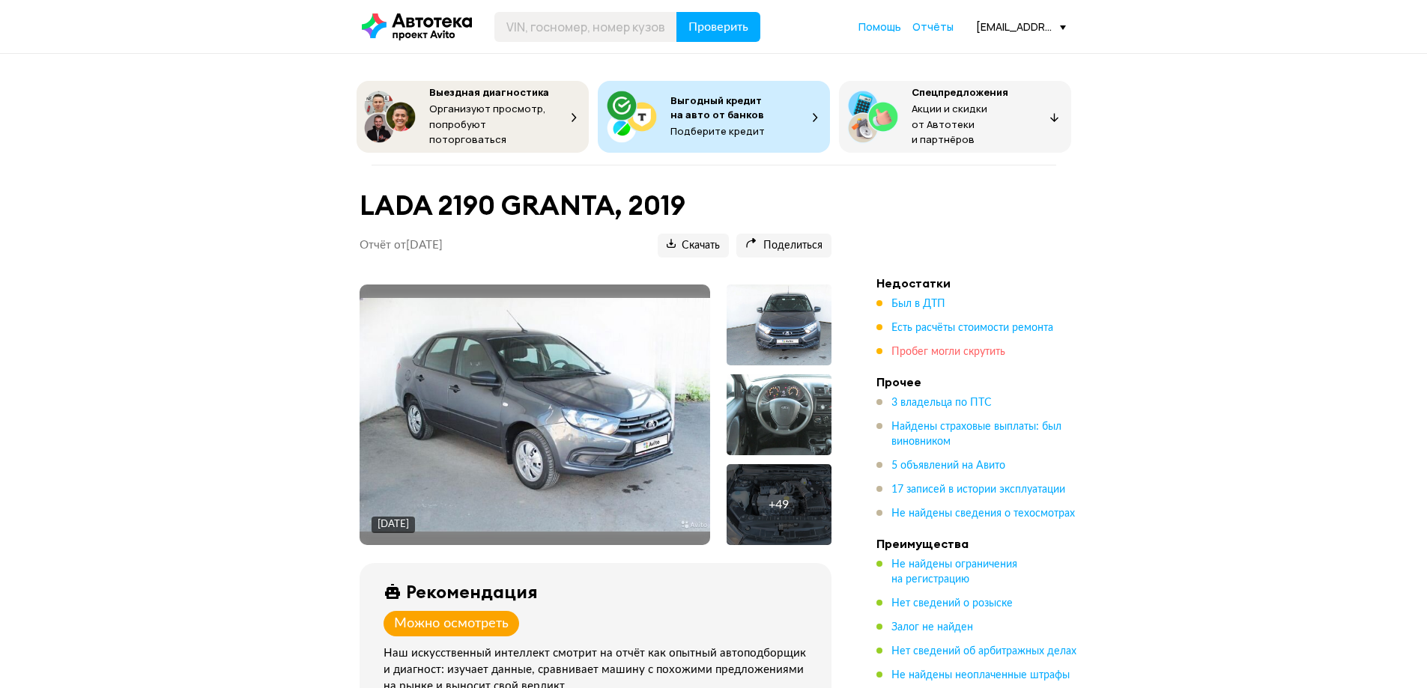
click at [971, 348] on span "Пробег могли скрутить" at bounding box center [948, 352] width 114 height 10
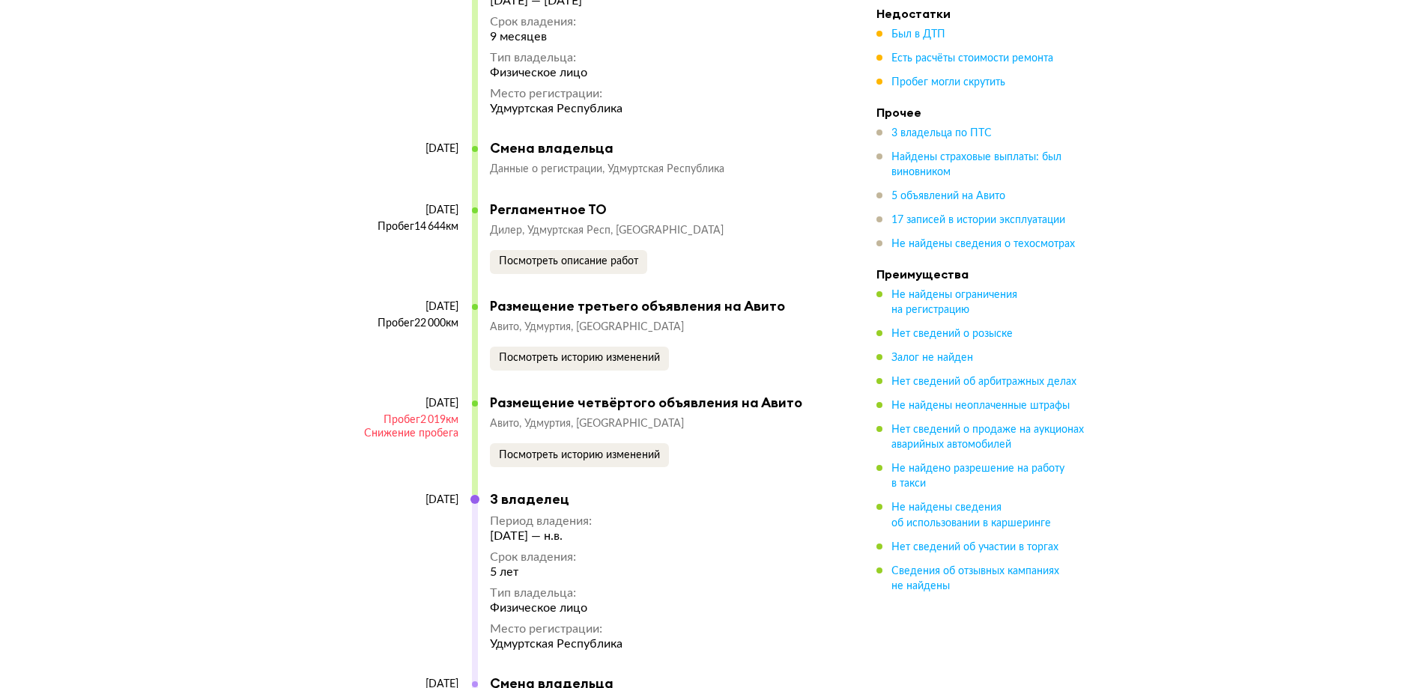
scroll to position [6523, 0]
click at [547, 451] on span "Посмотреть историю изменений" at bounding box center [579, 456] width 161 height 10
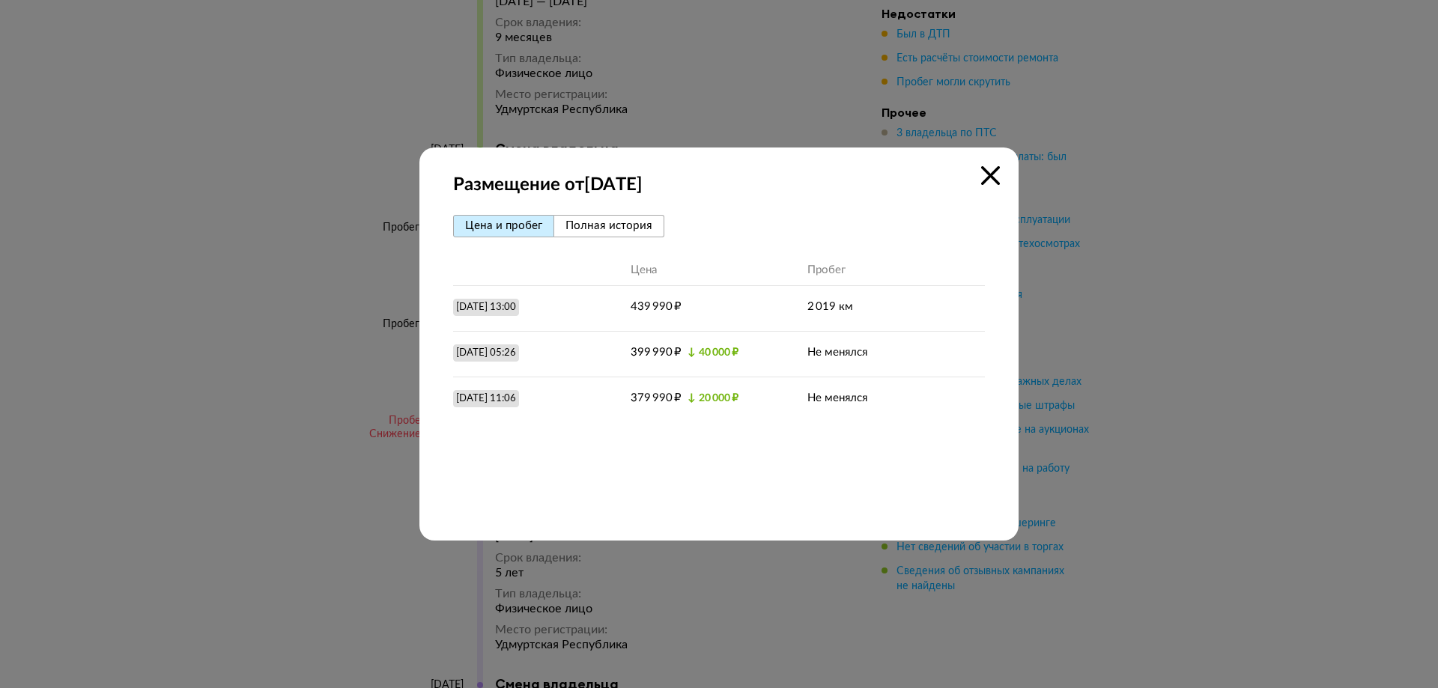
click at [637, 222] on span "Полная история" at bounding box center [609, 225] width 87 height 11
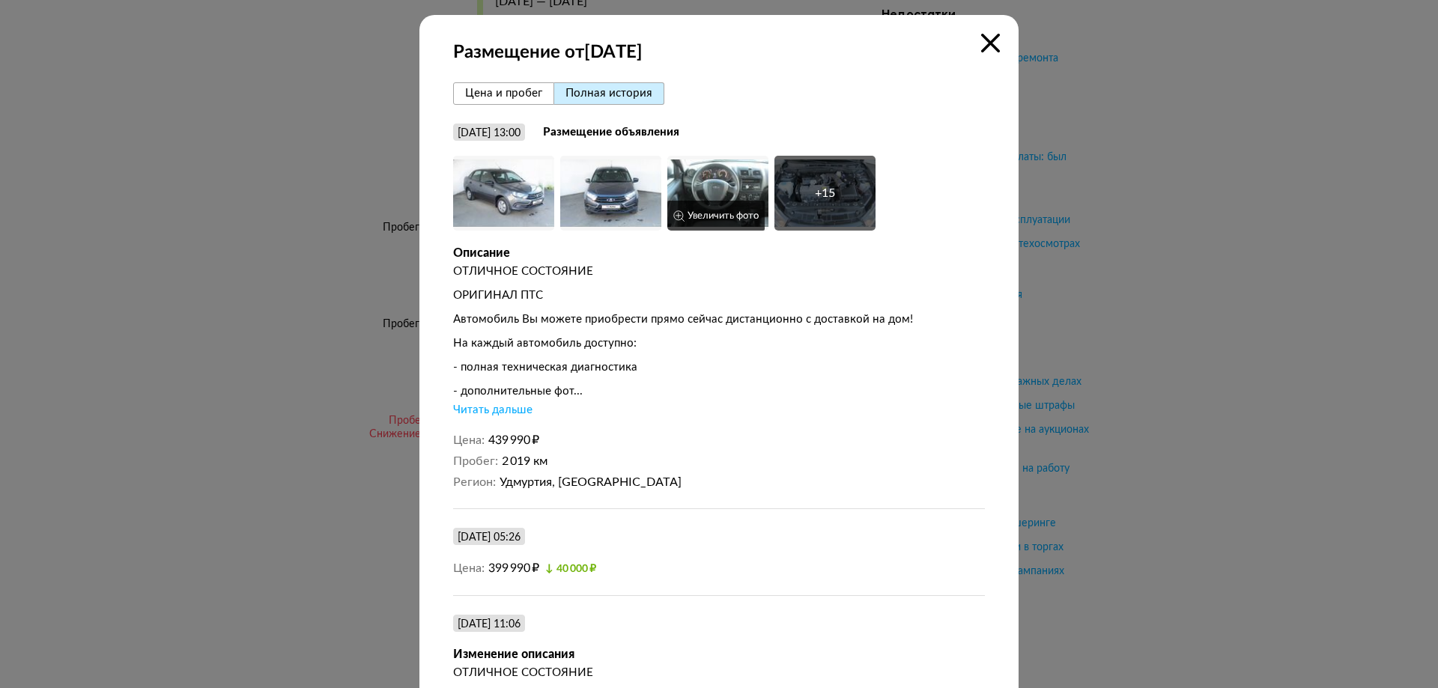
click at [728, 187] on img at bounding box center [717, 193] width 101 height 75
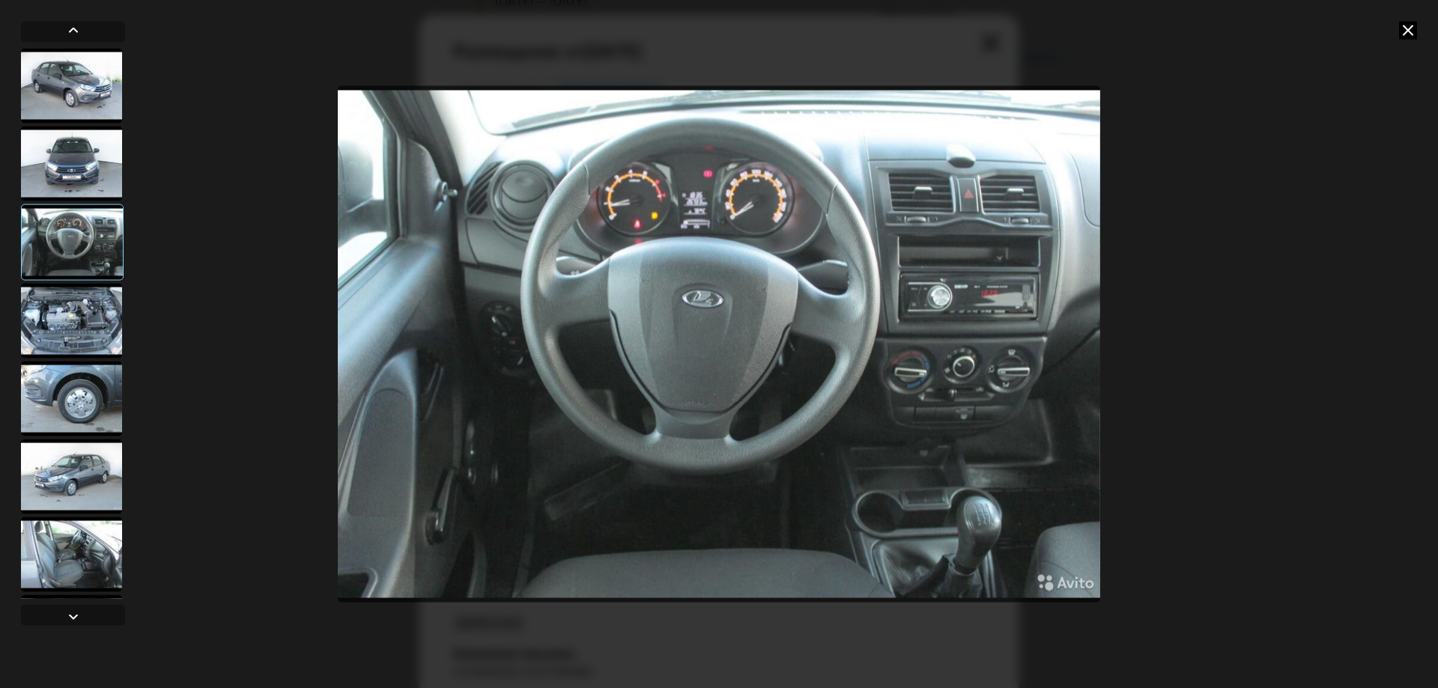
click at [1406, 31] on icon at bounding box center [1408, 30] width 18 height 18
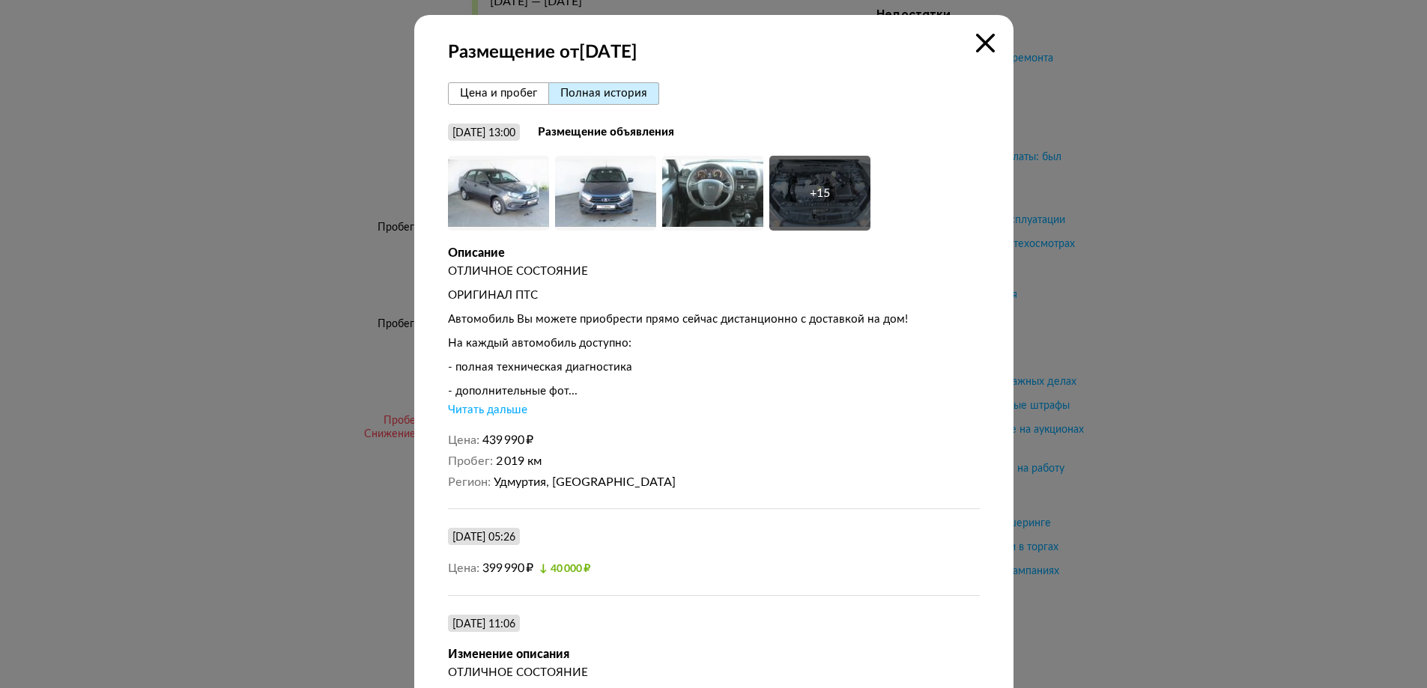
click at [976, 44] on icon at bounding box center [985, 43] width 19 height 19
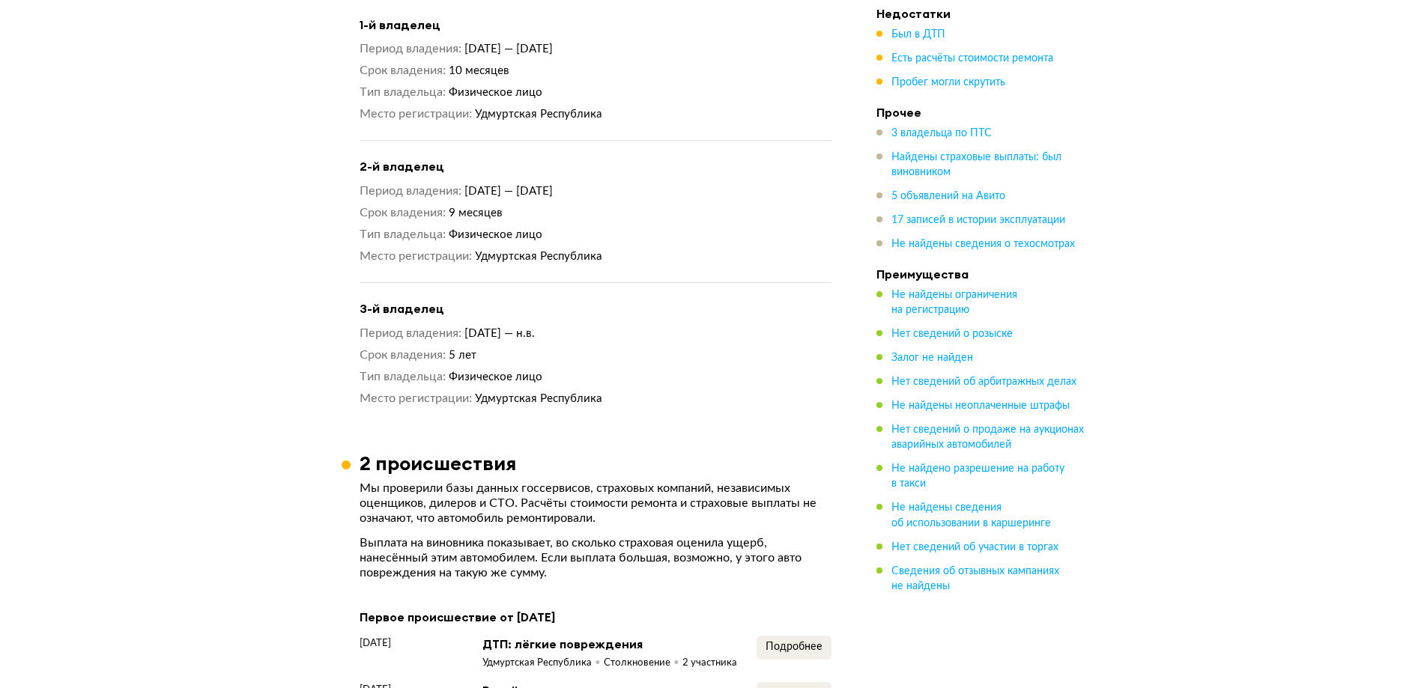
scroll to position [0, 0]
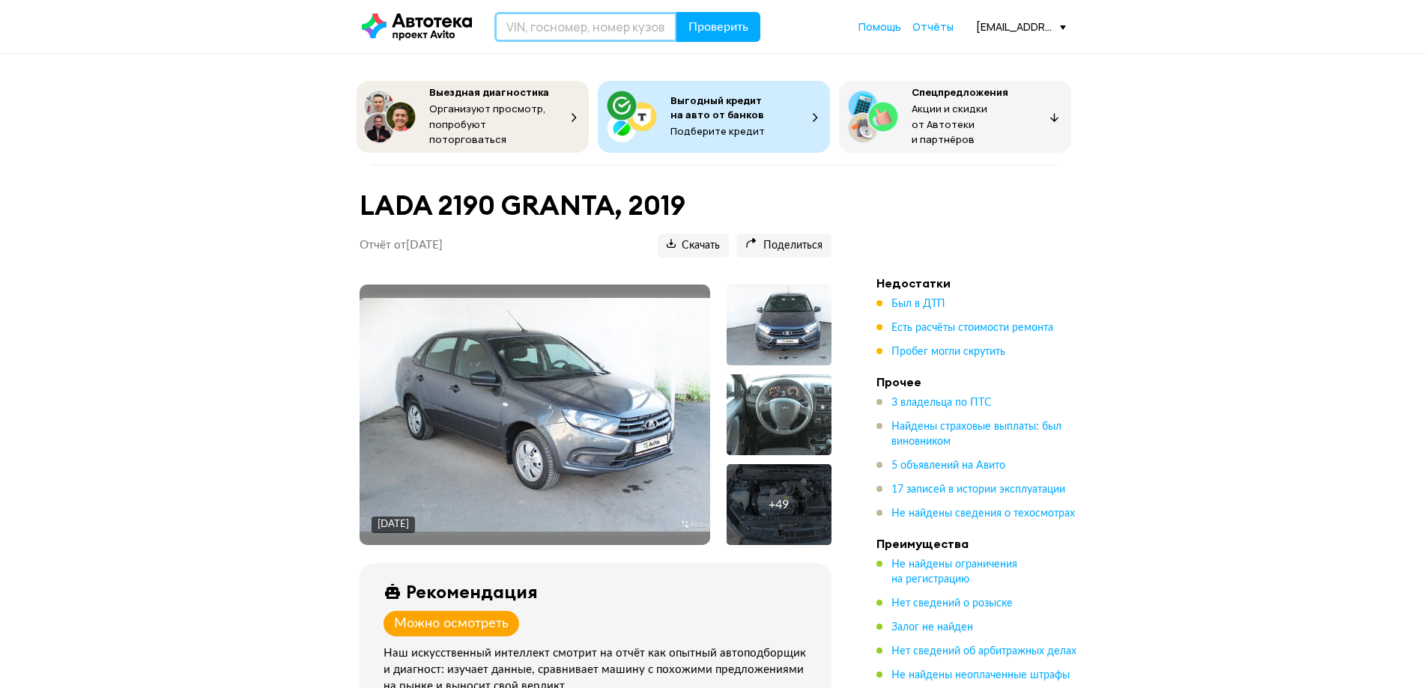
click at [607, 23] on input "text" at bounding box center [585, 27] width 183 height 30
paste input "XTA219010K0594280"
type input "XTA219010K0594280"
click at [723, 21] on span "Проверить" at bounding box center [718, 27] width 60 height 12
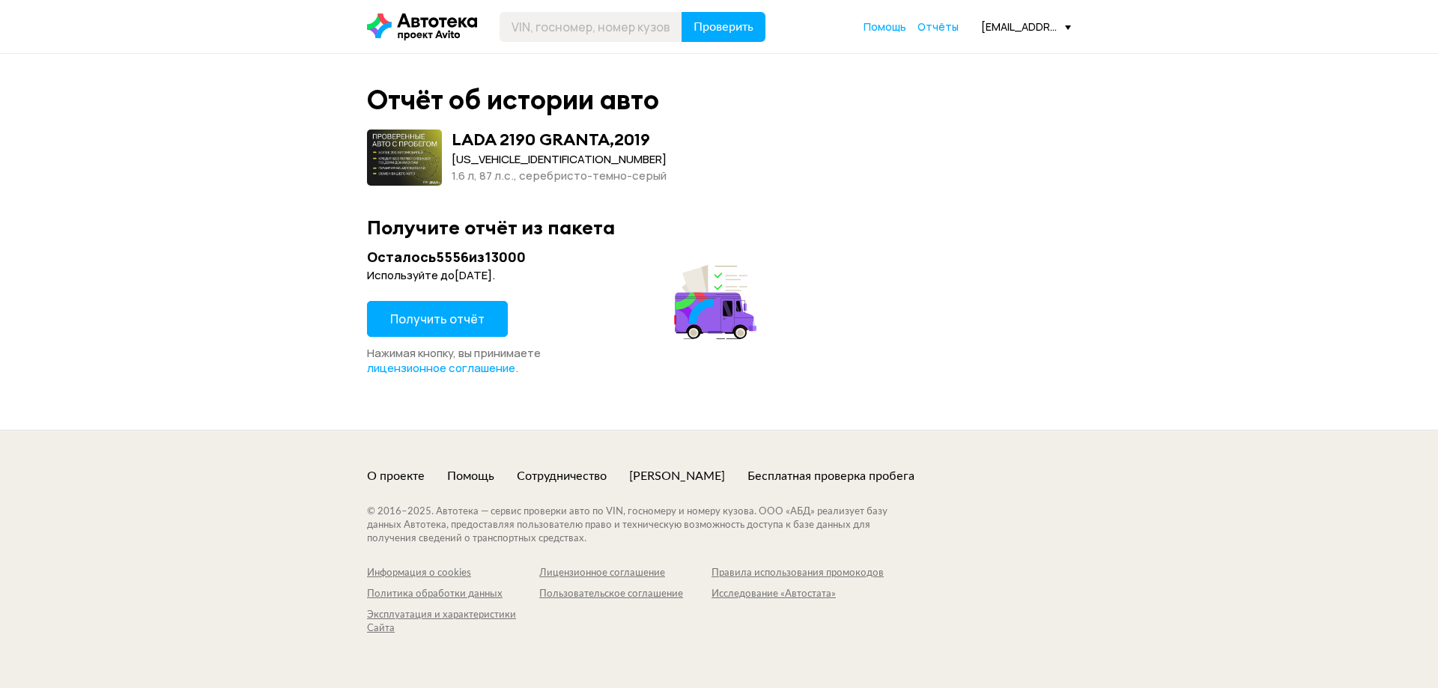
drag, startPoint x: 510, startPoint y: 305, endPoint x: 495, endPoint y: 306, distance: 15.0
click at [509, 305] on div "Получить отчёт" at bounding box center [564, 323] width 394 height 45
click at [488, 306] on button "Получить отчёт" at bounding box center [437, 319] width 141 height 36
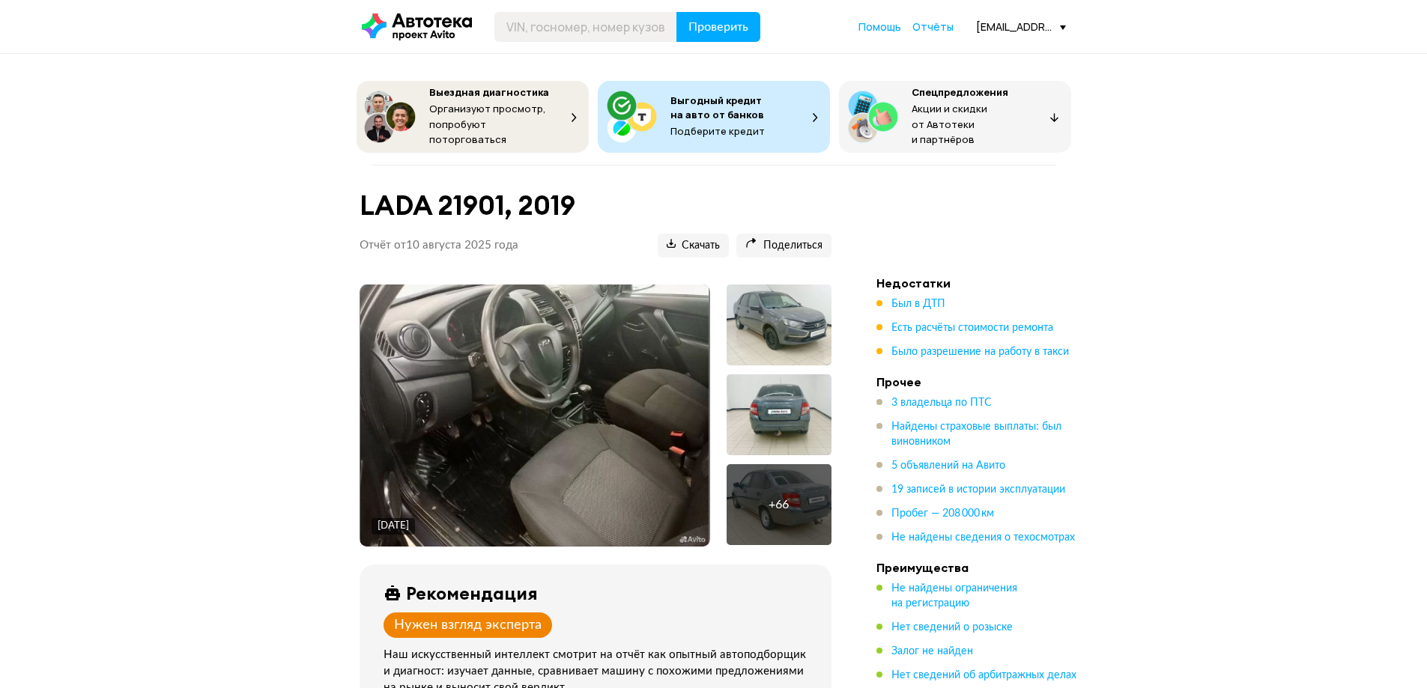
click at [955, 500] on ul "3 владельца по ПТС Найдены страховые выплаты: был виновником 5 объявлений на Ав…" at bounding box center [981, 470] width 210 height 150
click at [946, 509] on span "Пробег — 208 000 км" at bounding box center [942, 514] width 103 height 10
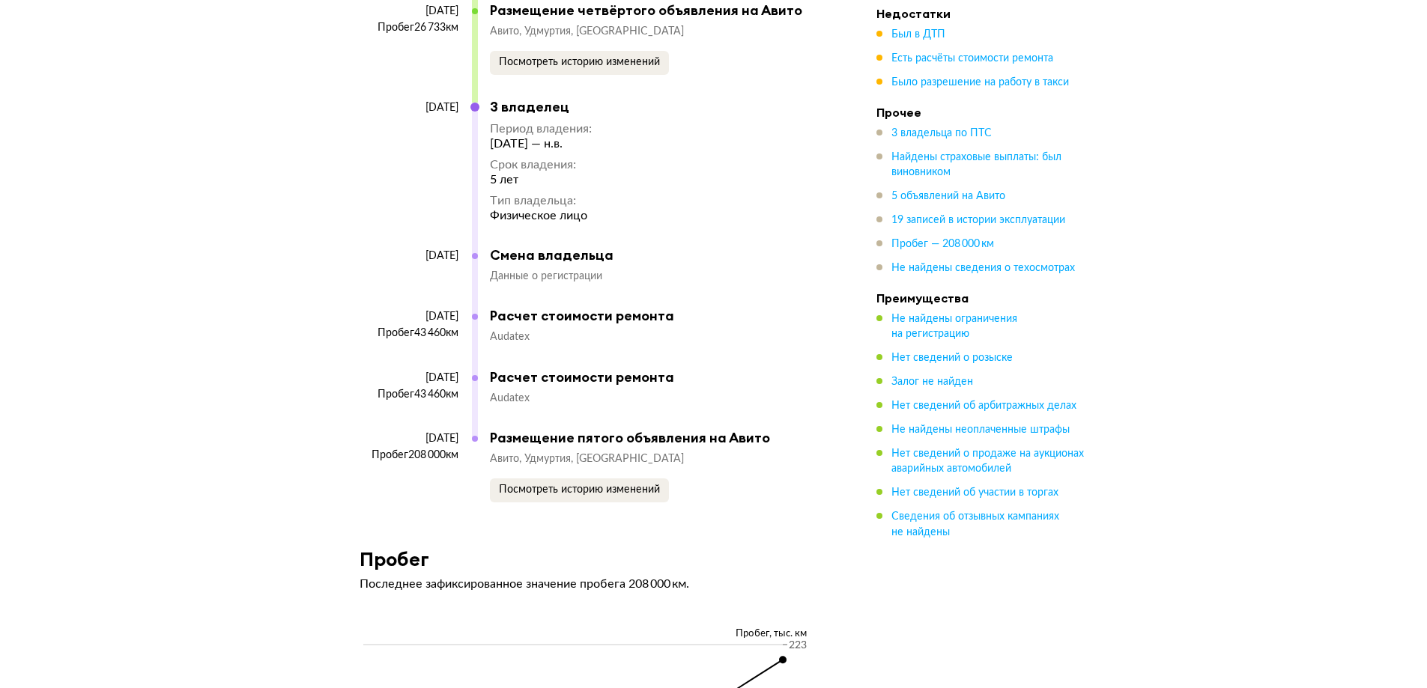
scroll to position [7066, 0]
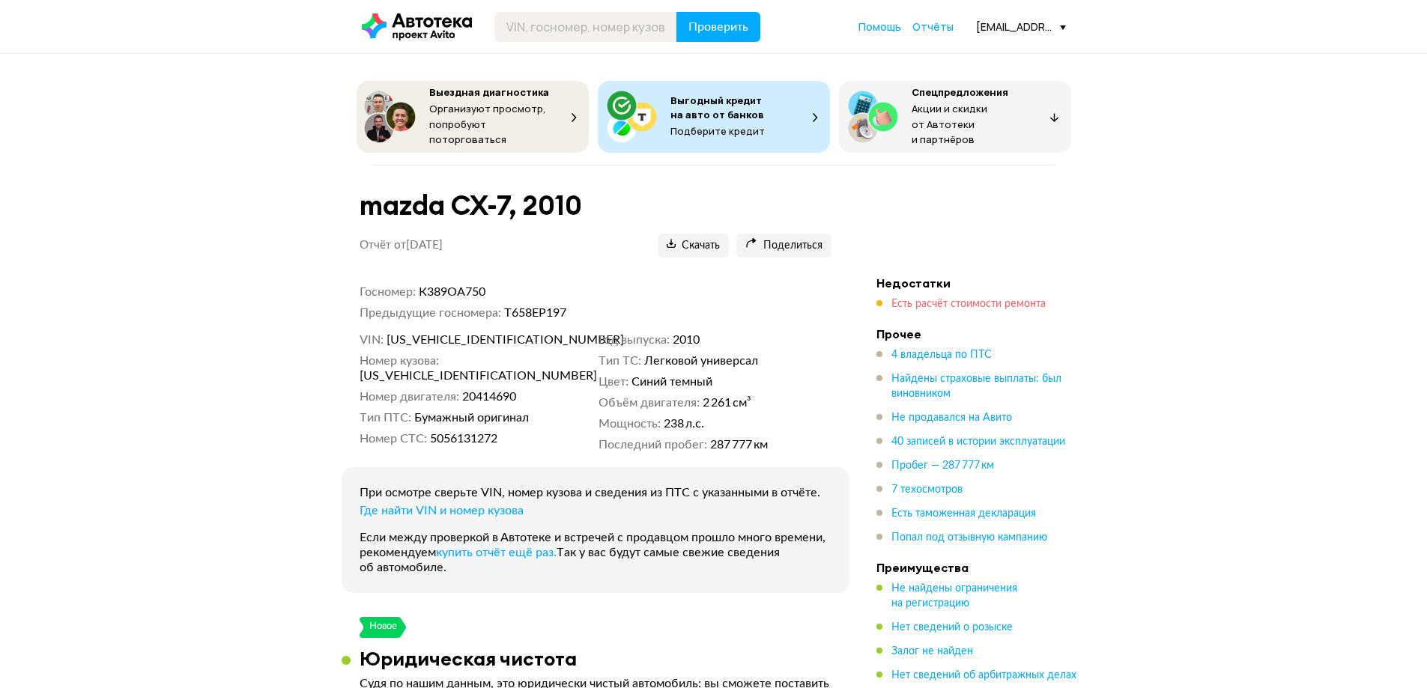
click at [995, 299] on span "Есть расчёт стоимости ремонта" at bounding box center [968, 304] width 154 height 10
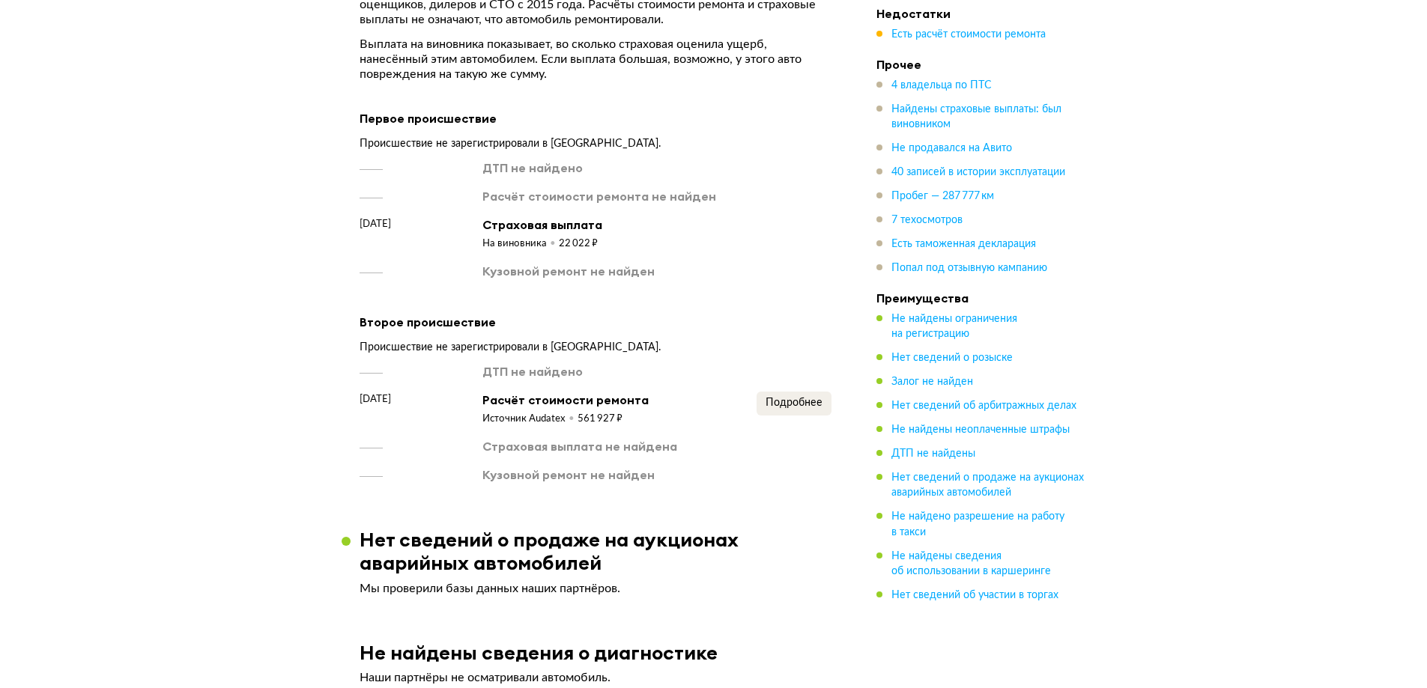
scroll to position [2010, 0]
drag, startPoint x: 417, startPoint y: 386, endPoint x: 327, endPoint y: 387, distance: 89.9
copy span "3 июня 2019 года"
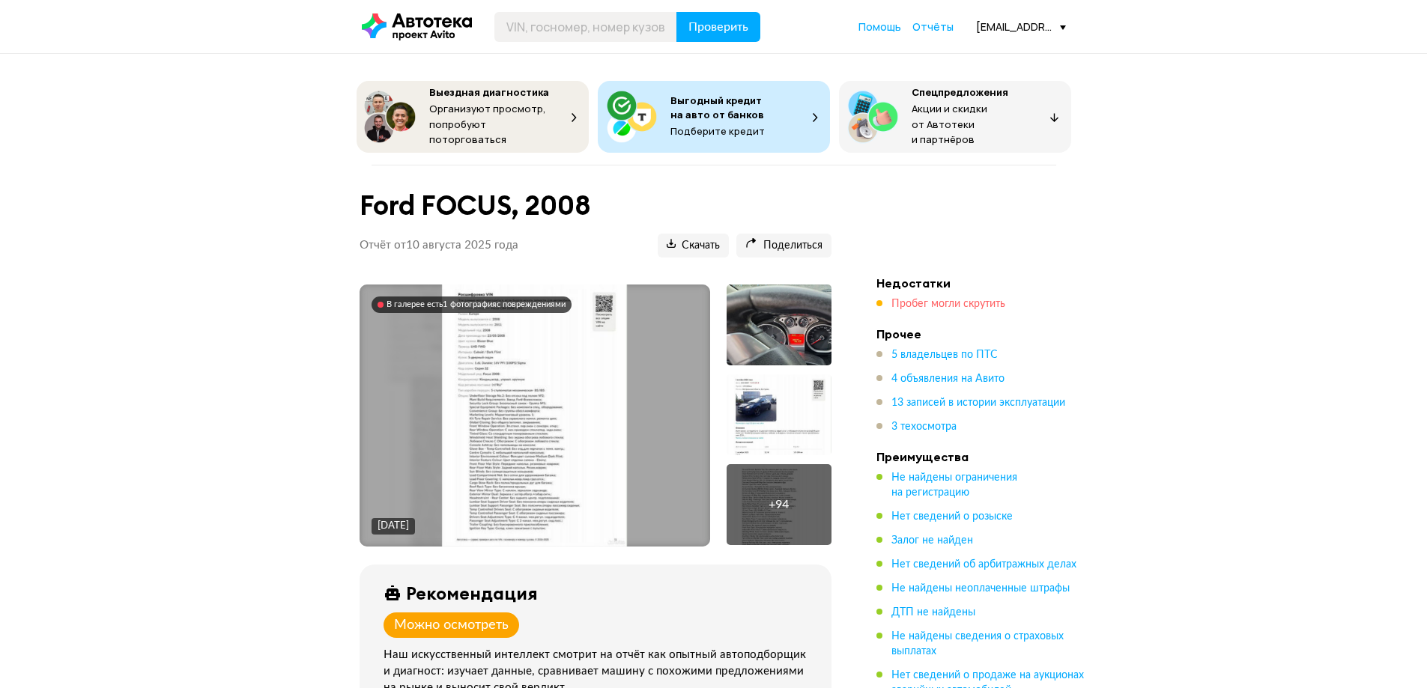
click at [937, 299] on span "Пробег могли скрутить" at bounding box center [948, 304] width 114 height 10
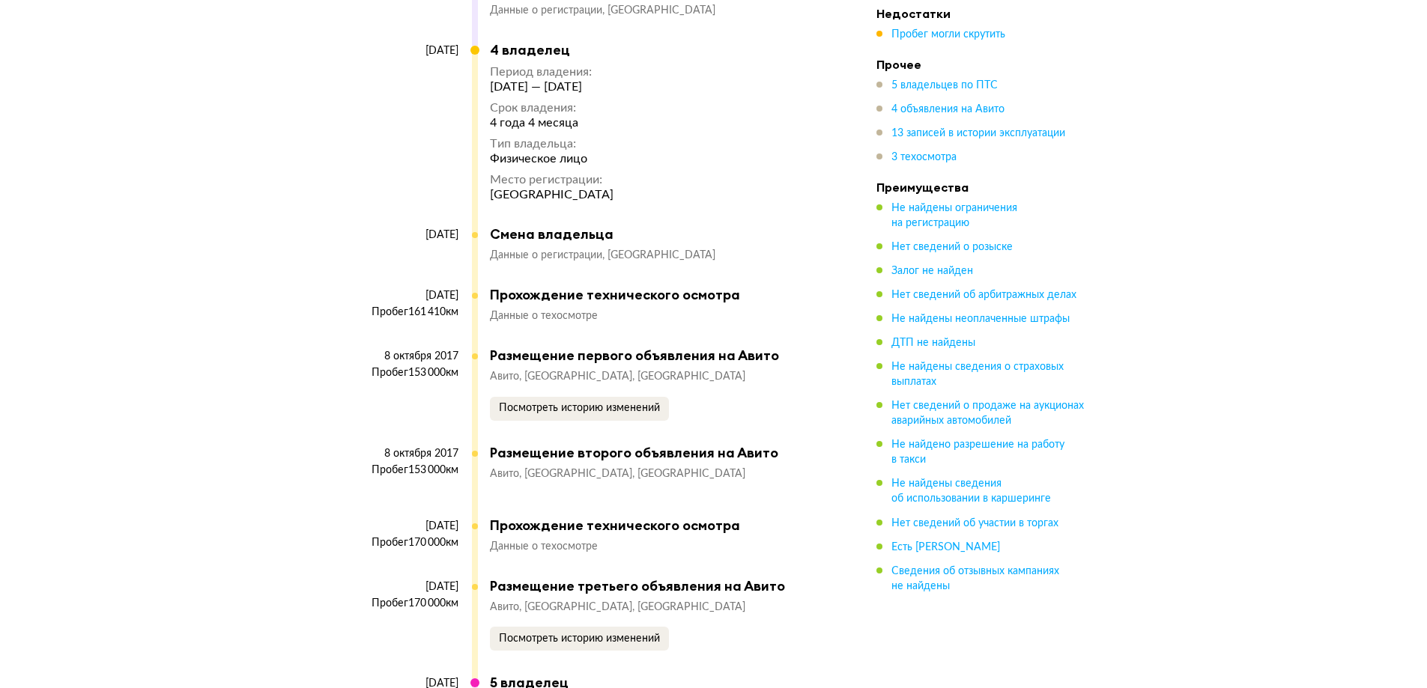
scroll to position [5757, 0]
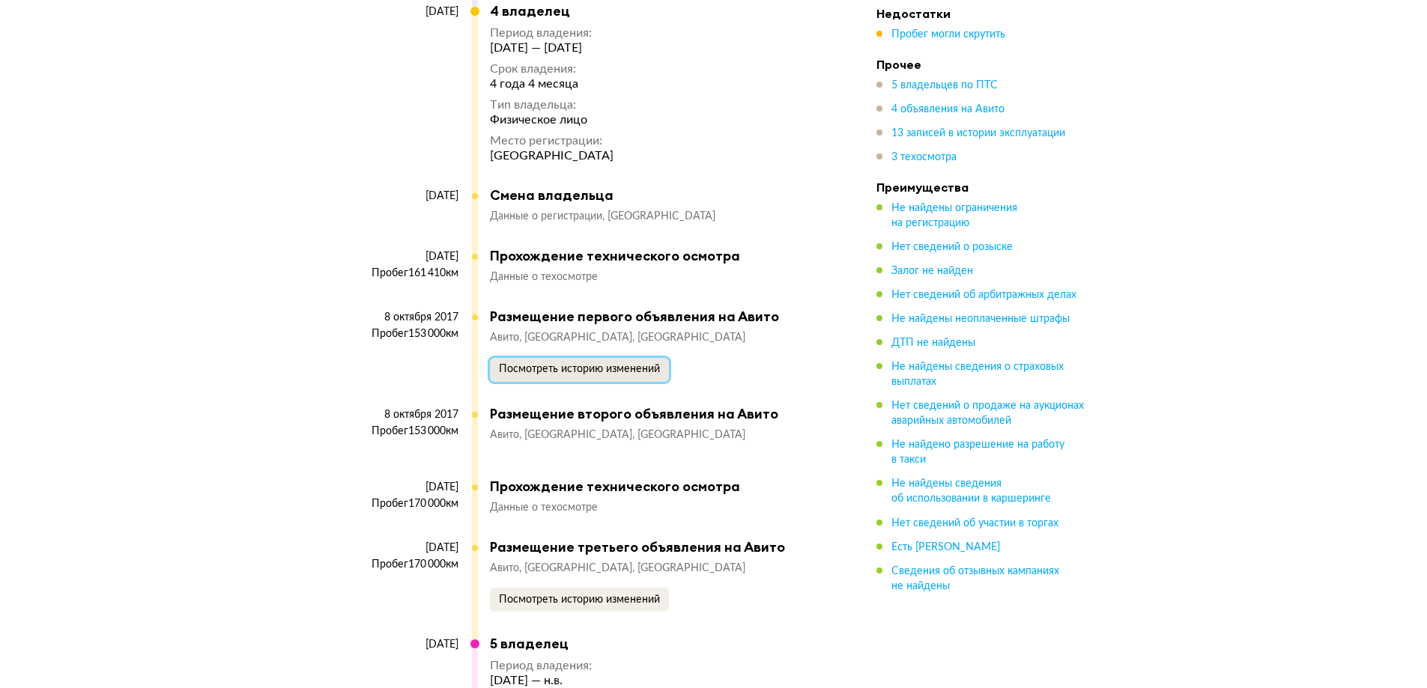
click at [598, 364] on span "Посмотреть историю изменений" at bounding box center [579, 369] width 161 height 10
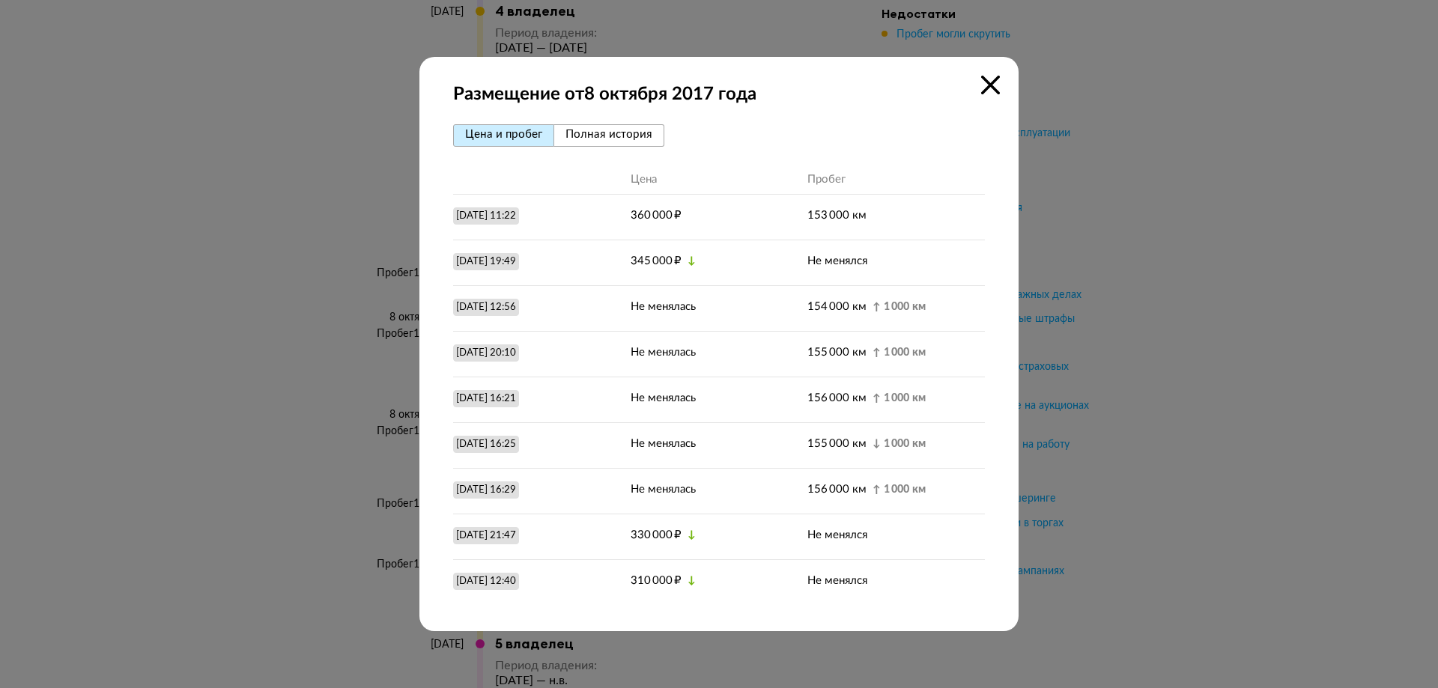
click at [315, 375] on div at bounding box center [719, 344] width 1438 height 688
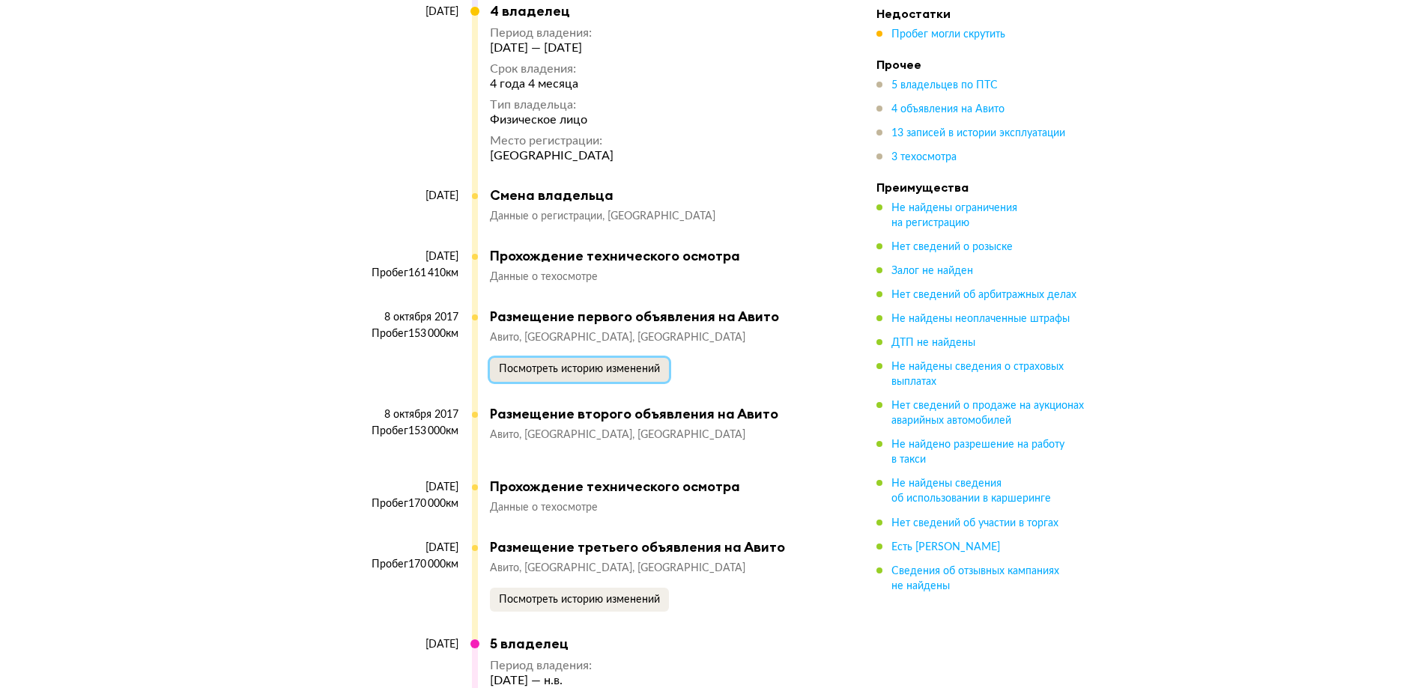
click at [585, 364] on span "Посмотреть историю изменений" at bounding box center [579, 369] width 161 height 10
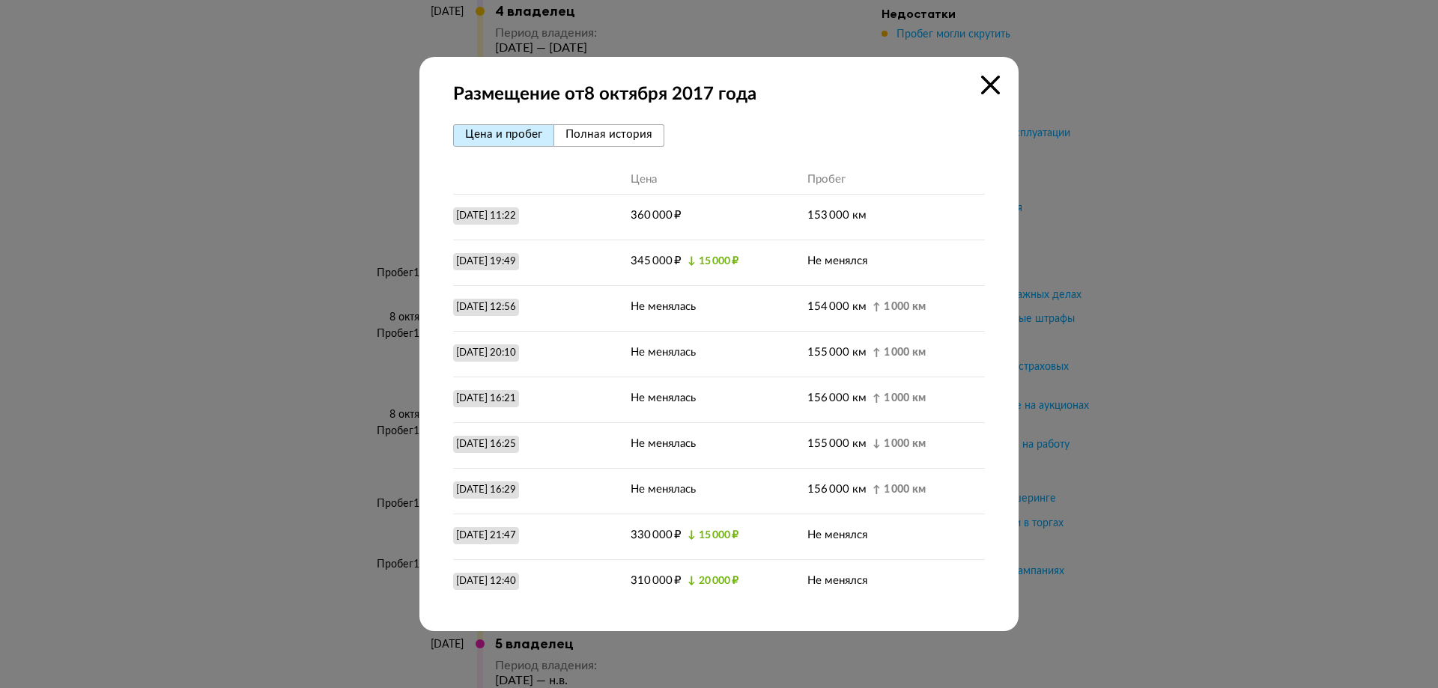
click at [642, 138] on span "Полная история" at bounding box center [609, 134] width 87 height 11
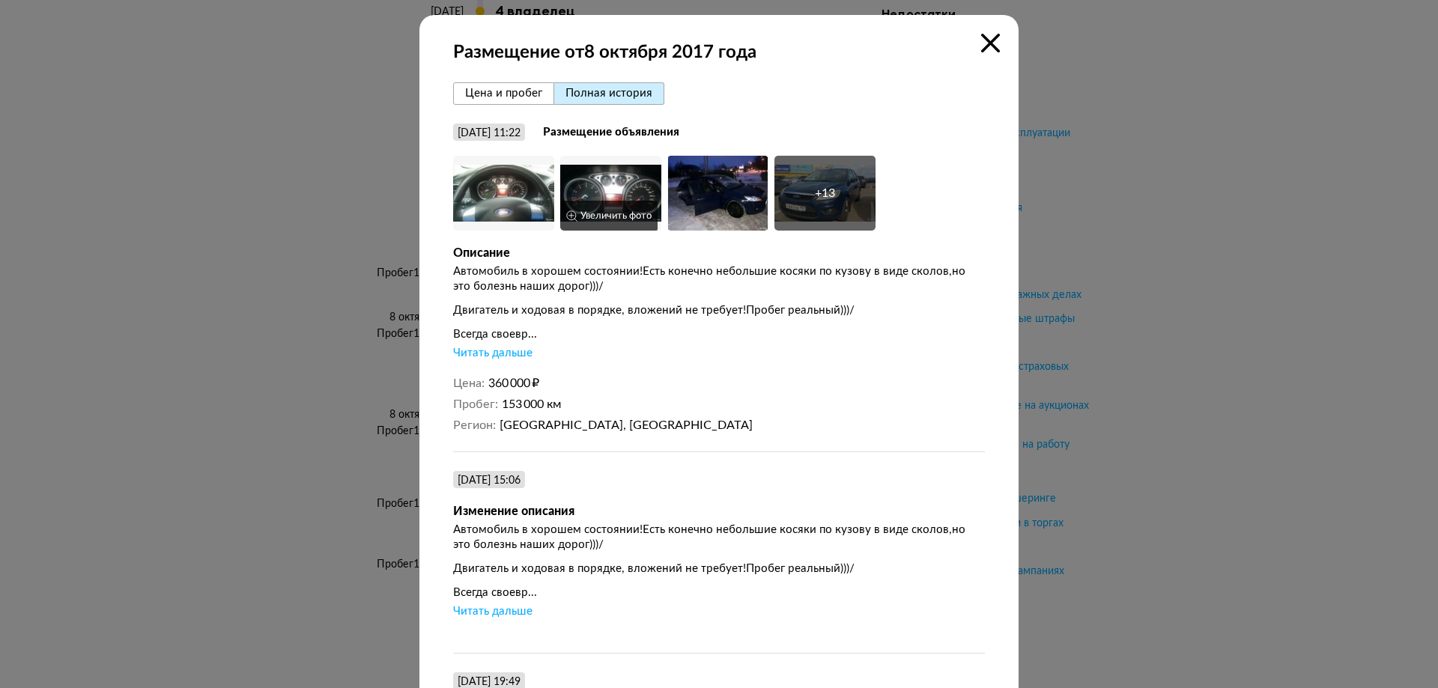
click at [629, 200] on img at bounding box center [610, 193] width 101 height 75
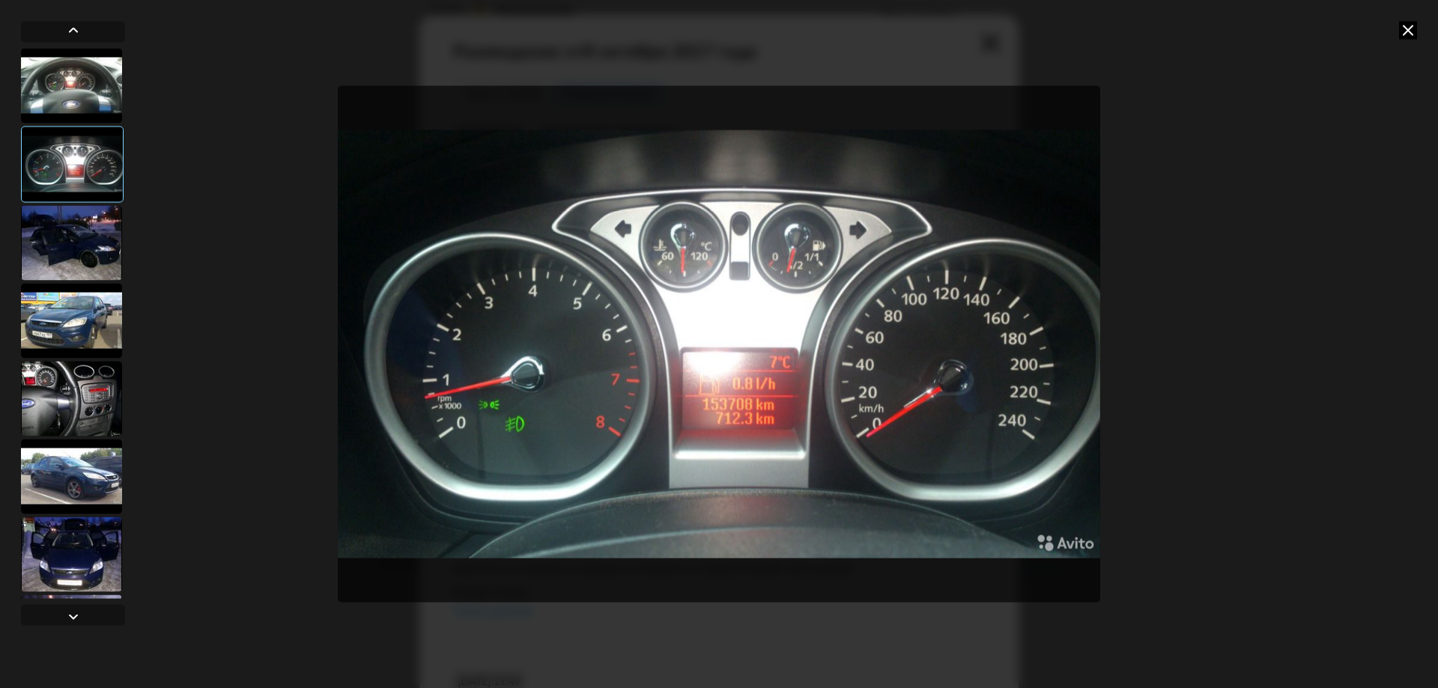
click at [1399, 30] on icon at bounding box center [1408, 30] width 18 height 18
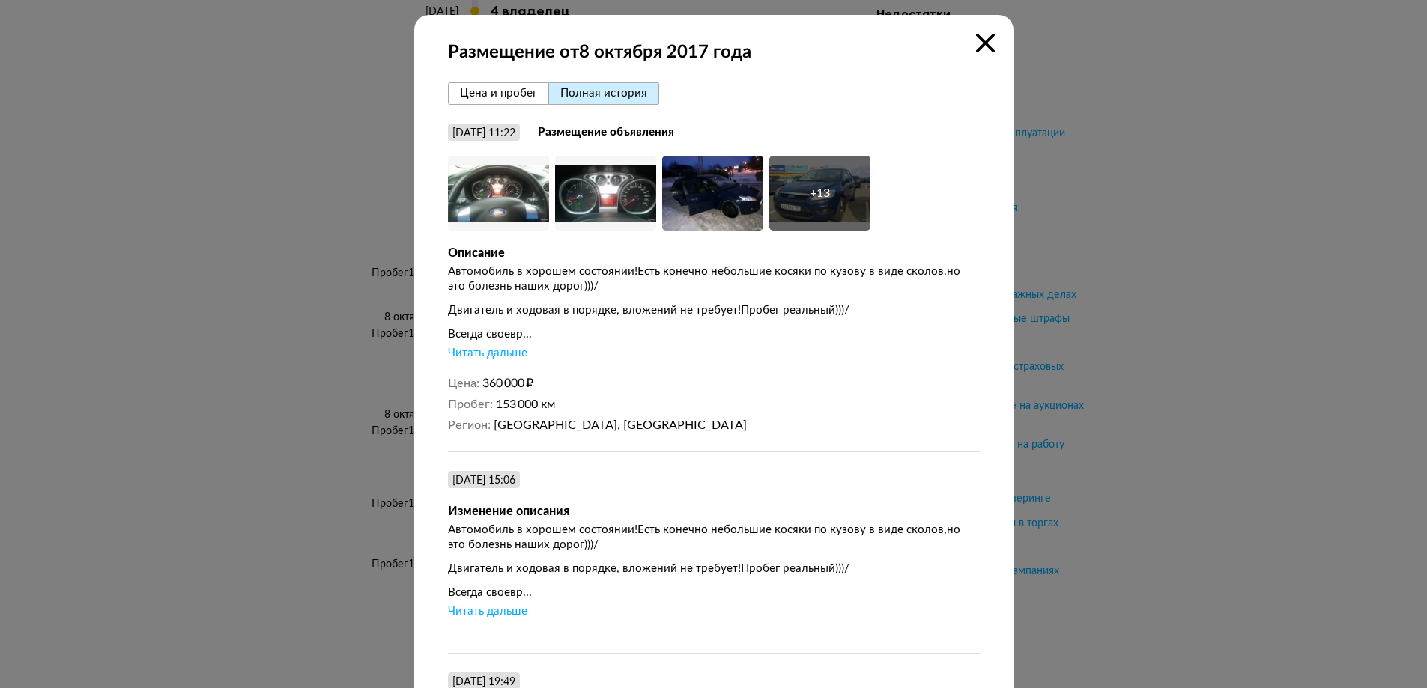
click at [977, 39] on icon at bounding box center [985, 43] width 19 height 19
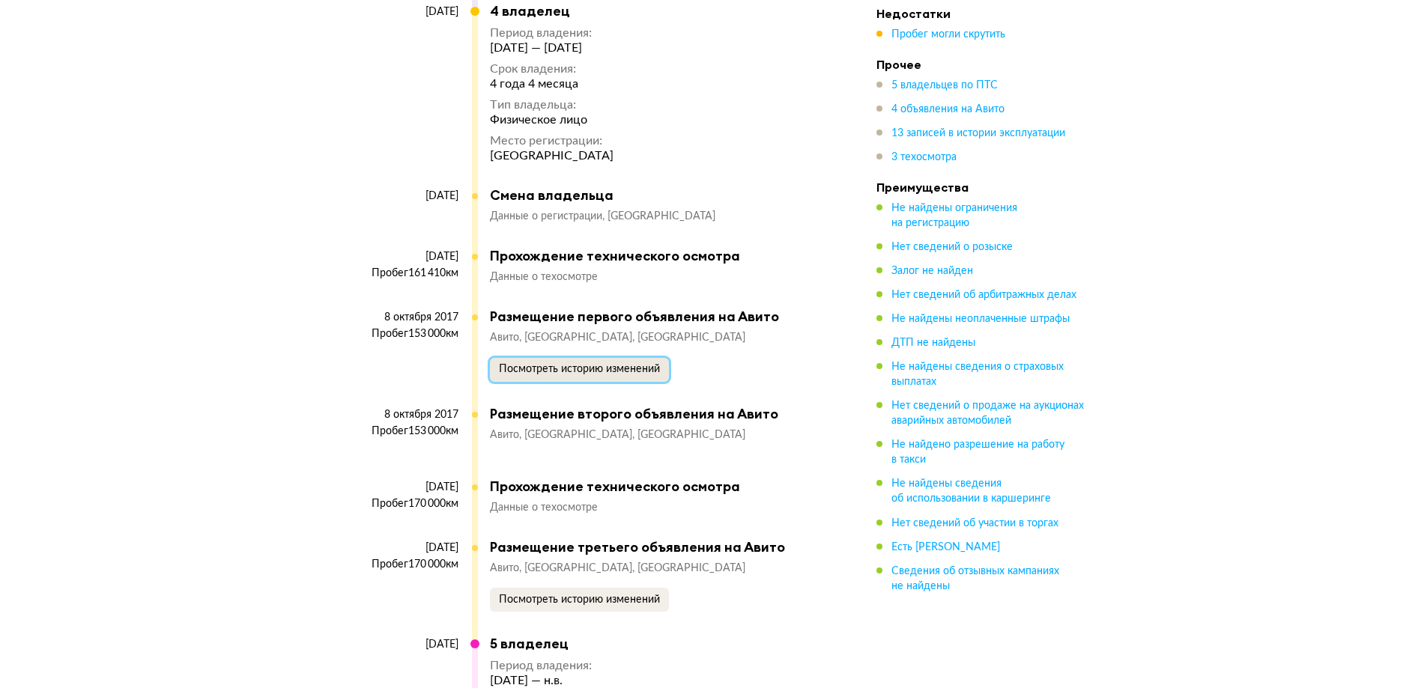
click at [564, 358] on button "Посмотреть историю изменений" at bounding box center [579, 370] width 179 height 24
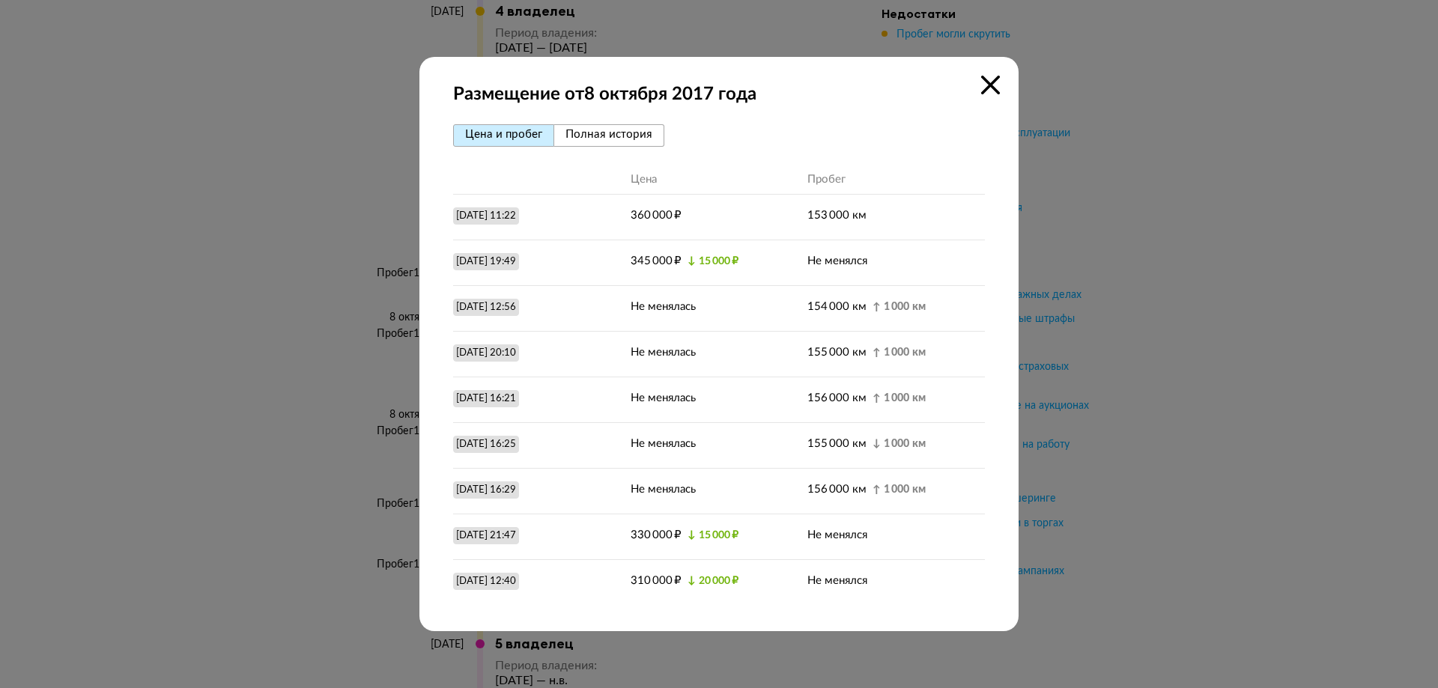
click at [357, 292] on div at bounding box center [719, 344] width 1438 height 688
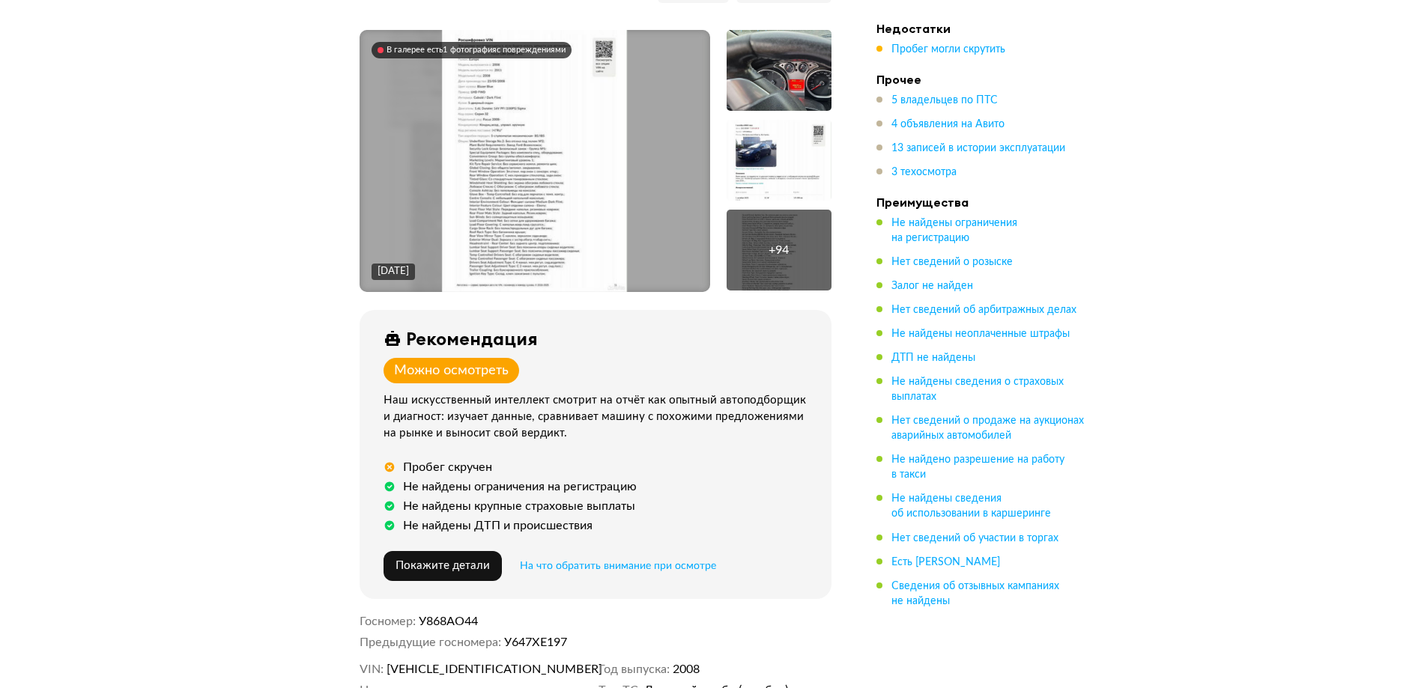
scroll to position [300, 0]
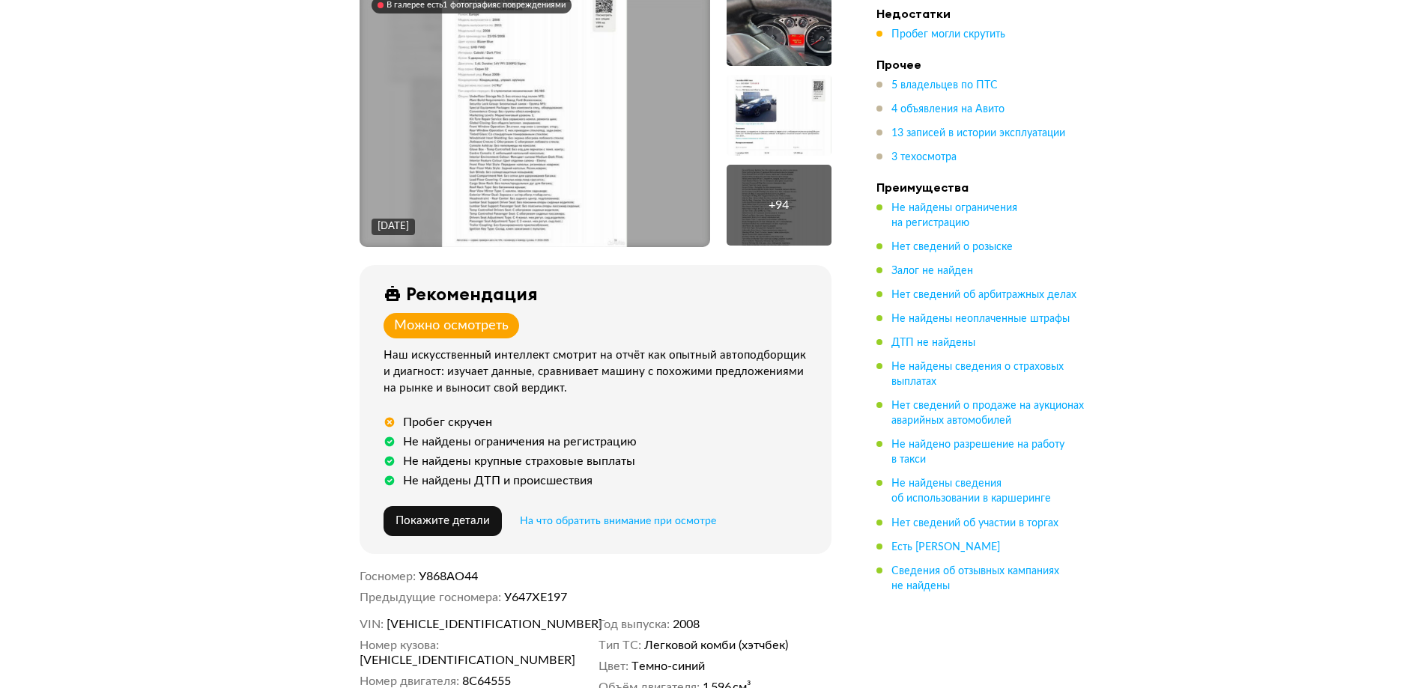
click at [482, 620] on span "X9FPXXEEDP8C64555" at bounding box center [472, 624] width 172 height 15
copy span "X9FPXXEEDP8C64555"
click at [936, 107] on span "4 объявления на Авито" at bounding box center [947, 109] width 113 height 10
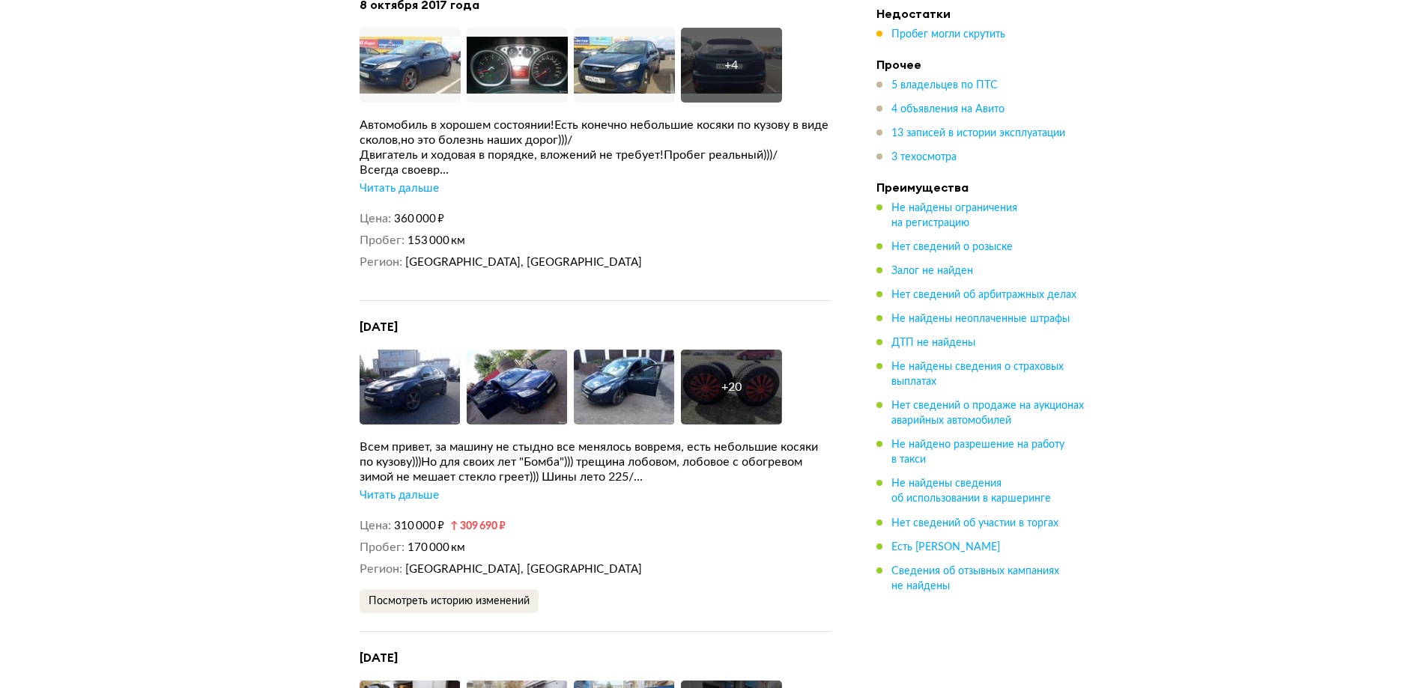
scroll to position [3706, 0]
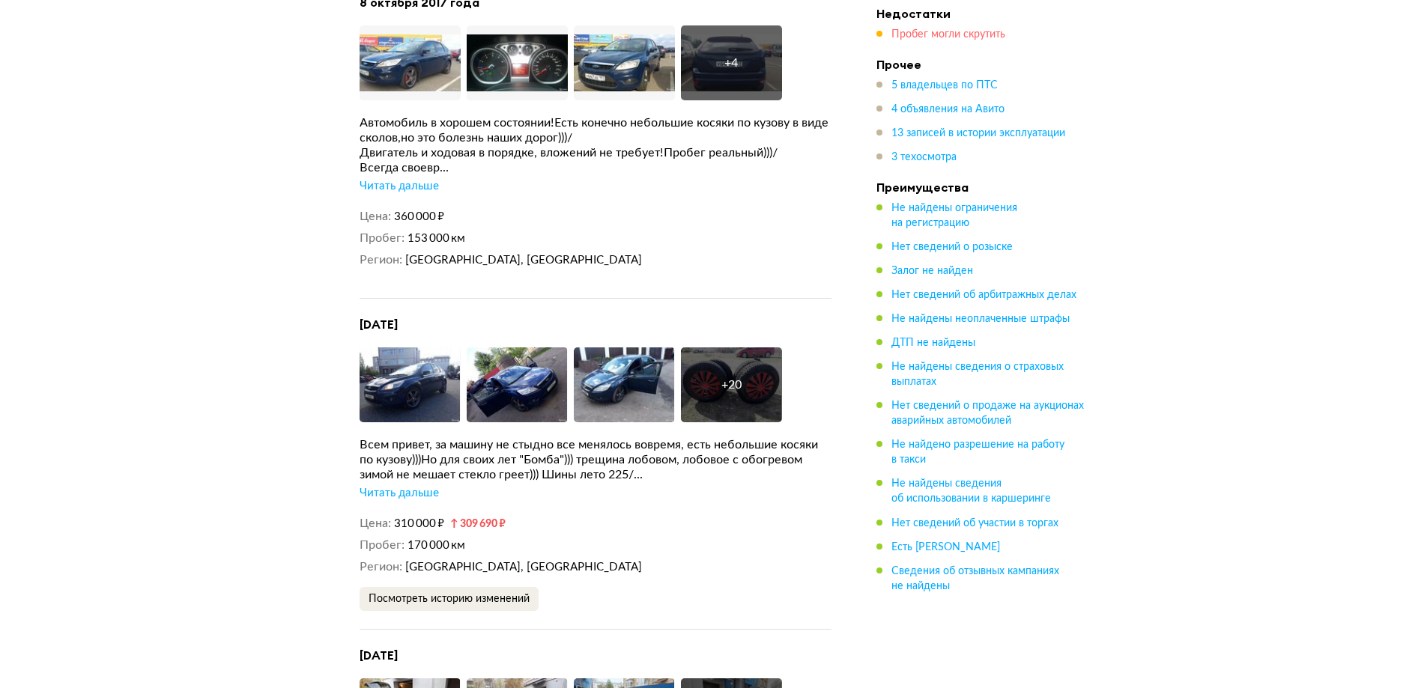
click at [942, 33] on span "Пробег могли скрутить" at bounding box center [948, 34] width 114 height 10
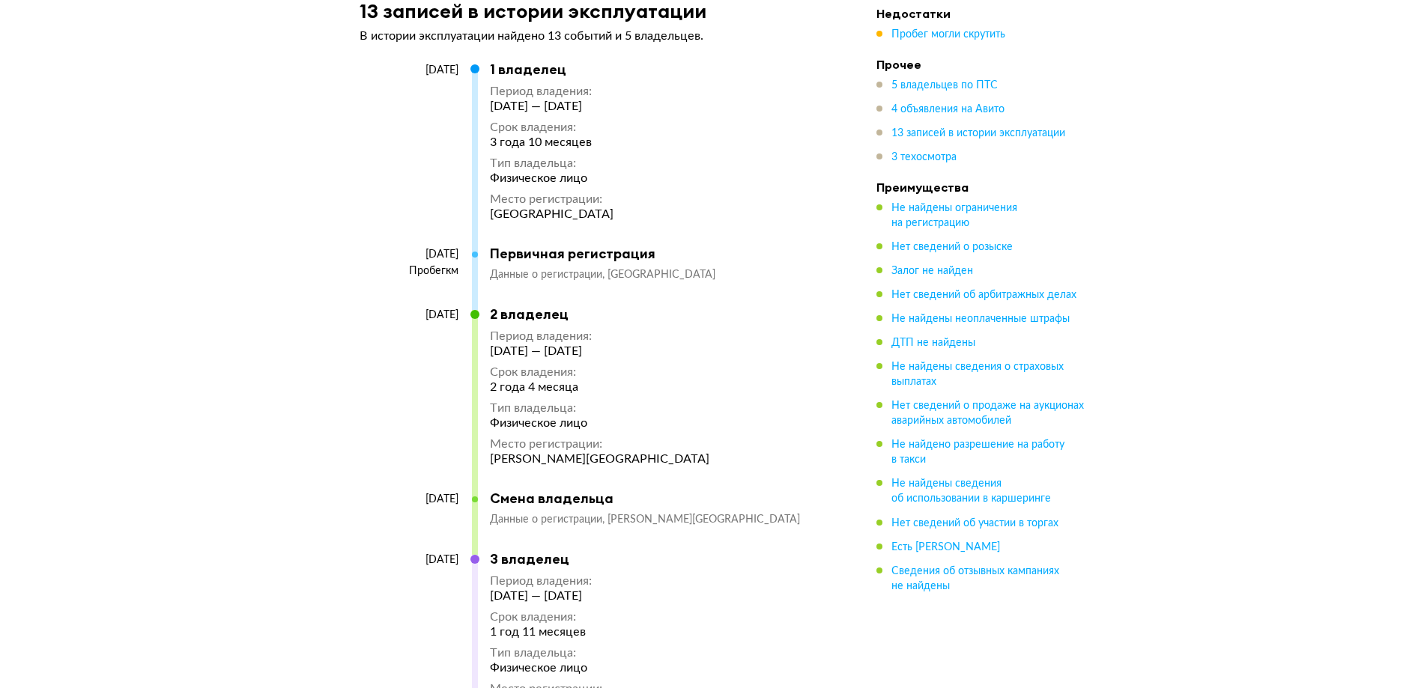
scroll to position [0, 0]
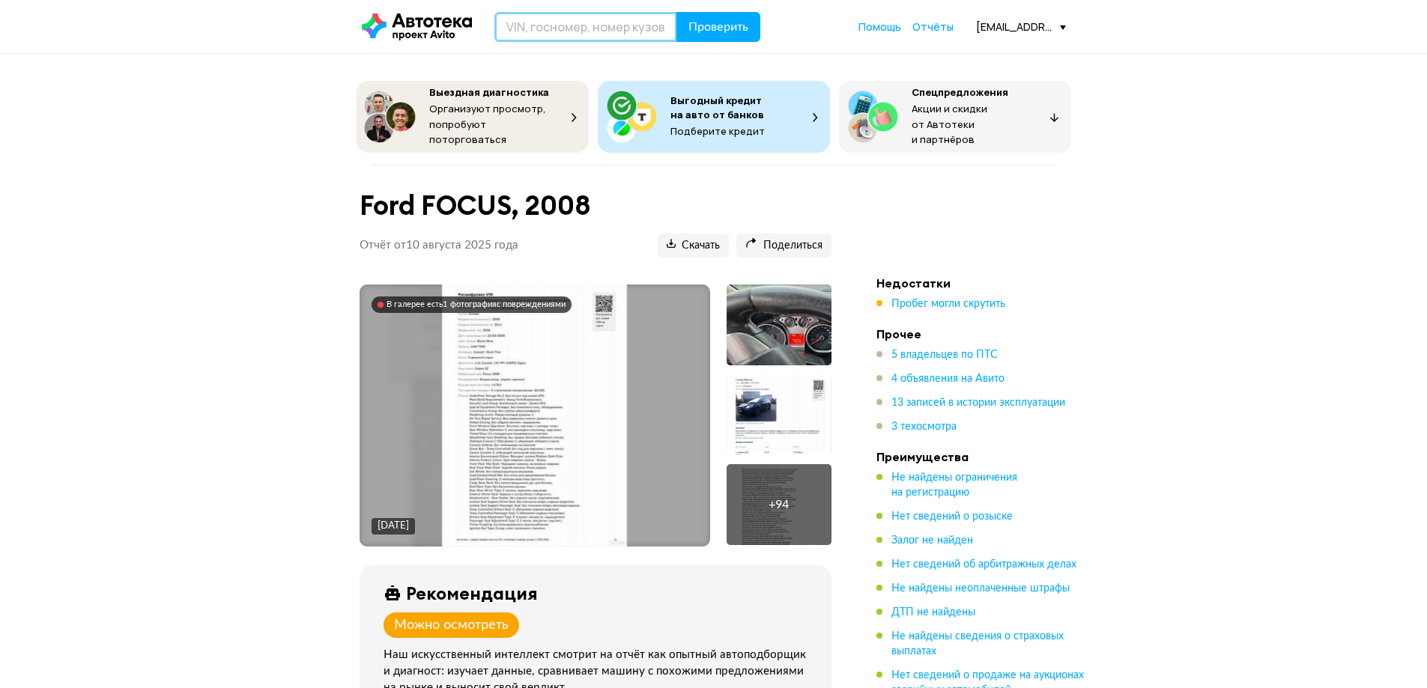
click at [574, 29] on input "text" at bounding box center [585, 27] width 183 height 30
paste input "X9FPXXEEDP8C64555"
type input "X9FPXXEEDP8C64555"
click at [772, 31] on div "X9FPXXEEDP8C64555 Проверить Помощь Отчёты dakuybarov@avito.ru" at bounding box center [713, 27] width 719 height 30
click at [755, 34] on button "Проверить" at bounding box center [718, 27] width 84 height 30
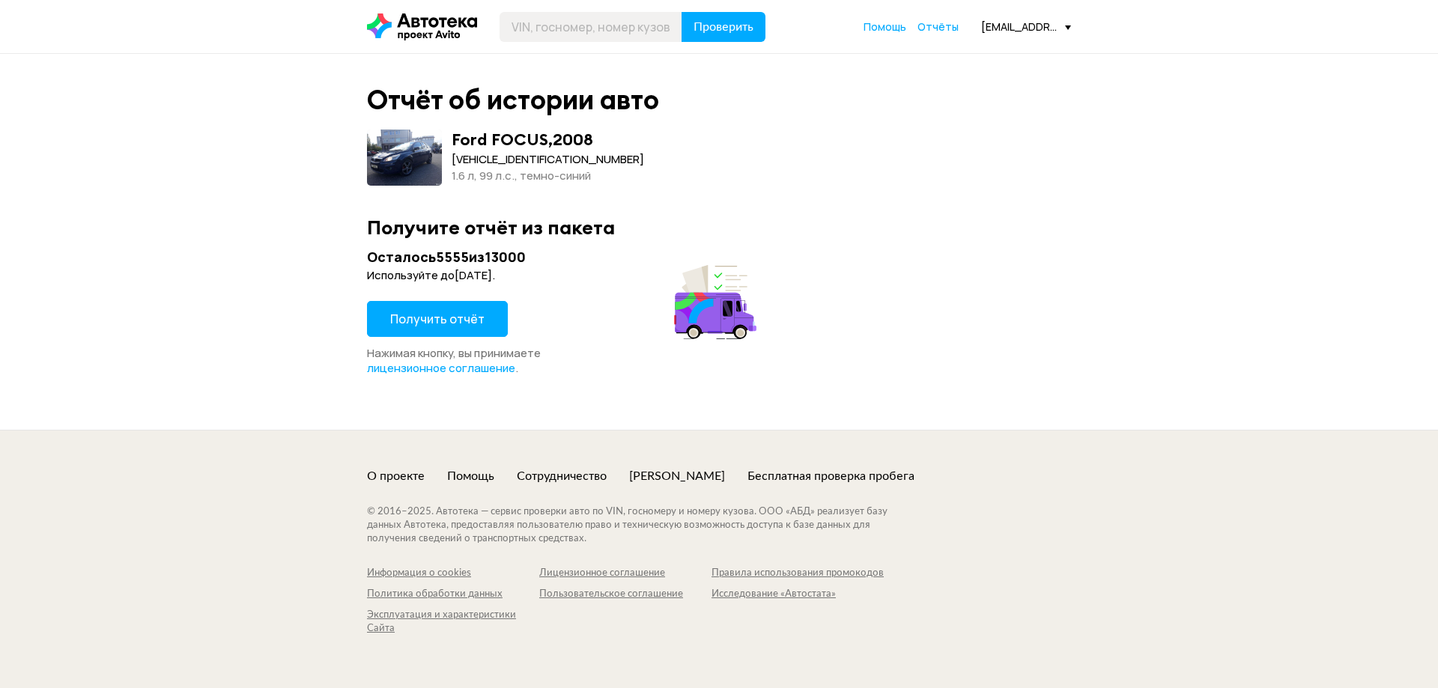
click at [476, 313] on span "Получить отчёт" at bounding box center [437, 319] width 94 height 16
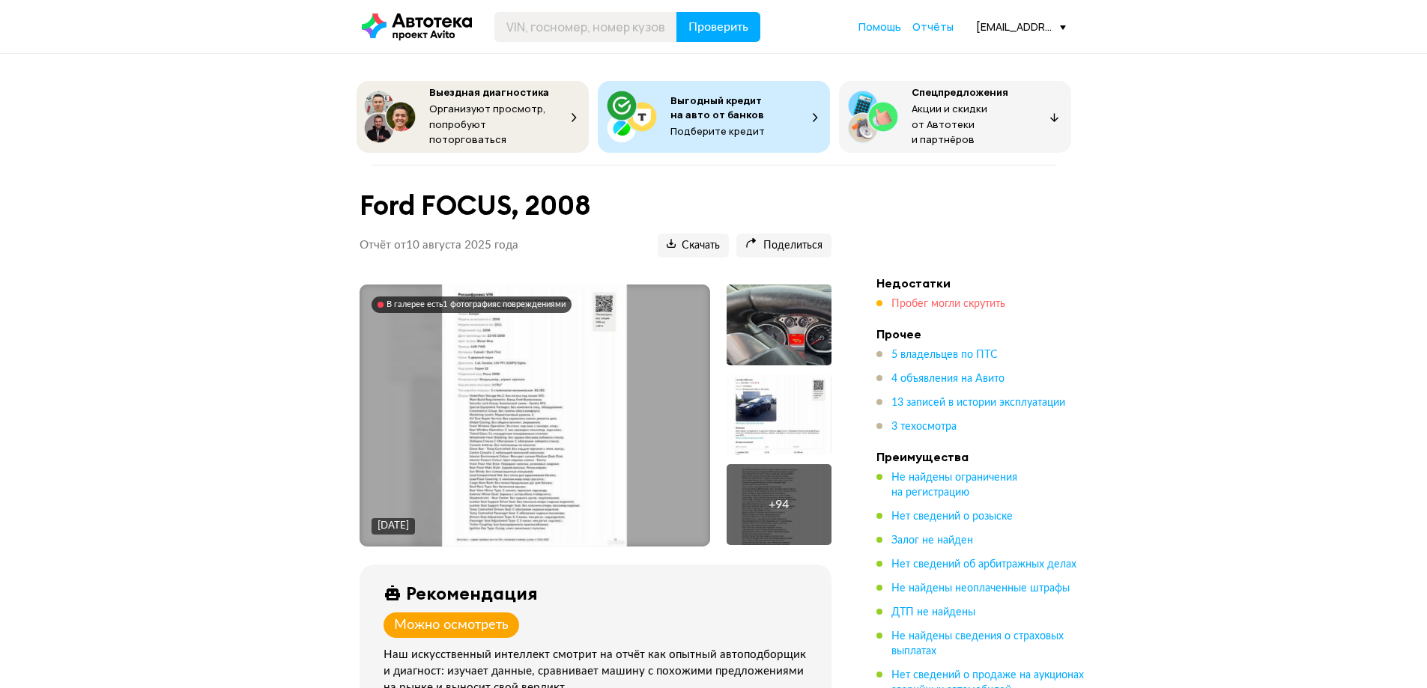
click at [912, 299] on span "Пробег могли скрутить" at bounding box center [948, 304] width 114 height 10
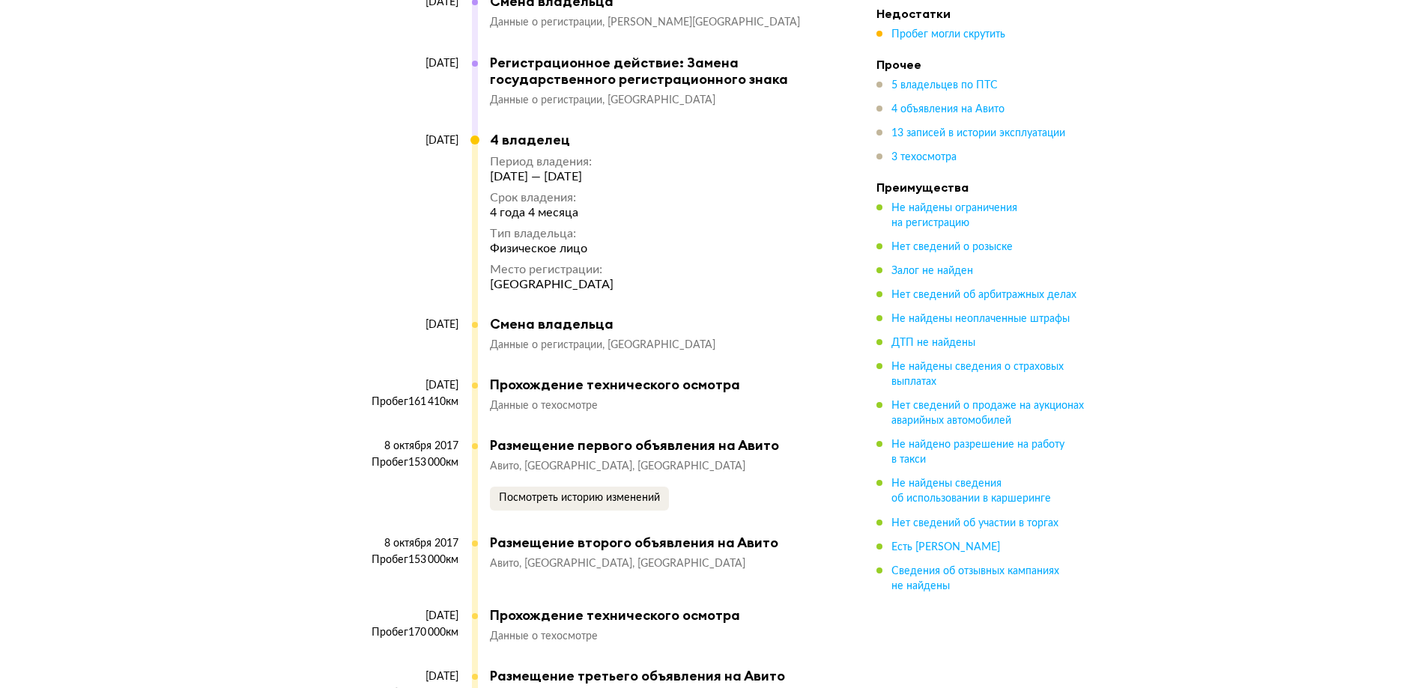
scroll to position [5607, 0]
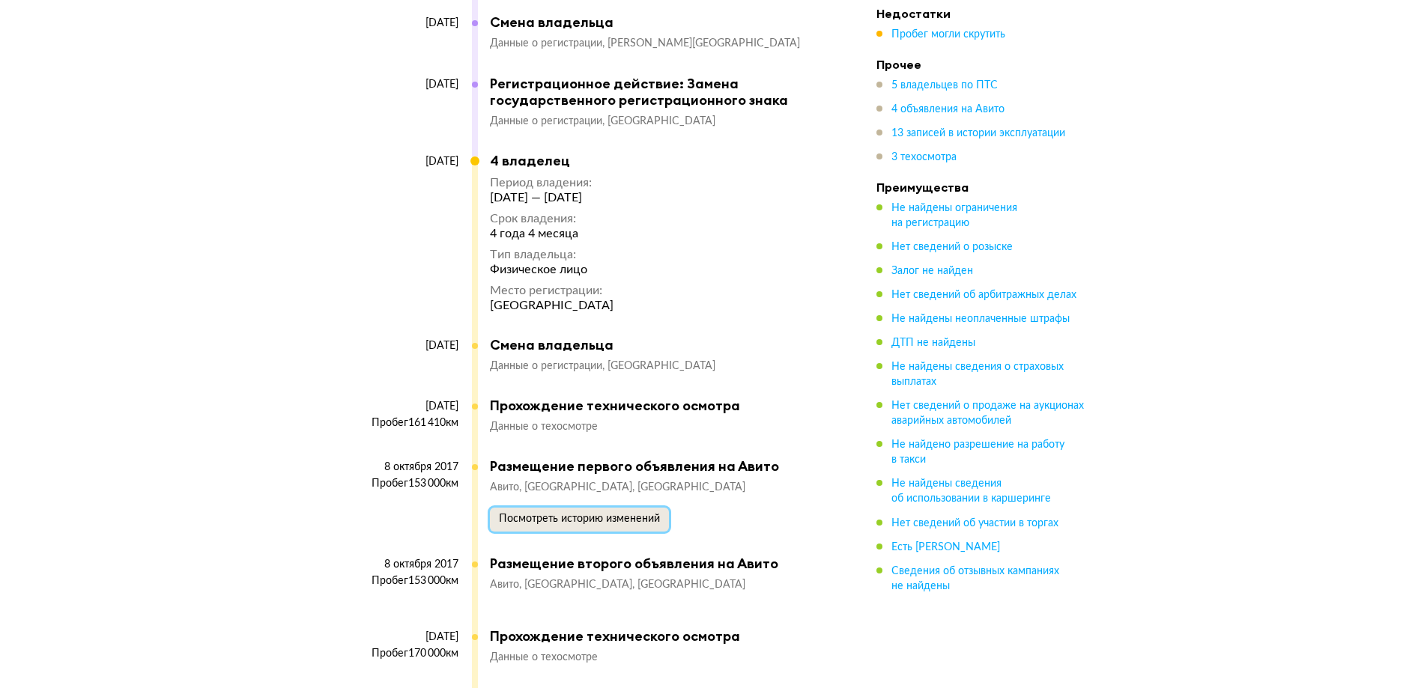
click at [601, 514] on span "Посмотреть историю изменений" at bounding box center [579, 519] width 161 height 10
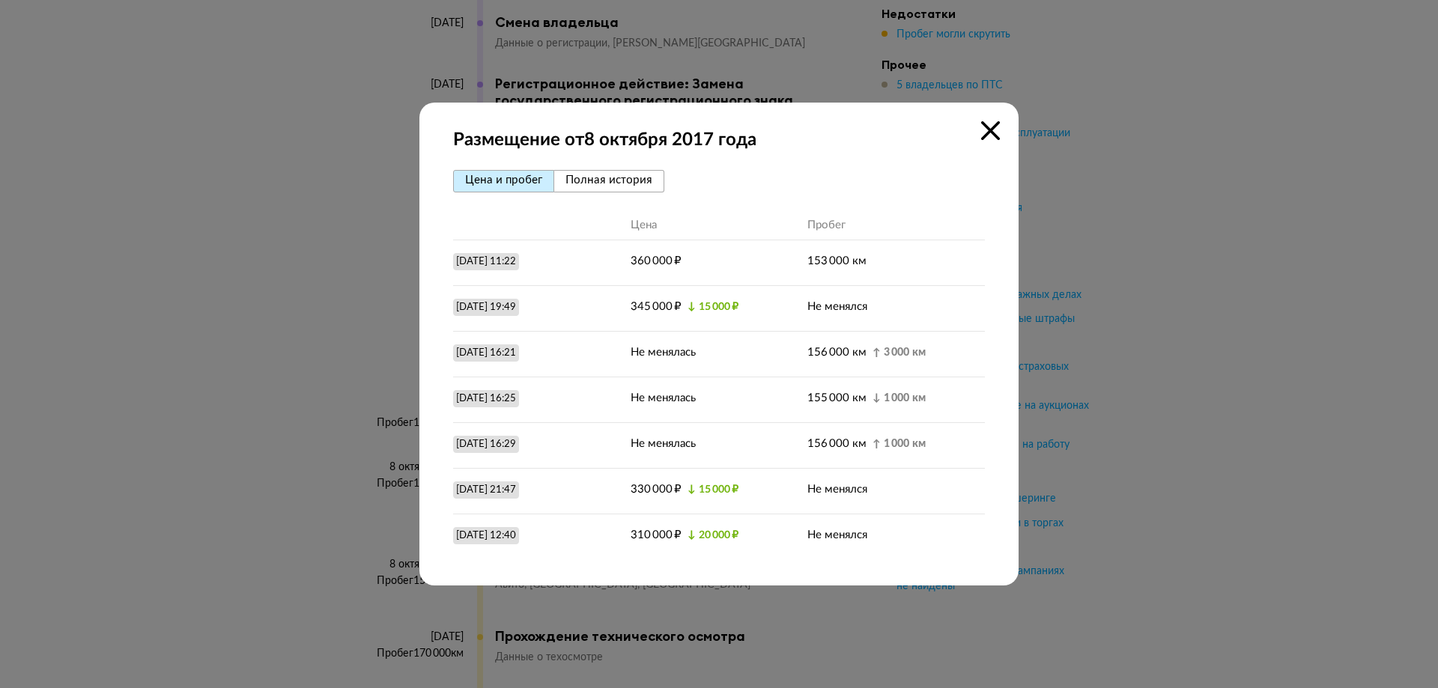
click at [991, 124] on icon at bounding box center [990, 130] width 19 height 19
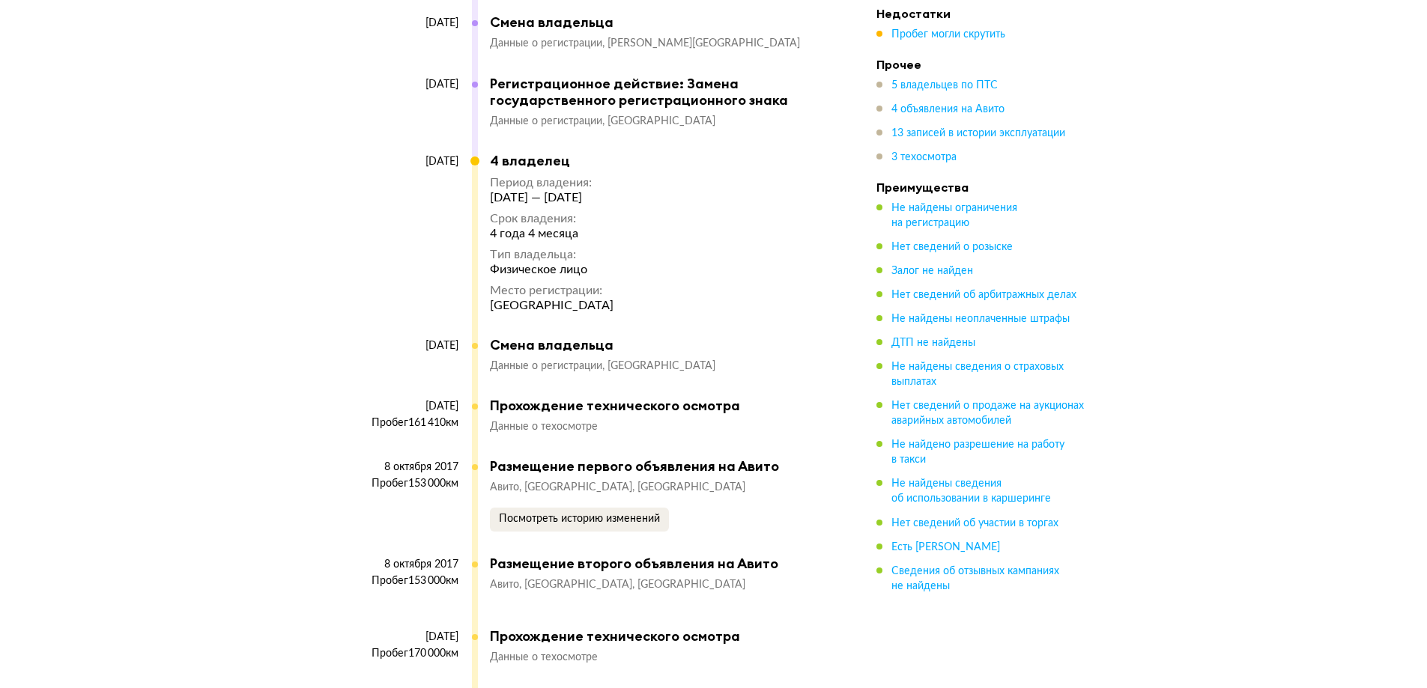
scroll to position [0, 0]
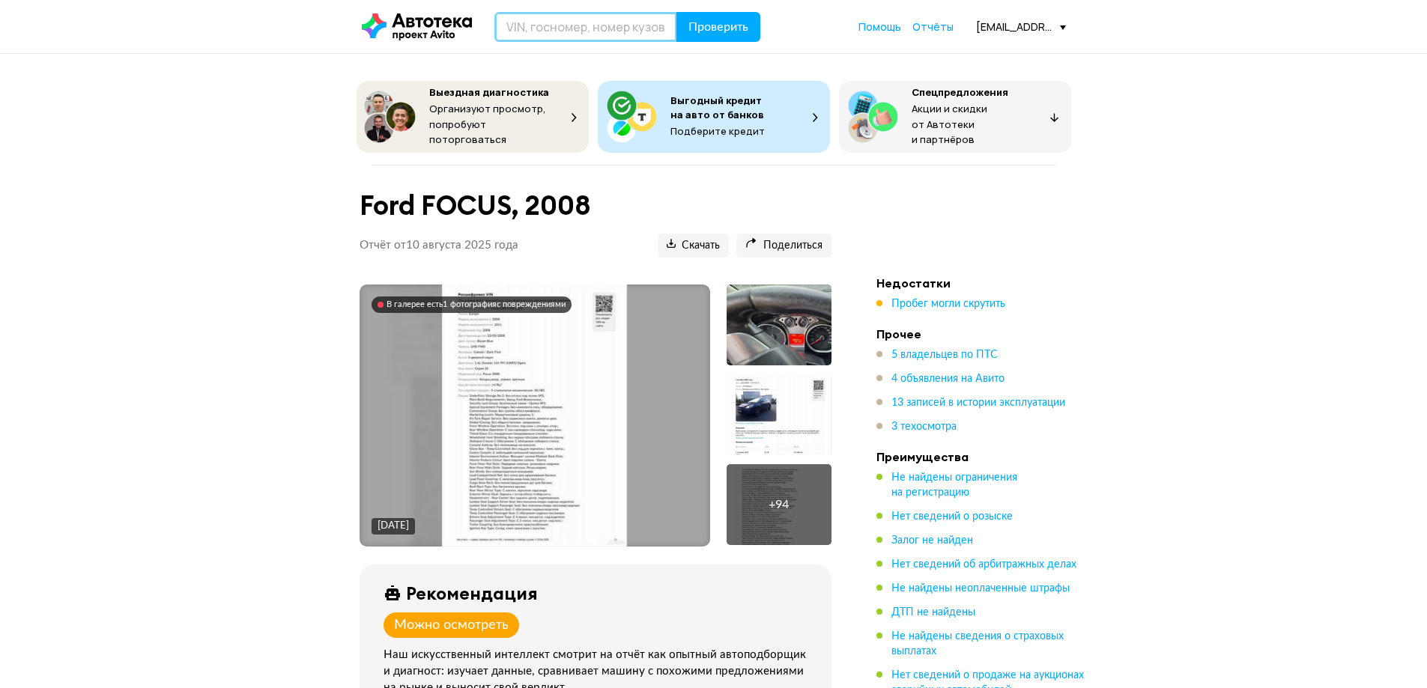
drag, startPoint x: 588, startPoint y: 37, endPoint x: 598, endPoint y: 37, distance: 9.7
click at [589, 37] on input "text" at bounding box center [585, 27] width 183 height 30
paste input "X9FPXXEEDP8C64555"
type input "X9FPXXEEDP8C64555"
click at [700, 34] on button "Проверить" at bounding box center [718, 27] width 84 height 30
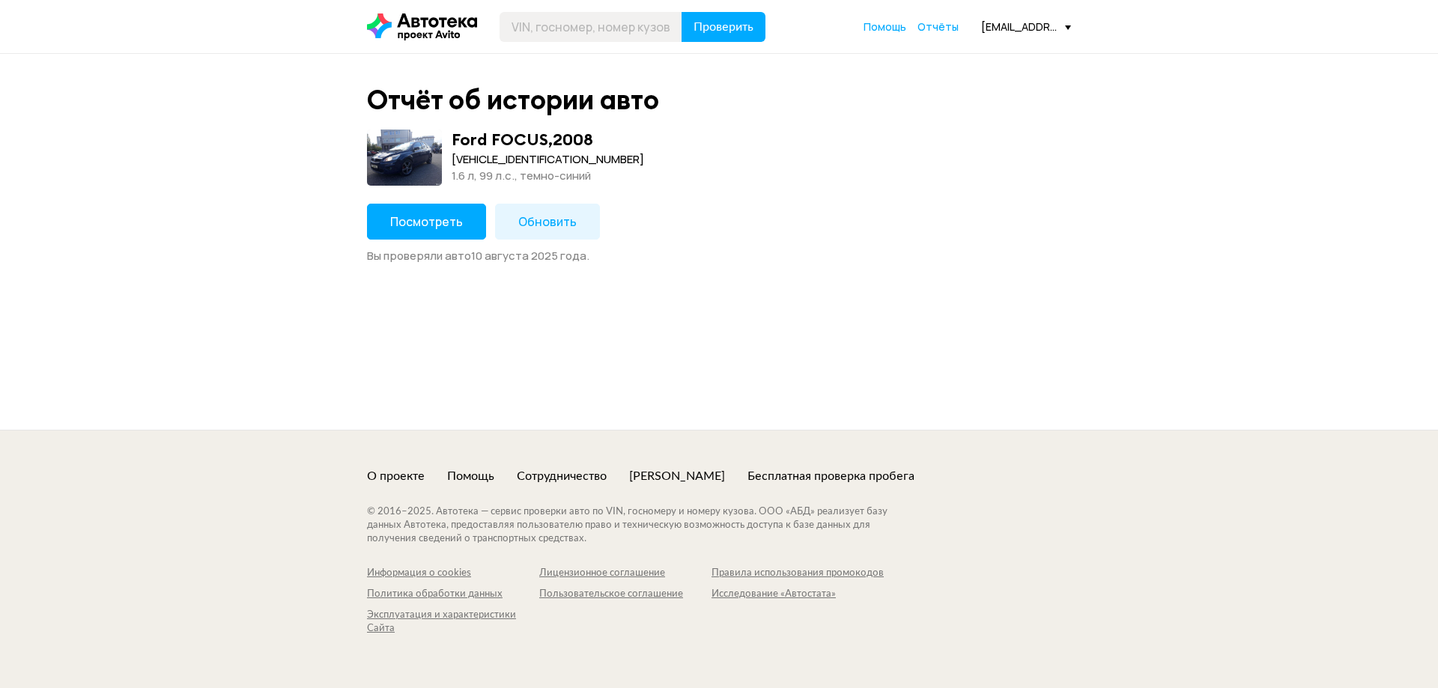
click at [553, 210] on button "Обновить" at bounding box center [547, 222] width 105 height 36
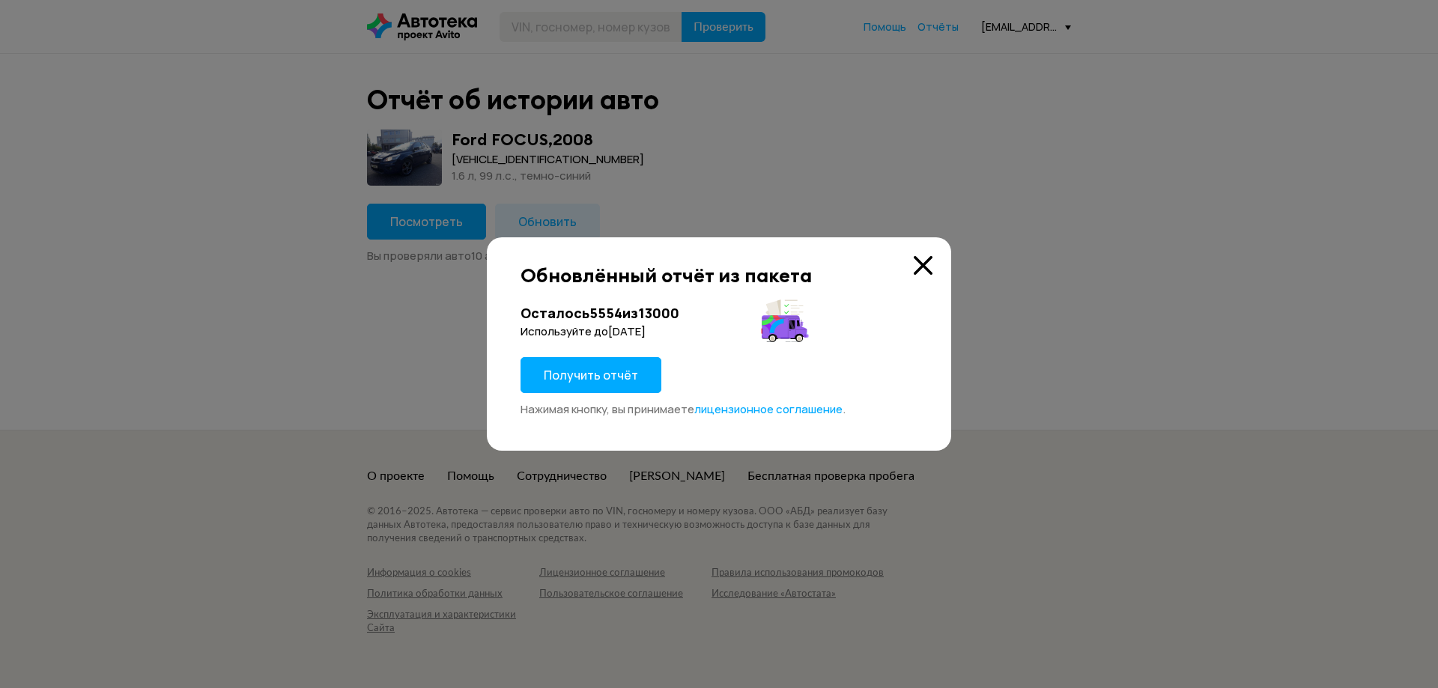
click at [604, 370] on span "Получить отчёт" at bounding box center [591, 375] width 94 height 16
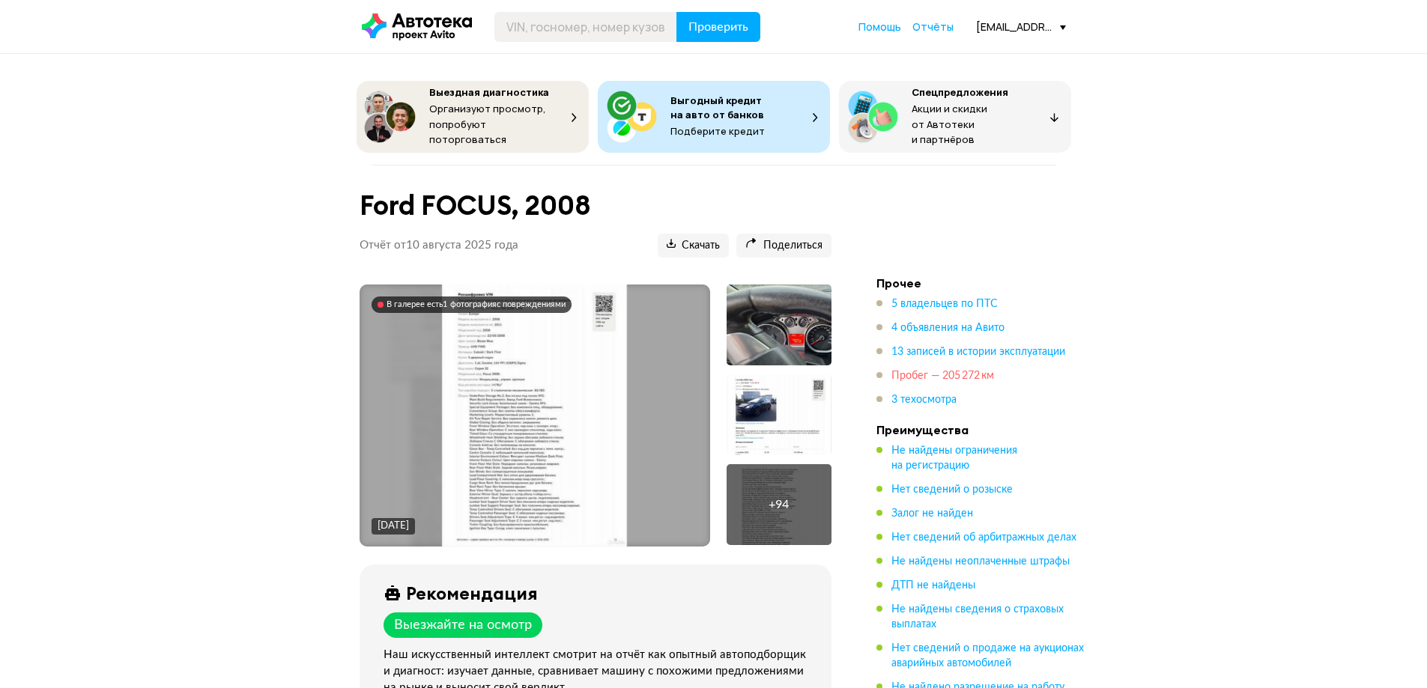
click at [948, 371] on span "Пробег — 205 272 км" at bounding box center [942, 376] width 103 height 10
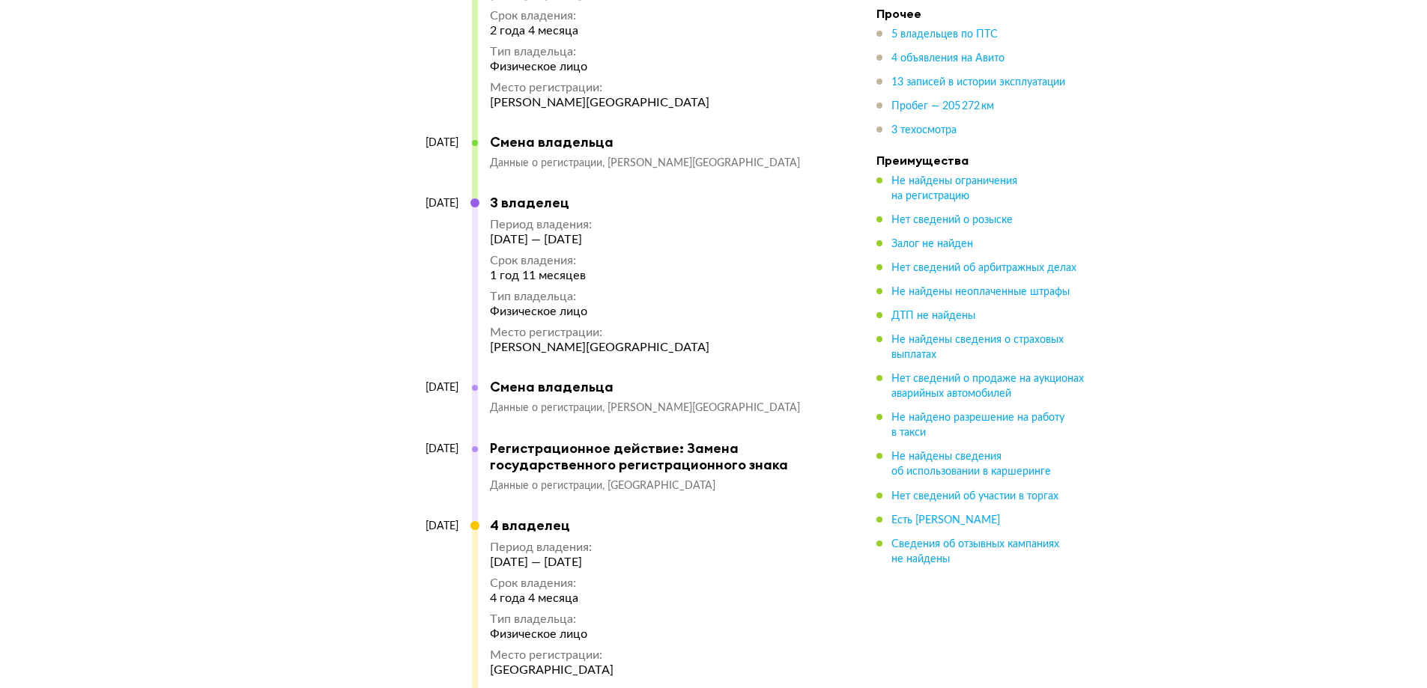
scroll to position [6692, 0]
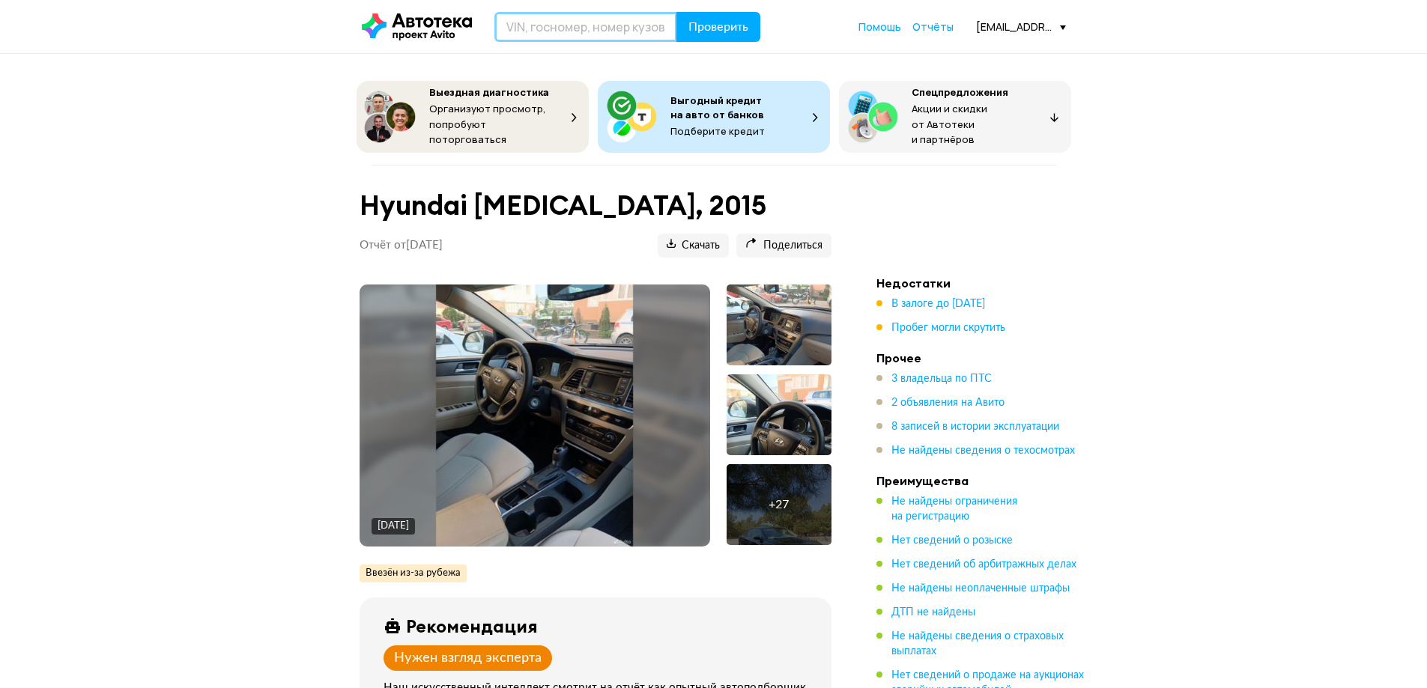
click at [620, 21] on input "text" at bounding box center [585, 27] width 183 height 30
paste input "3VWCB7BU6LM038668"
type input "3VWCB7BU6LM038668"
click at [716, 38] on button "Проверить" at bounding box center [718, 27] width 84 height 30
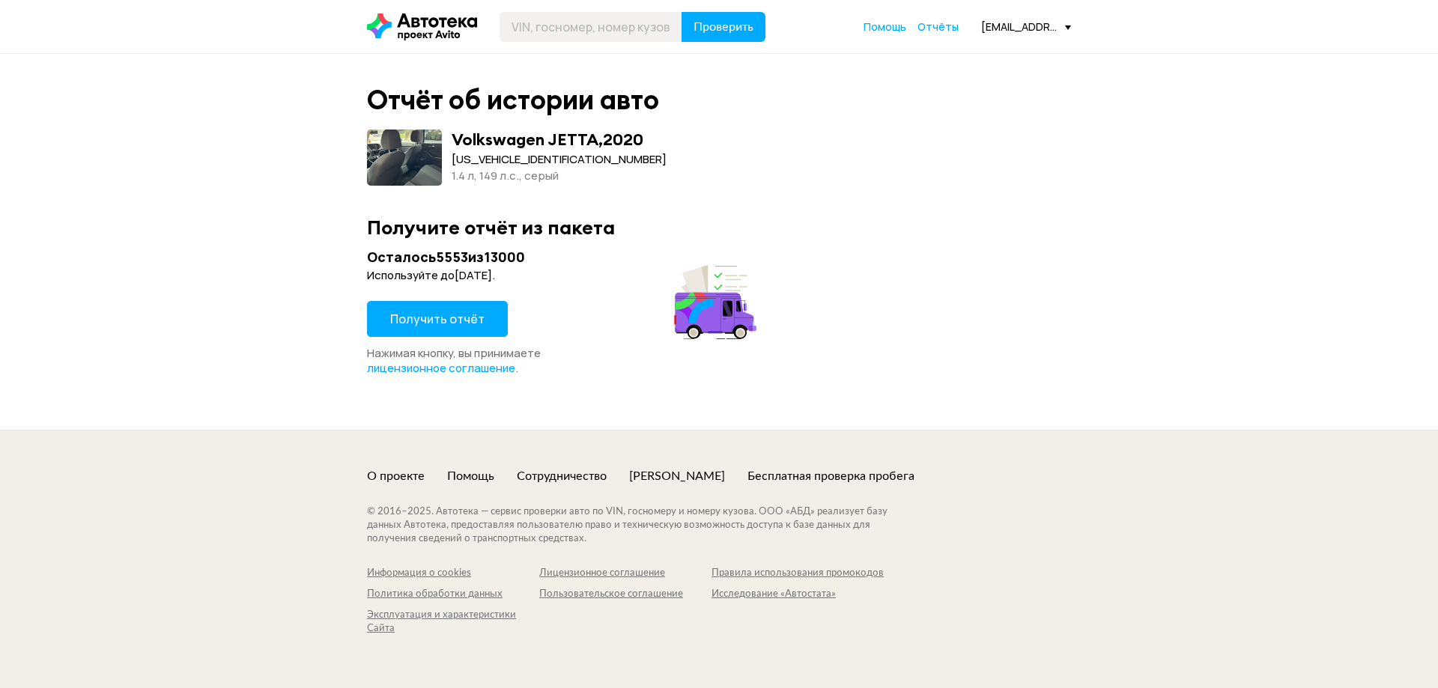
click at [424, 315] on span "Получить отчёт" at bounding box center [437, 319] width 94 height 16
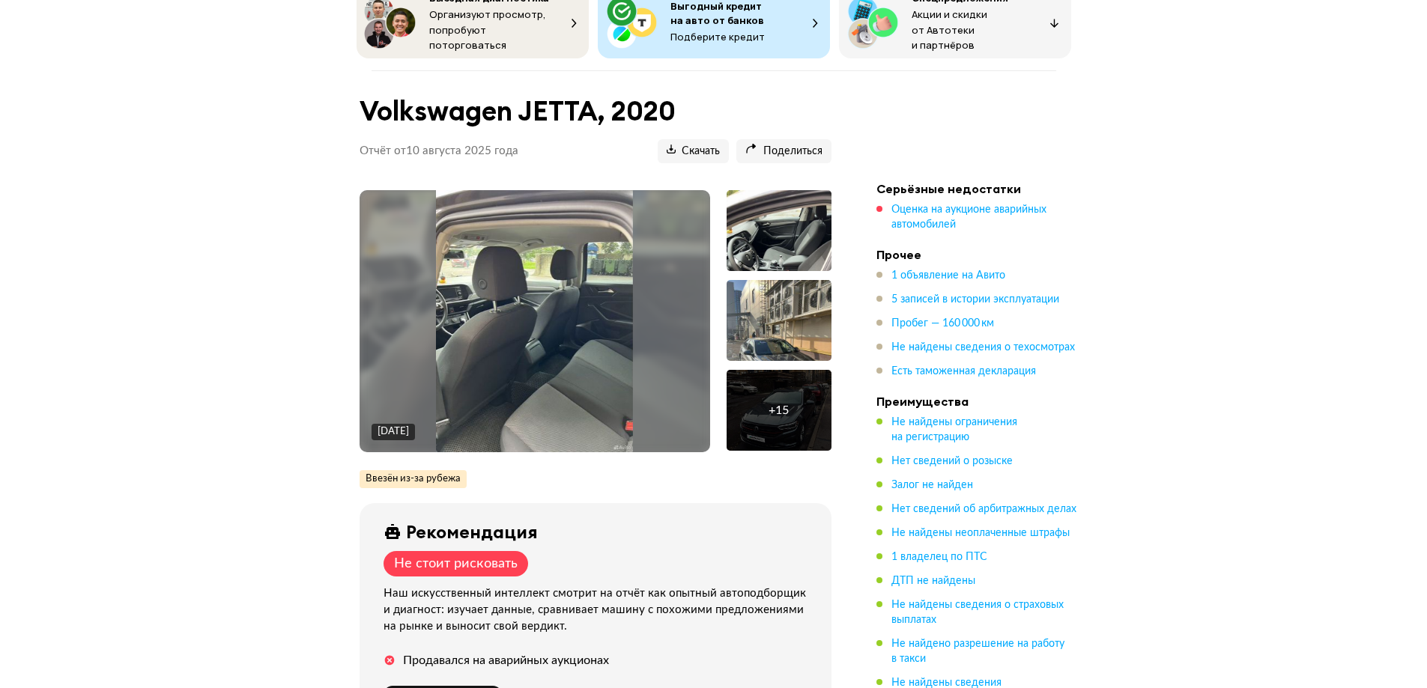
scroll to position [150, 0]
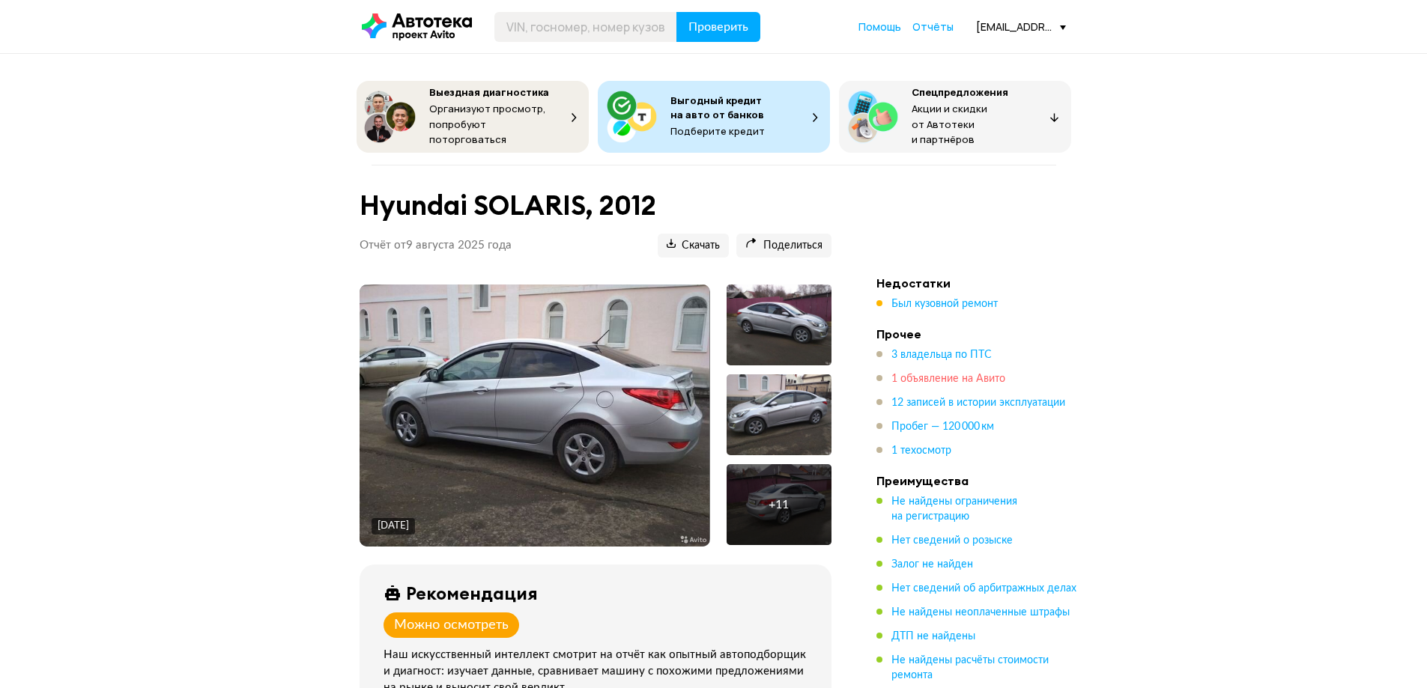
click at [947, 374] on span "1 объявление на Авито" at bounding box center [948, 379] width 114 height 10
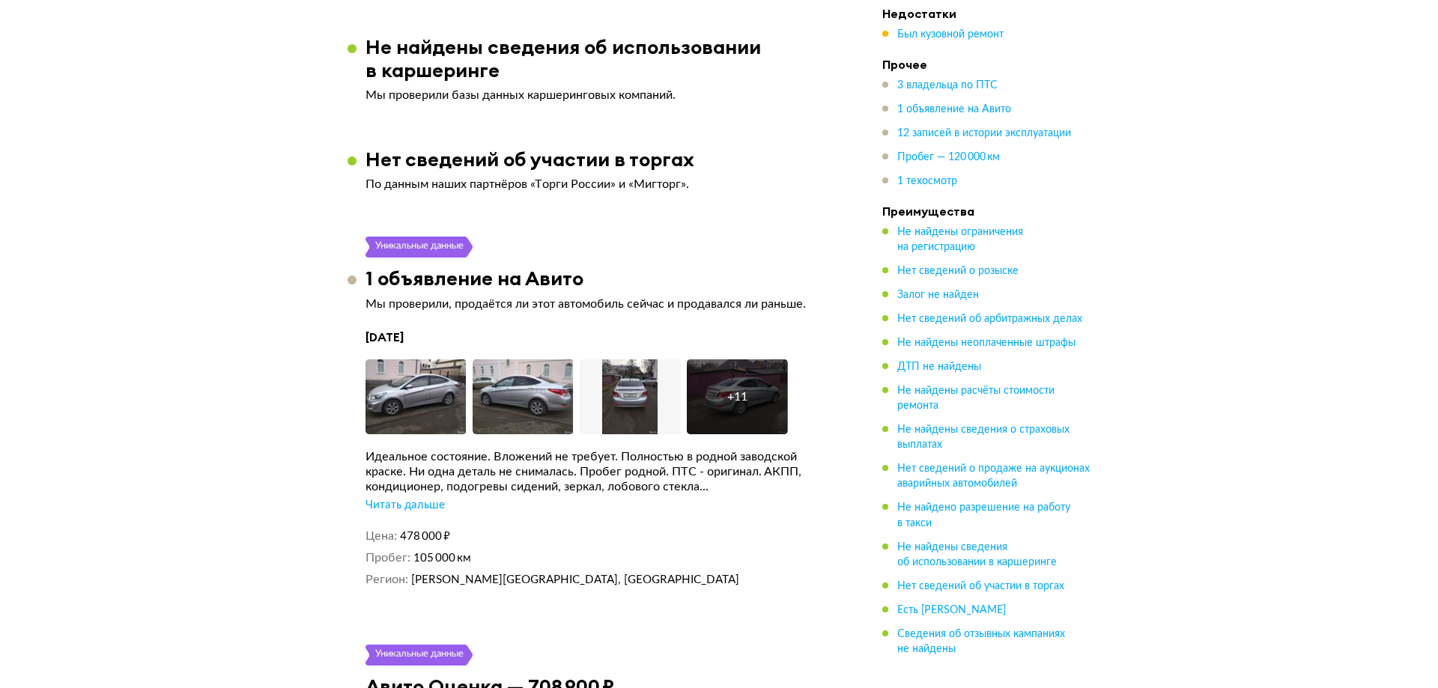
scroll to position [3008, 0]
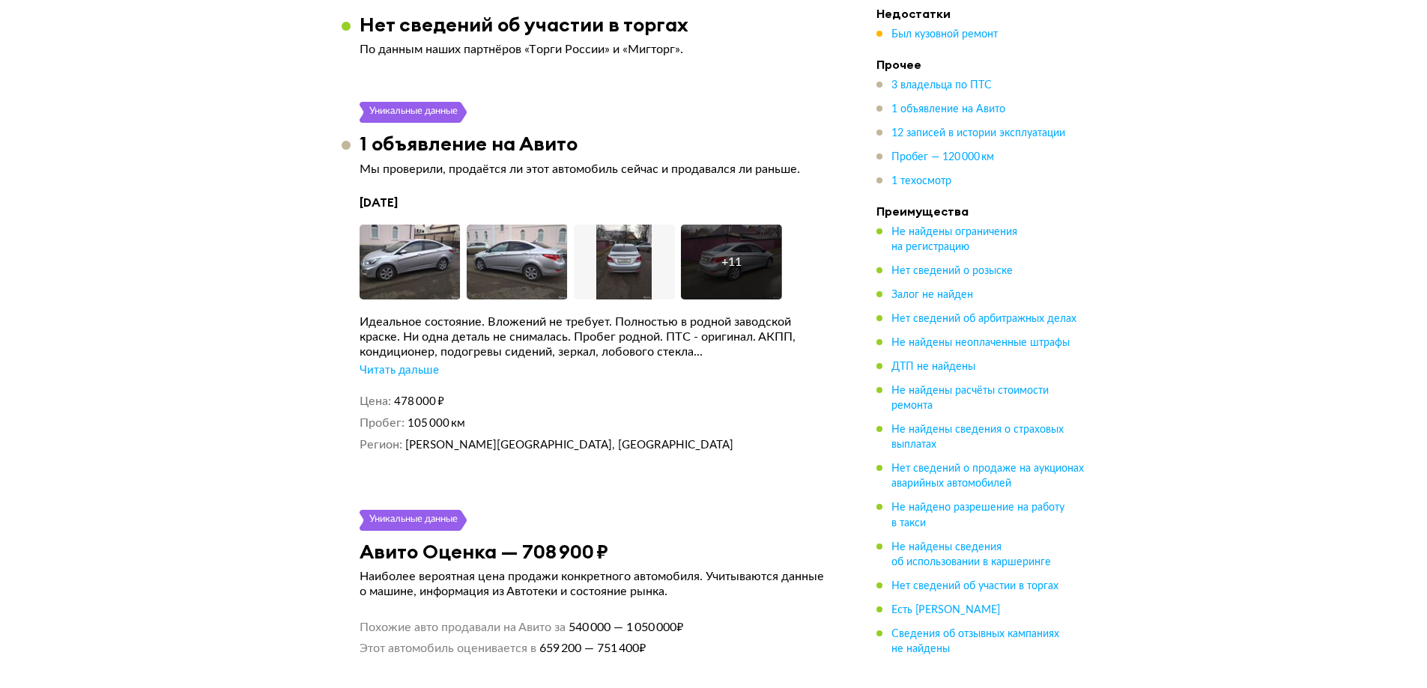
click at [724, 255] on div "+ 11" at bounding box center [731, 262] width 20 height 15
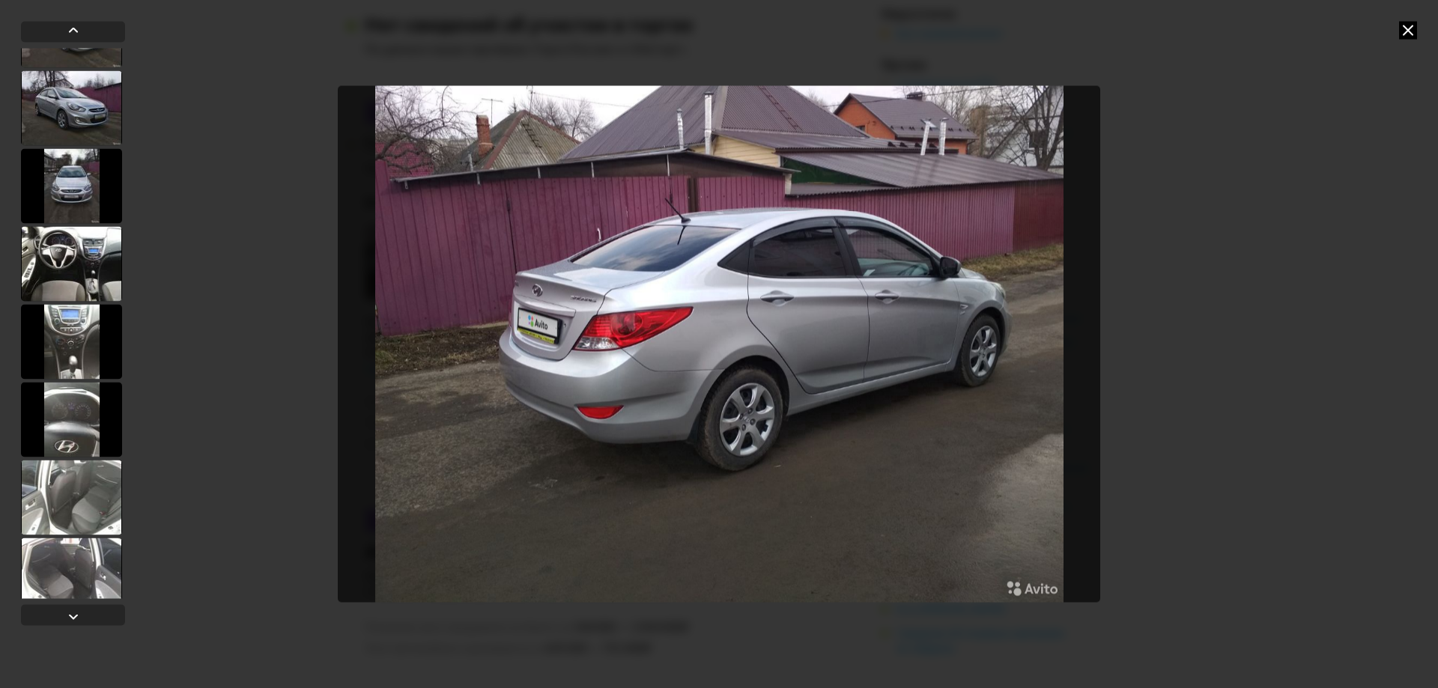
click at [64, 355] on div at bounding box center [71, 341] width 101 height 75
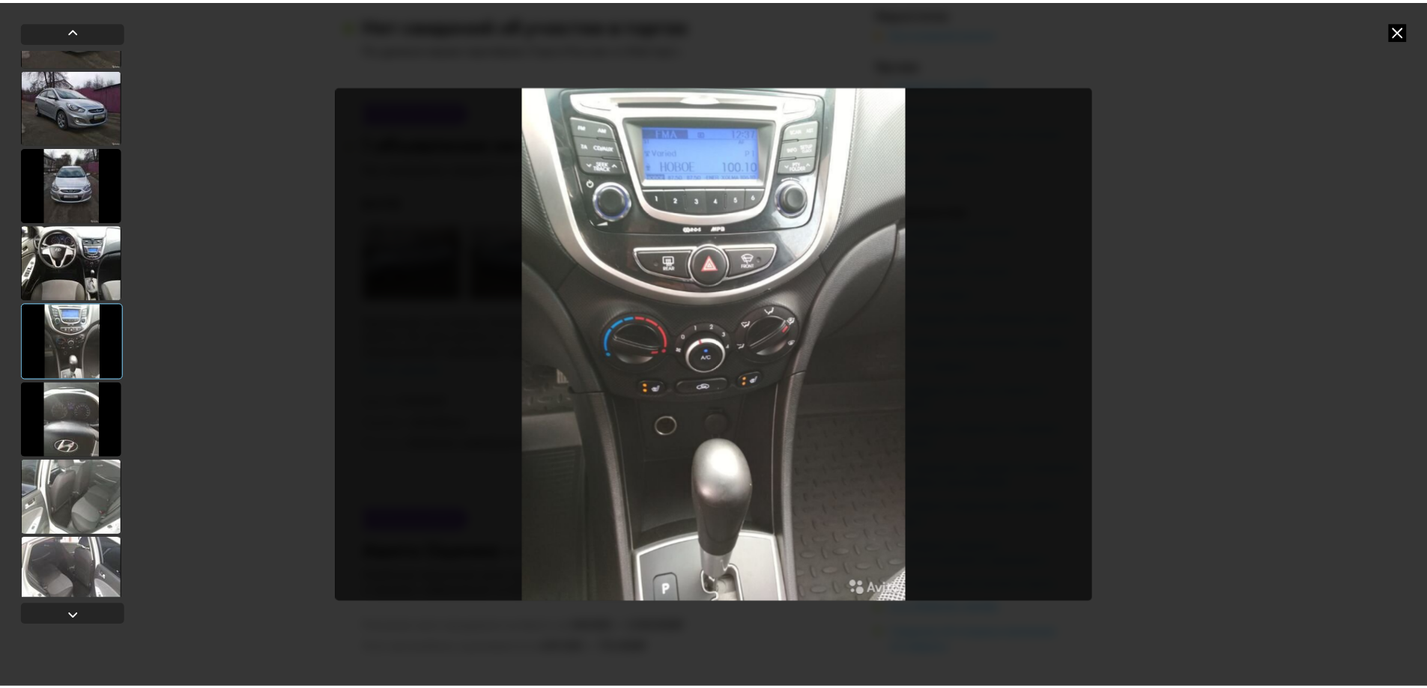
scroll to position [523, 0]
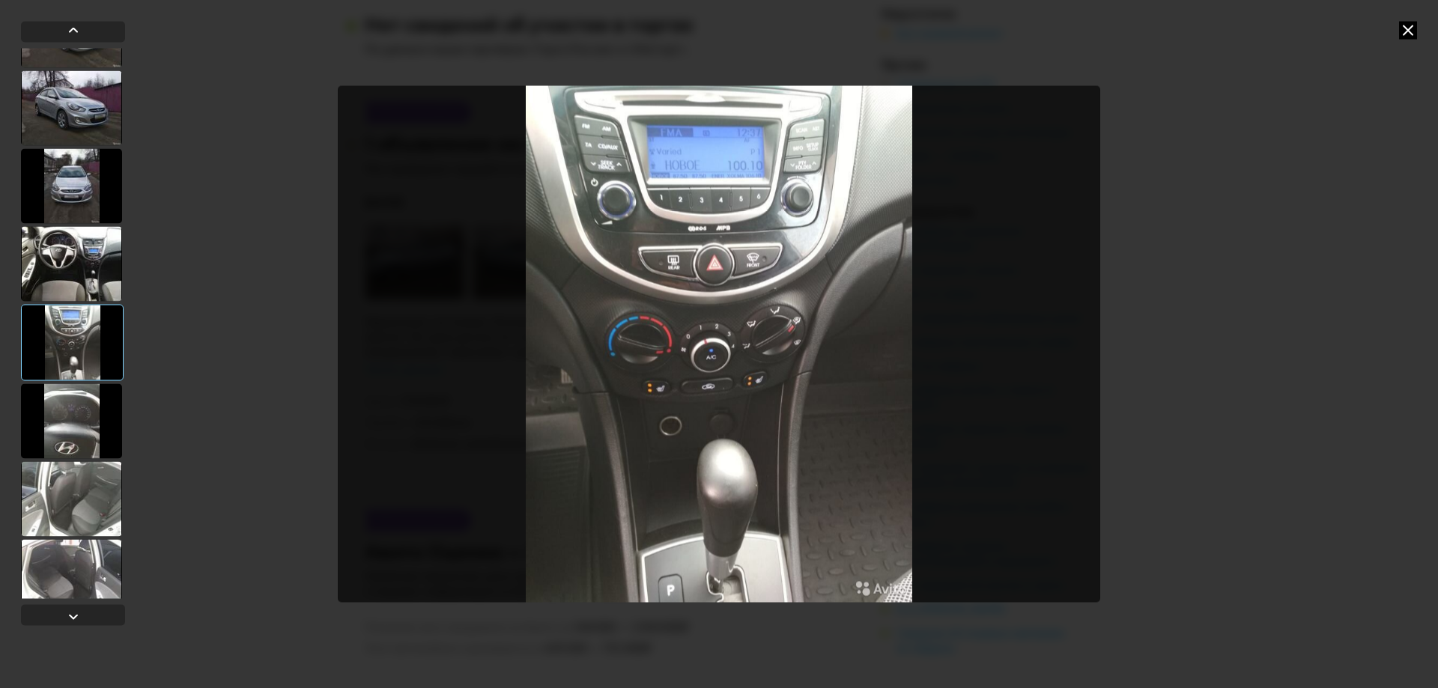
click at [1406, 27] on icon at bounding box center [1408, 30] width 18 height 18
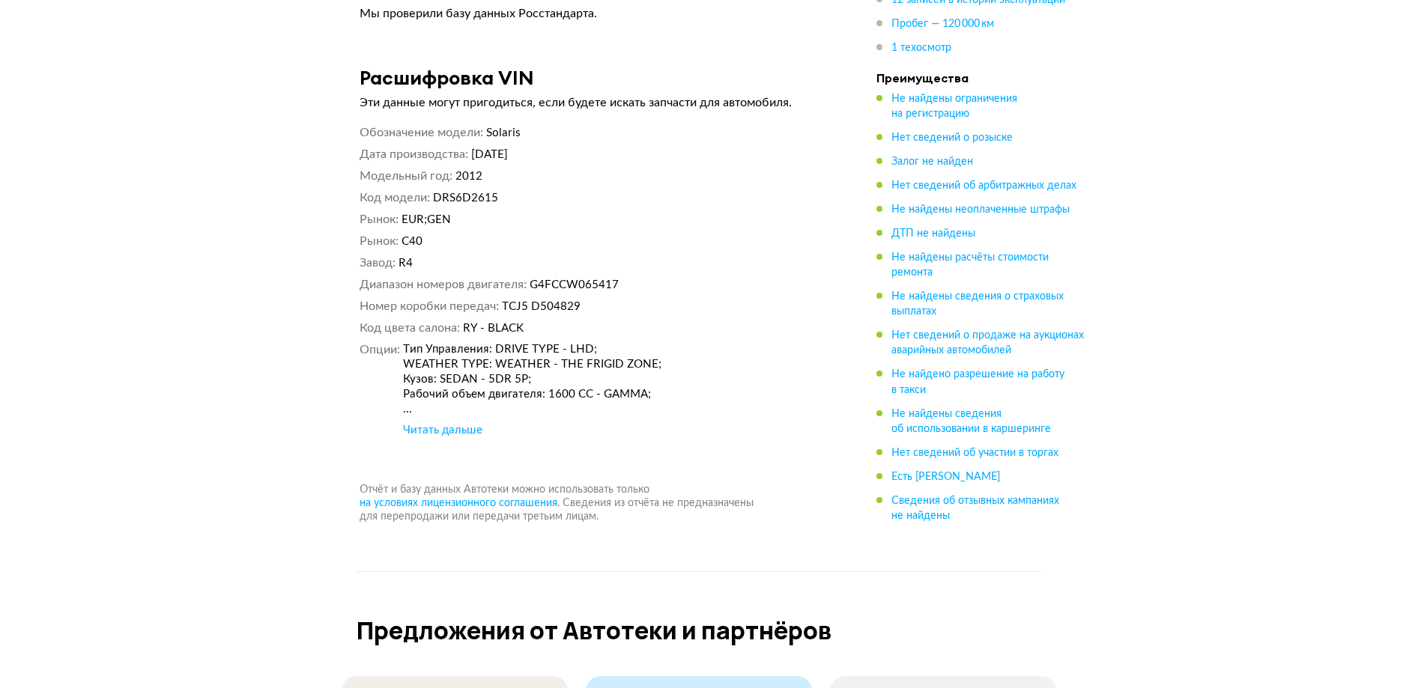
scroll to position [6421, 0]
click at [471, 425] on div "Читать дальше" at bounding box center [442, 432] width 79 height 15
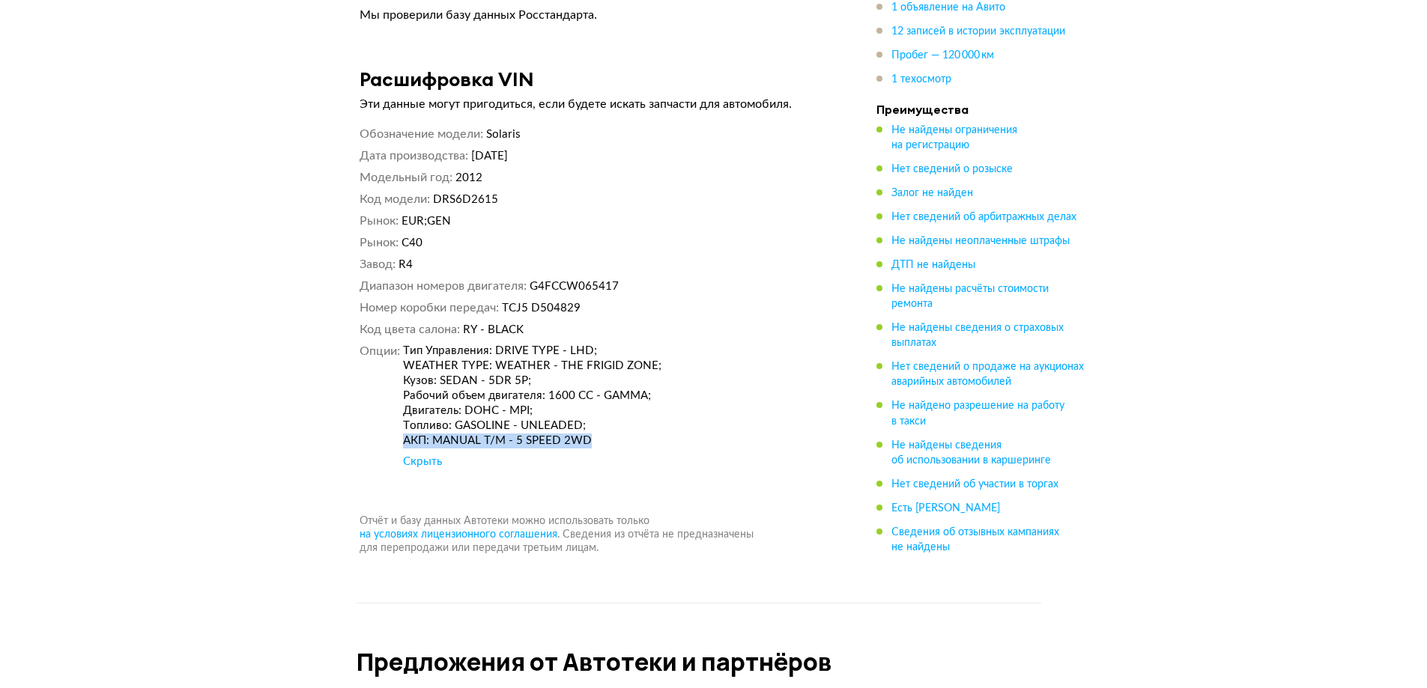
drag, startPoint x: 401, startPoint y: 324, endPoint x: 612, endPoint y: 327, distance: 210.5
click at [610, 344] on dl "Опции Тип Управления: DRIVE TYPE - LHD; WEATHER TYPE: WEATHER - THE FRIGID ZONE…" at bounding box center [596, 407] width 472 height 126
copy div "АКП: MANUAL T/M - 5 SPEED 2WD"
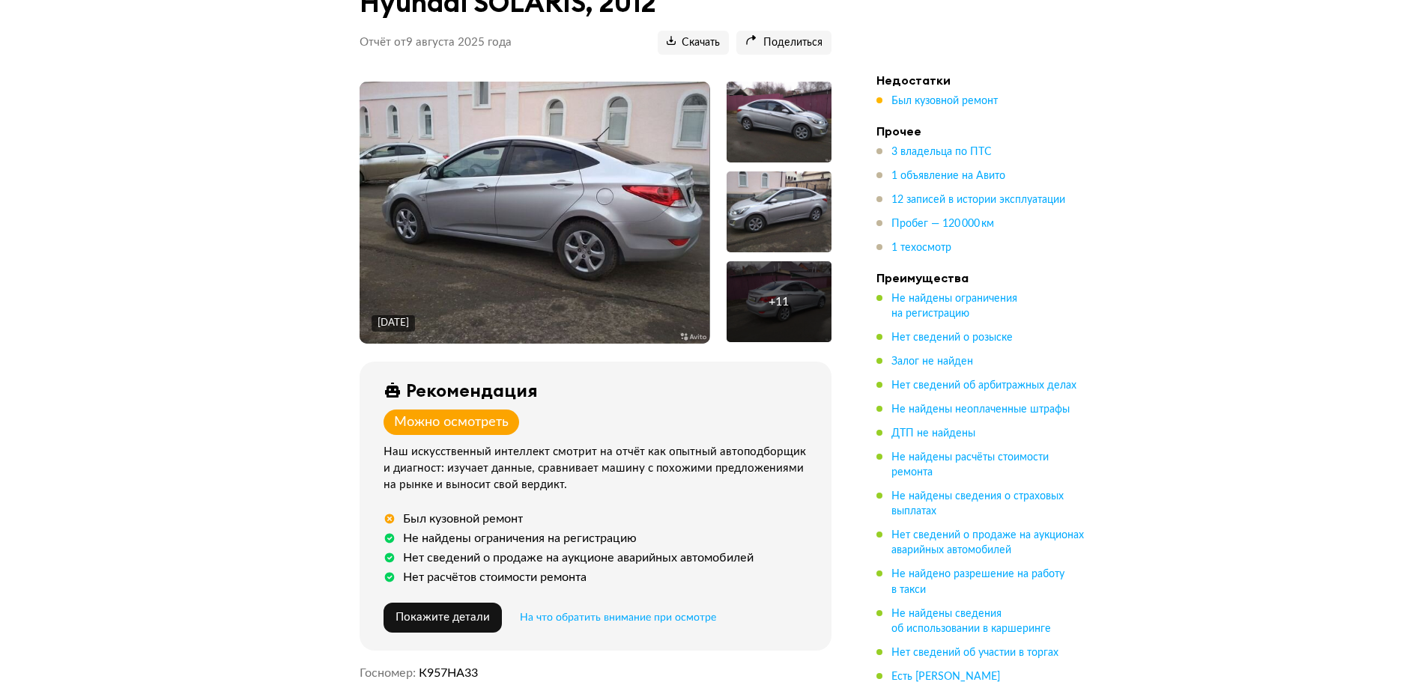
scroll to position [347, 0]
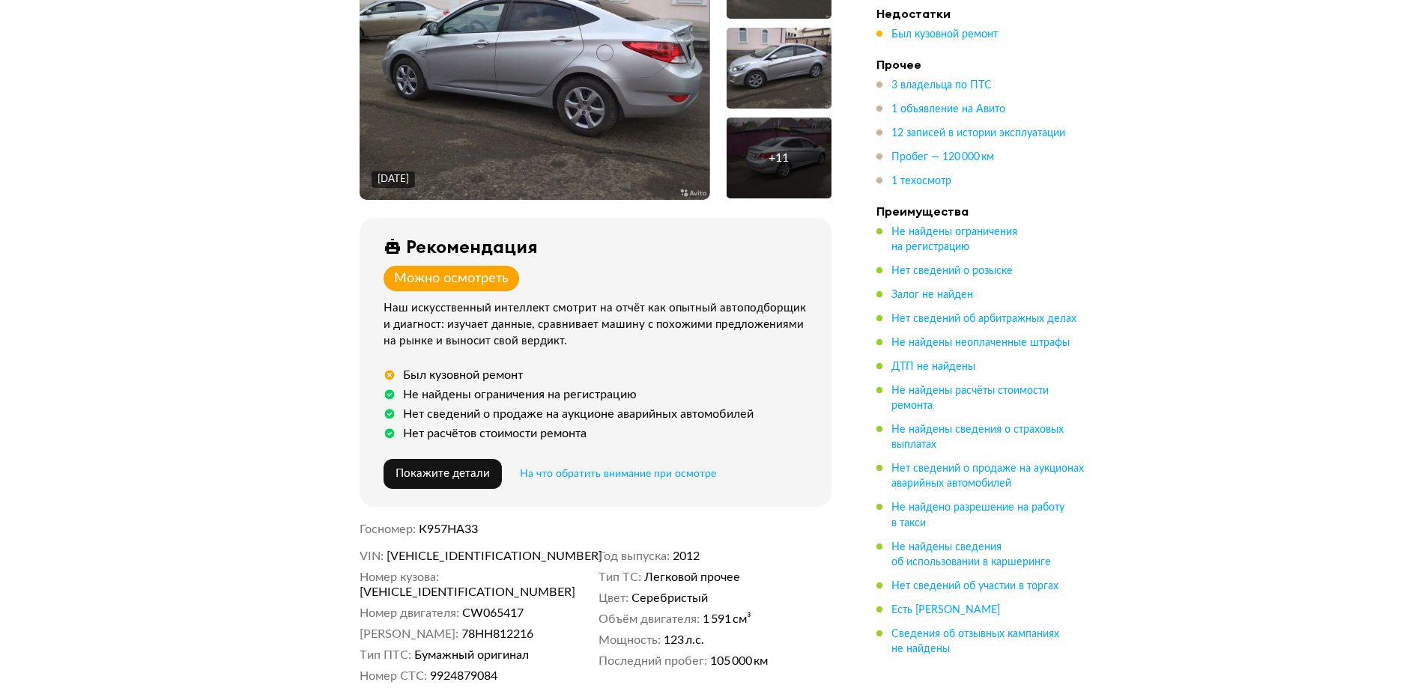
click at [452, 524] on span "К957НА33" at bounding box center [448, 530] width 59 height 12
copy span "К957НА33"
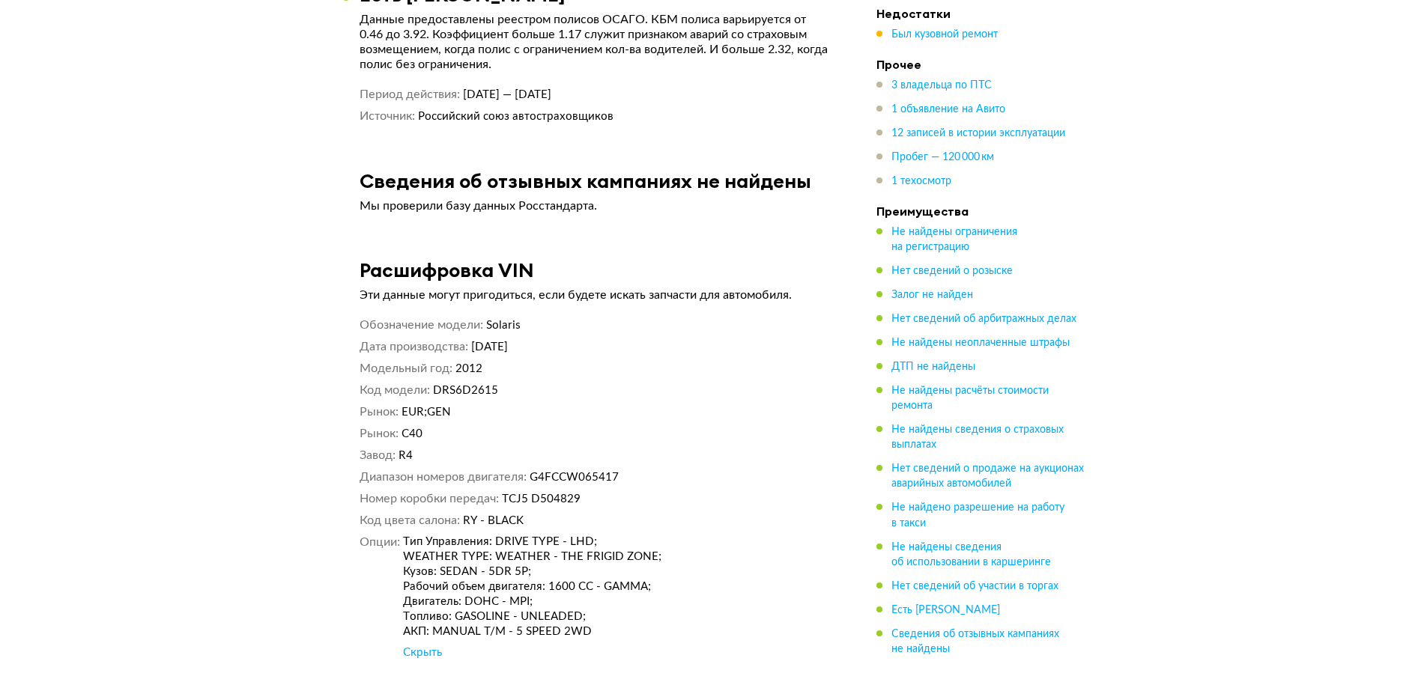
scroll to position [6189, 0]
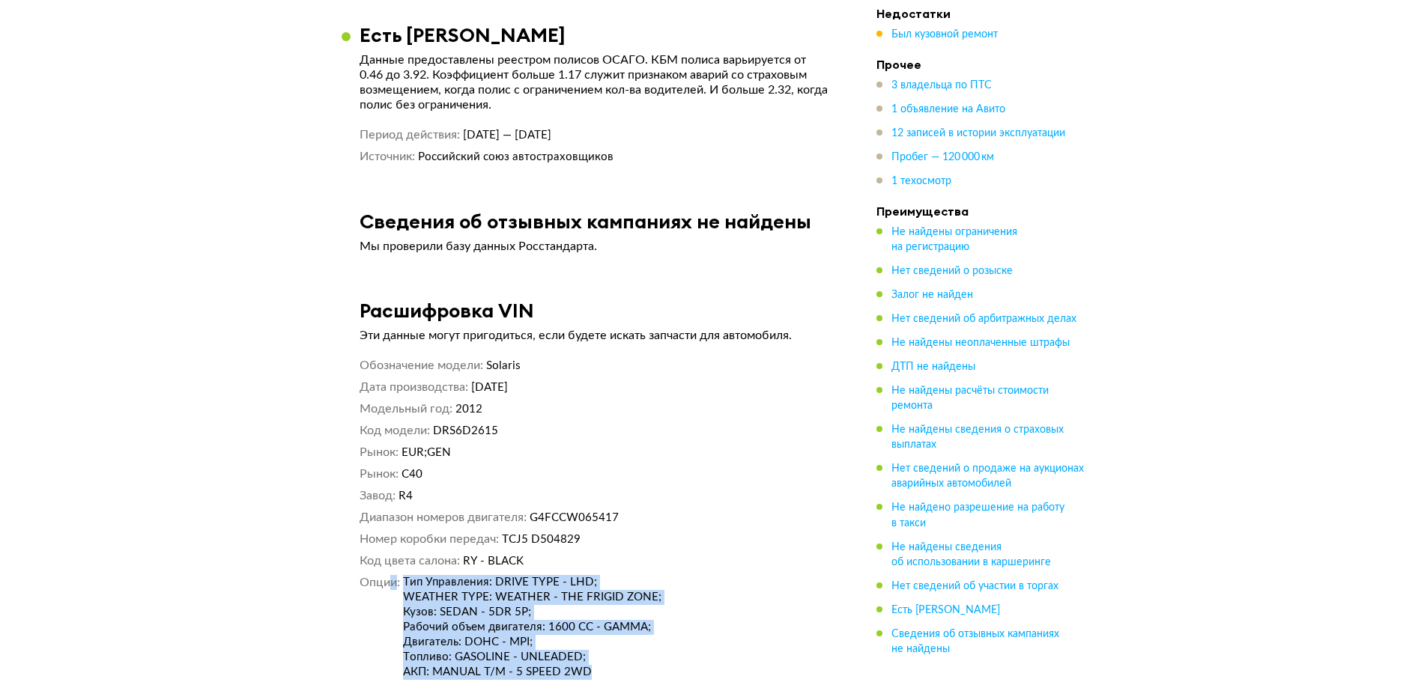
drag, startPoint x: 392, startPoint y: 557, endPoint x: 599, endPoint y: 552, distance: 206.8
click at [598, 575] on dl "Опции Тип Управления: DRIVE TYPE - LHD; WEATHER TYPE: WEATHER - THE FRIGID ZONE…" at bounding box center [596, 638] width 472 height 126
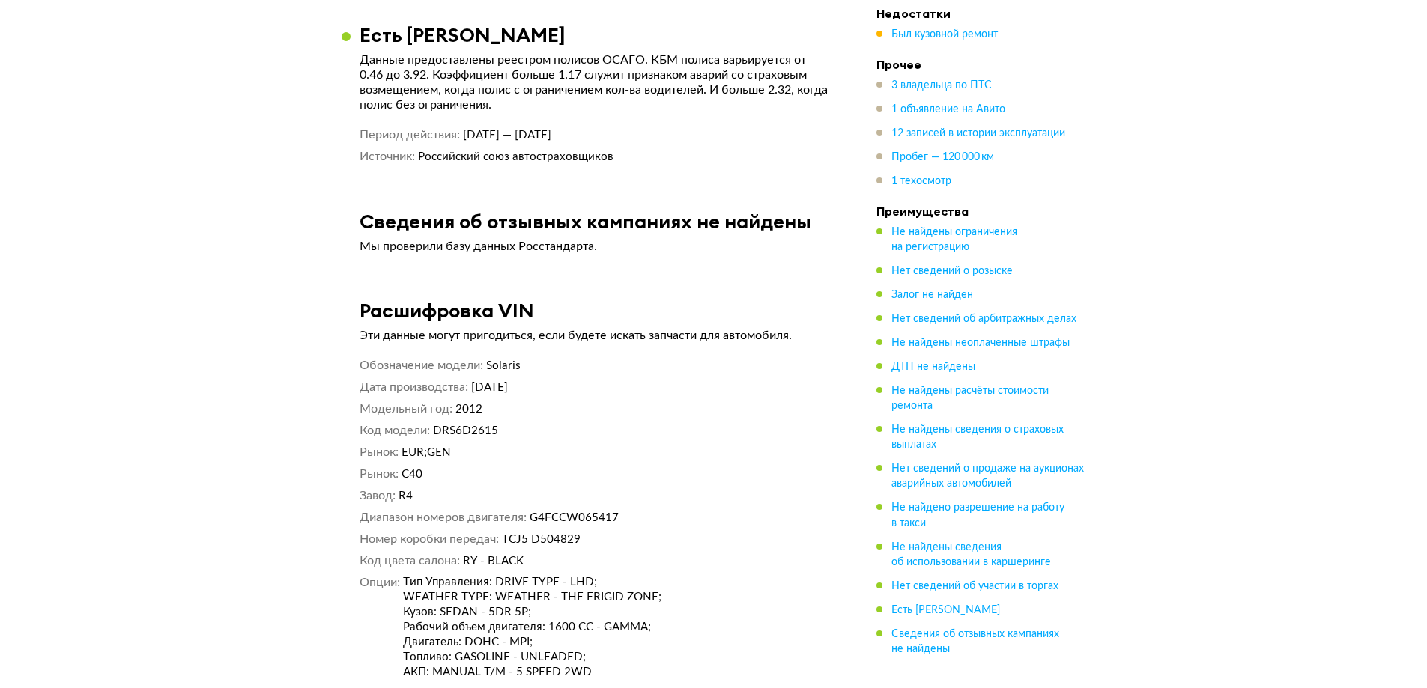
drag, startPoint x: 602, startPoint y: 564, endPoint x: 540, endPoint y: 568, distance: 62.3
click at [601, 575] on div "Тип Управления: DRIVE TYPE - LHD; WEATHER TYPE: WEATHER - THE FRIGID ZONE; Кузо…" at bounding box center [617, 638] width 428 height 126
drag, startPoint x: 403, startPoint y: 555, endPoint x: 608, endPoint y: 553, distance: 205.2
click at [608, 575] on div "Тип Управления: DRIVE TYPE - LHD; WEATHER TYPE: WEATHER - THE FRIGID ZONE; Кузо…" at bounding box center [617, 627] width 428 height 105
copy div "АКП: MANUAL T/M - 5 SPEED 2WD"
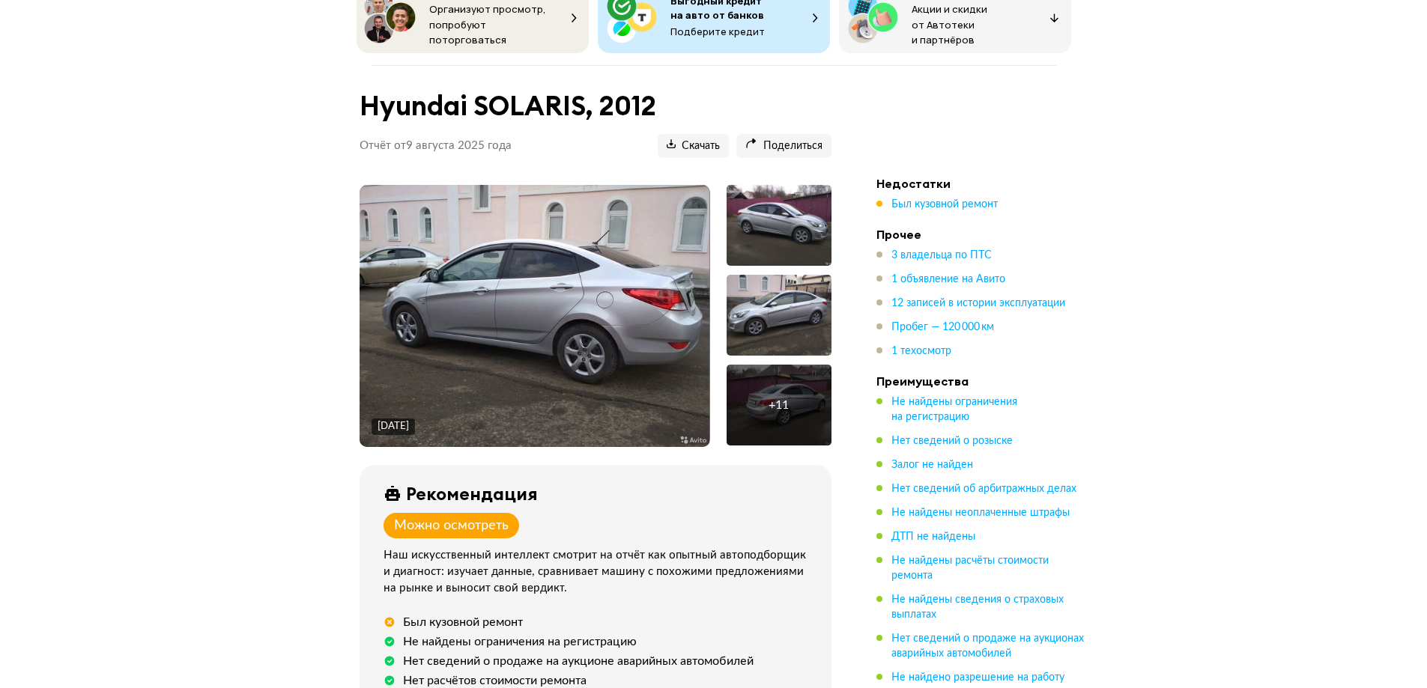
scroll to position [300, 0]
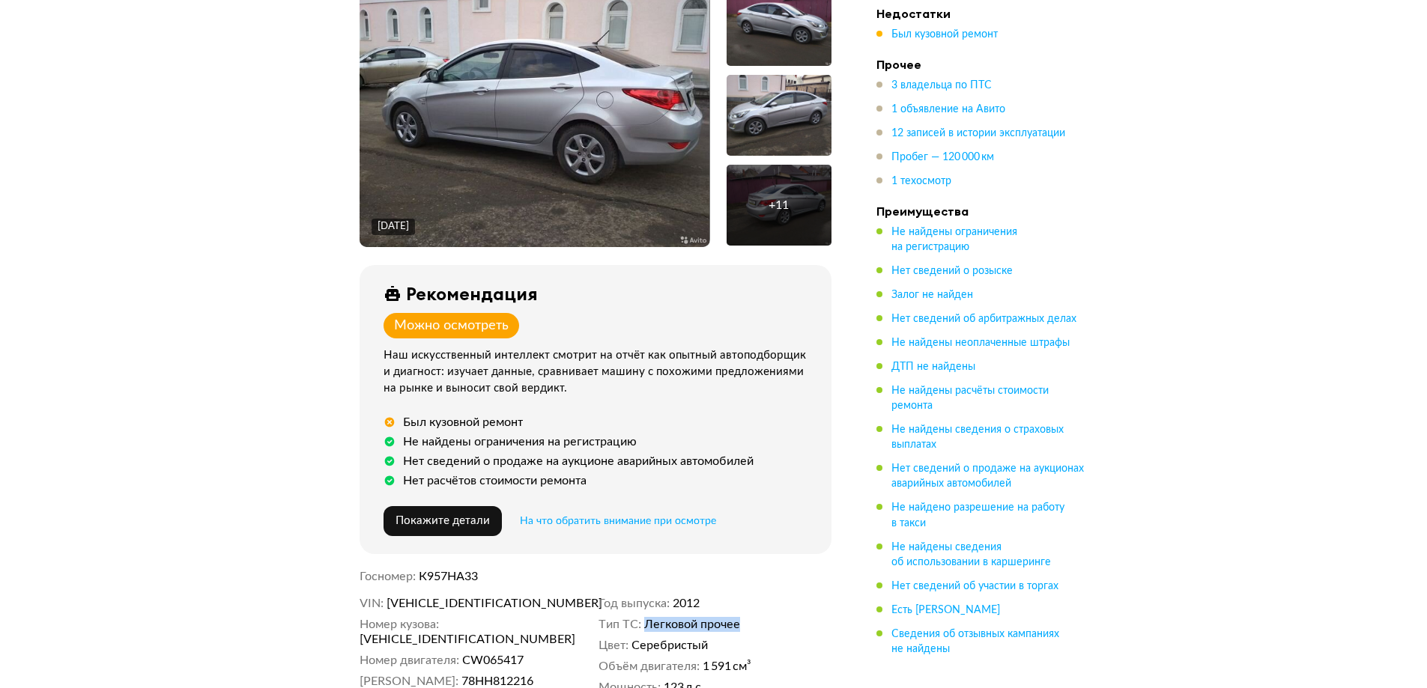
drag, startPoint x: 641, startPoint y: 617, endPoint x: 748, endPoint y: 618, distance: 107.1
click at [748, 618] on dl "Тип ТС Легковой прочее" at bounding box center [714, 624] width 233 height 15
drag, startPoint x: 616, startPoint y: 619, endPoint x: 747, endPoint y: 619, distance: 130.3
click at [747, 619] on dl "Тип ТС Легковой прочее" at bounding box center [714, 624] width 233 height 15
copy dl "Тип ТС Легковой прочее"
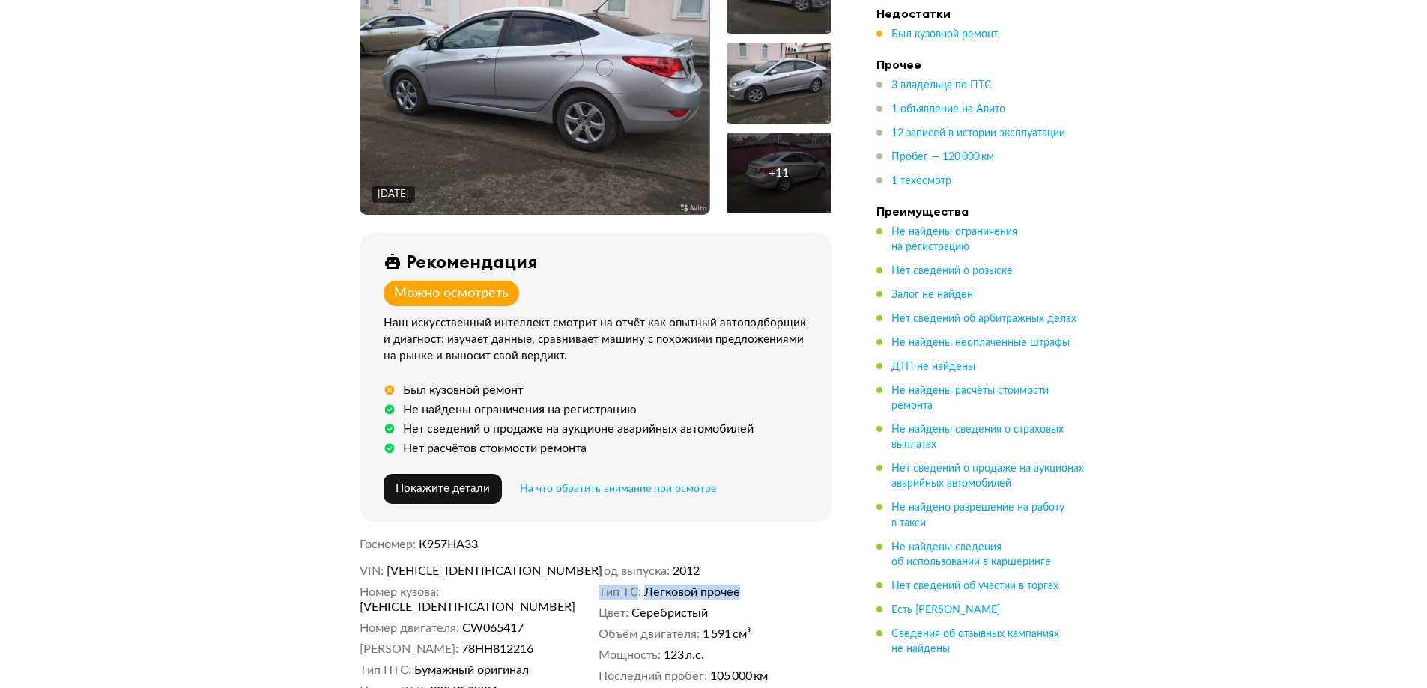
scroll to position [375, 0]
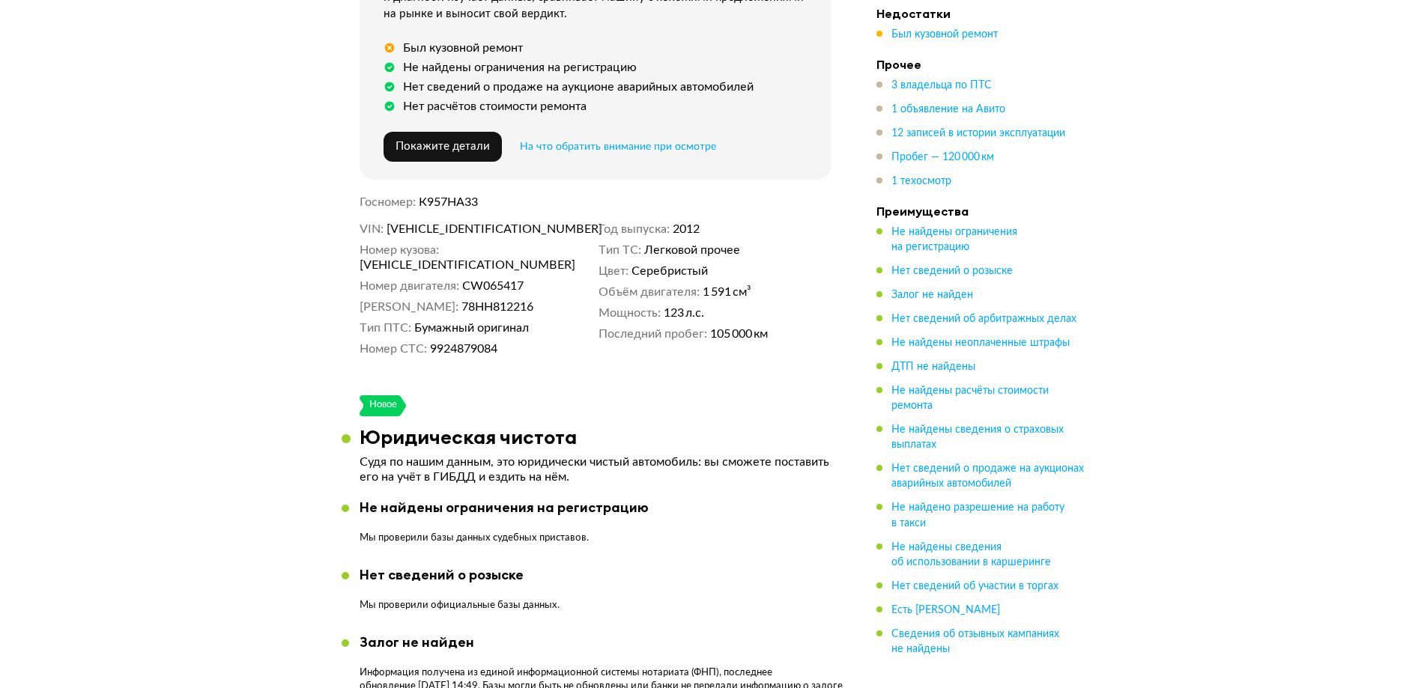
click at [911, 117] on span "1 объявление на Авито" at bounding box center [948, 109] width 114 height 15
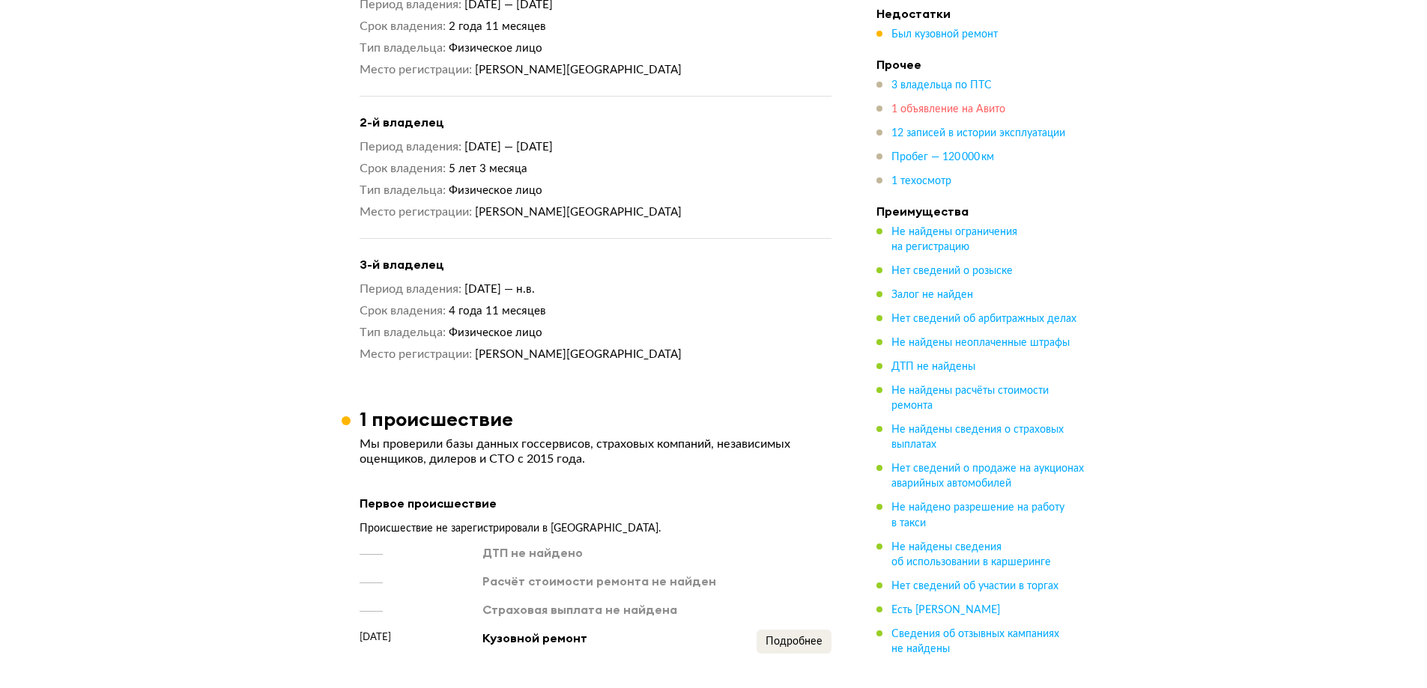
click at [921, 107] on span "1 объявление на Авито" at bounding box center [948, 109] width 114 height 10
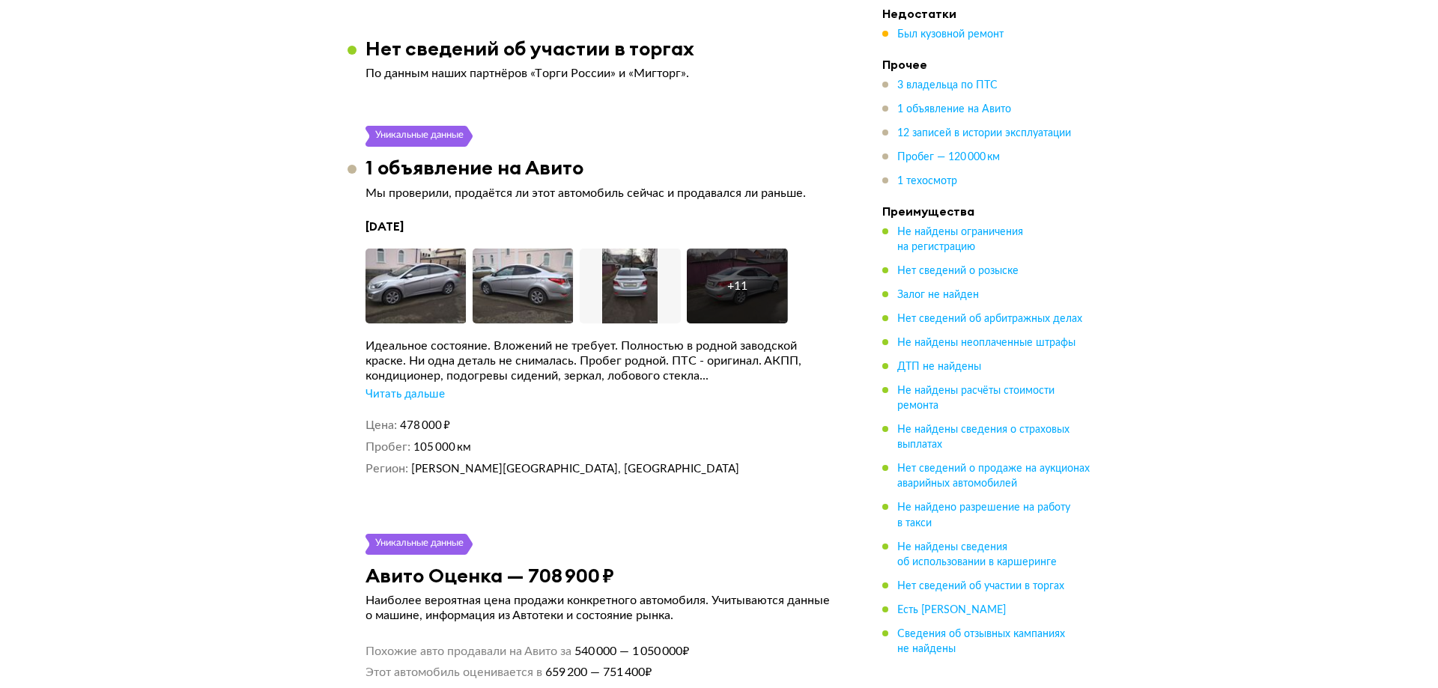
scroll to position [3008, 0]
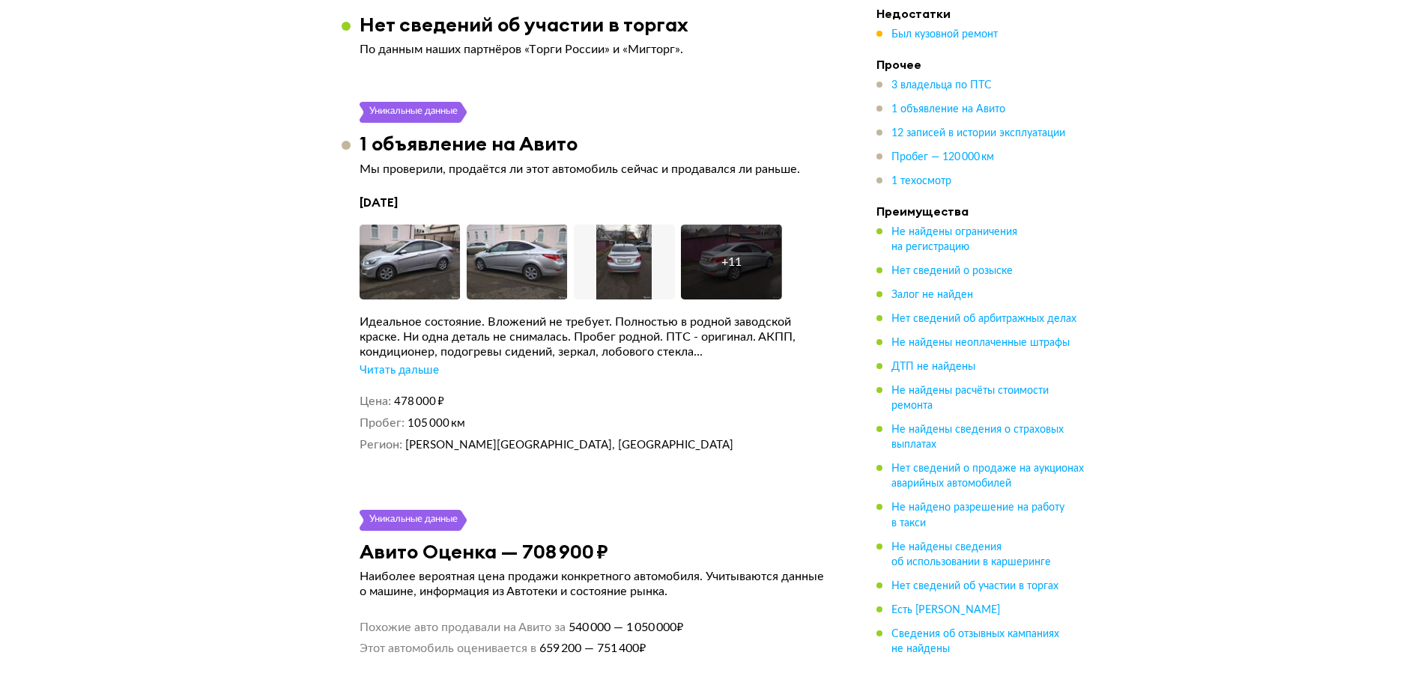
click at [698, 225] on div "+ 11" at bounding box center [731, 262] width 101 height 75
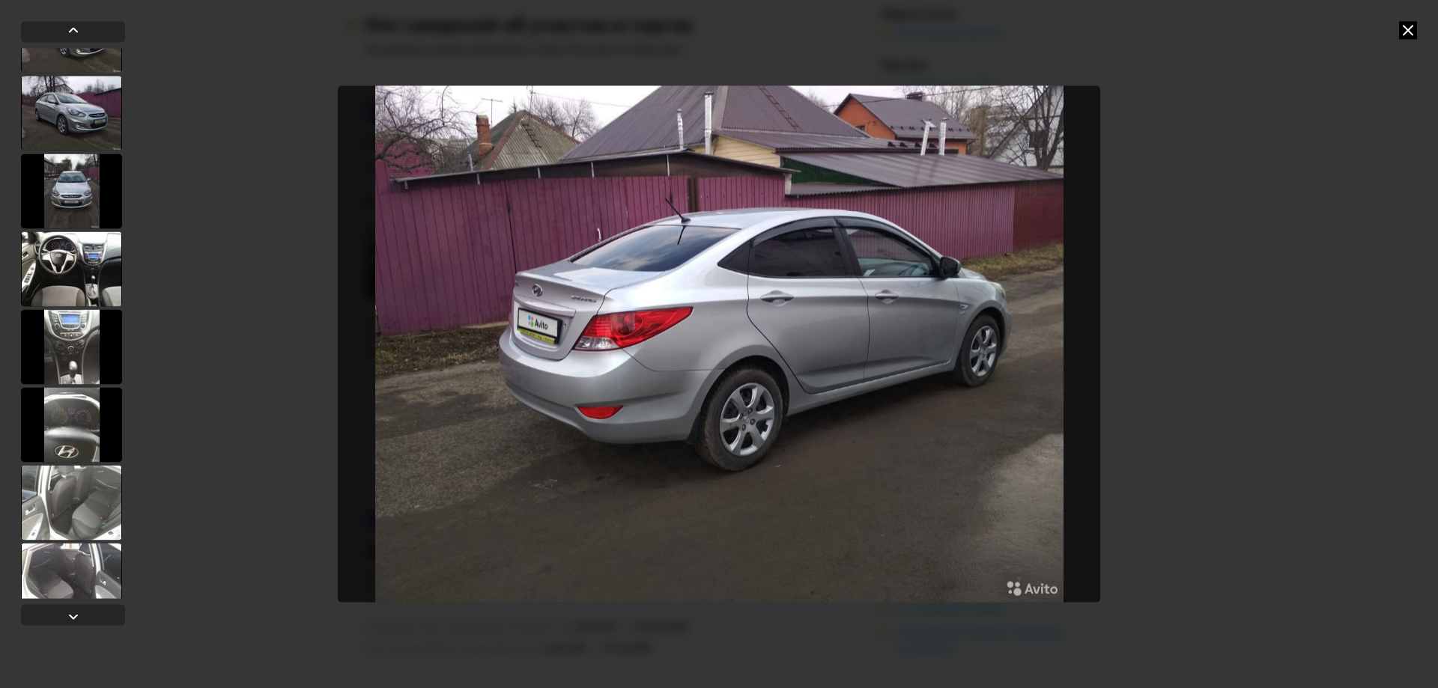
scroll to position [524, 0]
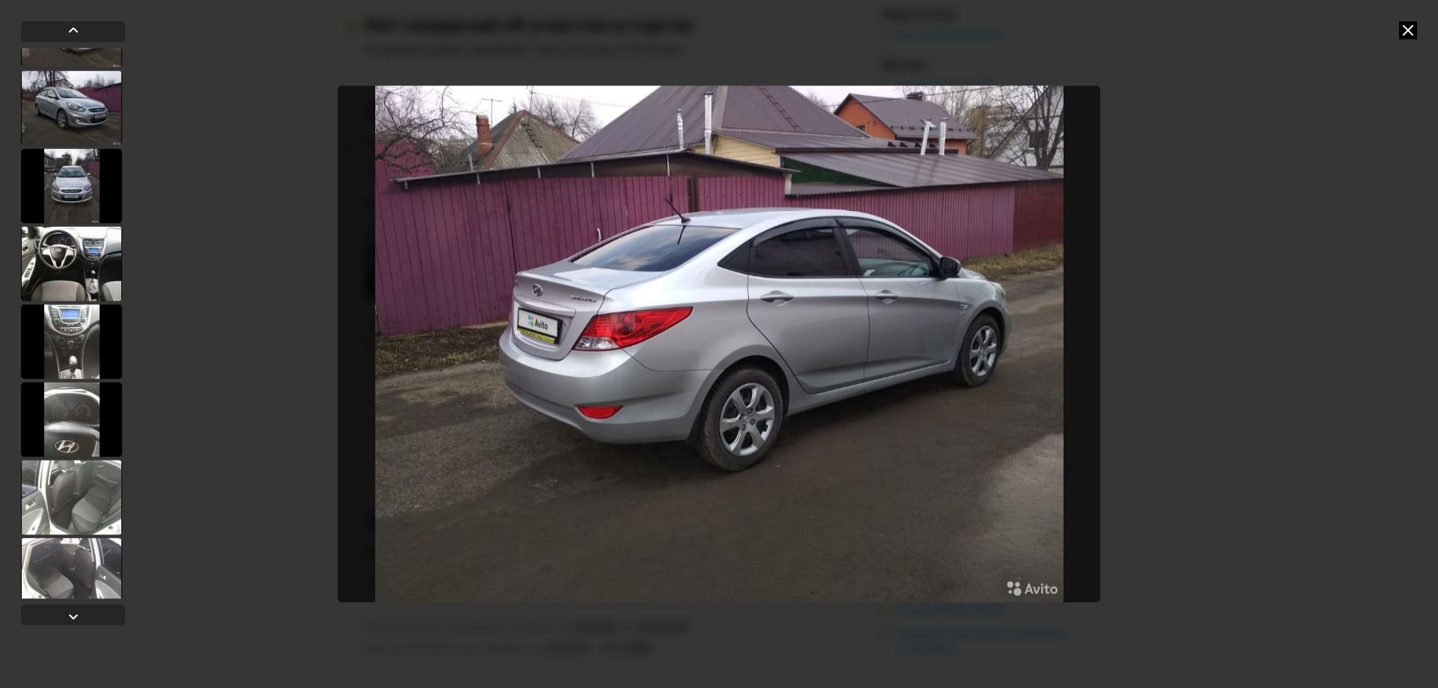
click at [70, 250] on div at bounding box center [71, 263] width 101 height 75
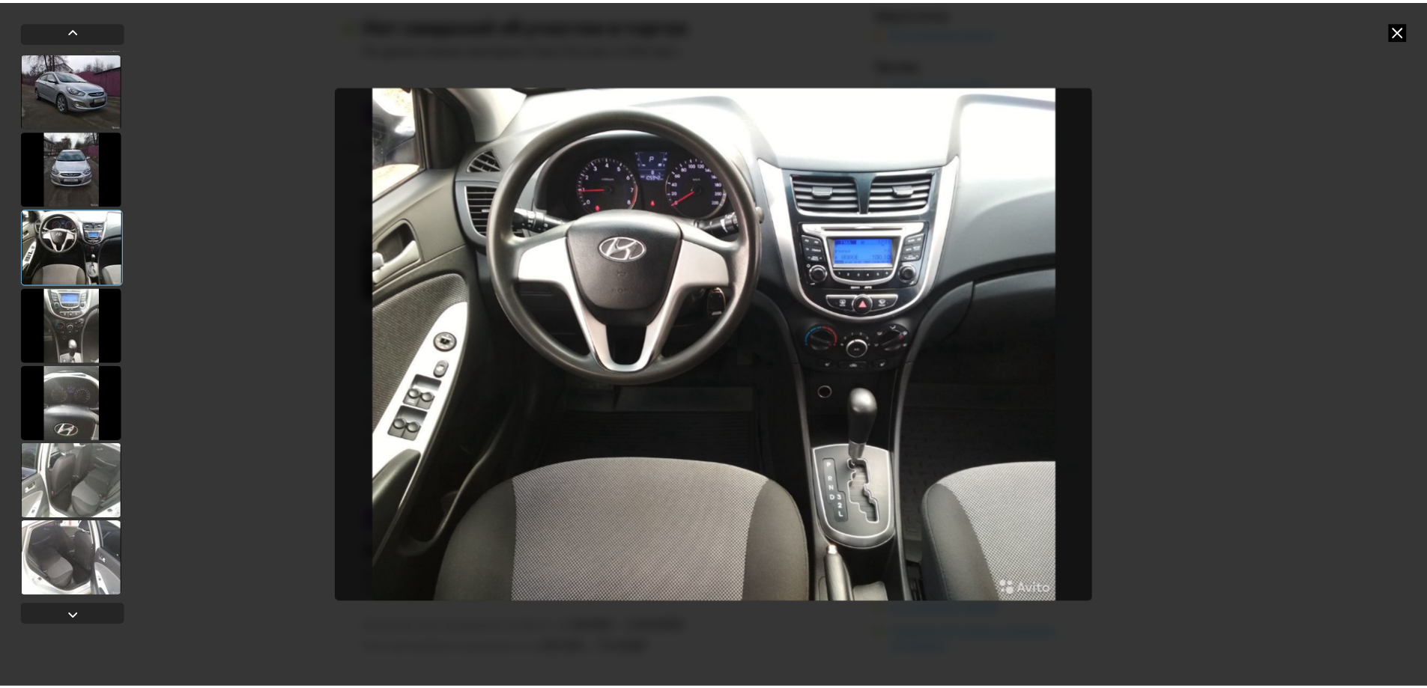
scroll to position [542, 0]
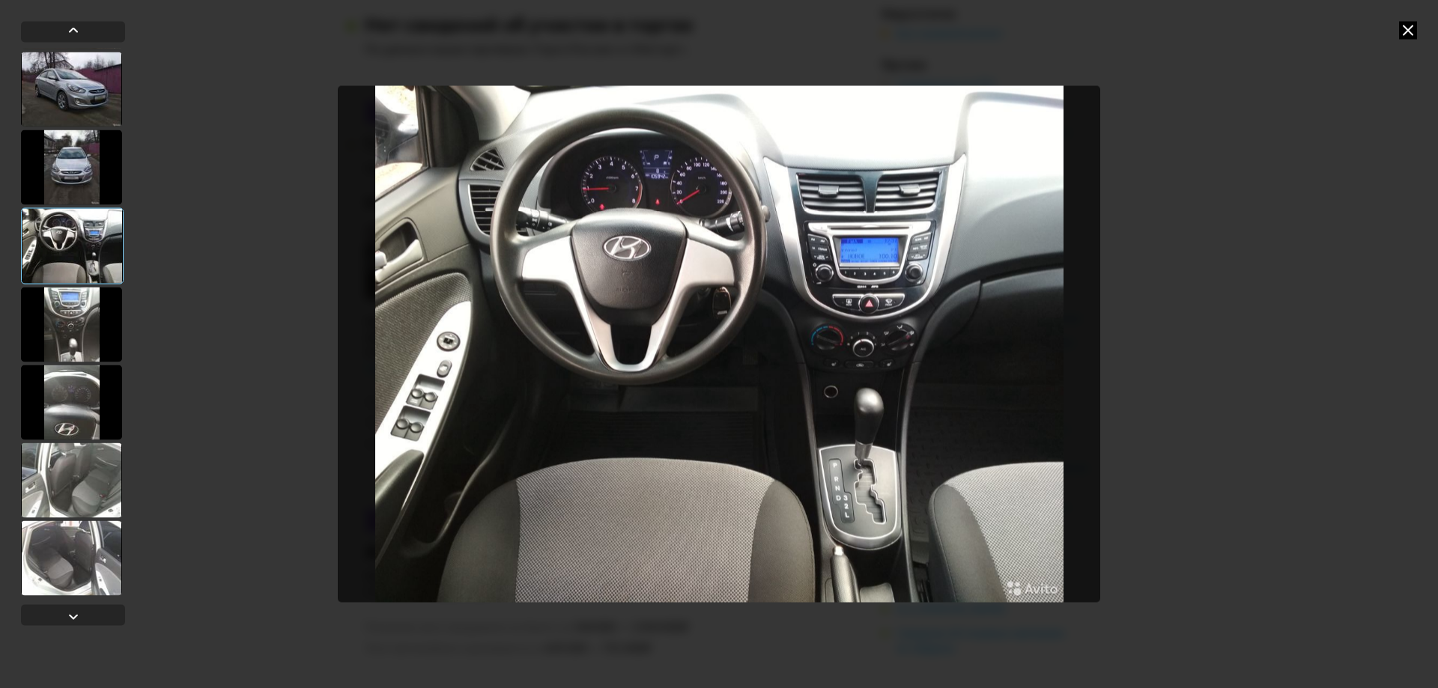
click at [76, 395] on div at bounding box center [71, 402] width 101 height 75
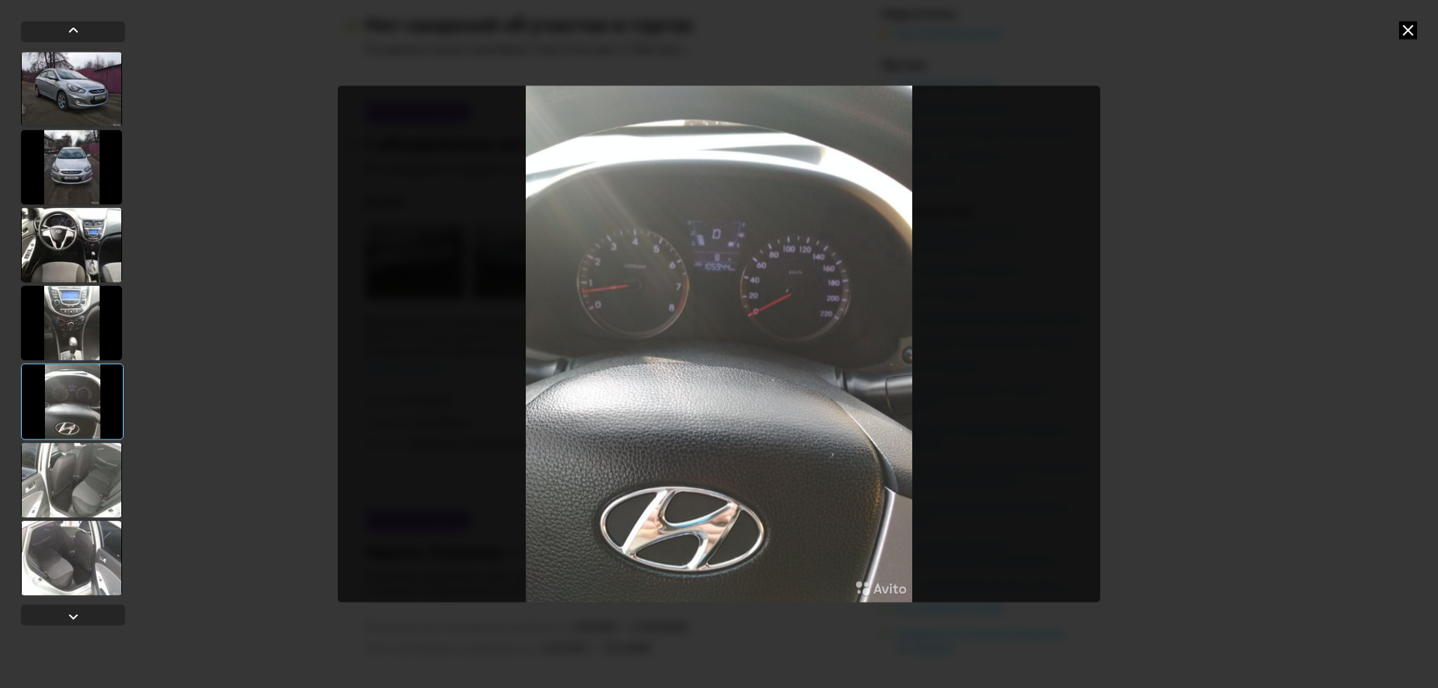
click at [1408, 28] on icon at bounding box center [1408, 30] width 18 height 18
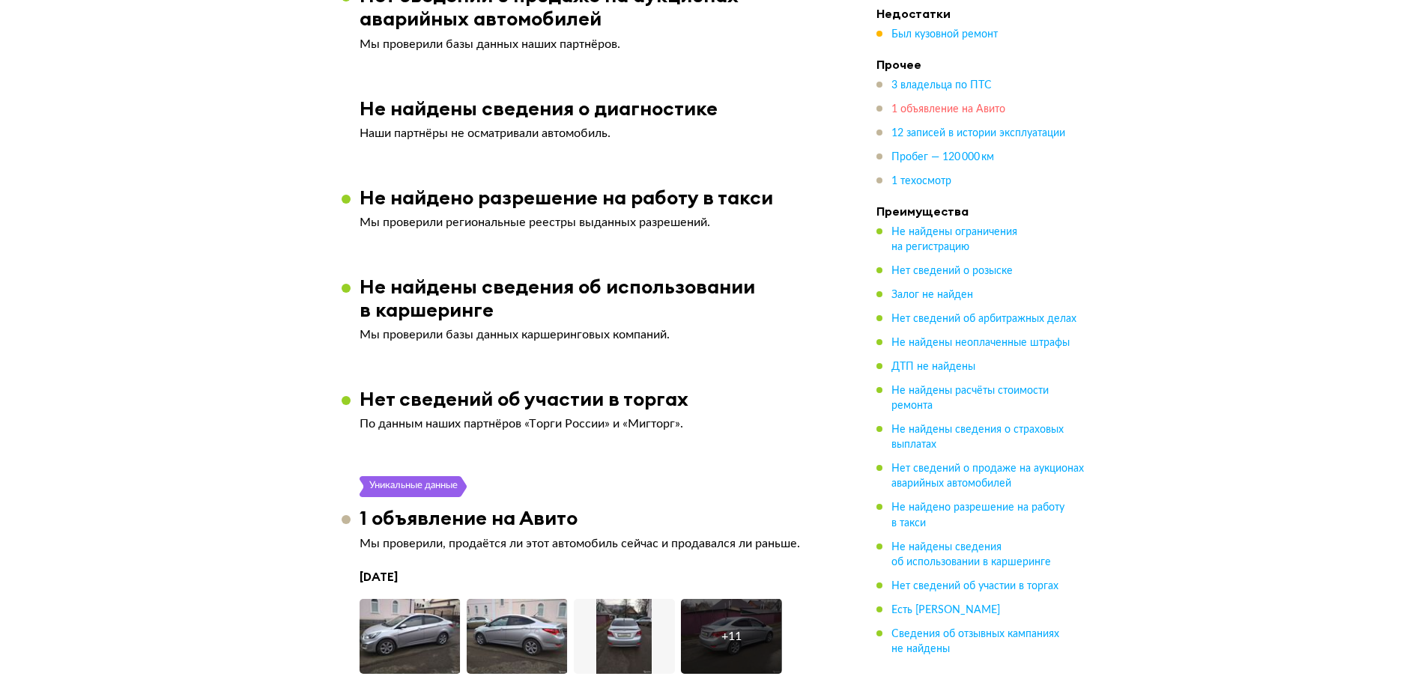
click at [927, 109] on span "1 объявление на Авито" at bounding box center [948, 109] width 114 height 10
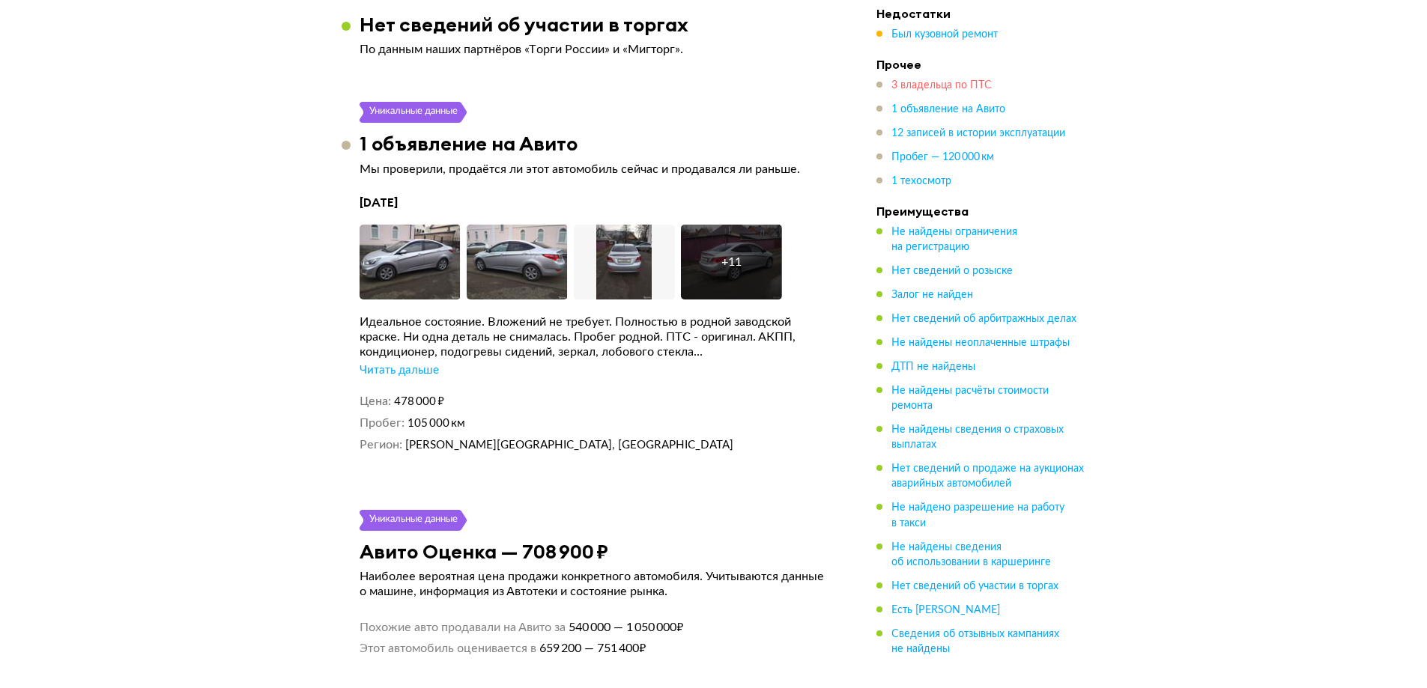
click at [929, 85] on span "3 владельца по ПТС" at bounding box center [941, 85] width 100 height 10
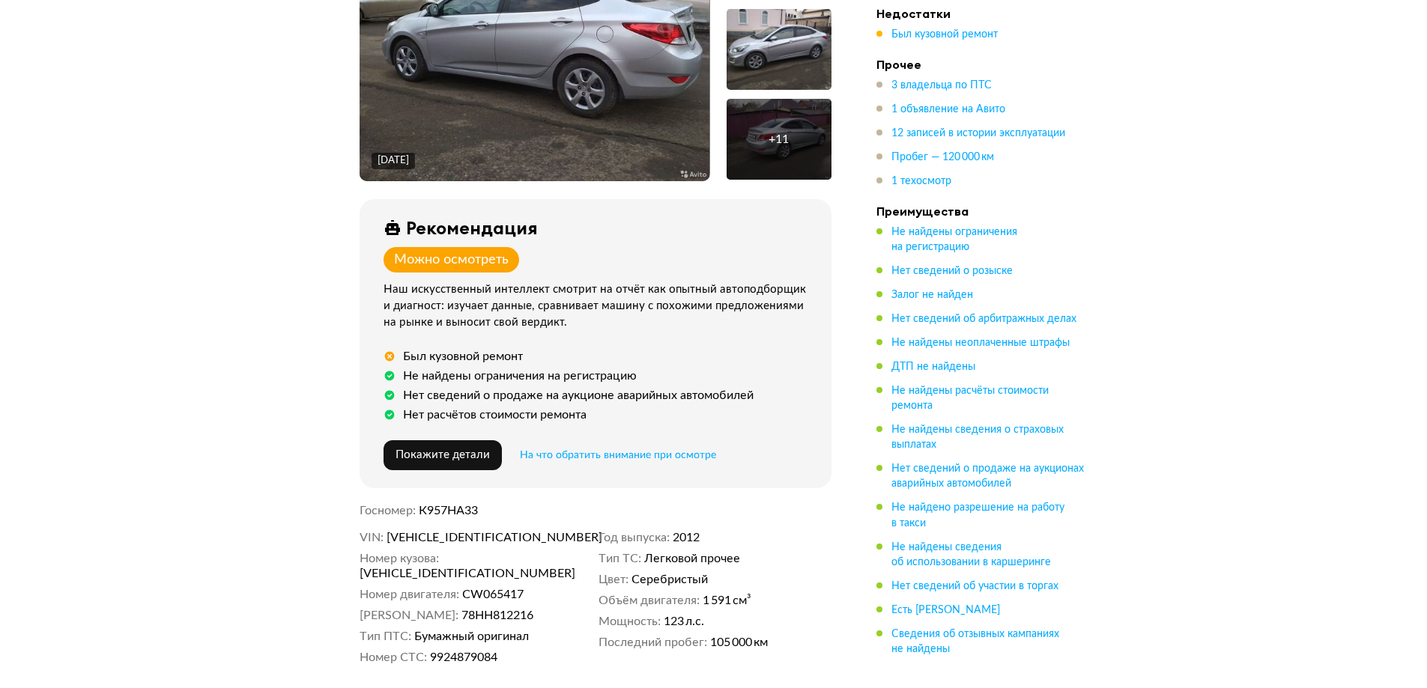
scroll to position [411, 0]
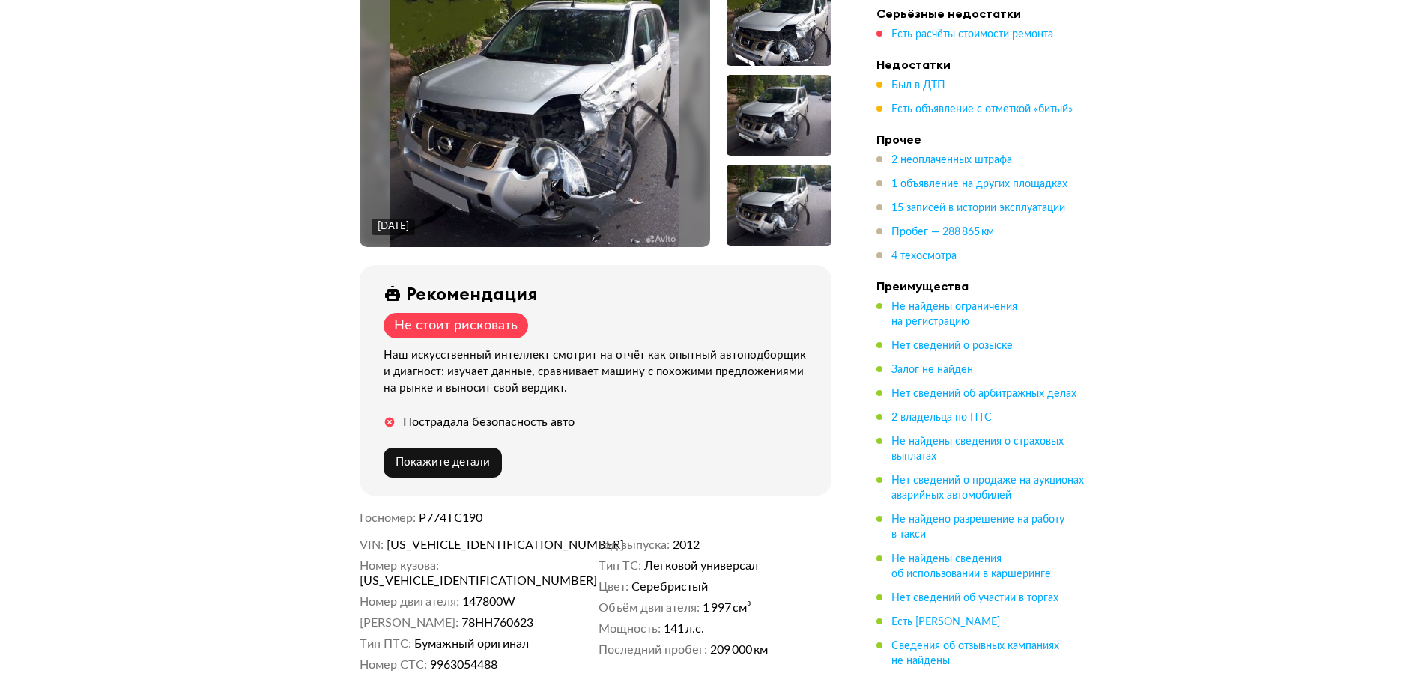
scroll to position [300, 0]
click at [497, 538] on span "[US_VEHICLE_IDENTIFICATION_NUMBER]" at bounding box center [472, 545] width 172 height 15
copy span "[US_VEHICLE_IDENTIFICATION_NUMBER]"
click at [963, 179] on span "1 объявление на других площадках" at bounding box center [979, 184] width 176 height 10
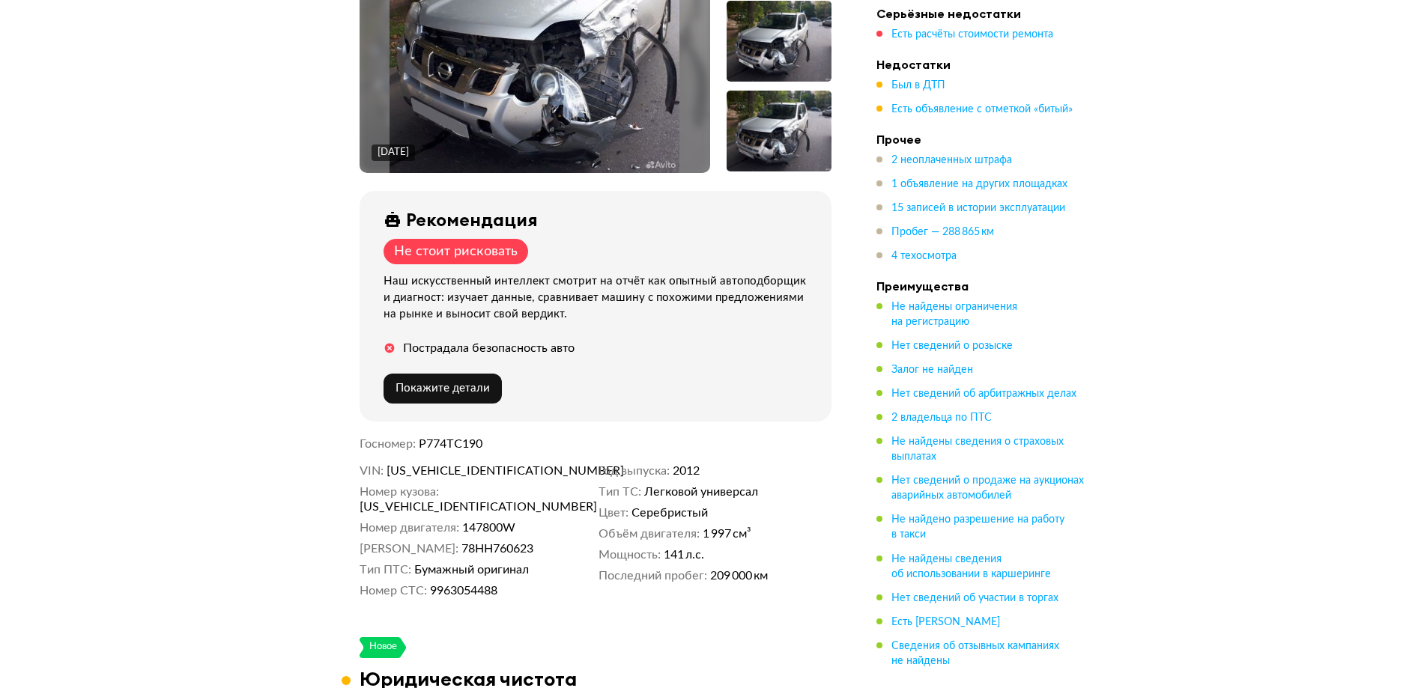
scroll to position [375, 0]
click at [487, 465] on span "Z8NTBNT31CS057350" at bounding box center [472, 470] width 172 height 15
copy span "Z8NTBNT31CS057350"
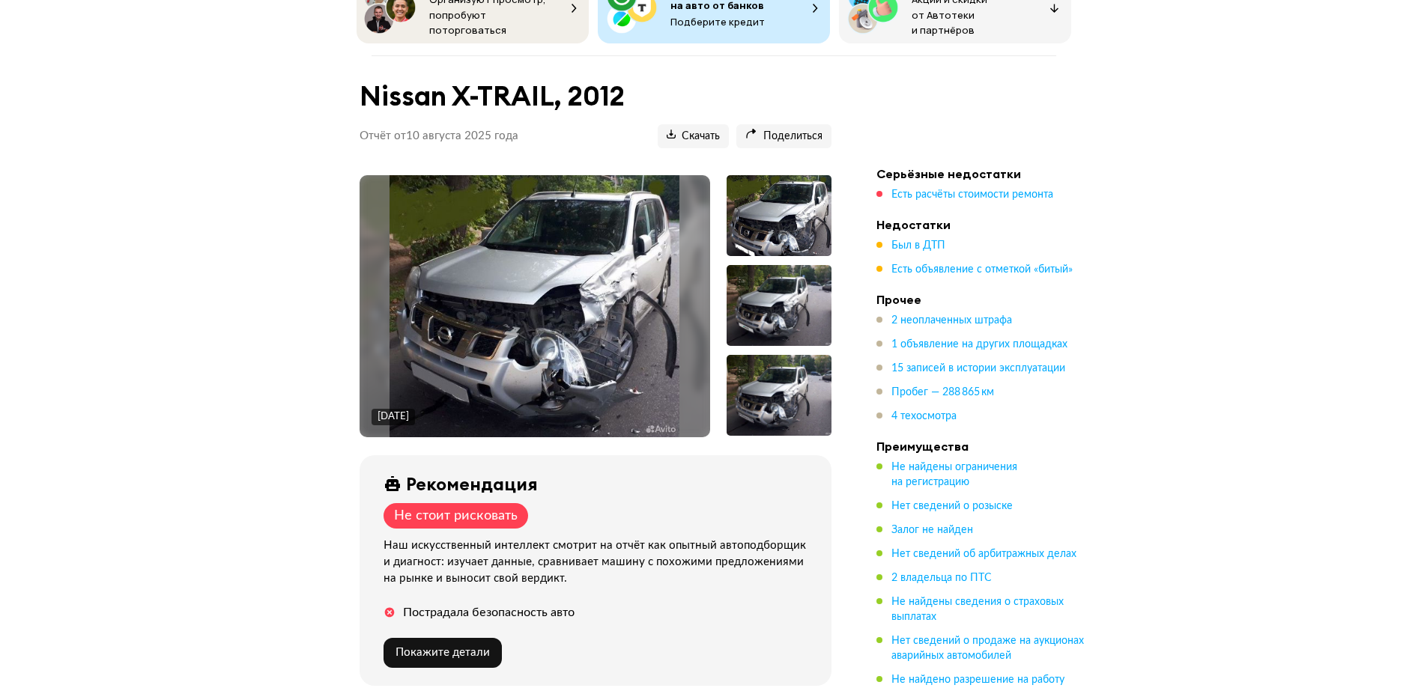
scroll to position [0, 0]
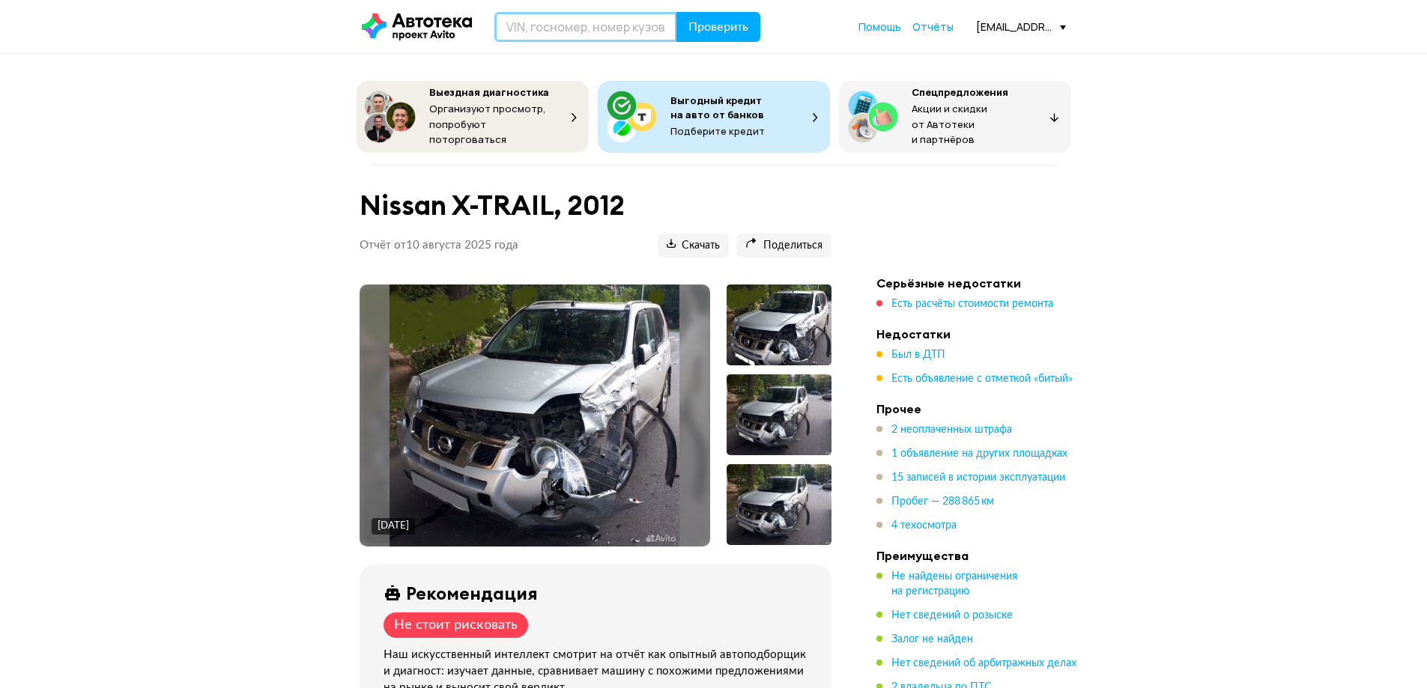
click at [614, 27] on input "text" at bounding box center [585, 27] width 183 height 30
paste input "Z8NTBNT31CS057350"
type input "Z8NTBNT31CS057350"
click at [711, 22] on span "Проверить" at bounding box center [718, 27] width 60 height 12
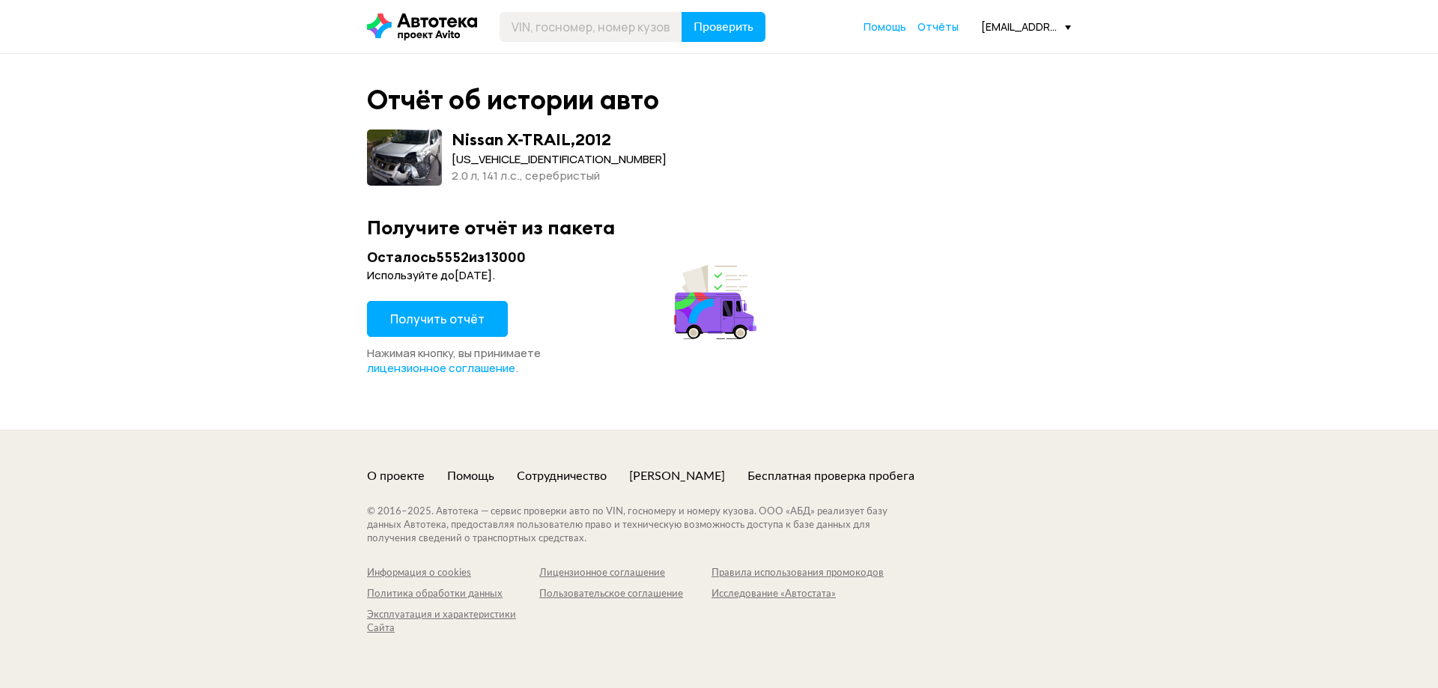
click at [464, 327] on span "Получить отчёт" at bounding box center [437, 319] width 94 height 16
click at [455, 309] on button "Получить отчёт" at bounding box center [437, 319] width 141 height 36
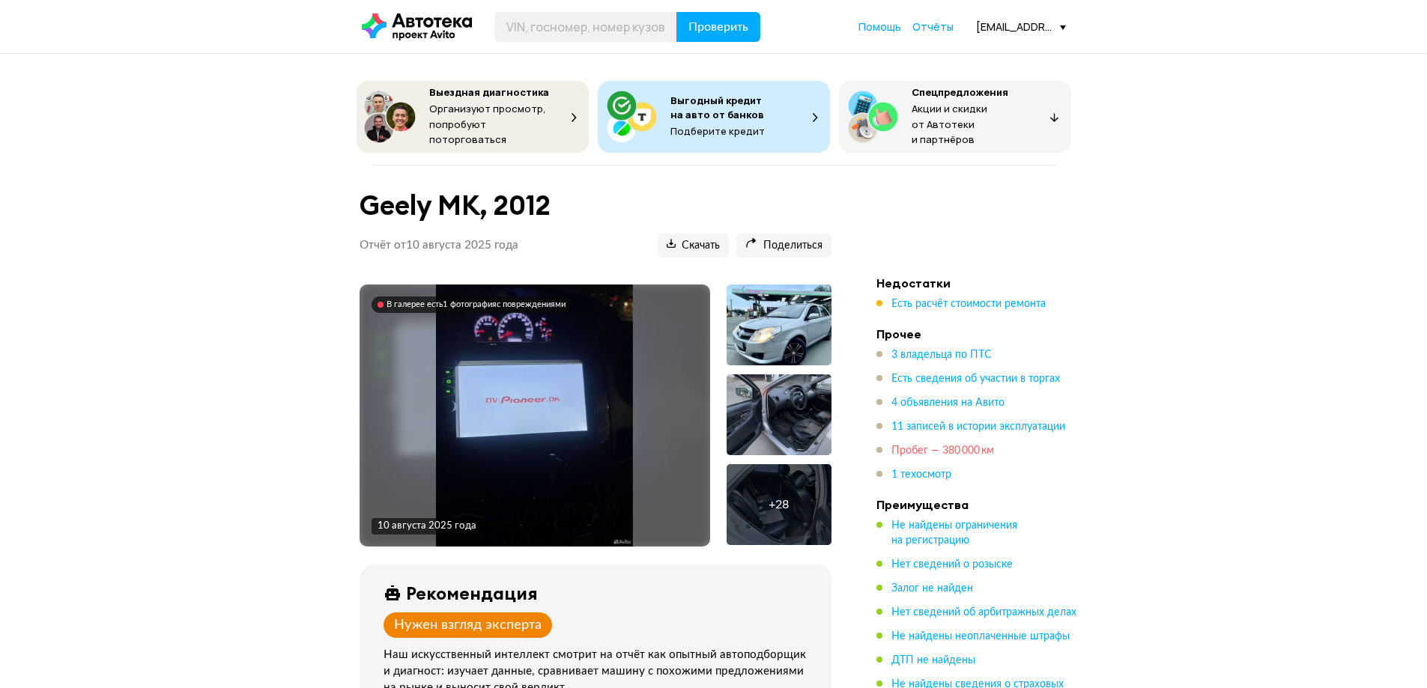
click at [963, 446] on span "Пробег — 380 000 км" at bounding box center [942, 451] width 103 height 10
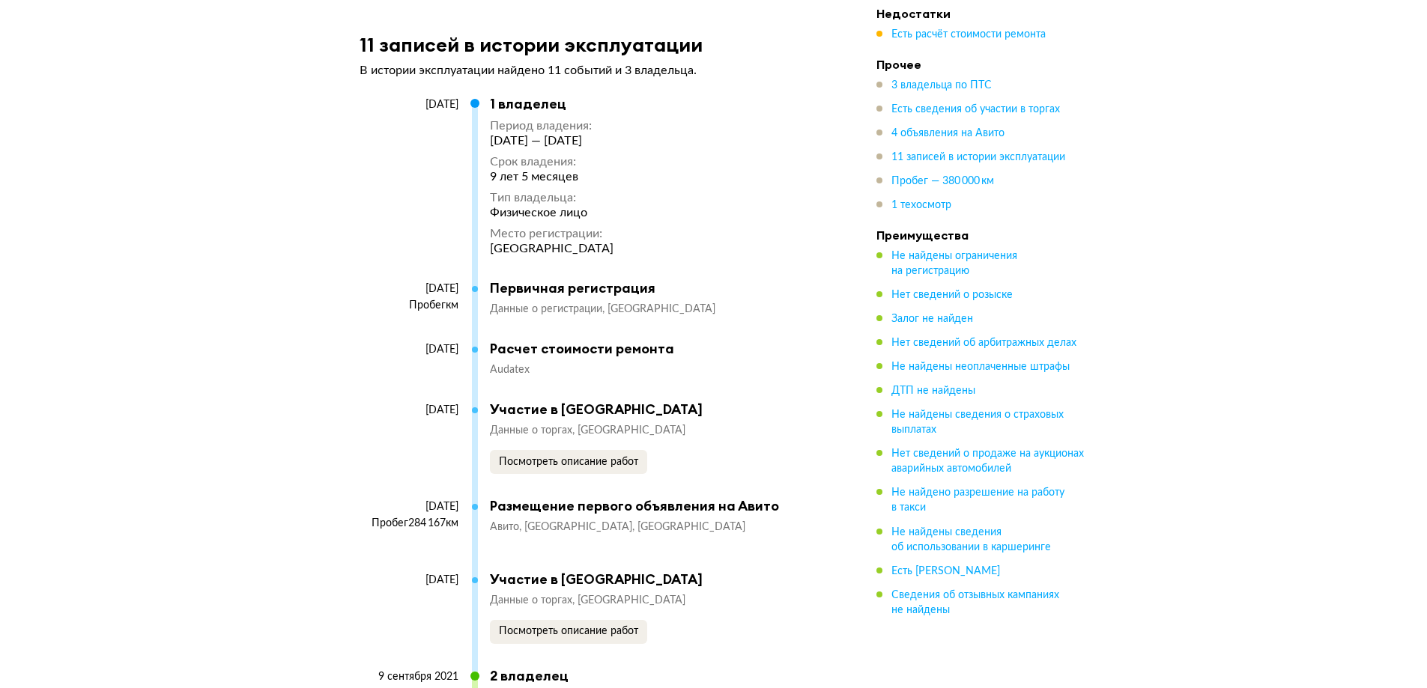
scroll to position [6241, 0]
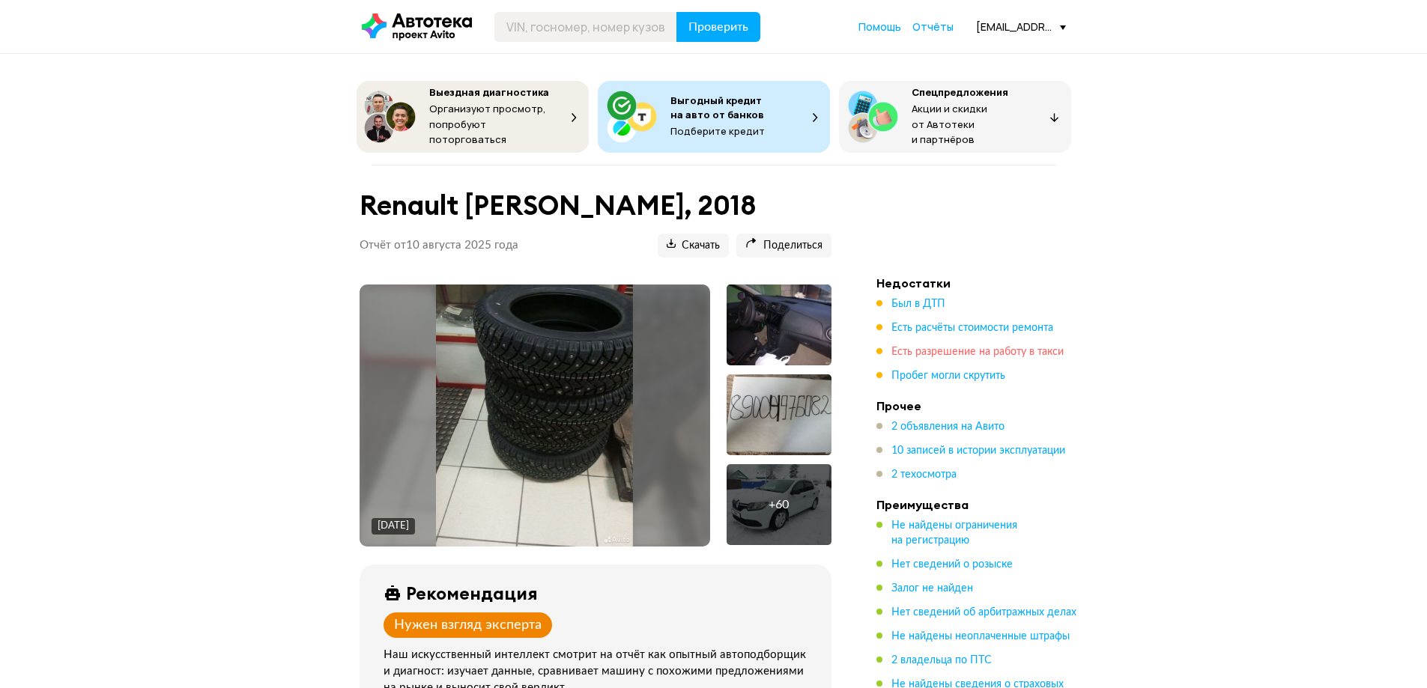
click at [963, 347] on span "Есть разрешение на работу в такси" at bounding box center [977, 352] width 172 height 10
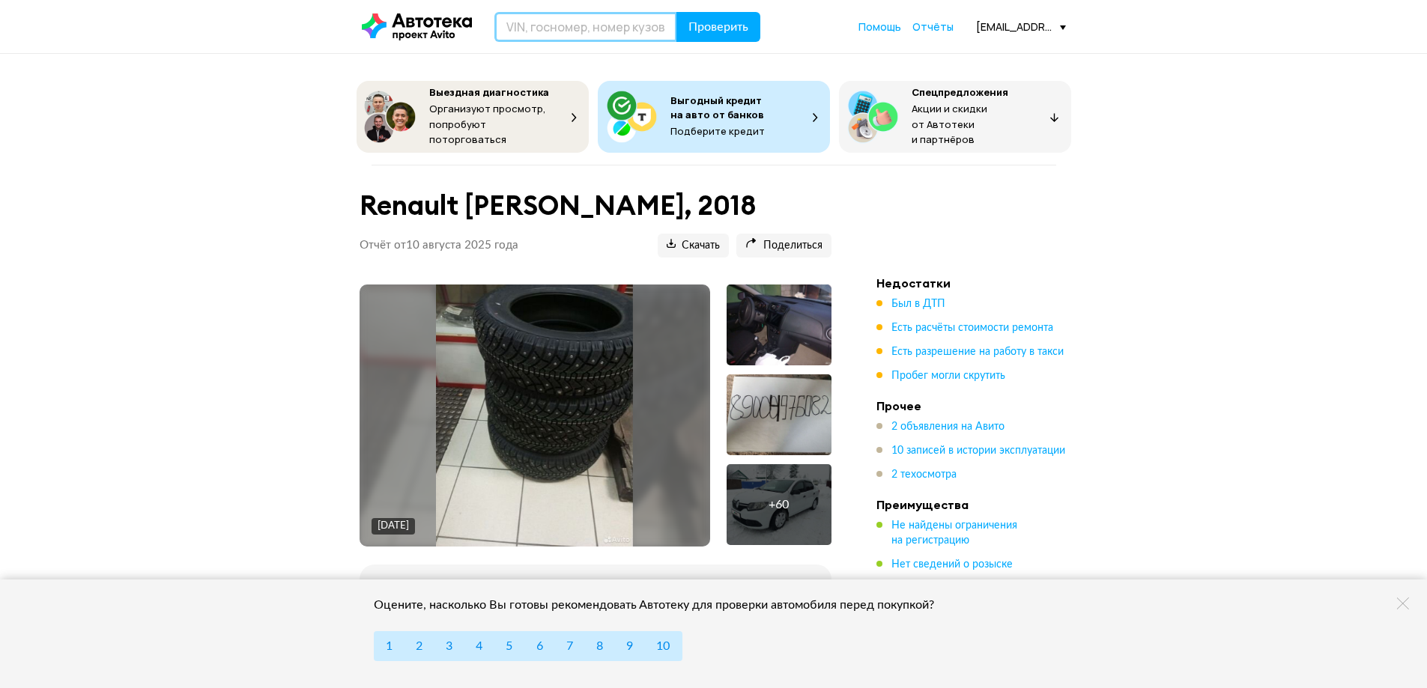
click at [594, 26] on input "text" at bounding box center [585, 27] width 183 height 30
paste input "К415МО750"
type input "К415МО750"
click at [724, 37] on button "Проверить" at bounding box center [718, 27] width 84 height 30
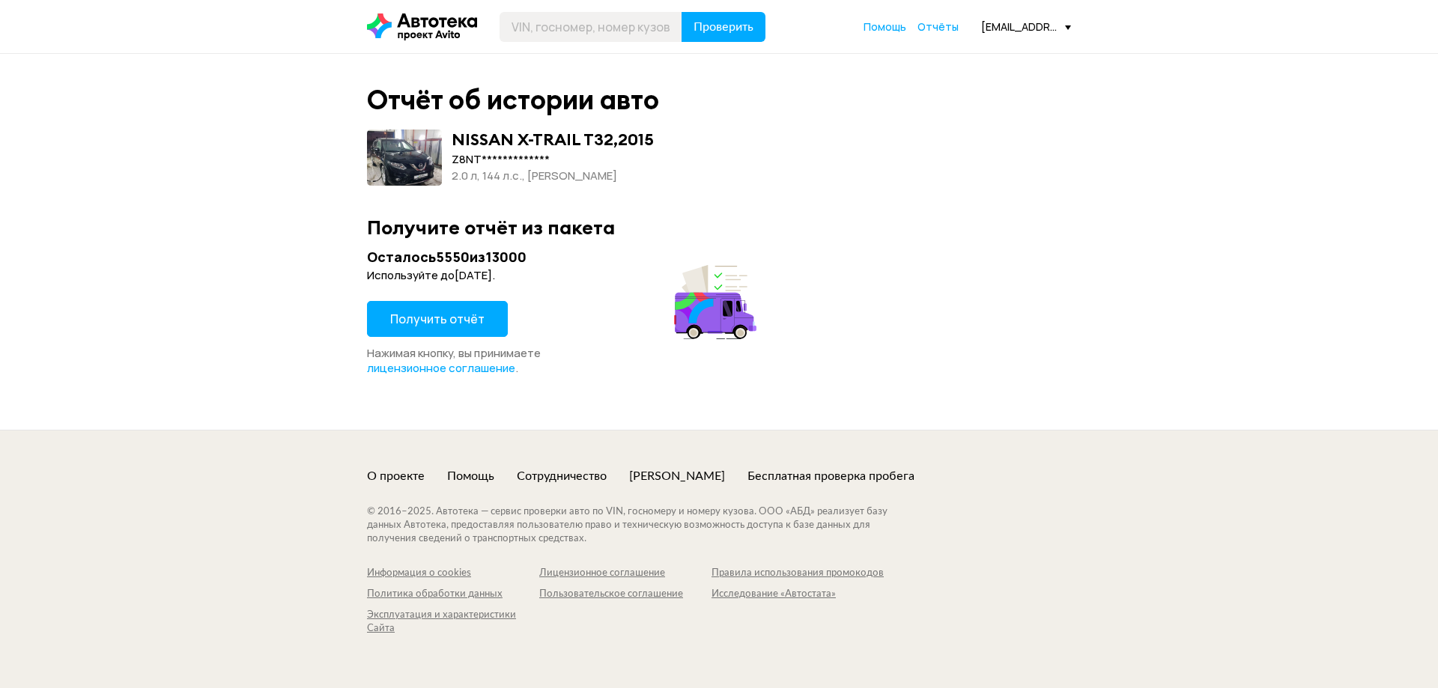
click at [460, 318] on span "Получить отчёт" at bounding box center [437, 319] width 94 height 16
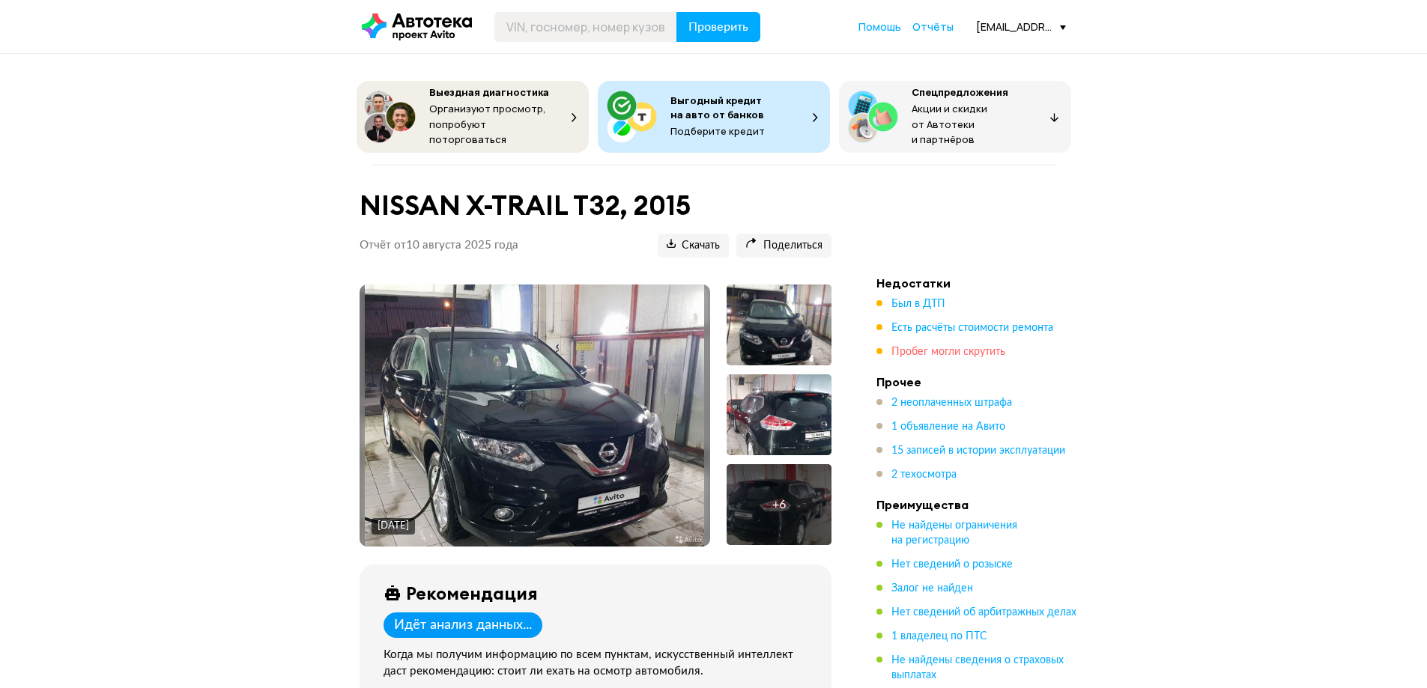
click at [922, 347] on span "Пробег могли скрутить" at bounding box center [948, 352] width 114 height 10
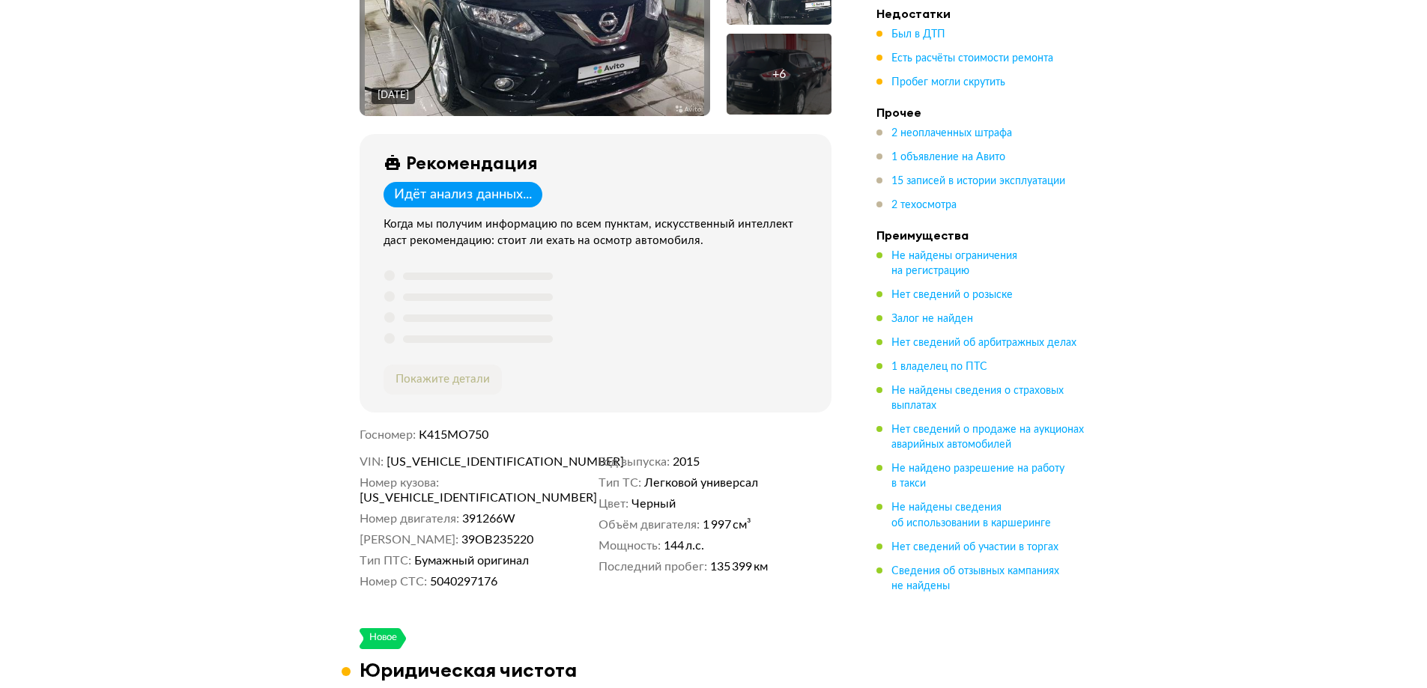
scroll to position [483, 0]
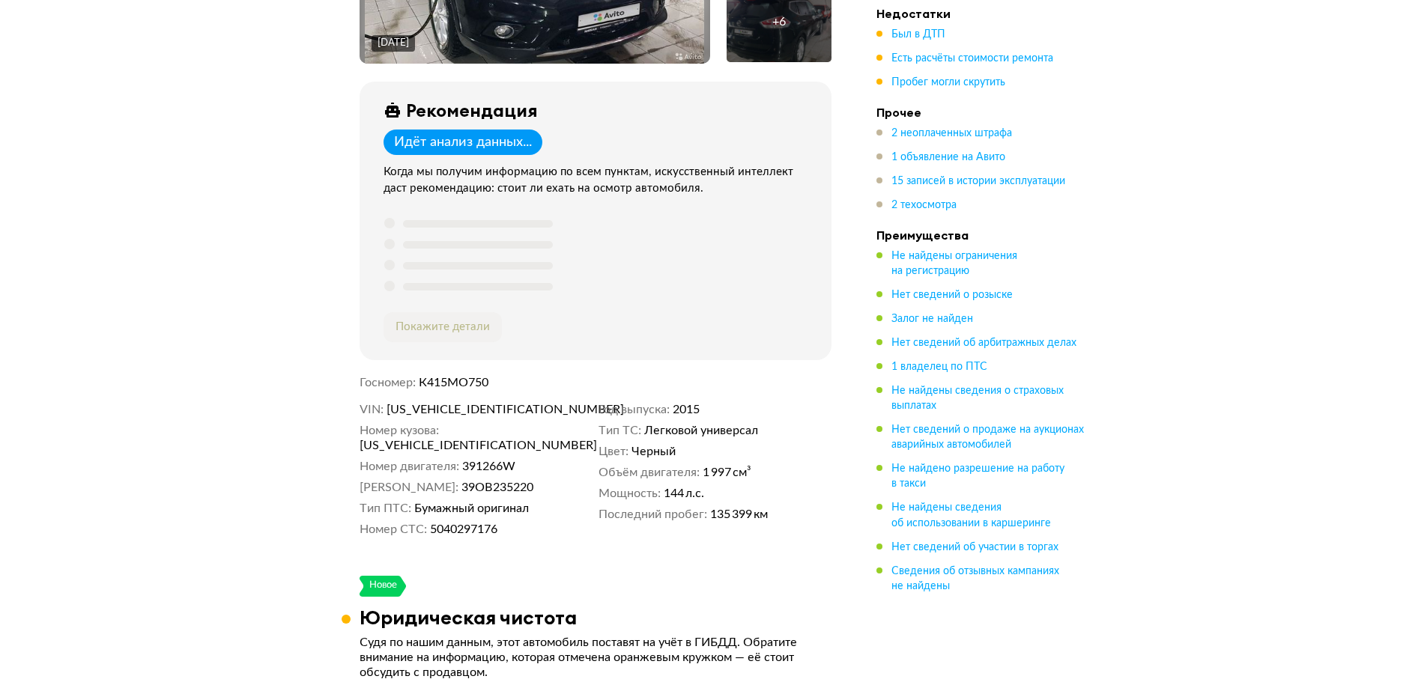
click at [473, 408] on span "Z8NTANT32ES022458" at bounding box center [472, 409] width 172 height 15
copy span "Z8NTANT32ES022458"
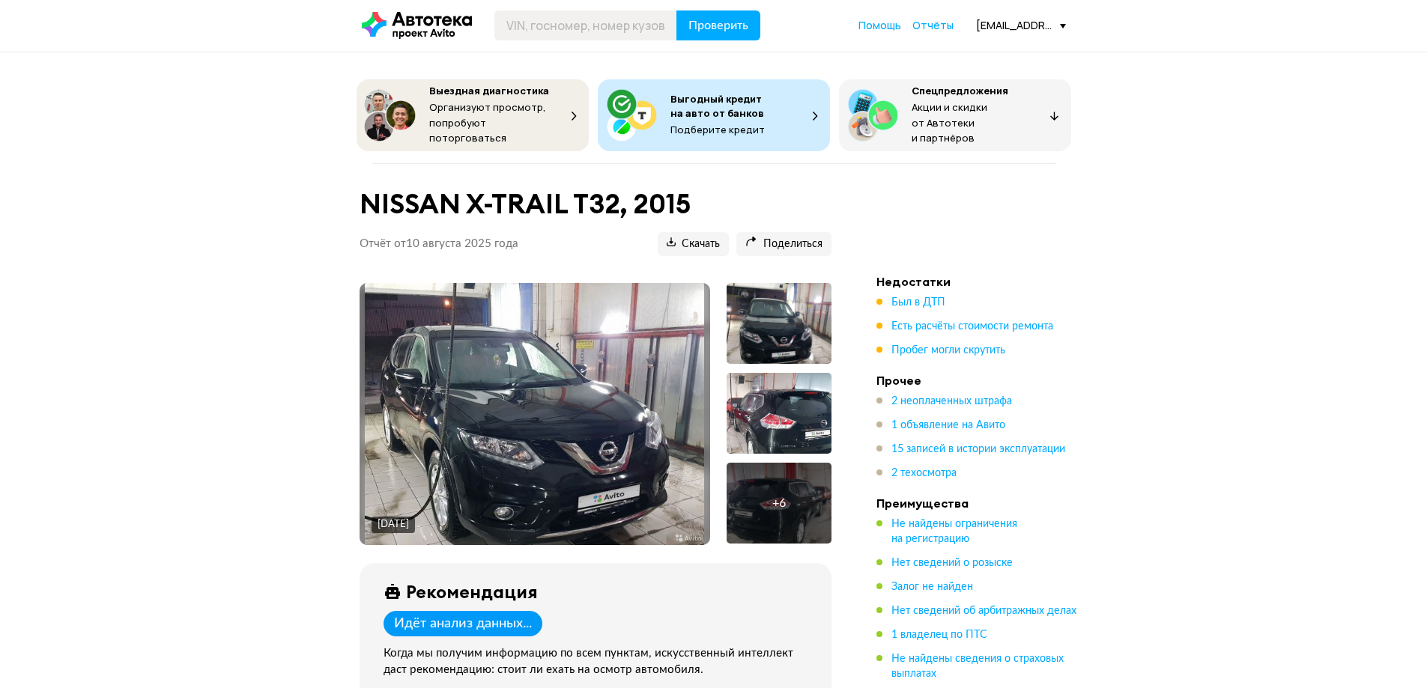
scroll to position [0, 0]
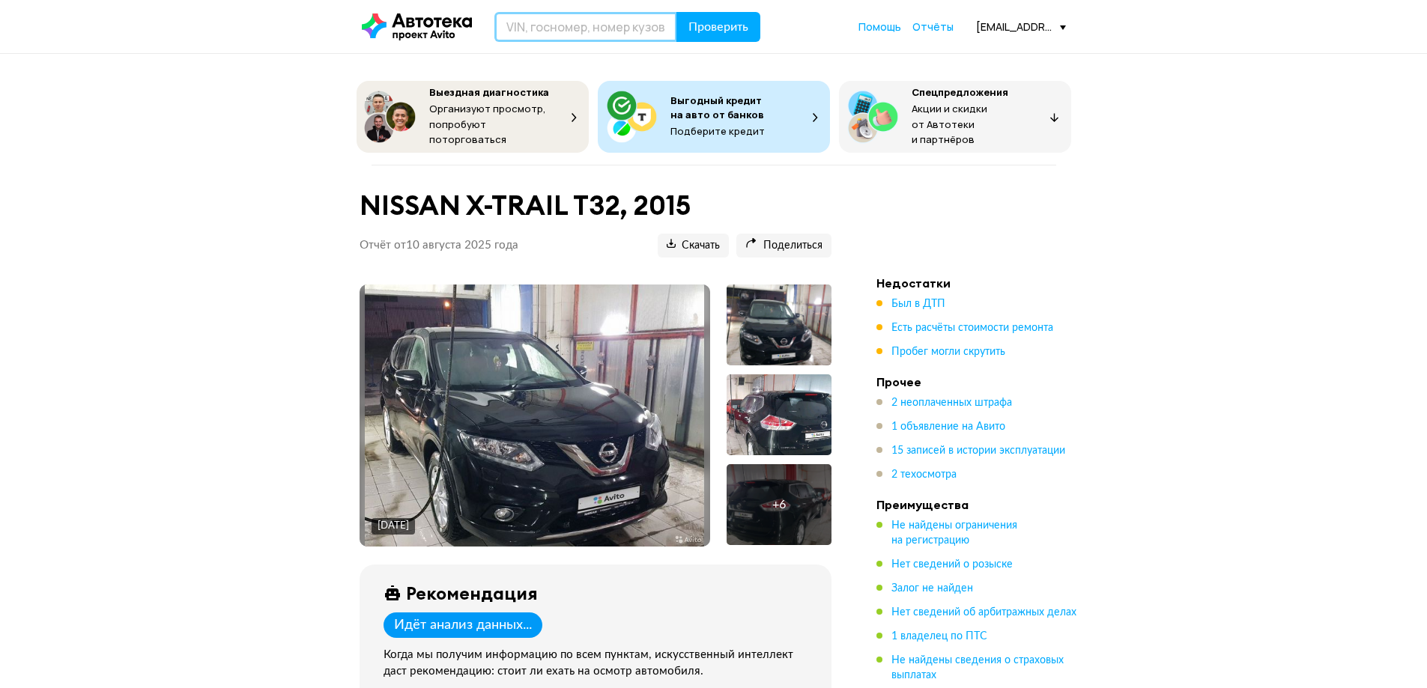
click at [613, 22] on input "text" at bounding box center [585, 27] width 183 height 30
paste input "Z8NTANT32ES022458"
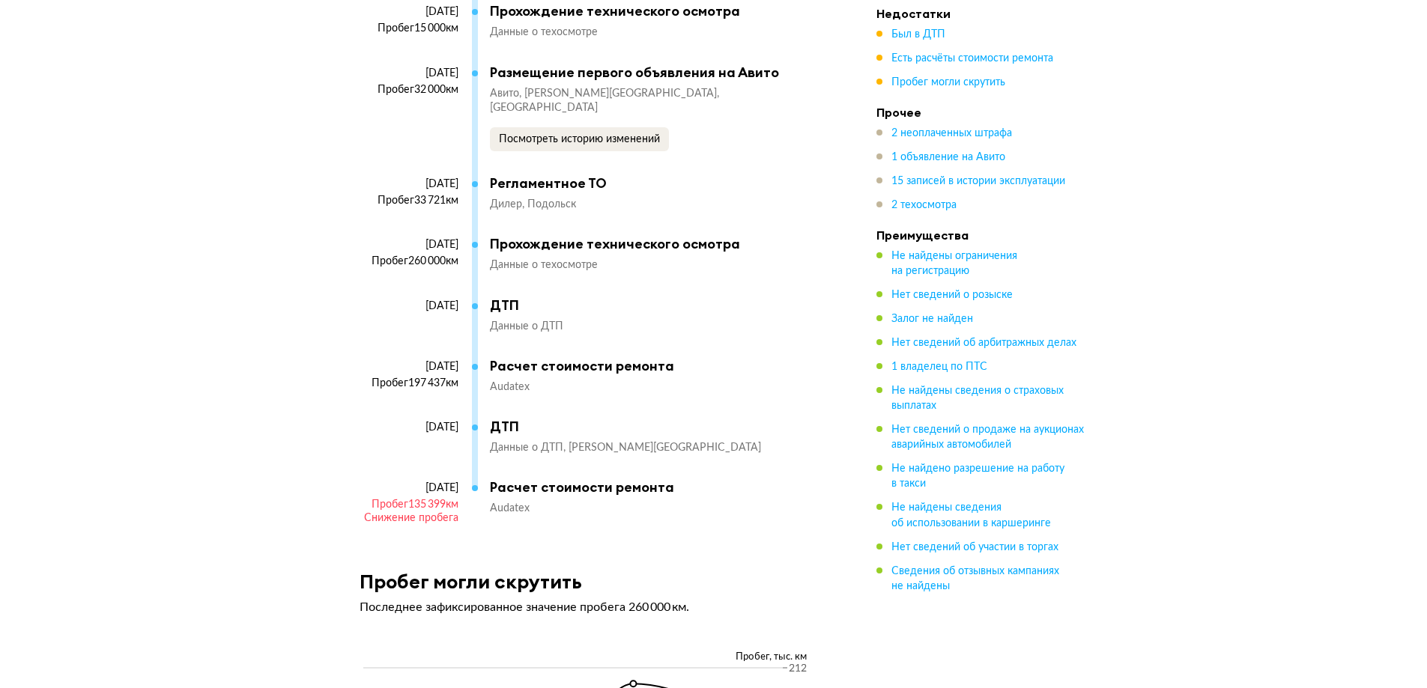
scroll to position [4344, 0]
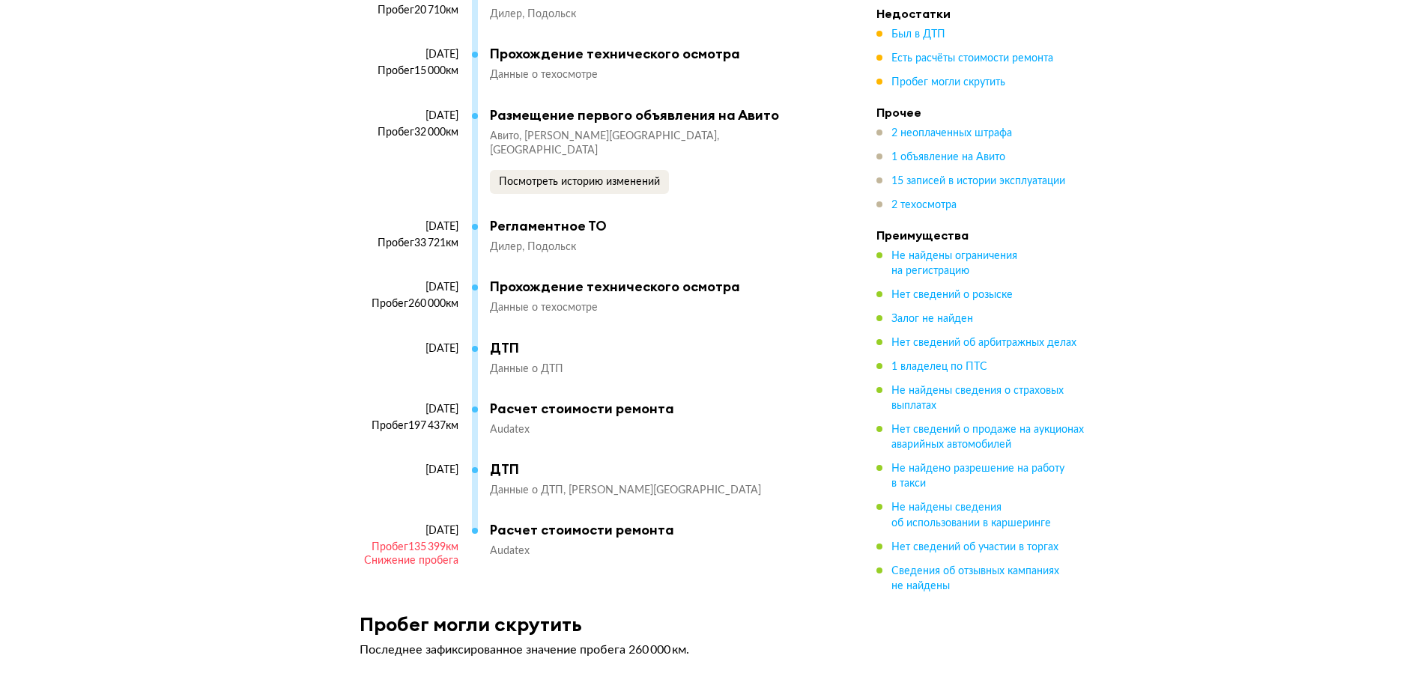
type input "Z8NTANT32ES022458"
drag, startPoint x: 467, startPoint y: 368, endPoint x: 357, endPoint y: 363, distance: 109.5
copy div "10 февраля 2022"
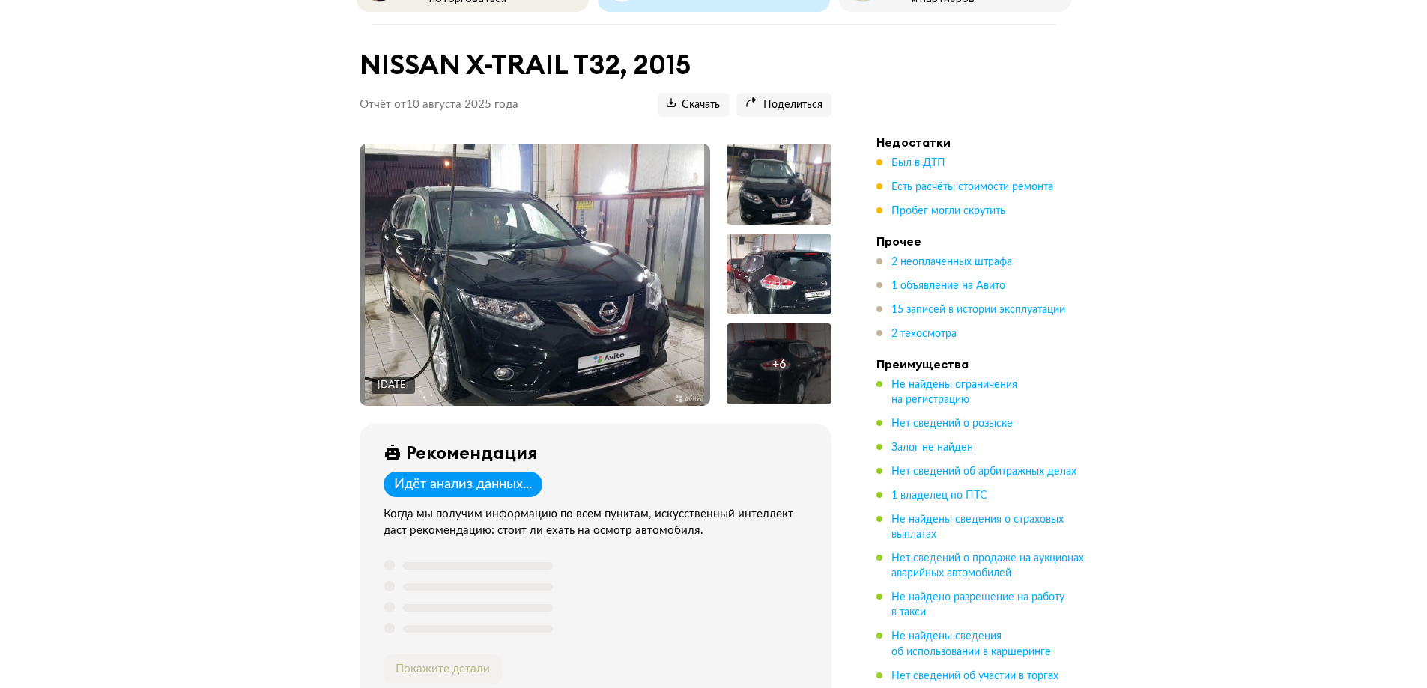
scroll to position [0, 0]
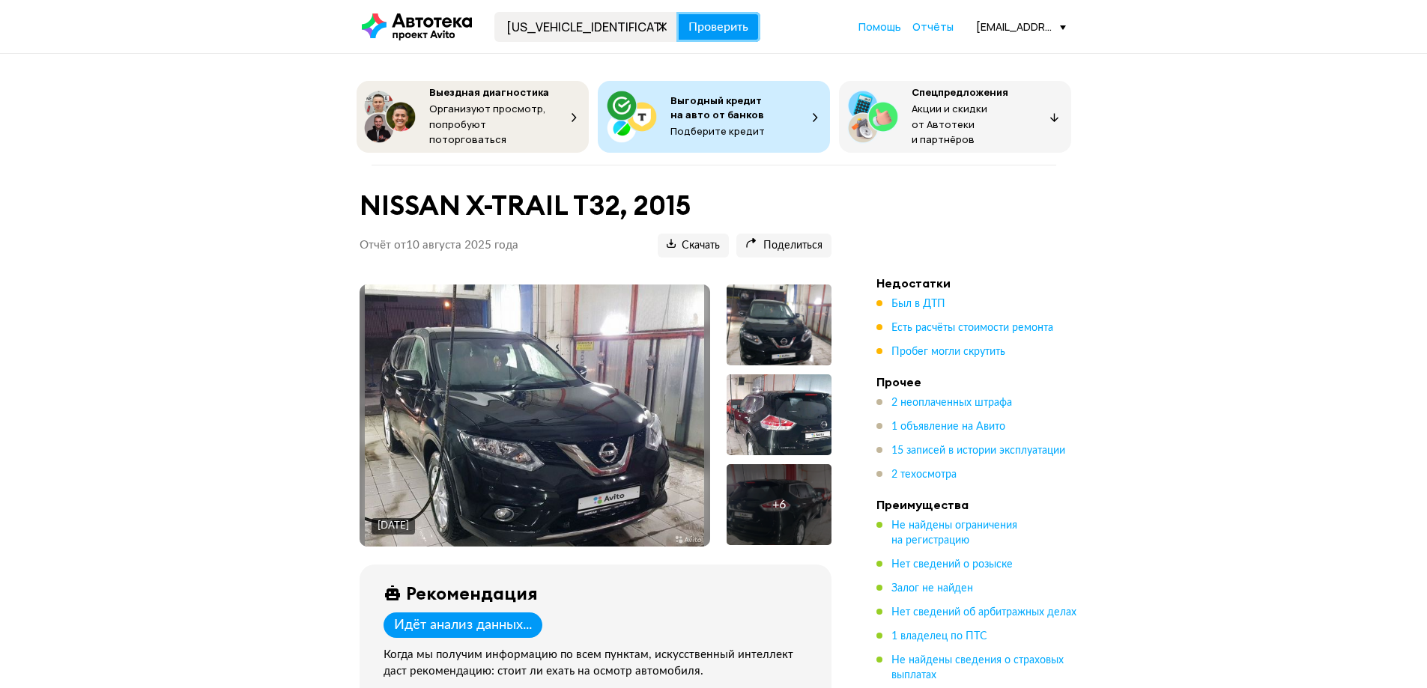
click at [727, 22] on span "Проверить" at bounding box center [718, 27] width 60 height 12
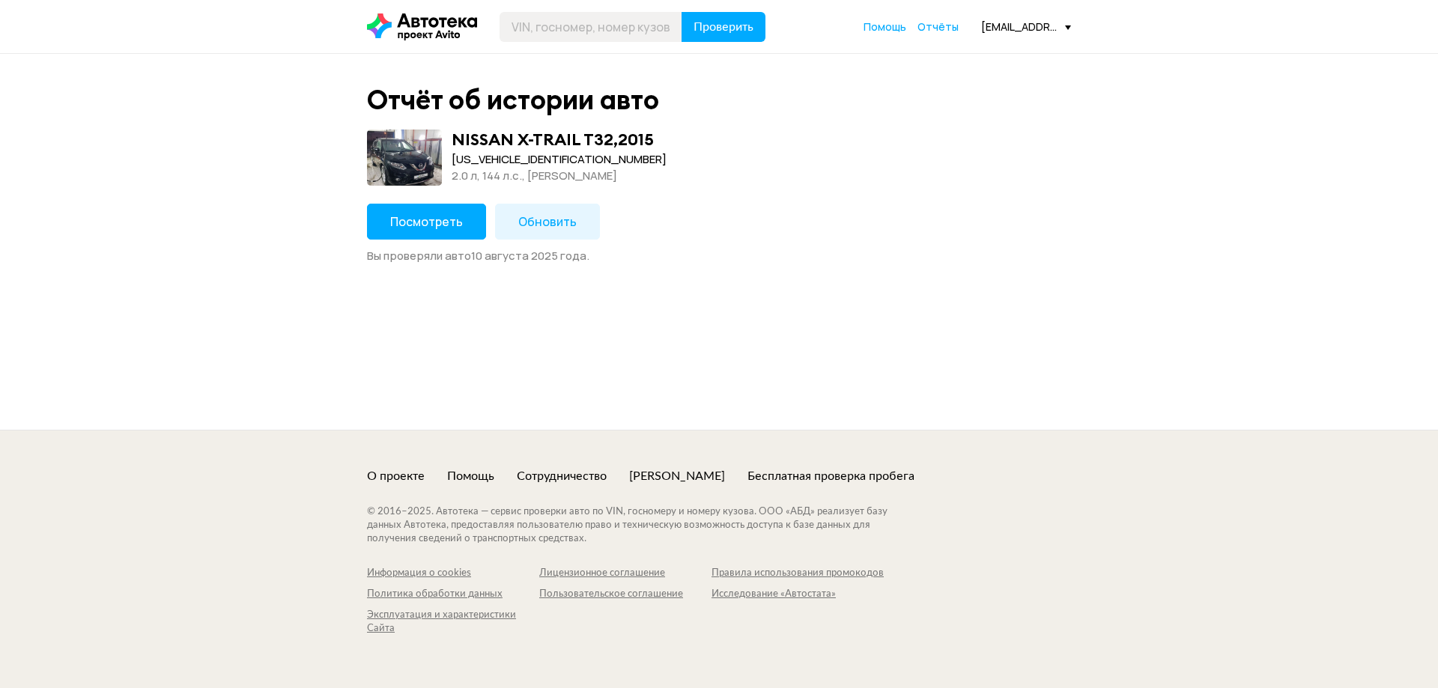
click at [551, 224] on span "Обновить" at bounding box center [547, 221] width 58 height 16
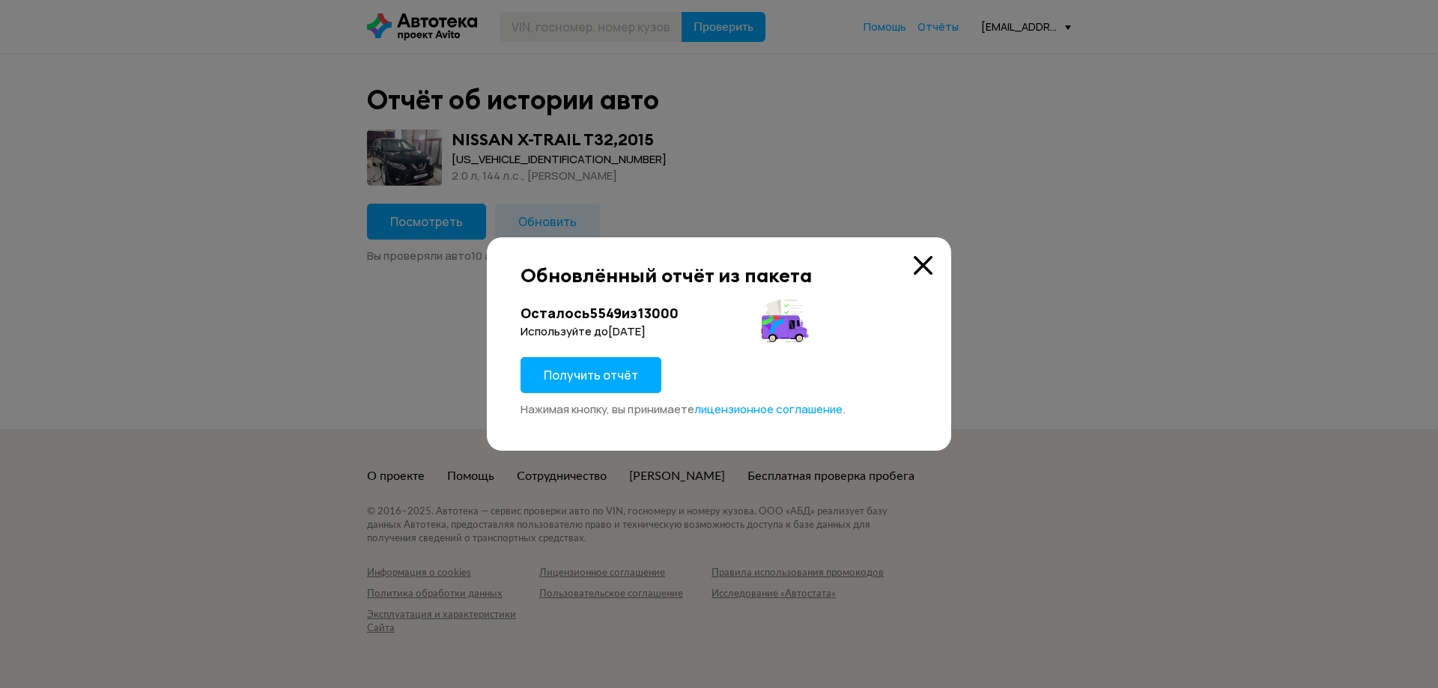
click at [589, 372] on span "Получить отчёт" at bounding box center [591, 375] width 94 height 16
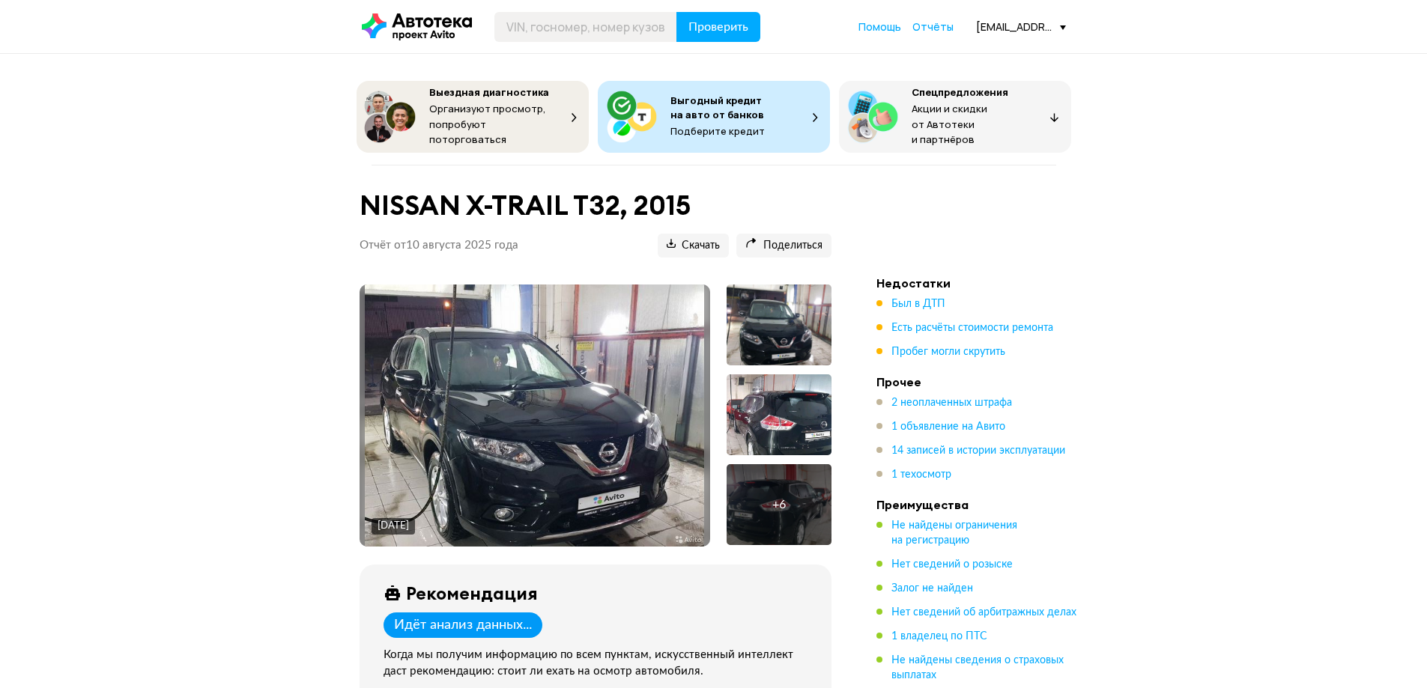
click at [980, 338] on ul "Был в ДТП Есть расчёты стоимости ремонта Пробег могли скрутить" at bounding box center [981, 328] width 210 height 63
click at [963, 347] on span "Пробег могли скрутить" at bounding box center [948, 352] width 114 height 10
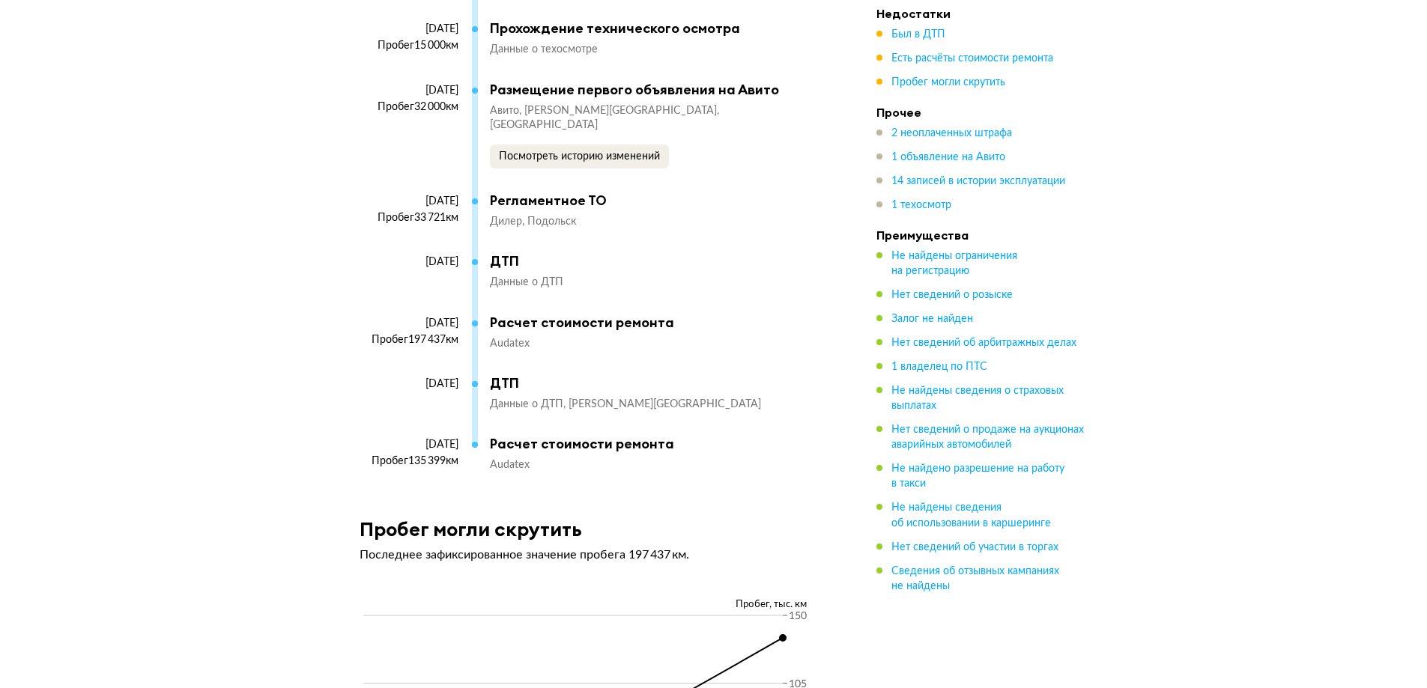
scroll to position [4251, 0]
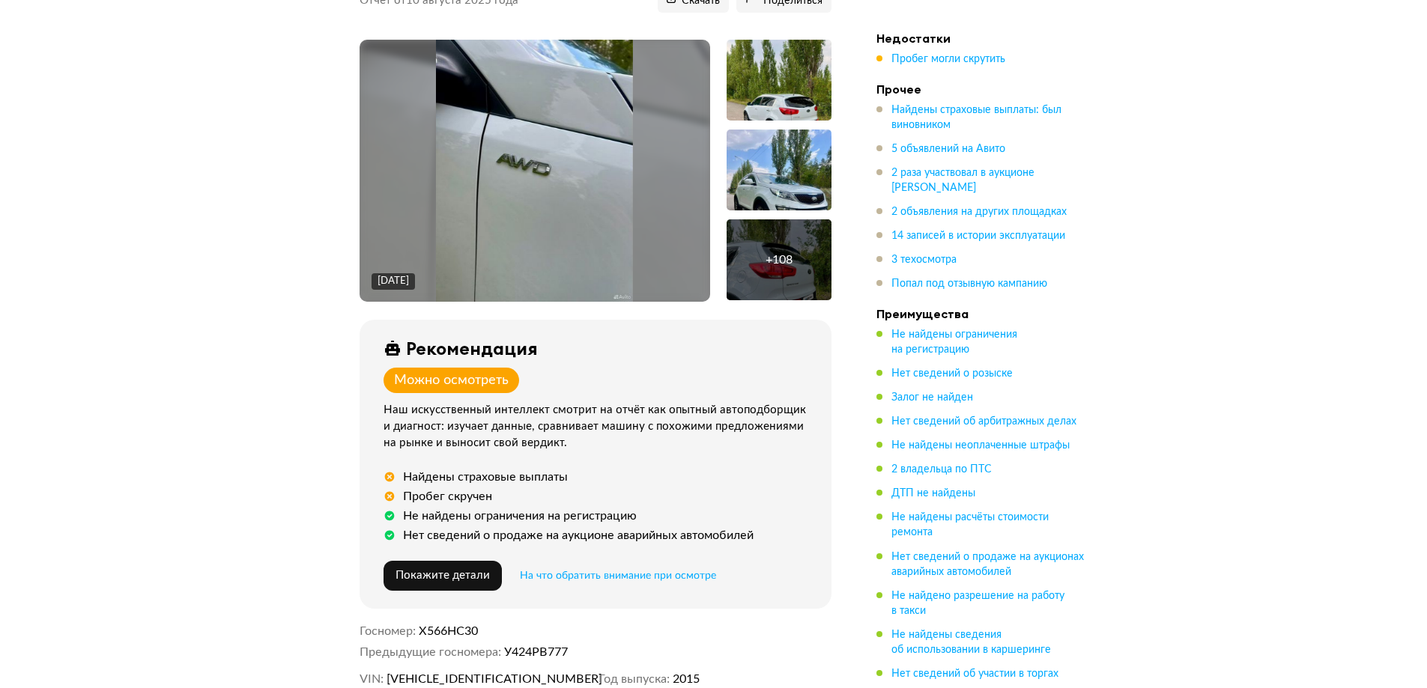
scroll to position [300, 0]
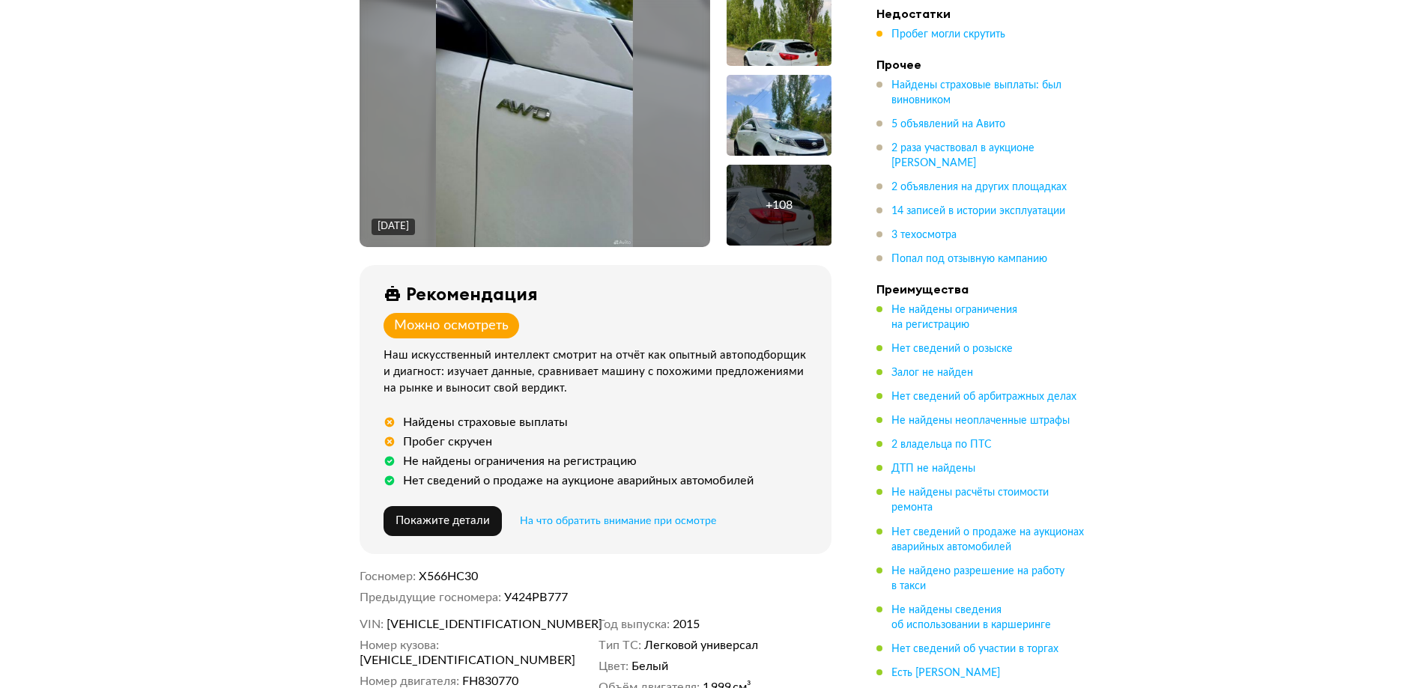
click at [457, 617] on span "XWEPC81ADF0015661" at bounding box center [472, 624] width 172 height 15
copy span "XWEPC81ADF0015661"
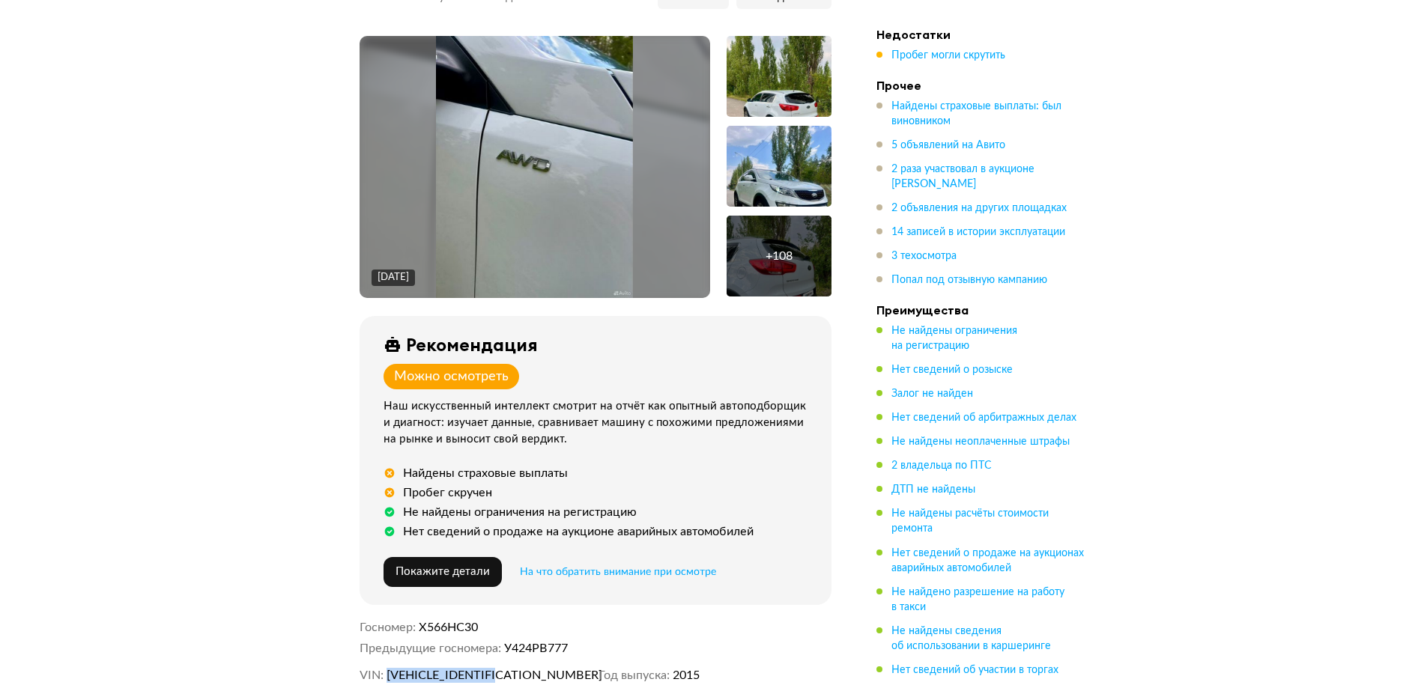
scroll to position [0, 0]
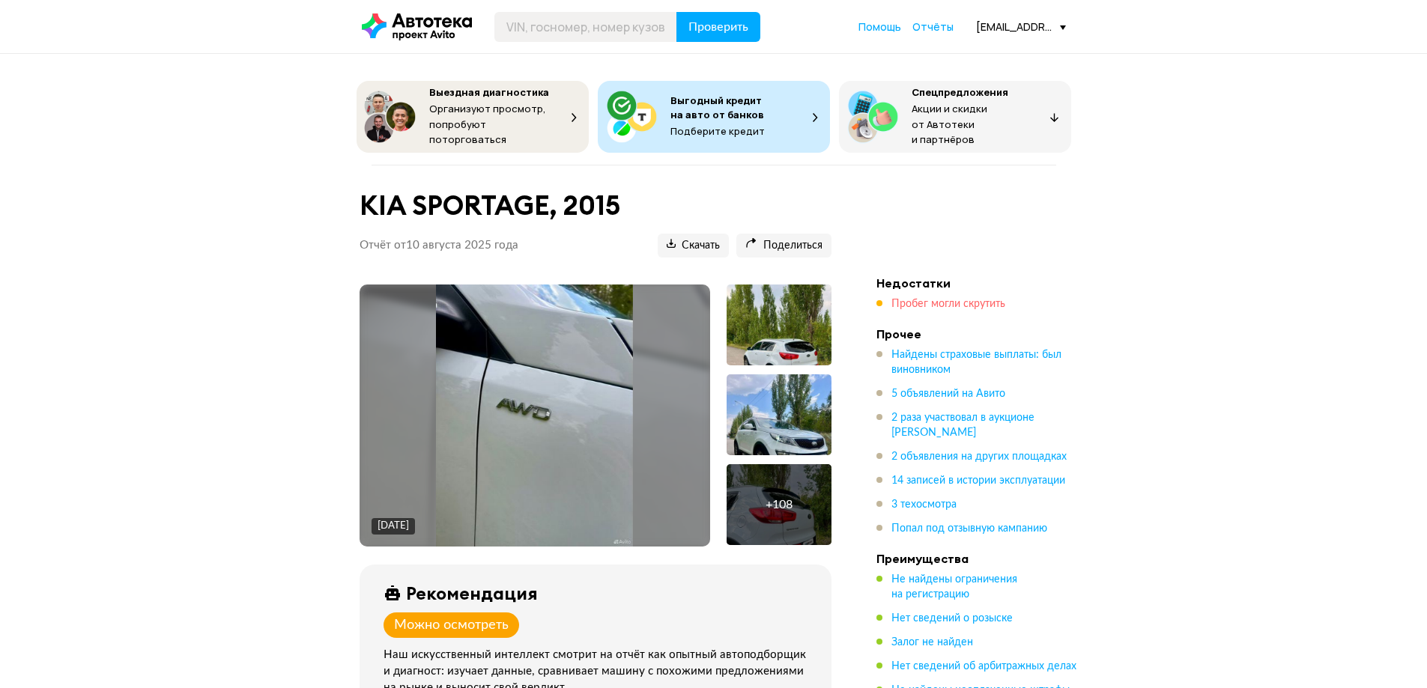
click at [917, 299] on span "Пробег могли скрутить" at bounding box center [948, 304] width 114 height 10
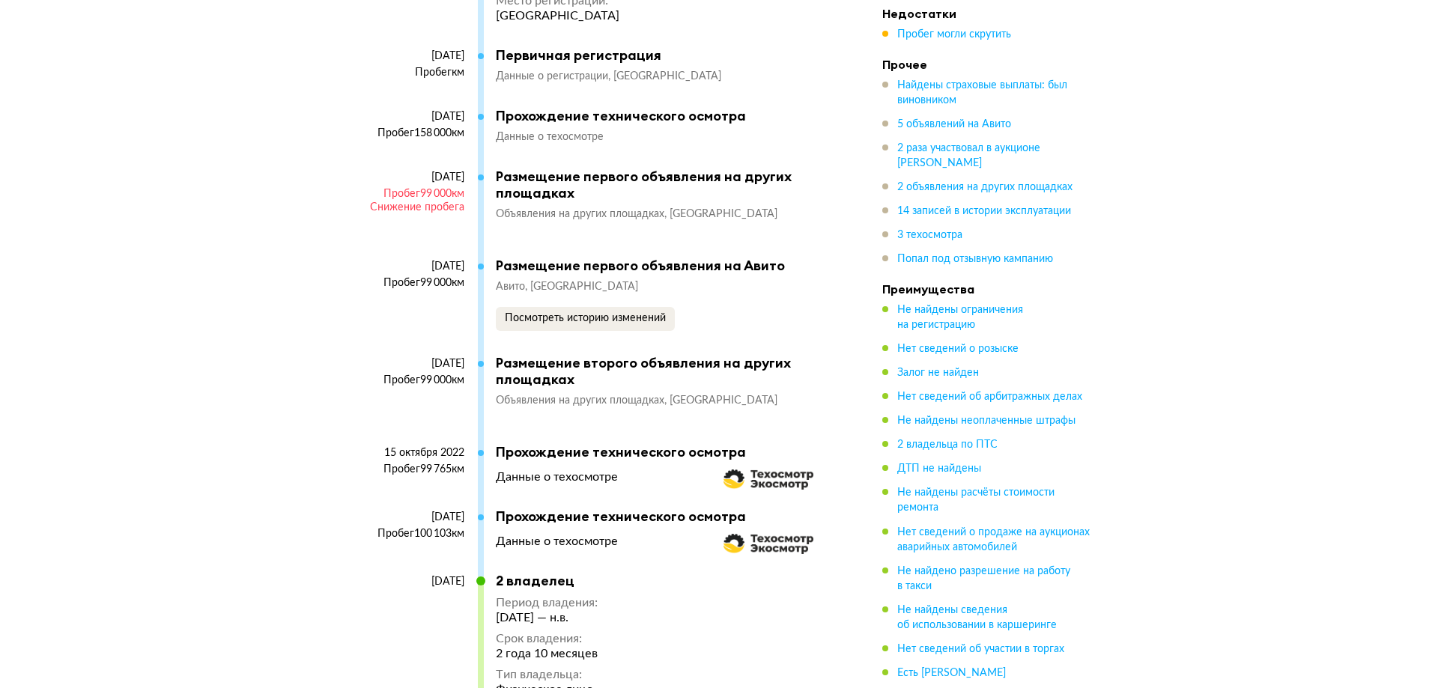
scroll to position [6069, 0]
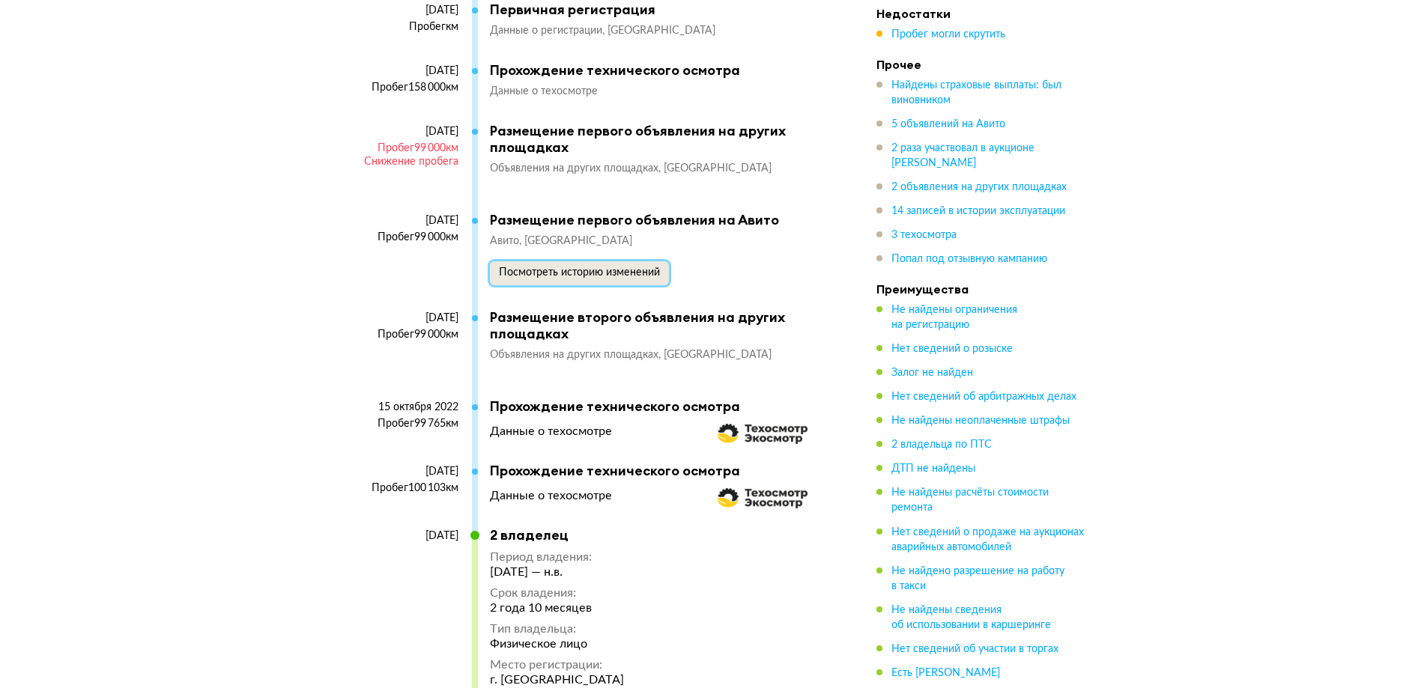
click at [637, 267] on span "Посмотреть историю изменений" at bounding box center [579, 272] width 161 height 10
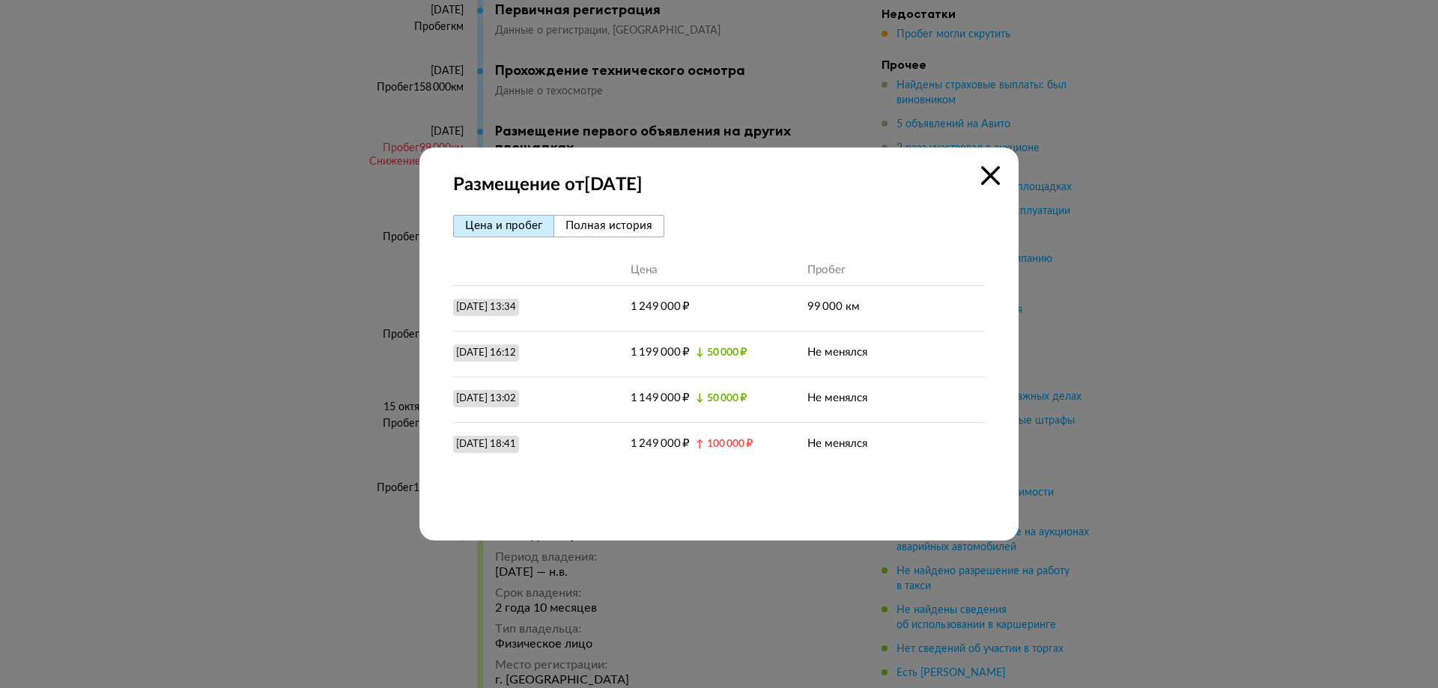
click at [645, 222] on span "Полная история" at bounding box center [609, 225] width 87 height 11
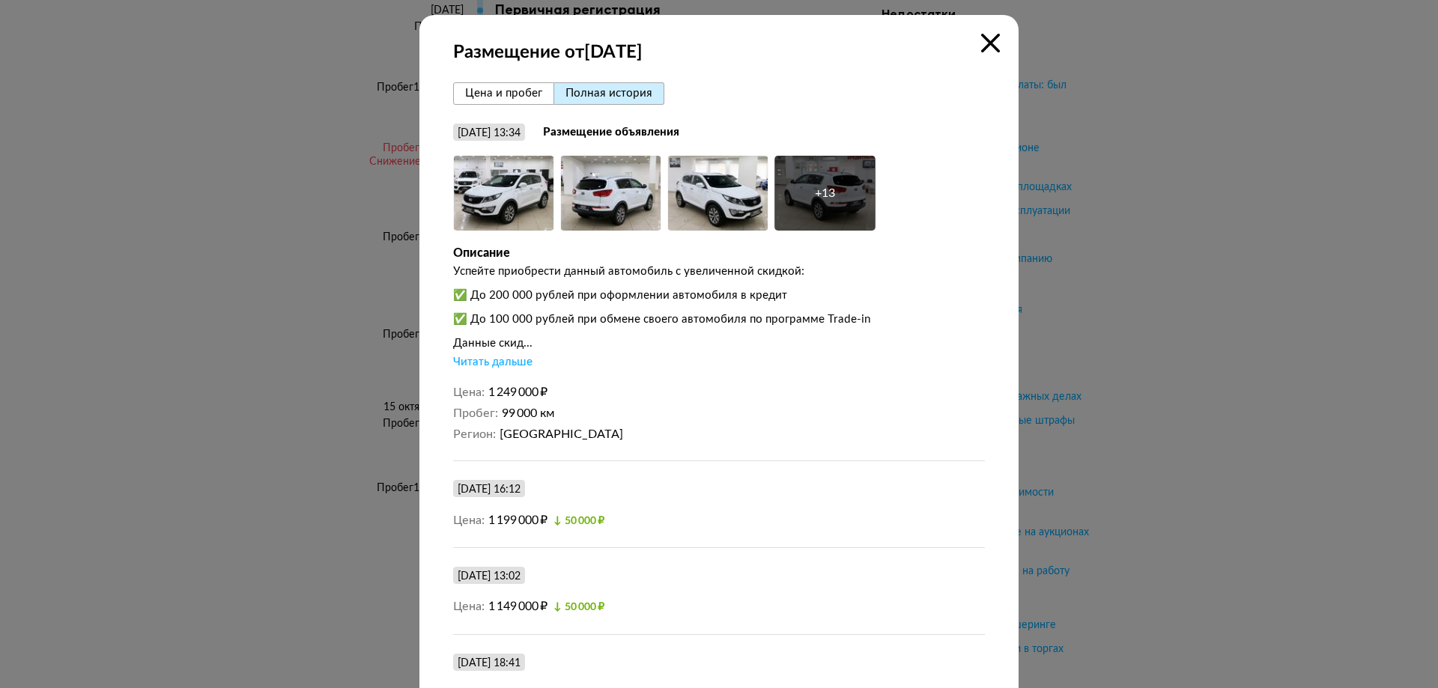
click at [834, 184] on div "+ 13" at bounding box center [824, 193] width 101 height 75
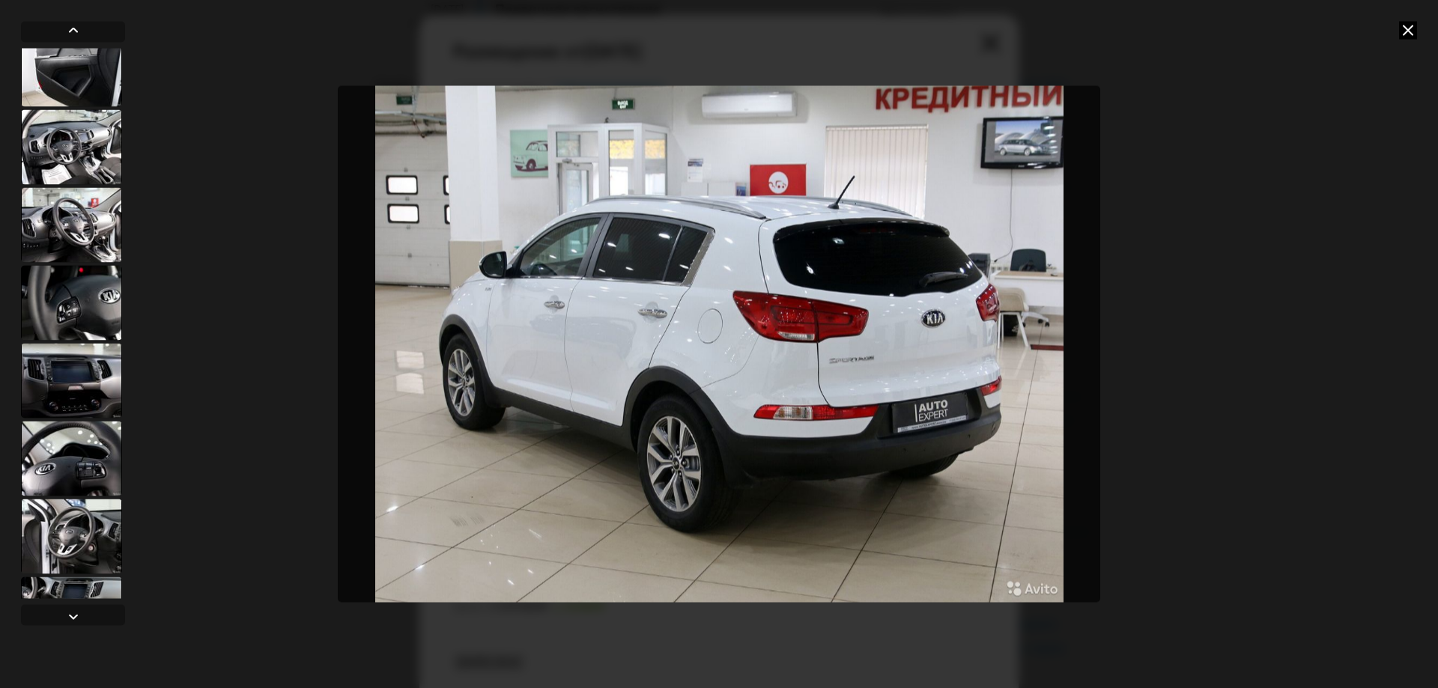
scroll to position [473, 0]
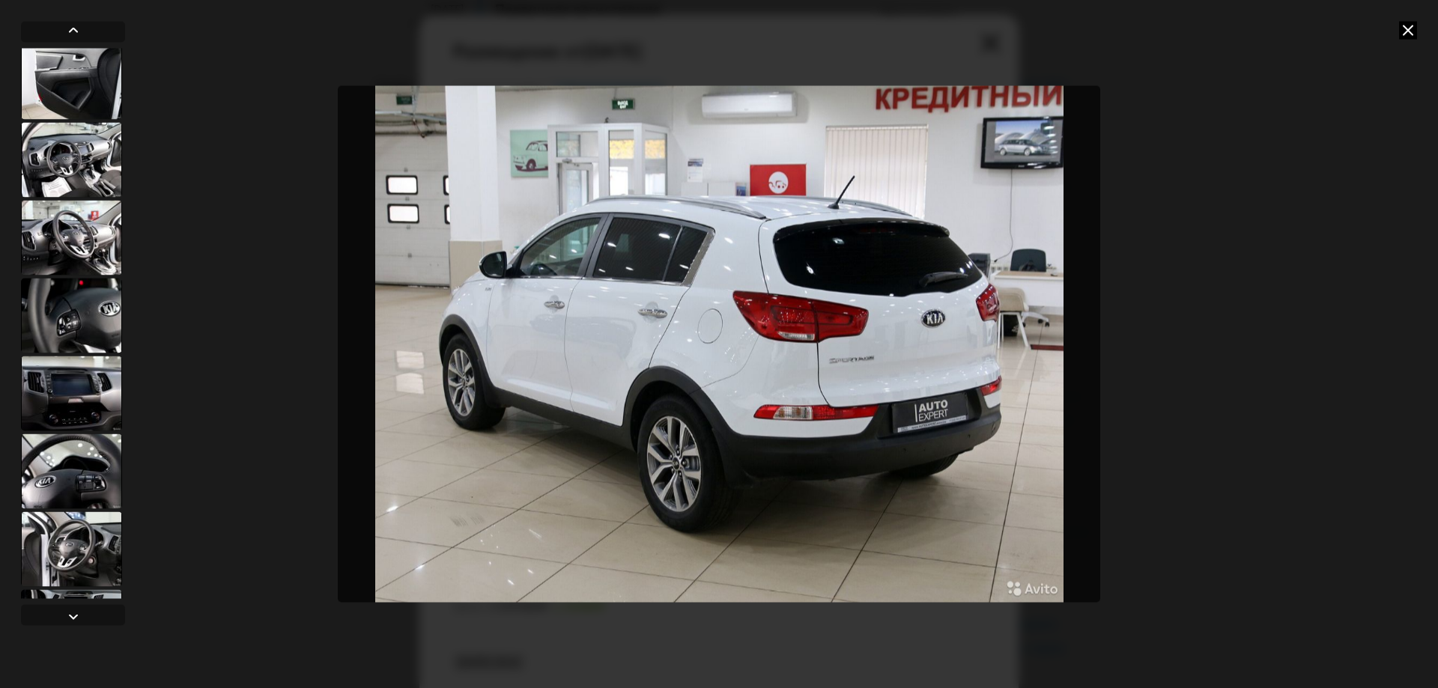
click at [81, 162] on div at bounding box center [71, 159] width 101 height 75
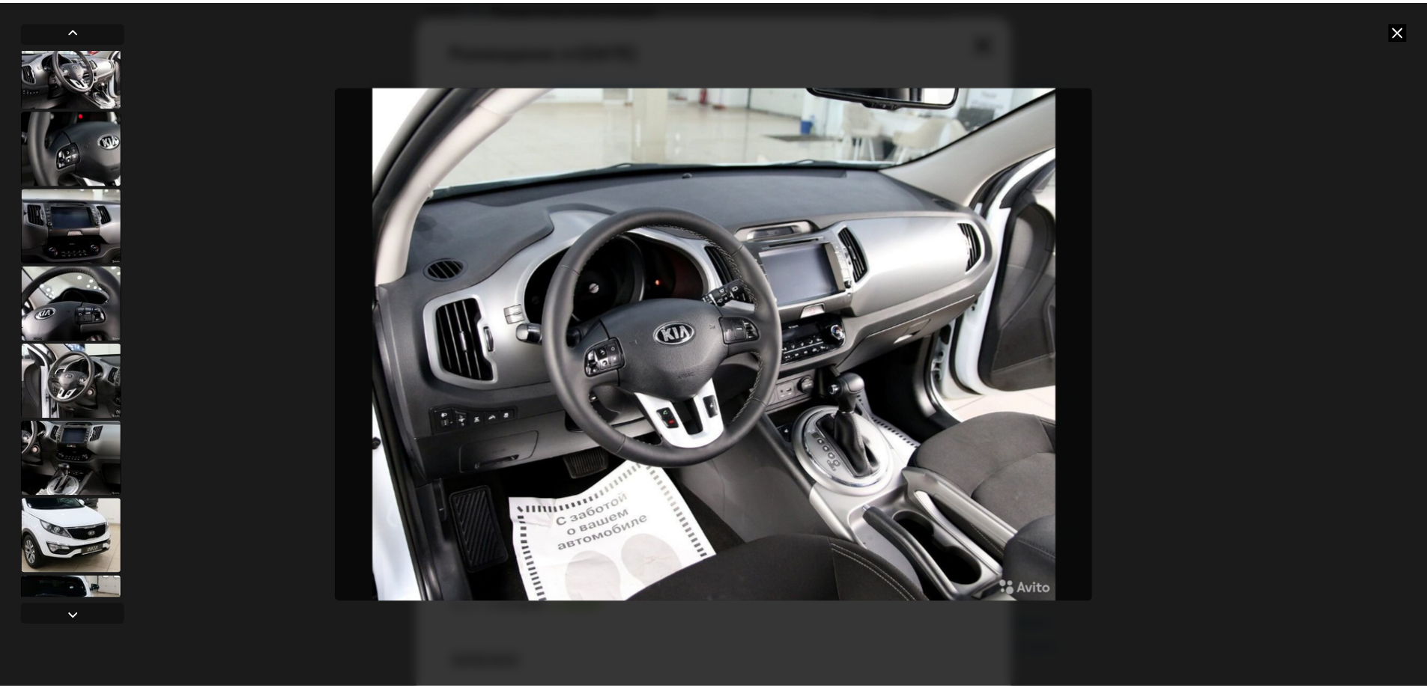
scroll to position [697, 0]
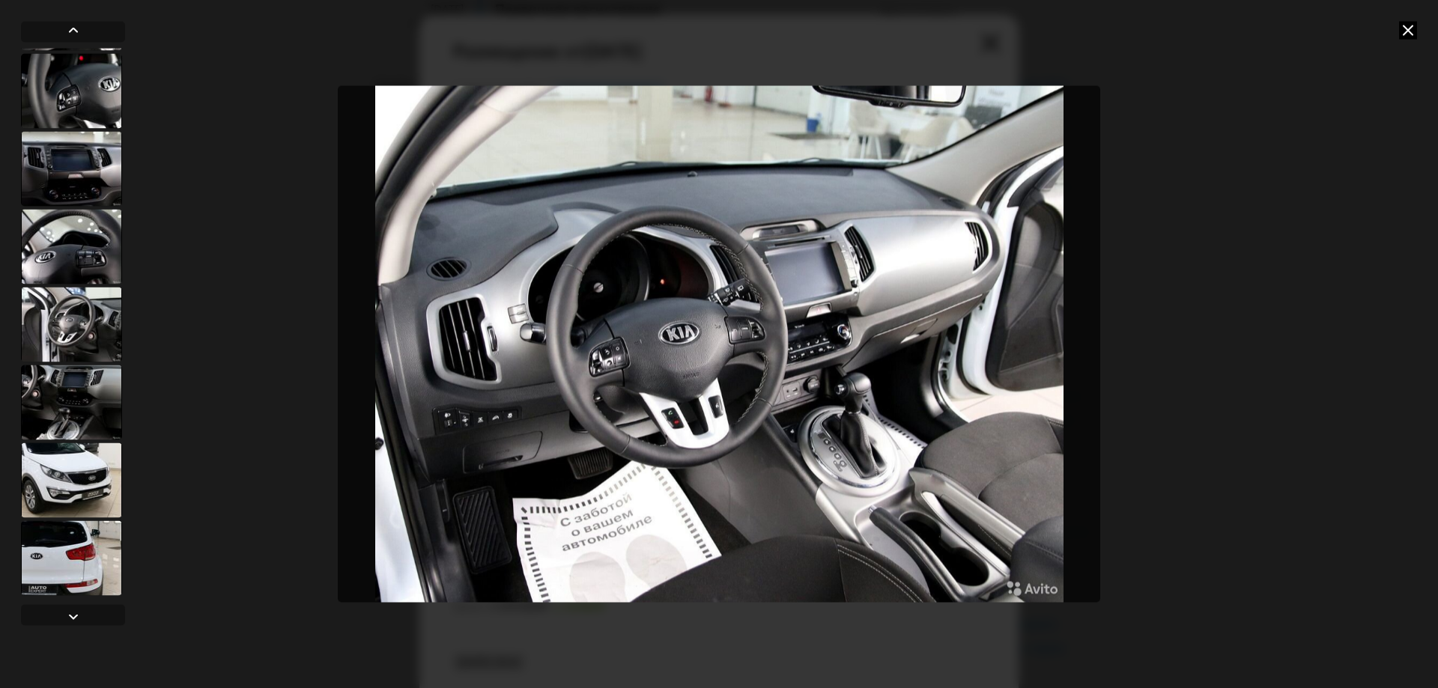
click at [1404, 29] on icon at bounding box center [1408, 30] width 18 height 18
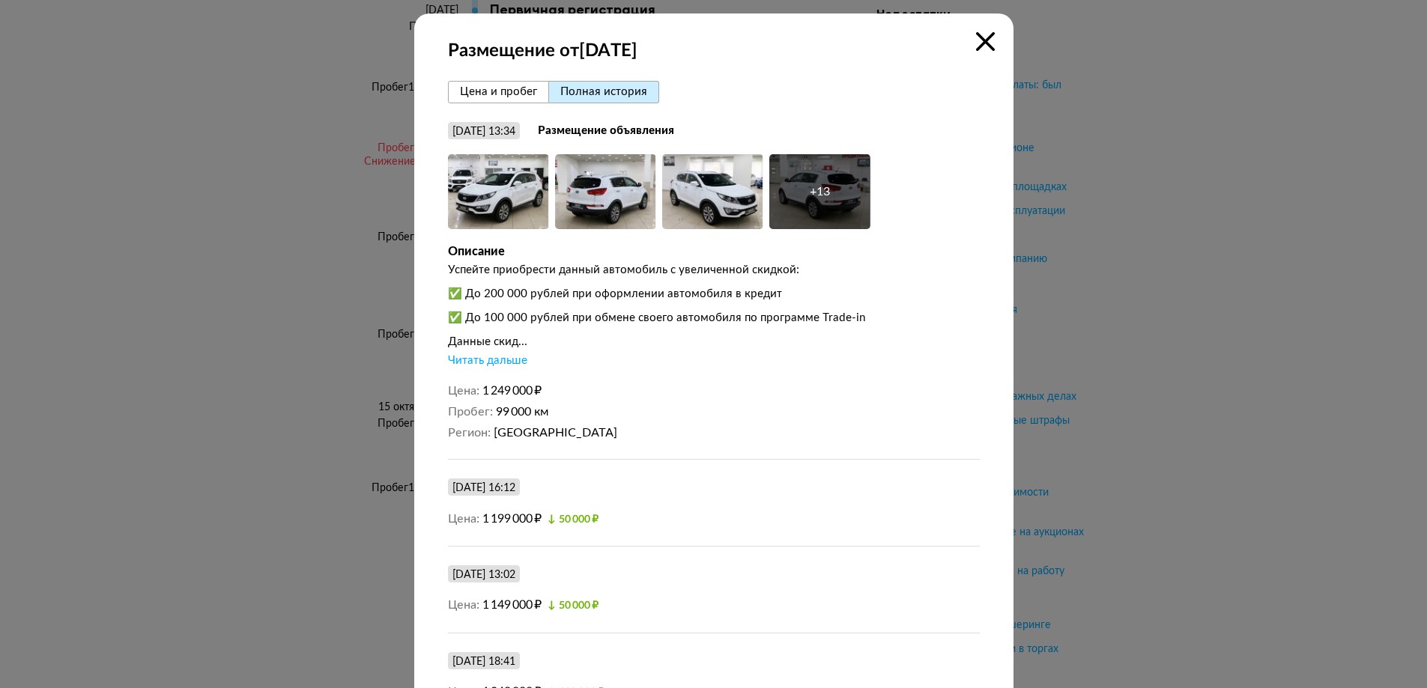
scroll to position [0, 0]
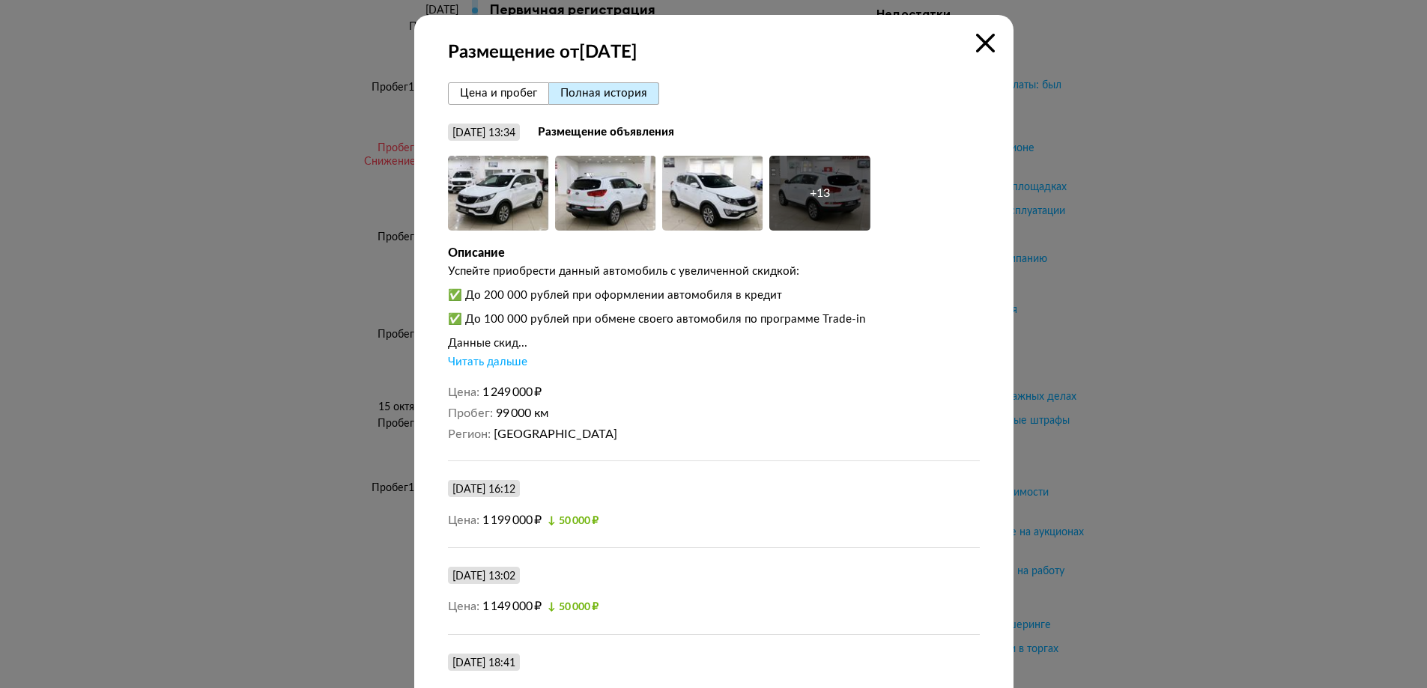
click at [984, 32] on div "Размещение от 4 октября 2022 года Цена и пробег Полная история 4 октября 2022 г…" at bounding box center [713, 372] width 599 height 714
click at [976, 46] on icon at bounding box center [985, 43] width 19 height 19
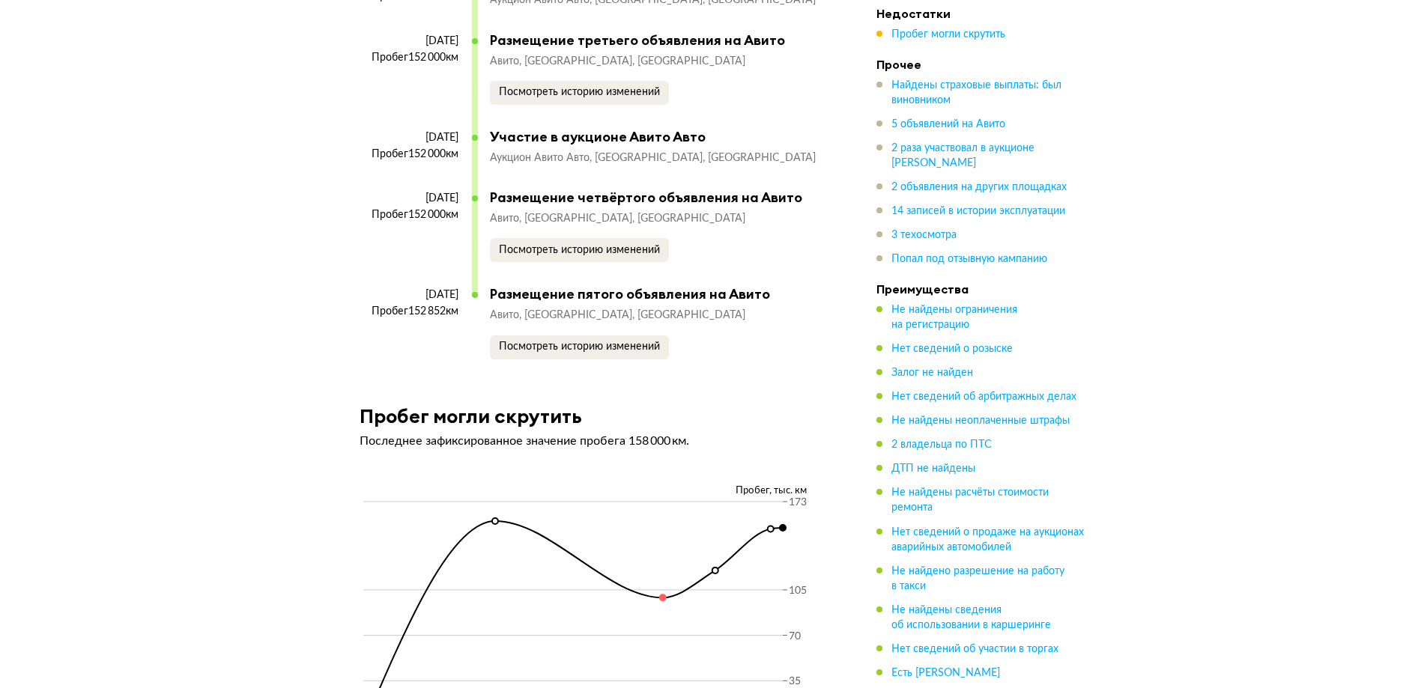
scroll to position [7042, 0]
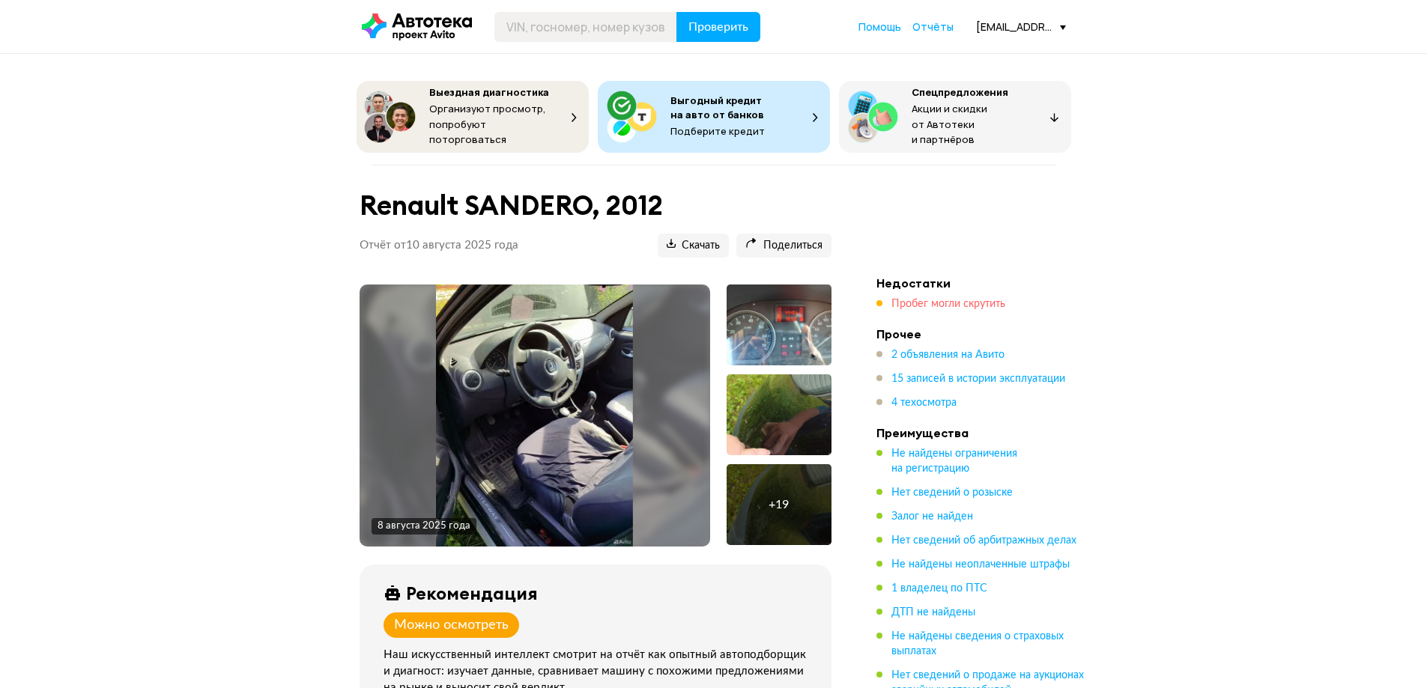
click at [972, 301] on span "Пробег могли скрутить" at bounding box center [948, 304] width 114 height 10
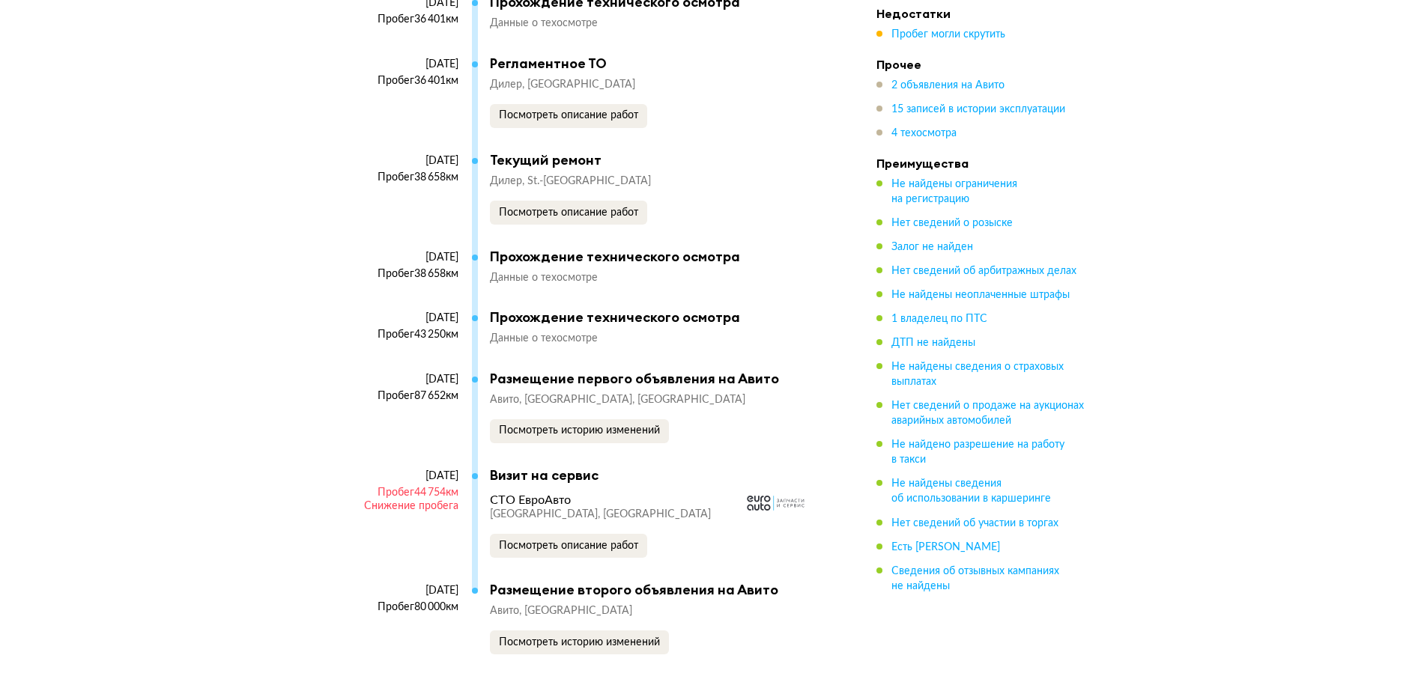
scroll to position [4458, 0]
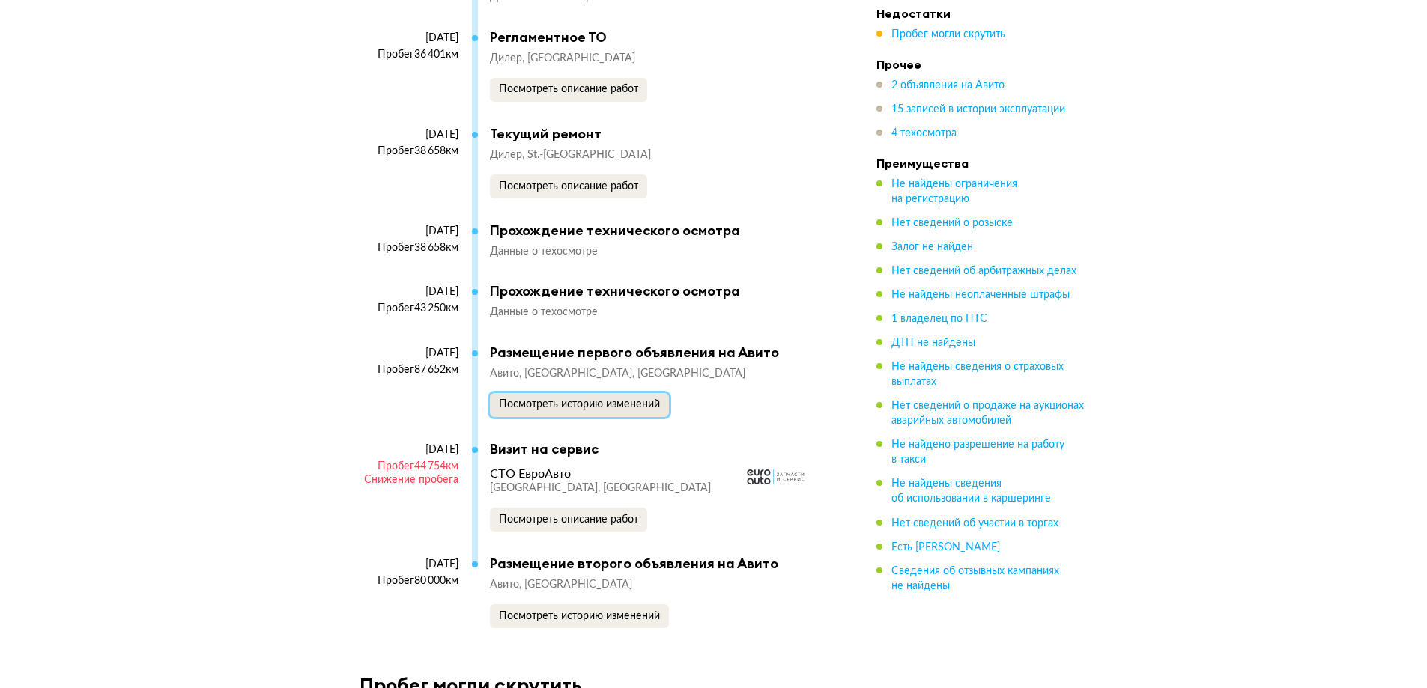
click at [607, 408] on span "Посмотреть историю изменений" at bounding box center [579, 404] width 161 height 10
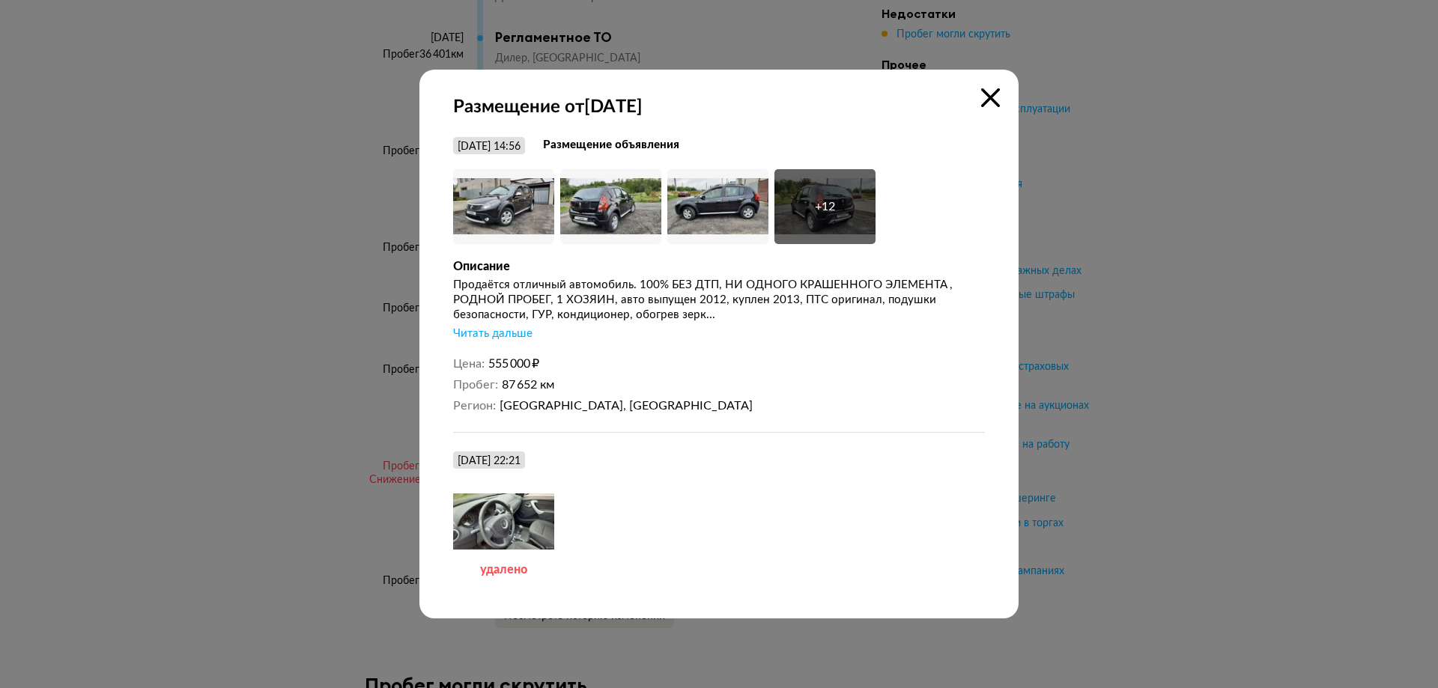
drag, startPoint x: 288, startPoint y: 333, endPoint x: 187, endPoint y: 12, distance: 336.9
click at [288, 329] on div at bounding box center [719, 344] width 1438 height 688
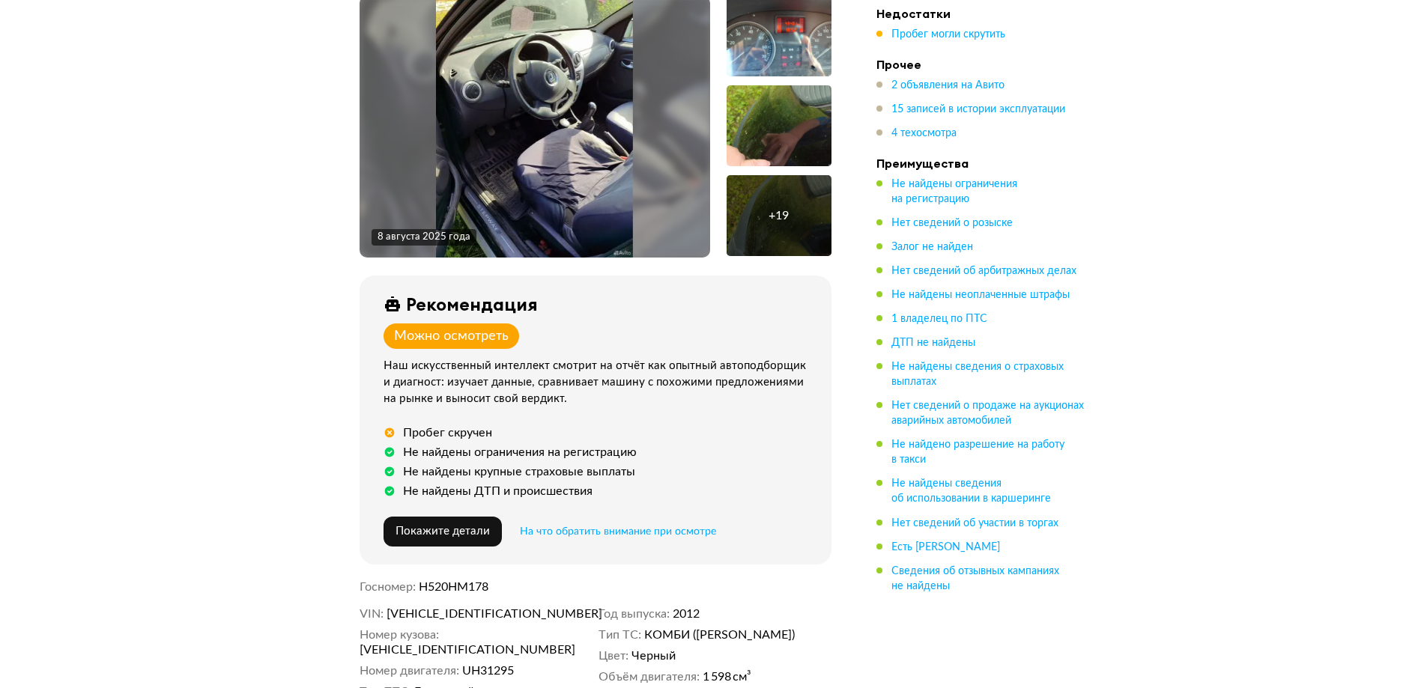
scroll to position [300, 0]
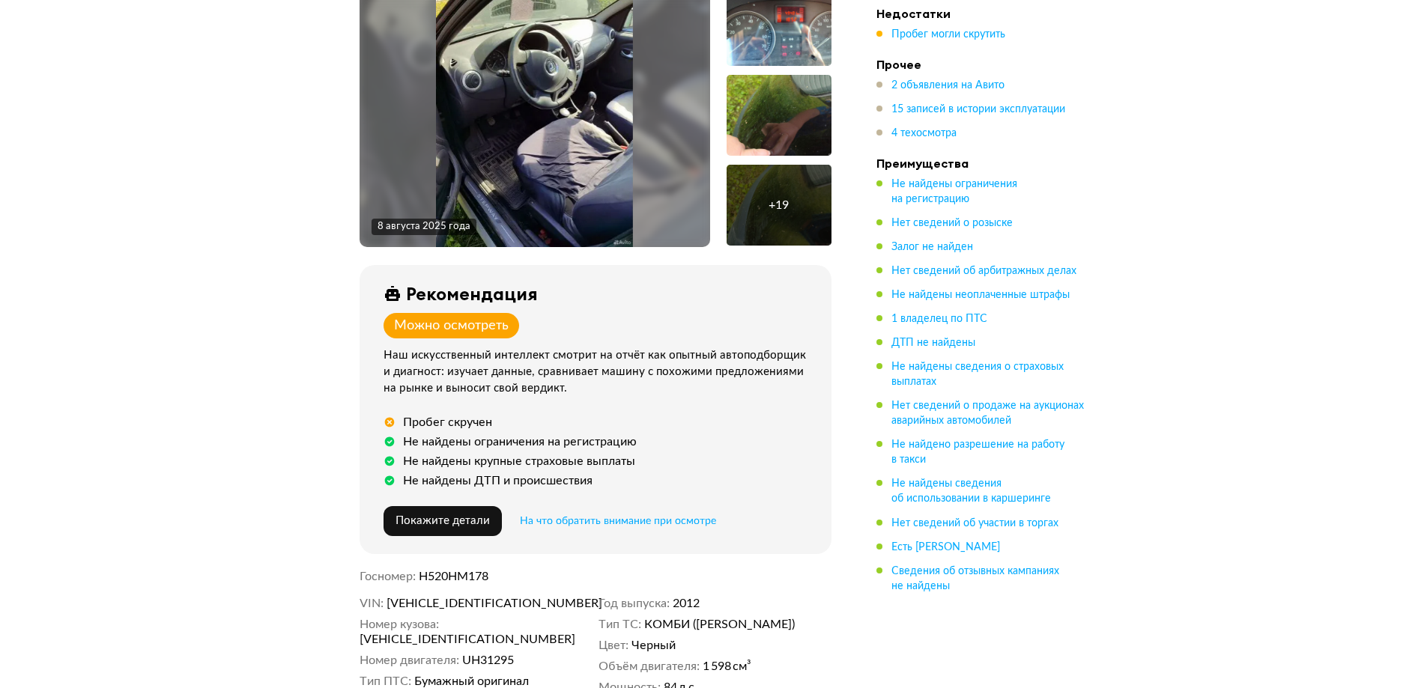
click at [478, 596] on span "X7LBSRB1KCH589434" at bounding box center [472, 603] width 172 height 15
copy span "X7LBSRB1KCH589434"
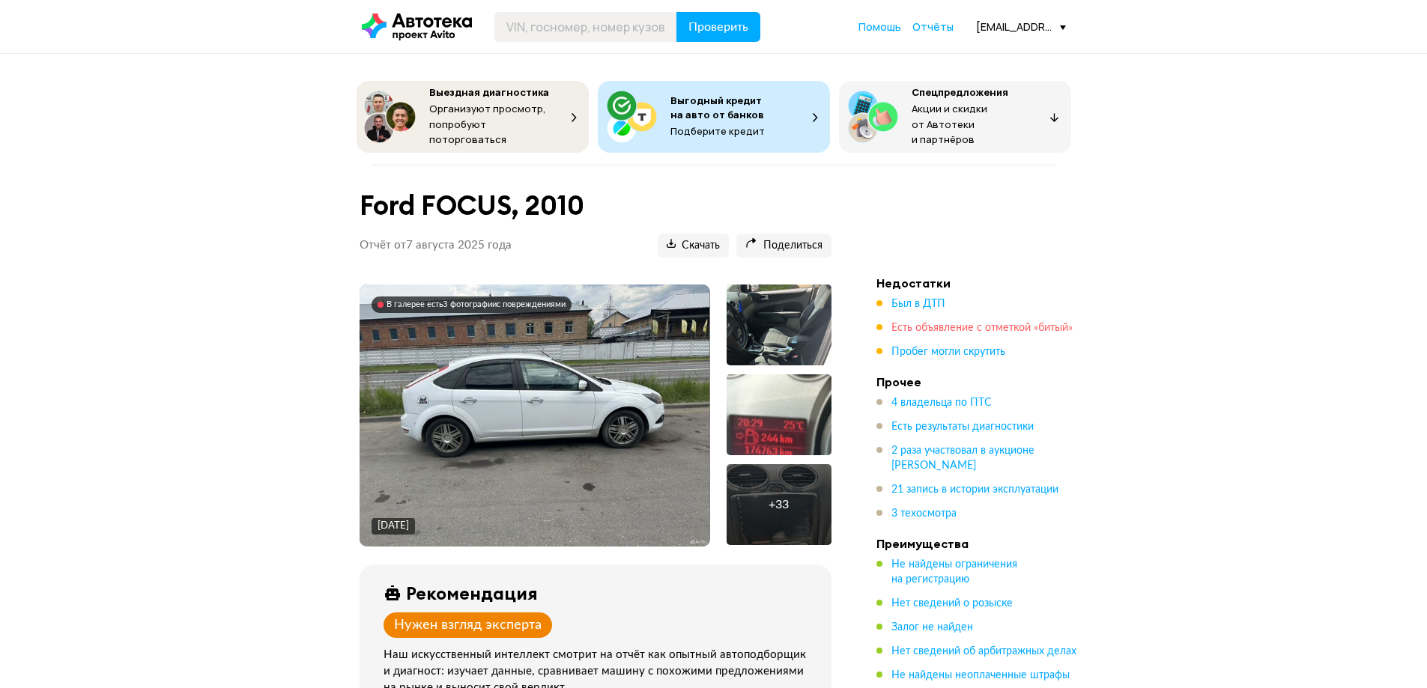
click at [976, 323] on span "Есть объявление с отметкой «битый»" at bounding box center [981, 328] width 181 height 10
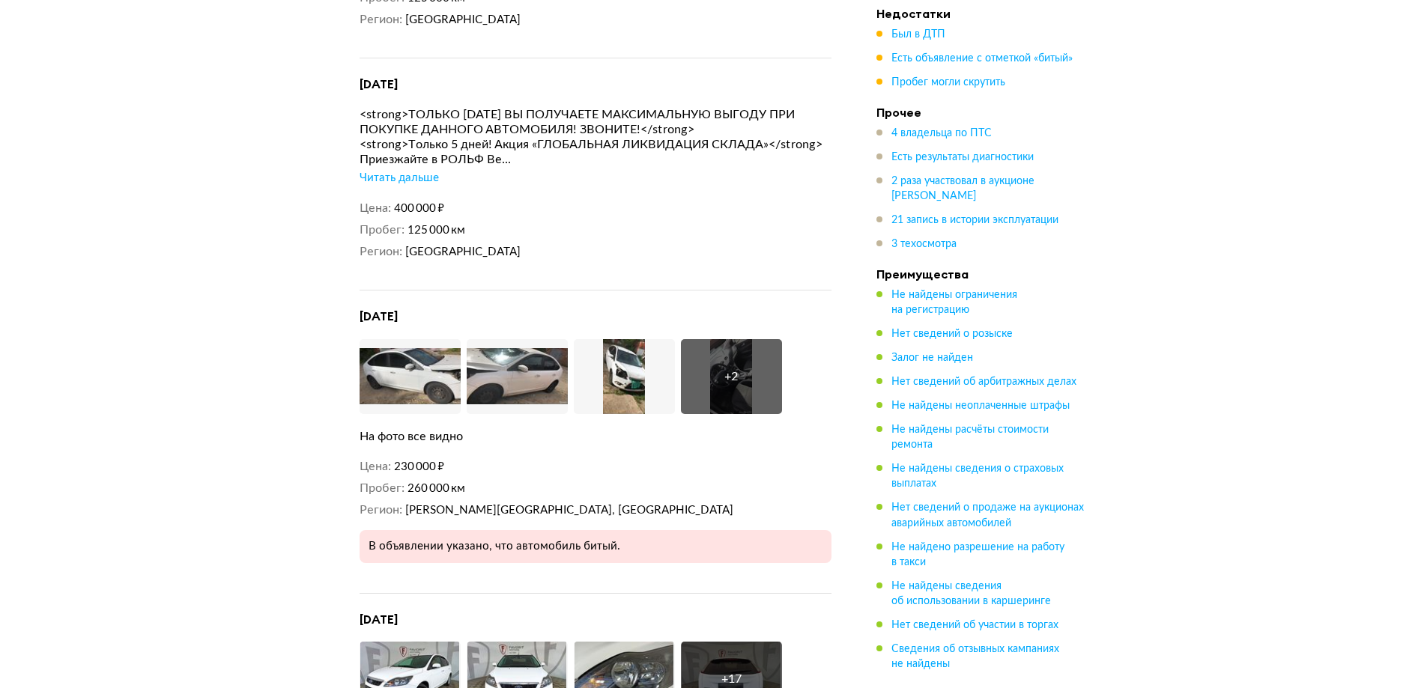
scroll to position [3647, 0]
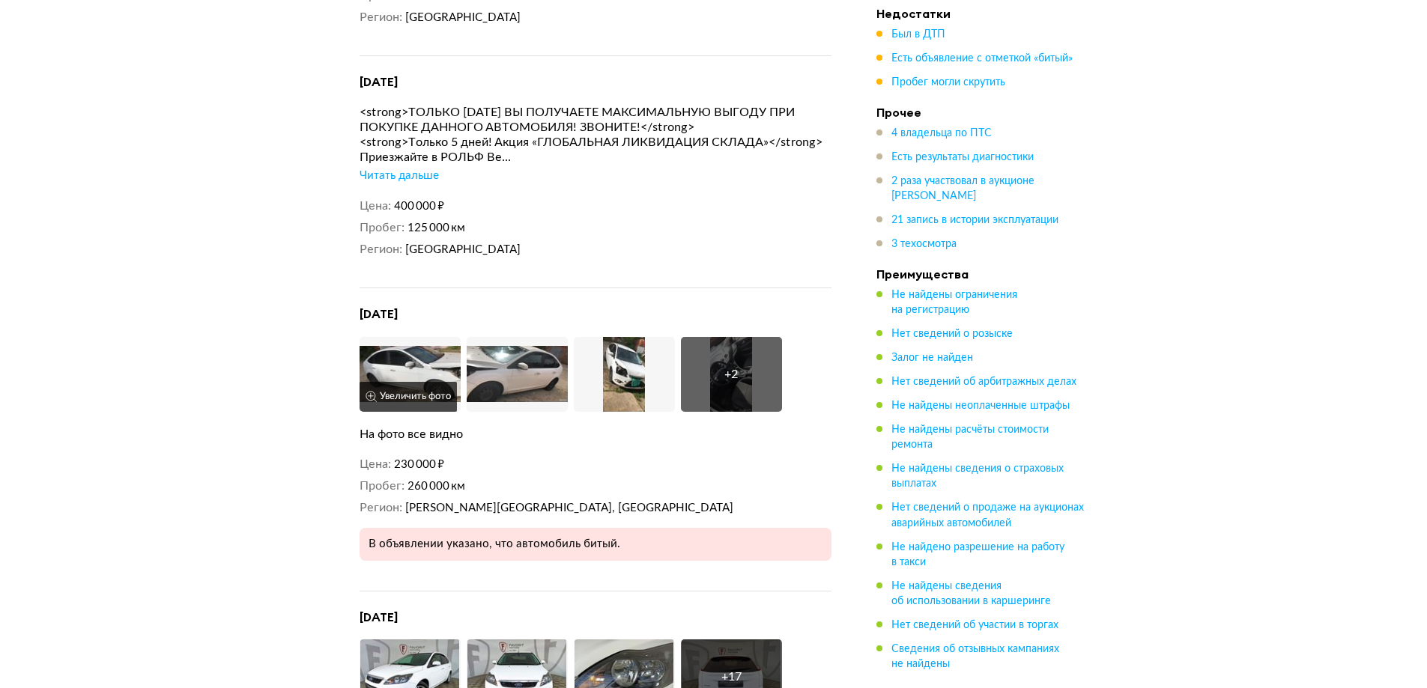
click at [434, 337] on img at bounding box center [410, 374] width 101 height 75
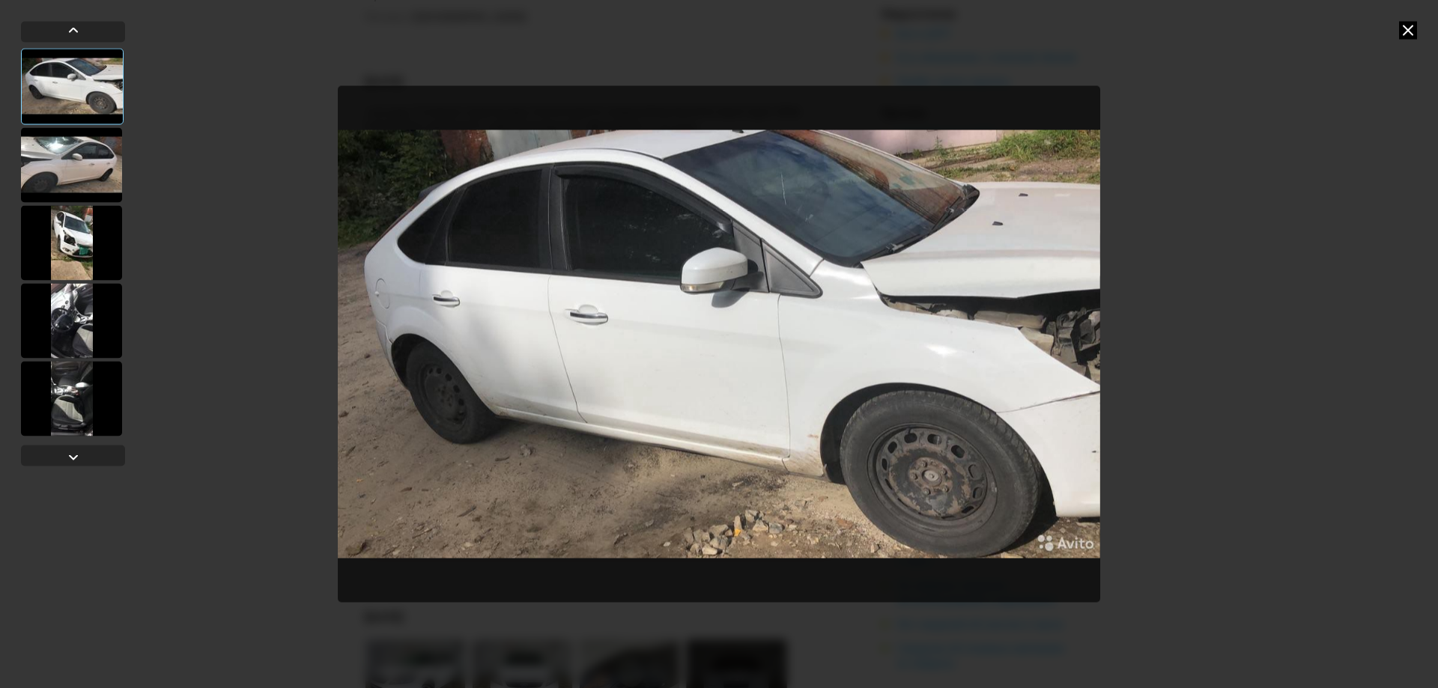
click at [82, 258] on div at bounding box center [71, 242] width 101 height 75
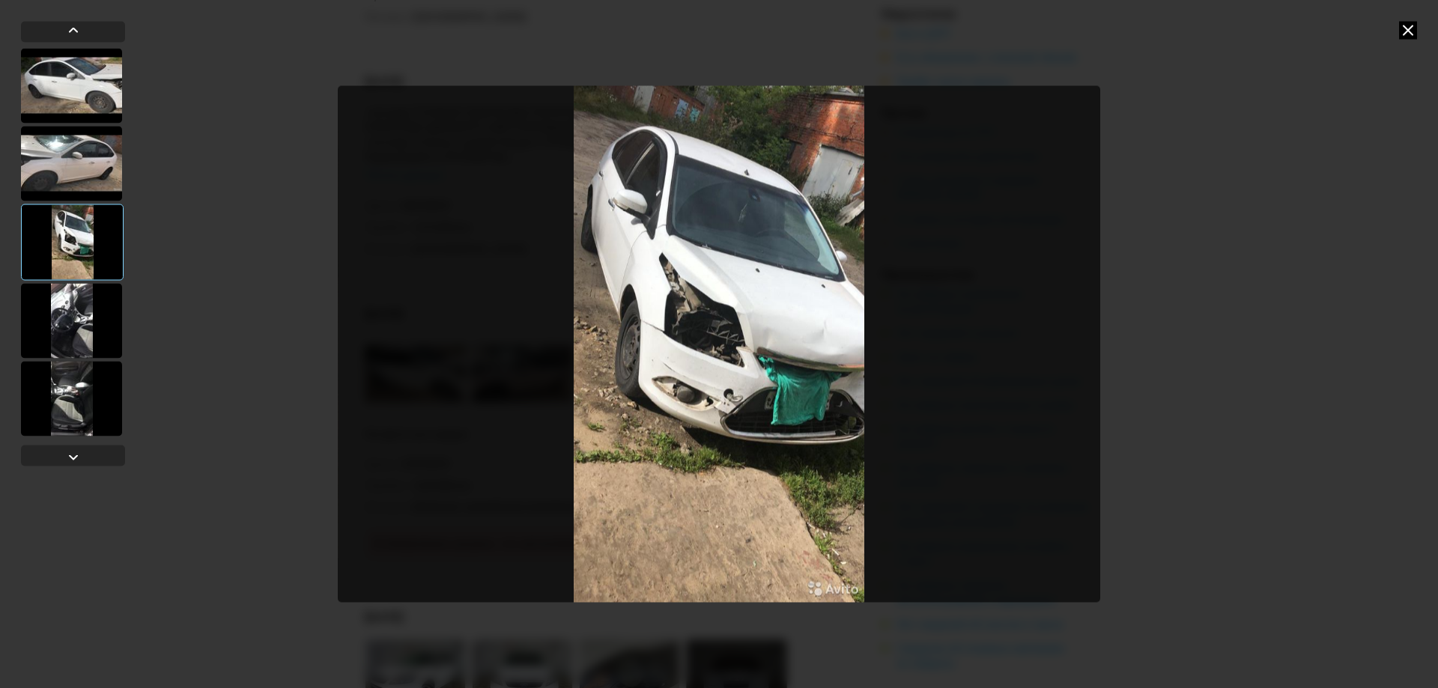
click at [818, 406] on img "Go to Slide 3" at bounding box center [719, 344] width 763 height 516
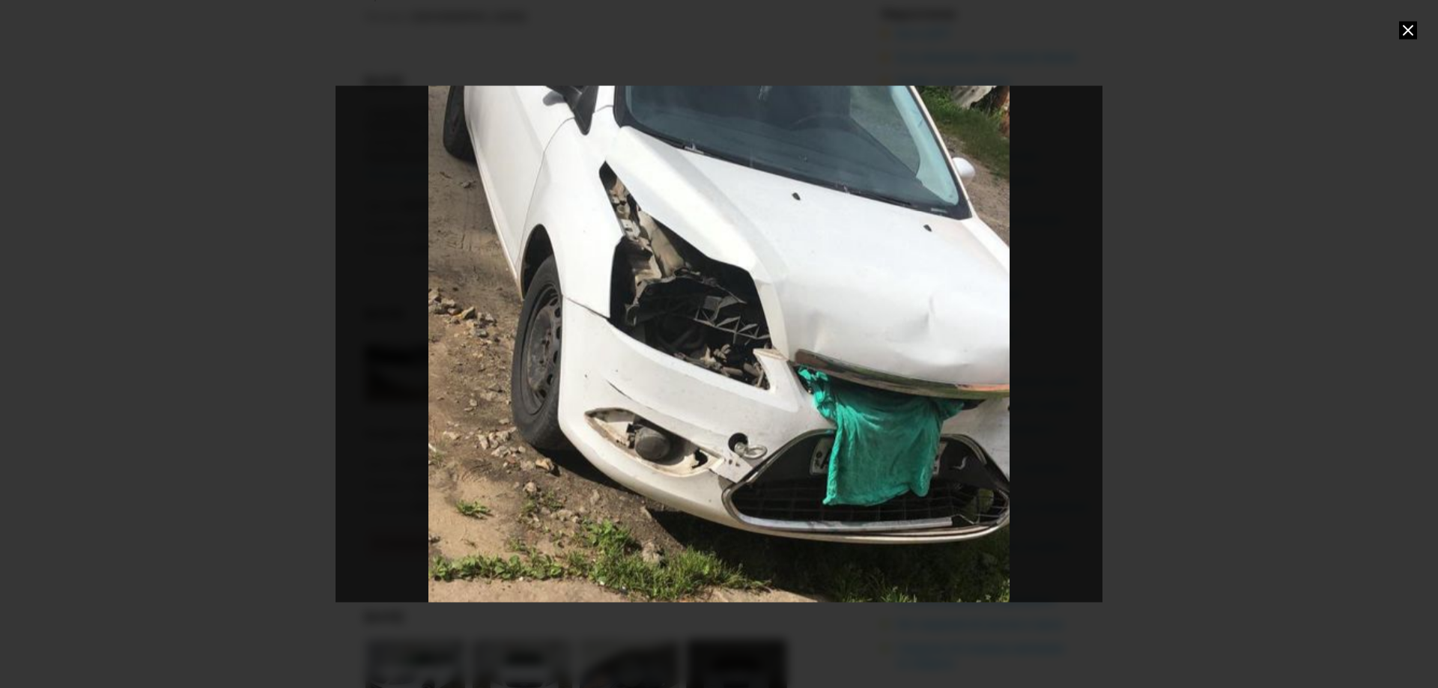
click at [819, 406] on div "Go to Slide 3" at bounding box center [719, 344] width 1534 height 1033
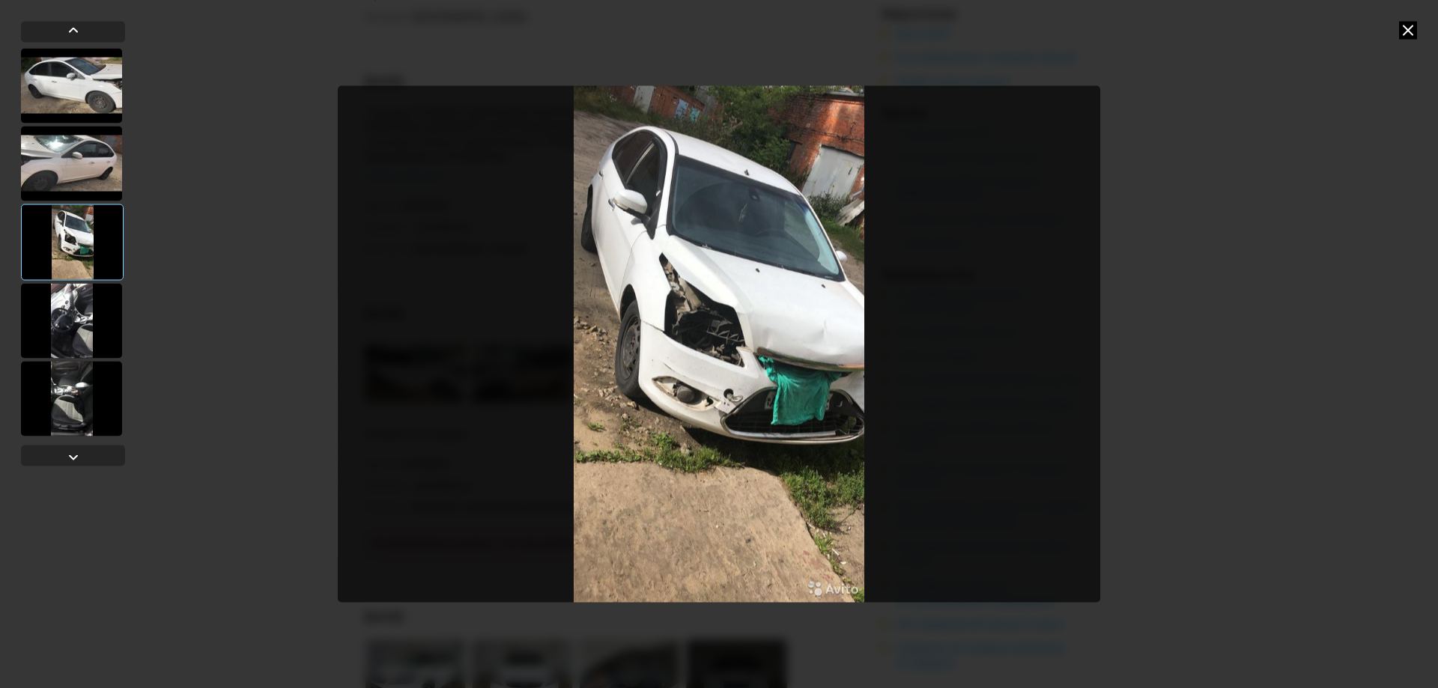
click at [84, 121] on div at bounding box center [71, 85] width 101 height 75
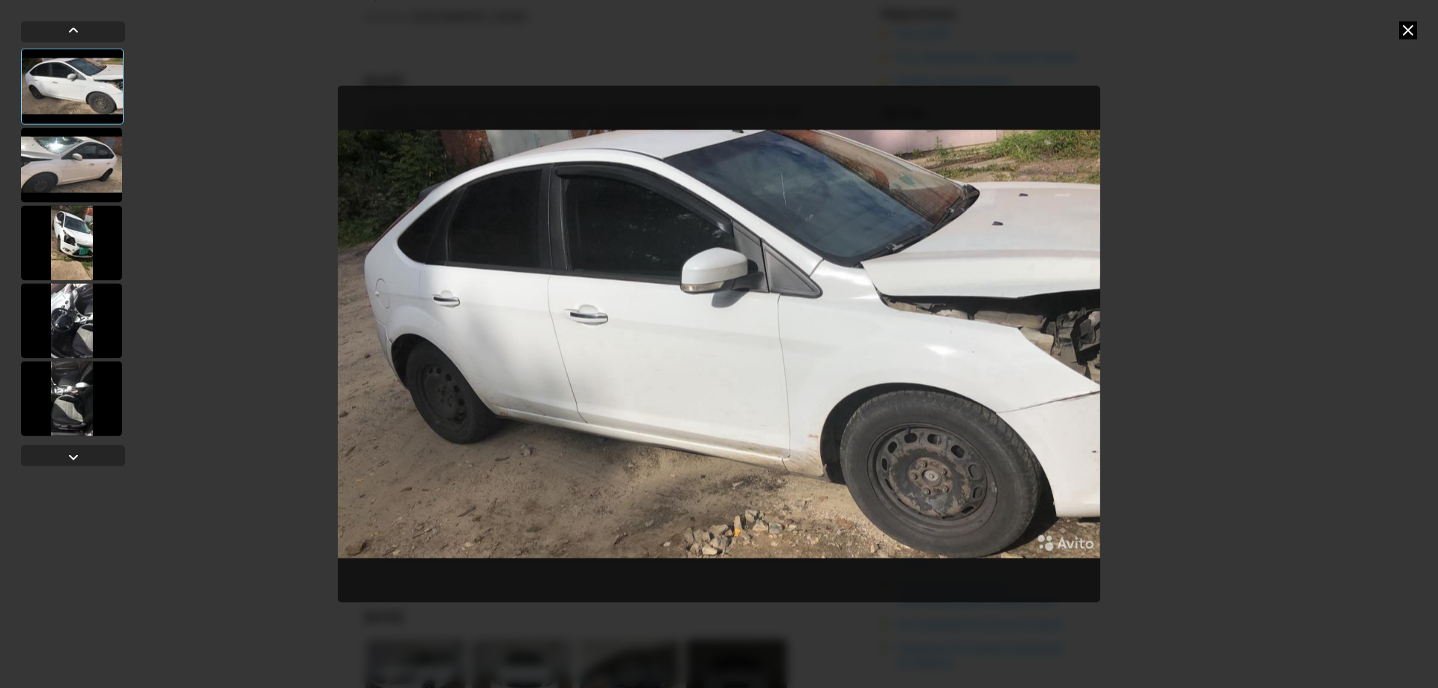
click at [1403, 43] on div at bounding box center [719, 344] width 1438 height 688
click at [1406, 40] on div at bounding box center [719, 344] width 1438 height 688
click at [1418, 31] on div at bounding box center [719, 344] width 1438 height 688
click at [1407, 32] on icon at bounding box center [1408, 30] width 18 height 18
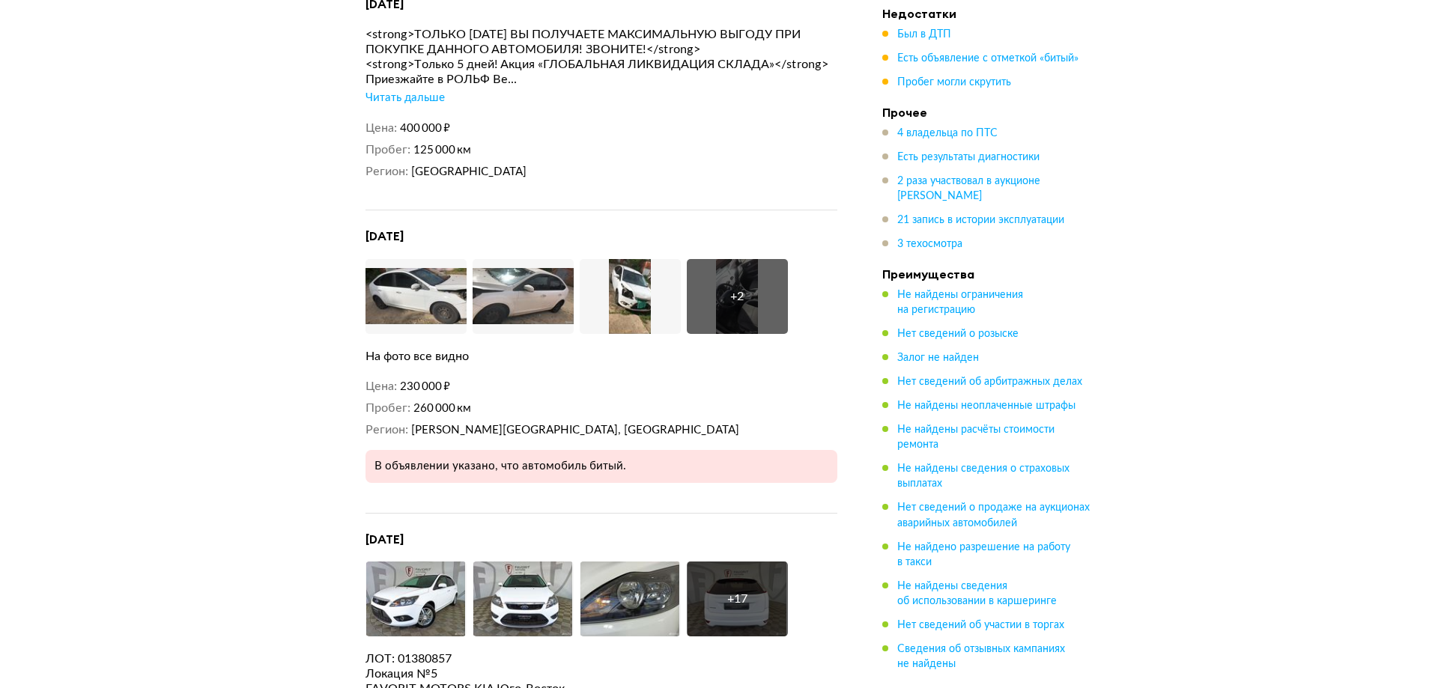
scroll to position [3872, 0]
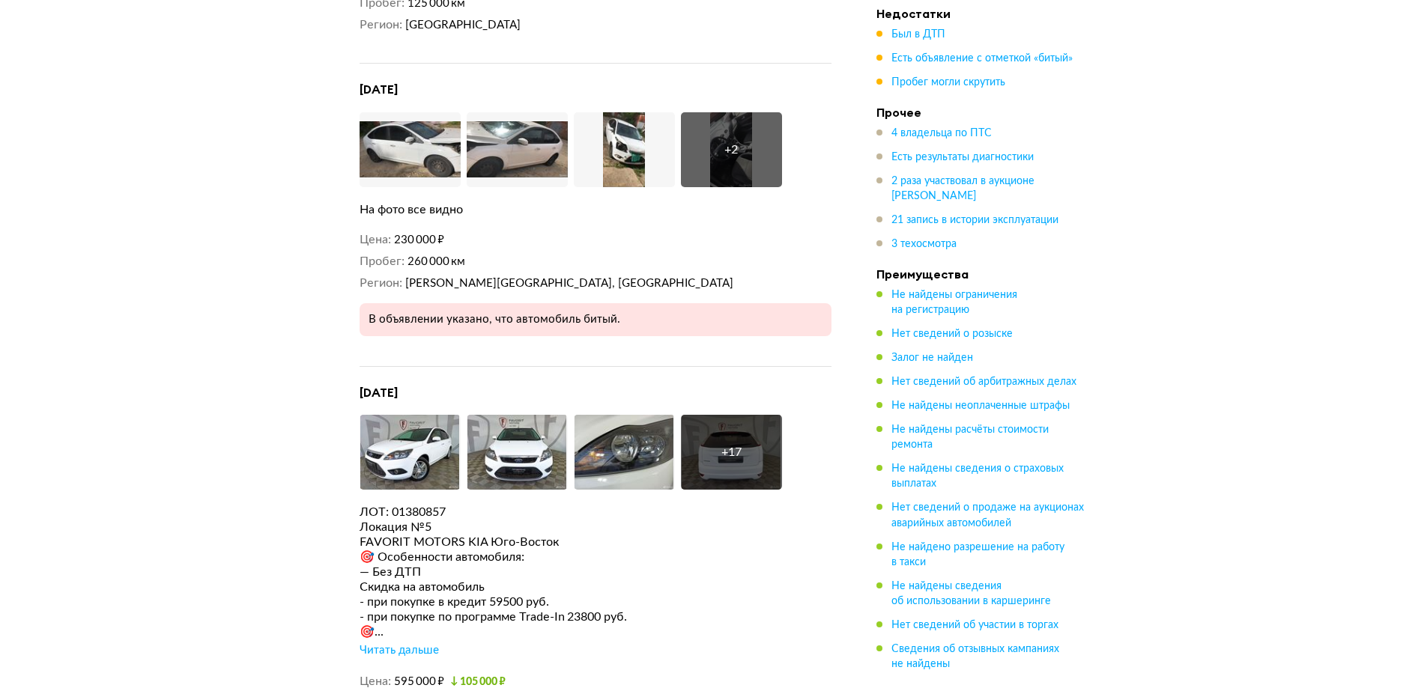
click at [729, 445] on div "+ 17" at bounding box center [731, 452] width 20 height 15
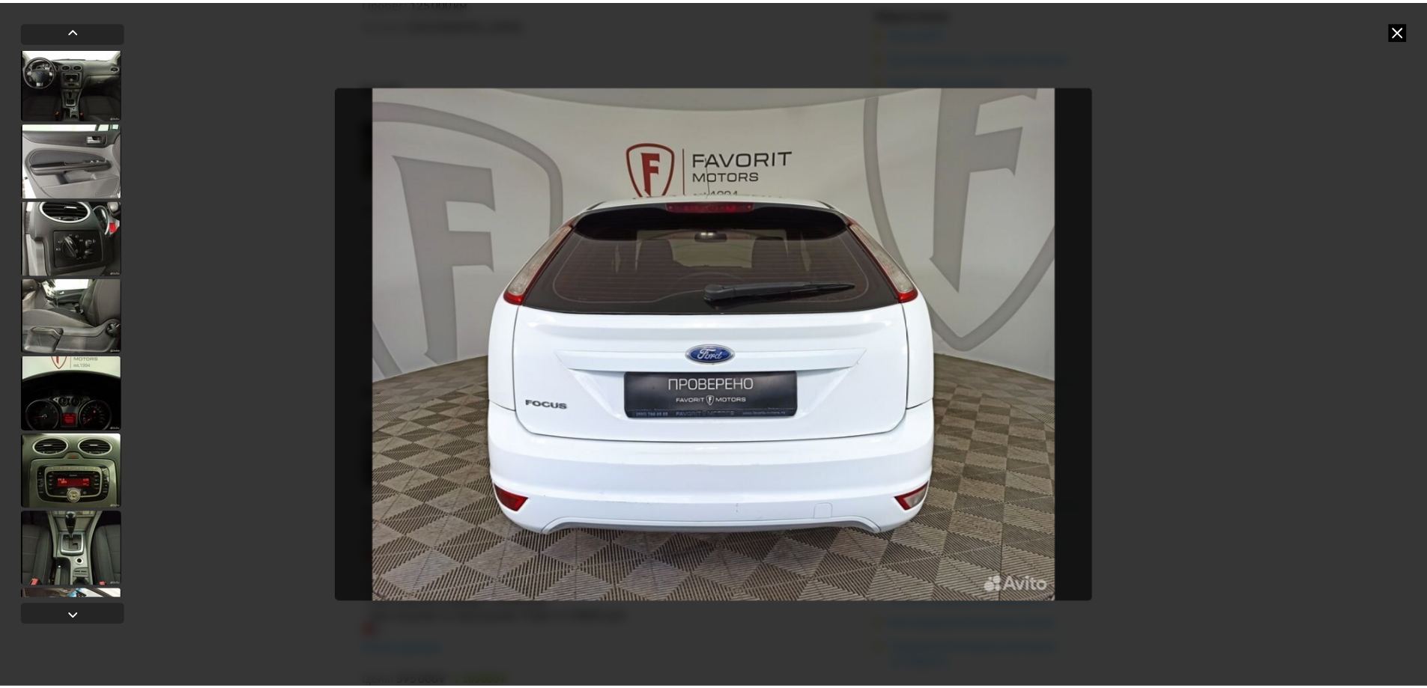
scroll to position [749, 0]
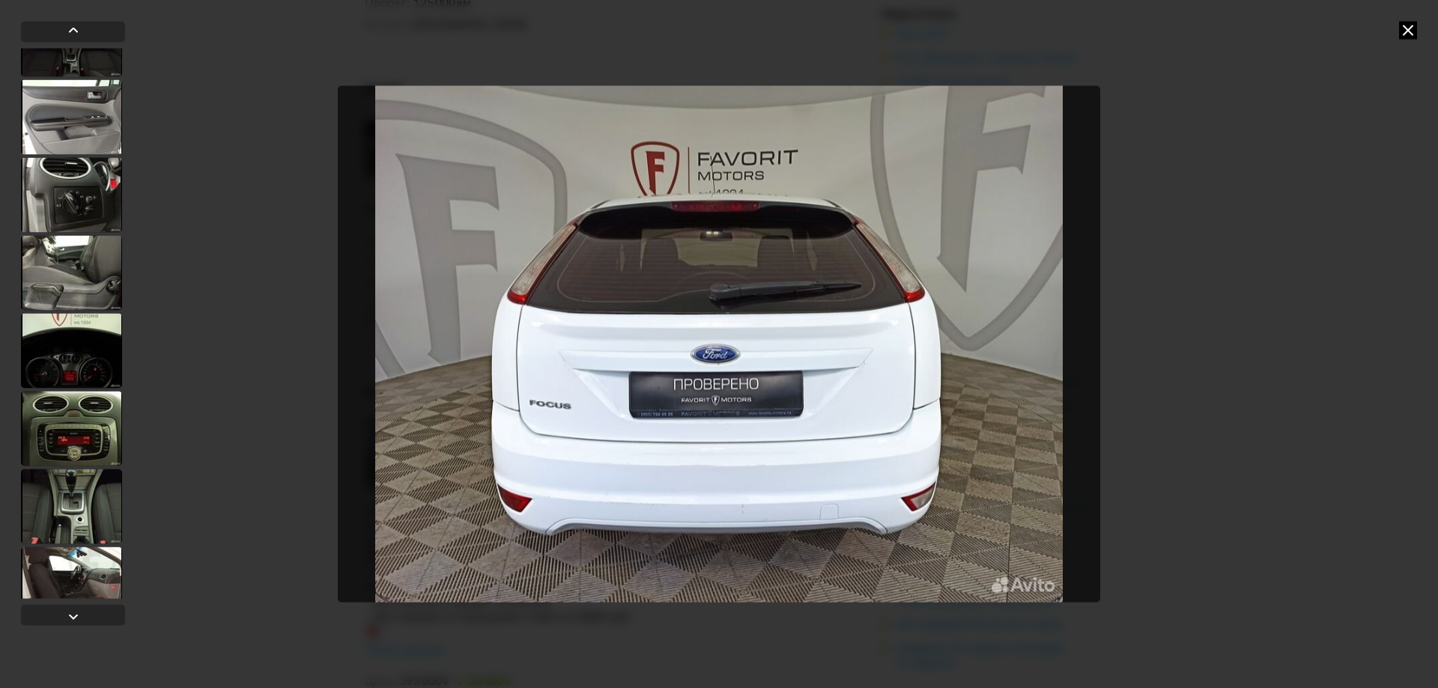
click at [1421, 33] on div at bounding box center [719, 344] width 1438 height 688
click at [1409, 33] on icon at bounding box center [1408, 30] width 18 height 18
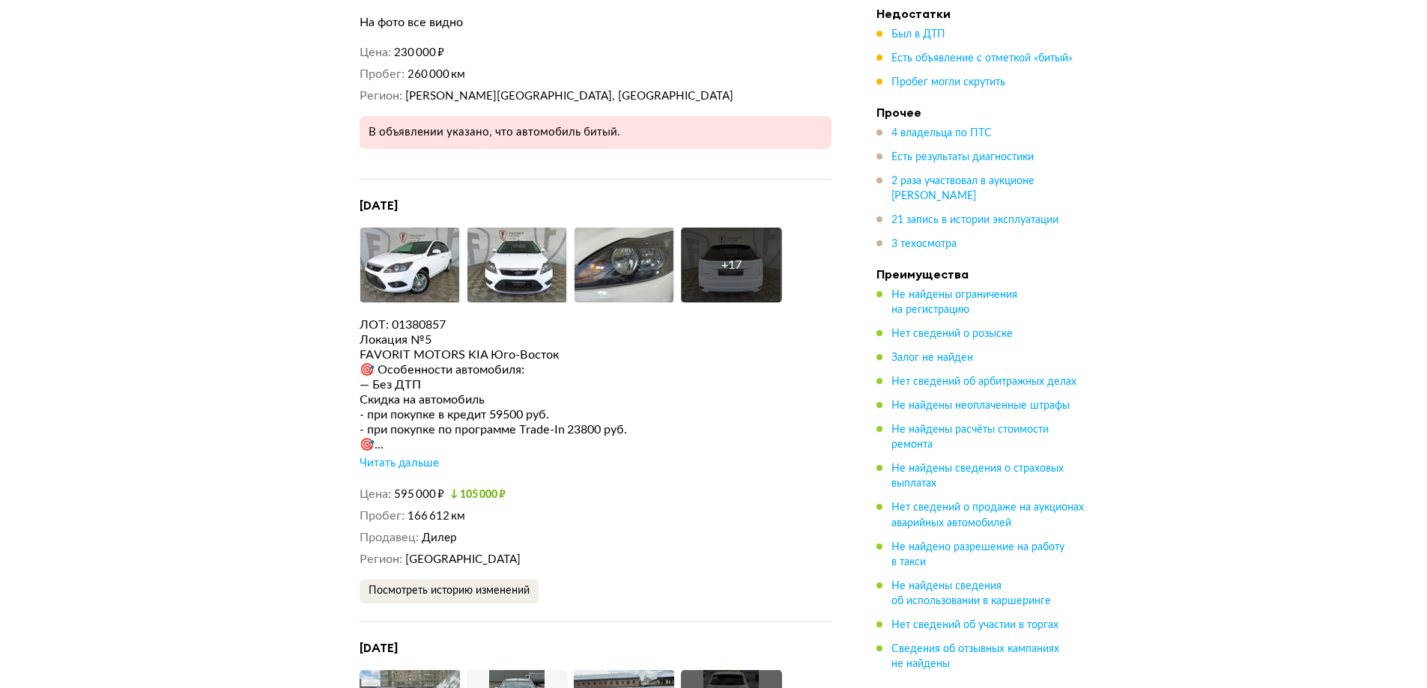
scroll to position [4396, 0]
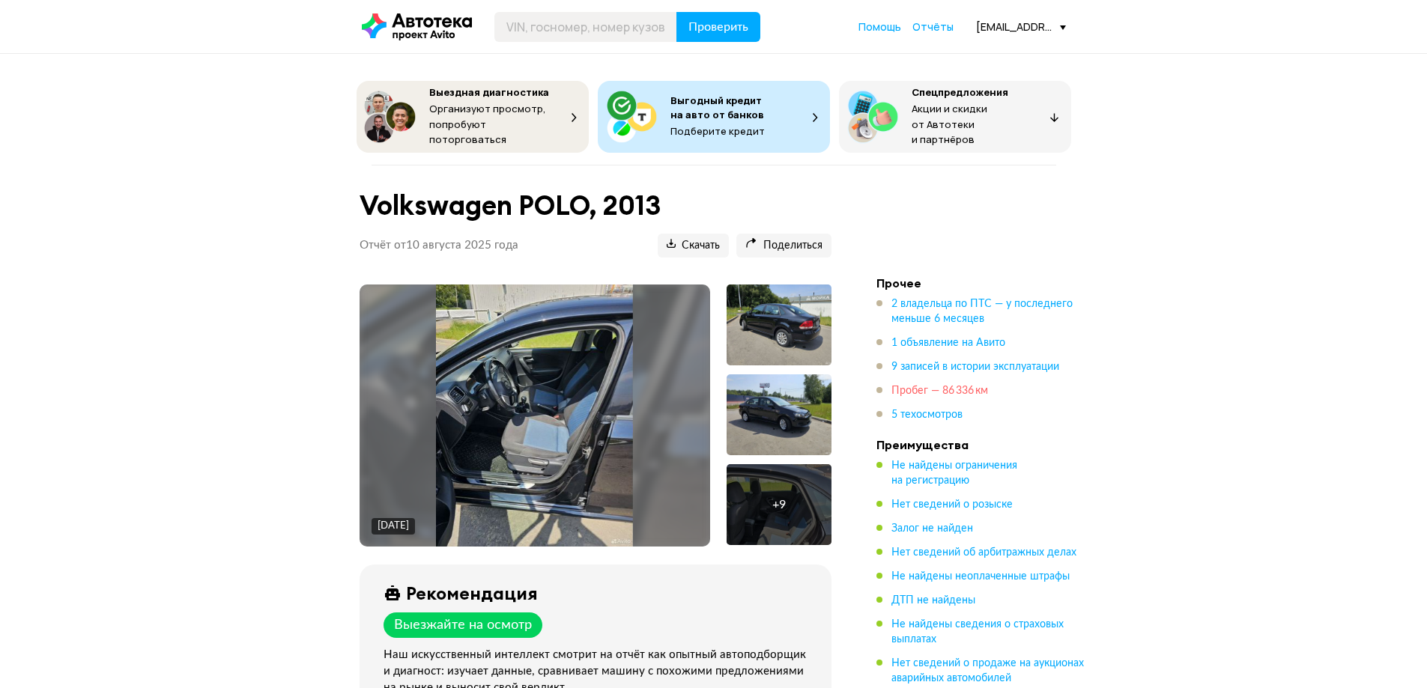
click at [936, 388] on span "Пробег — 86 336 км" at bounding box center [939, 391] width 97 height 10
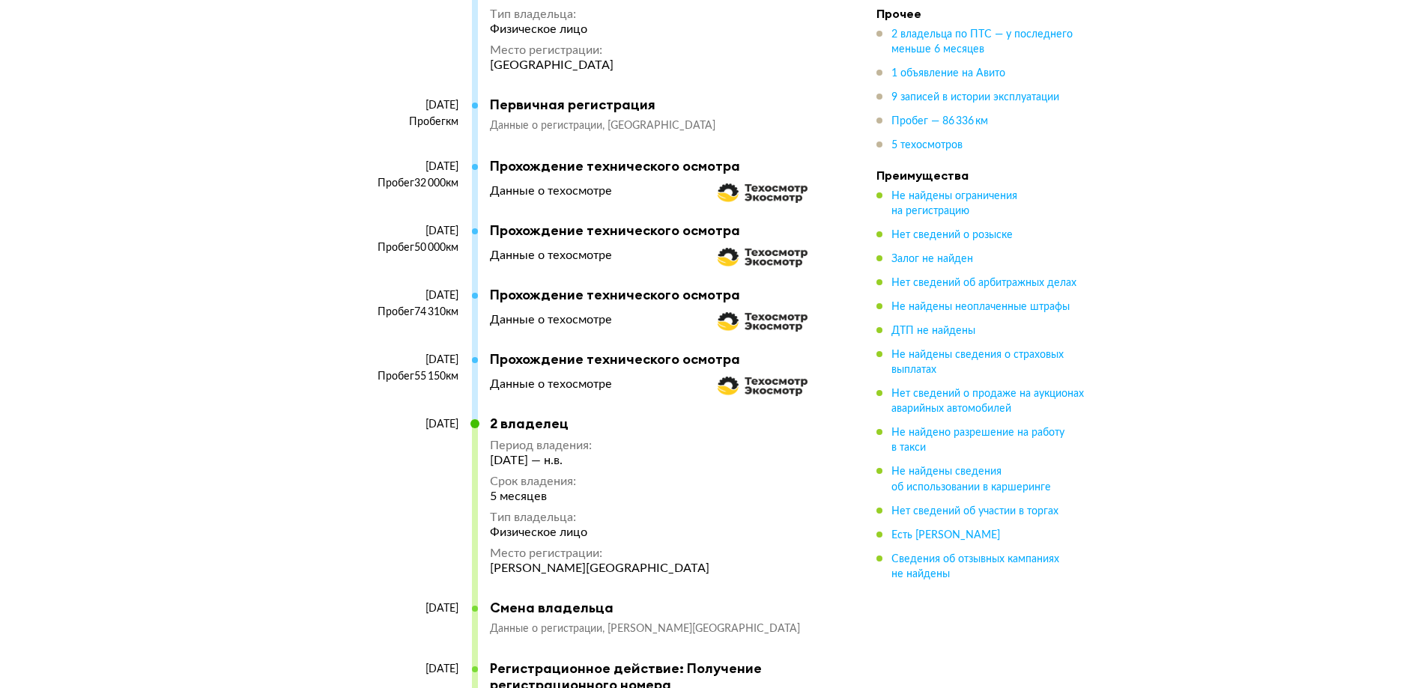
scroll to position [3674, 0]
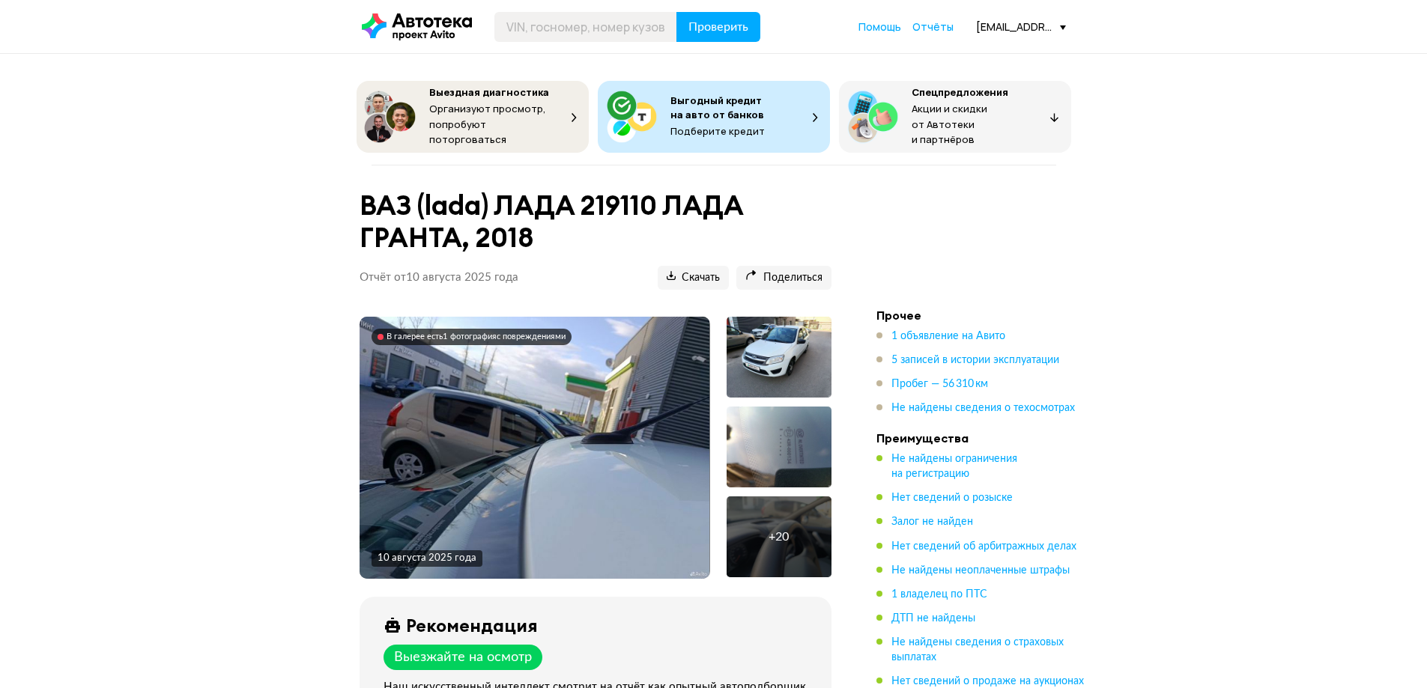
click at [526, 332] on div "В галерее есть 1 фотография с повреждениями" at bounding box center [475, 337] width 179 height 10
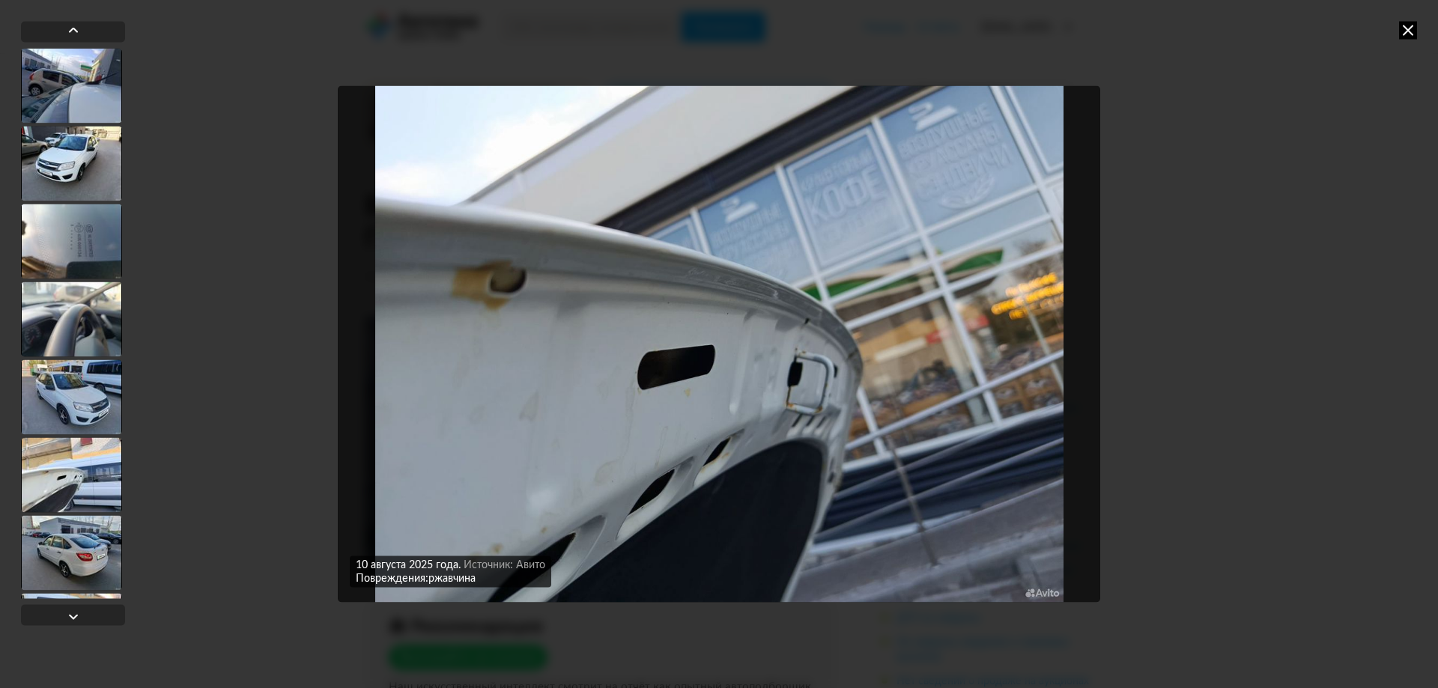
click at [818, 403] on img "Go to Slide 9" at bounding box center [719, 344] width 763 height 516
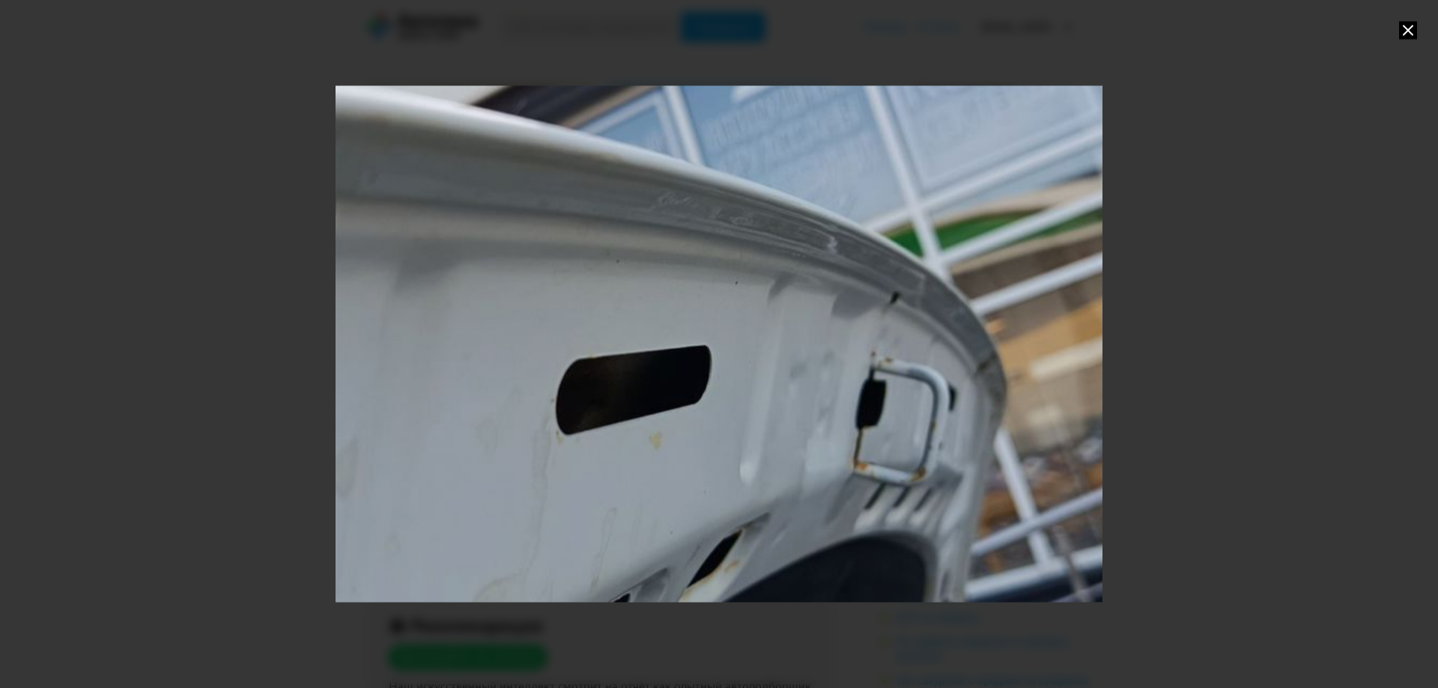
click at [818, 403] on div "Go to Slide 9" at bounding box center [719, 344] width 1534 height 1033
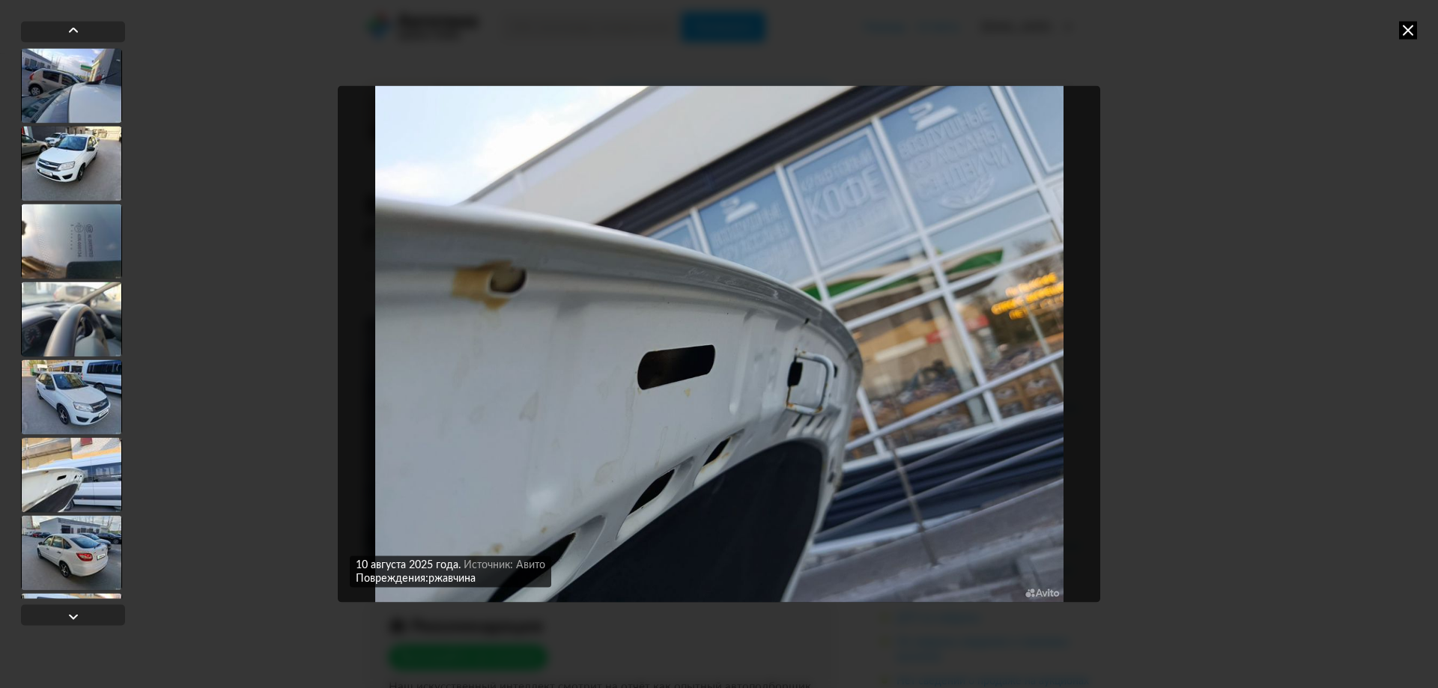
click at [465, 263] on img "Go to Slide 9" at bounding box center [719, 344] width 763 height 516
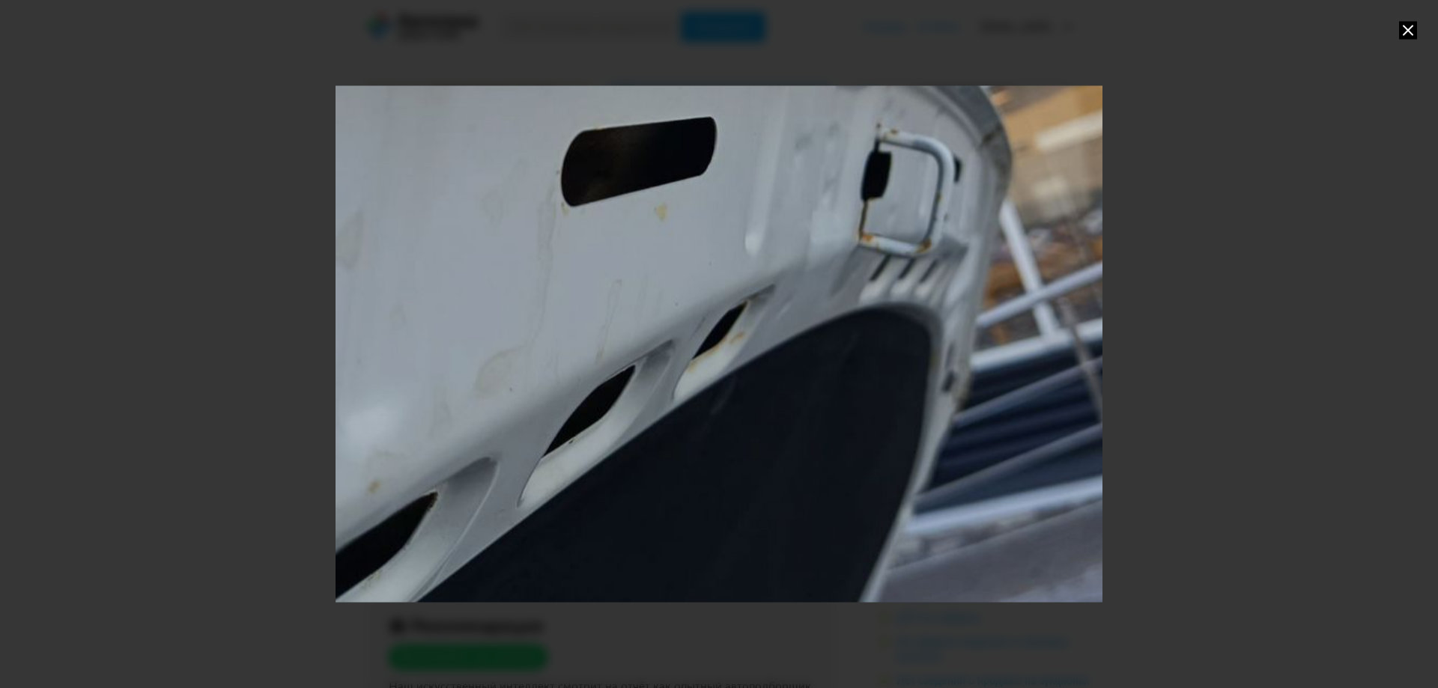
drag, startPoint x: 646, startPoint y: 527, endPoint x: 652, endPoint y: 299, distance: 228.5
click at [652, 299] on div "Go to Slide 9" at bounding box center [724, 115] width 1534 height 1033
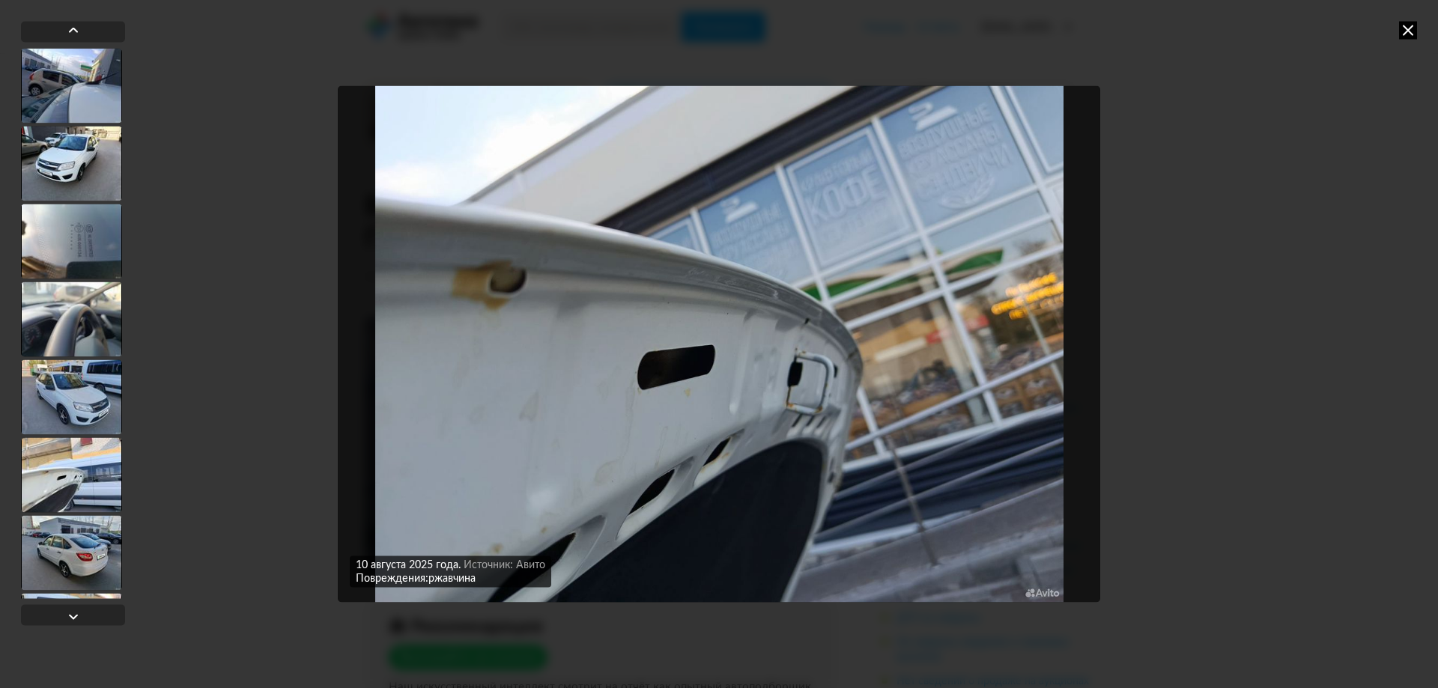
click at [470, 266] on img "Go to Slide 9" at bounding box center [719, 344] width 763 height 516
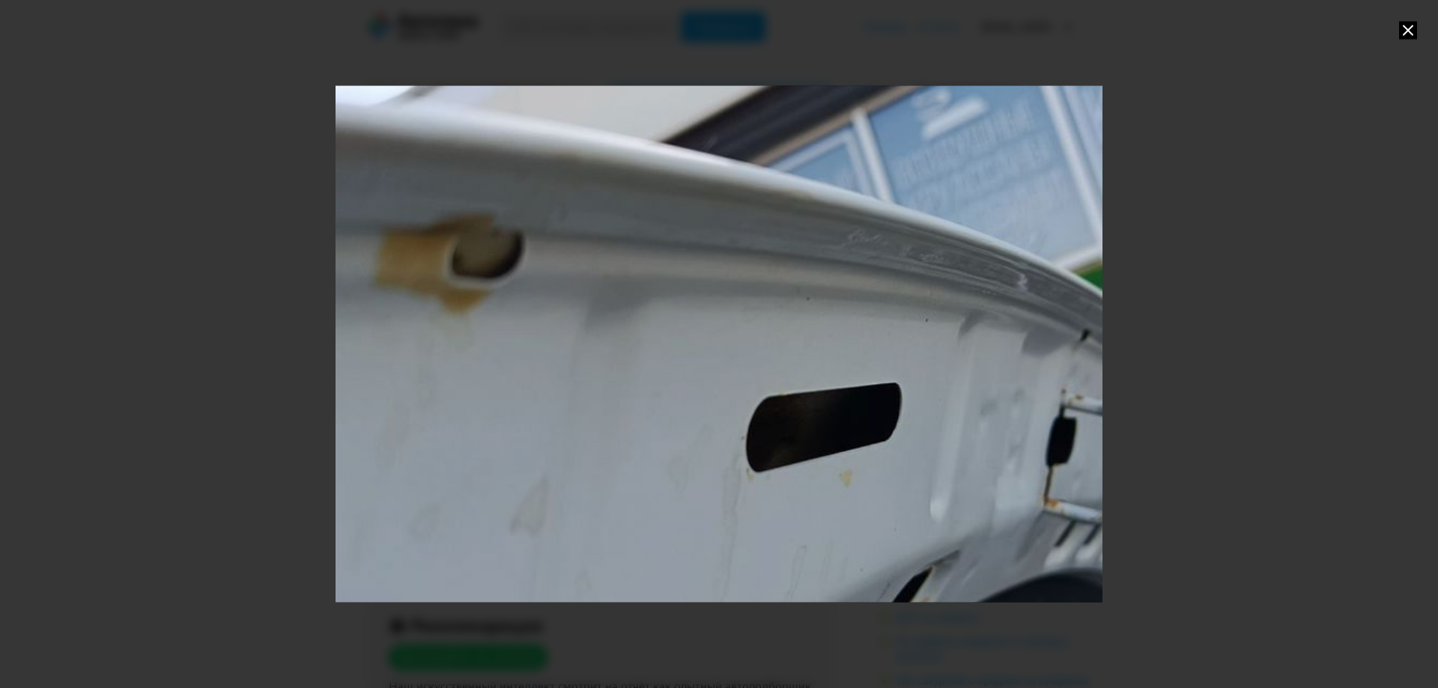
drag, startPoint x: 419, startPoint y: 261, endPoint x: 607, endPoint y: 299, distance: 191.7
click at [607, 299] on div "Go to Slide 9" at bounding box center [909, 381] width 1534 height 1033
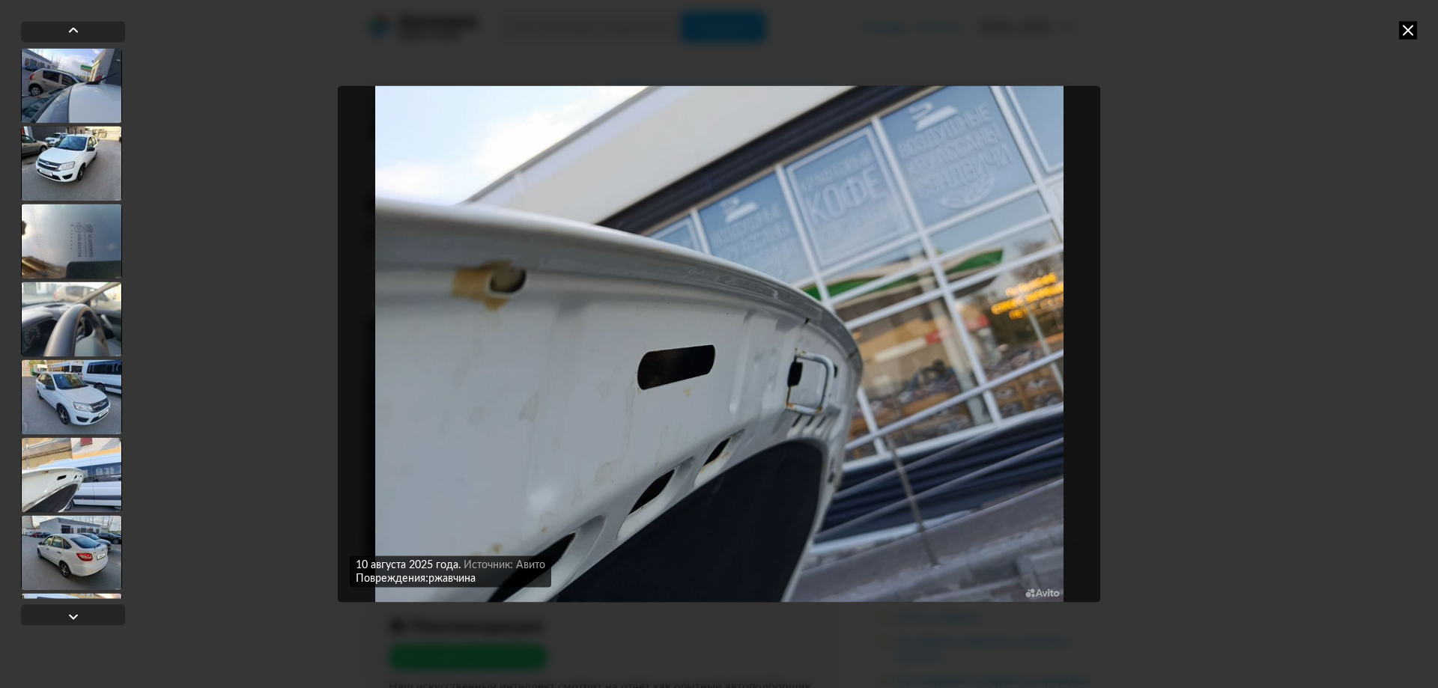
click at [816, 404] on img "Go to Slide 9" at bounding box center [719, 344] width 763 height 516
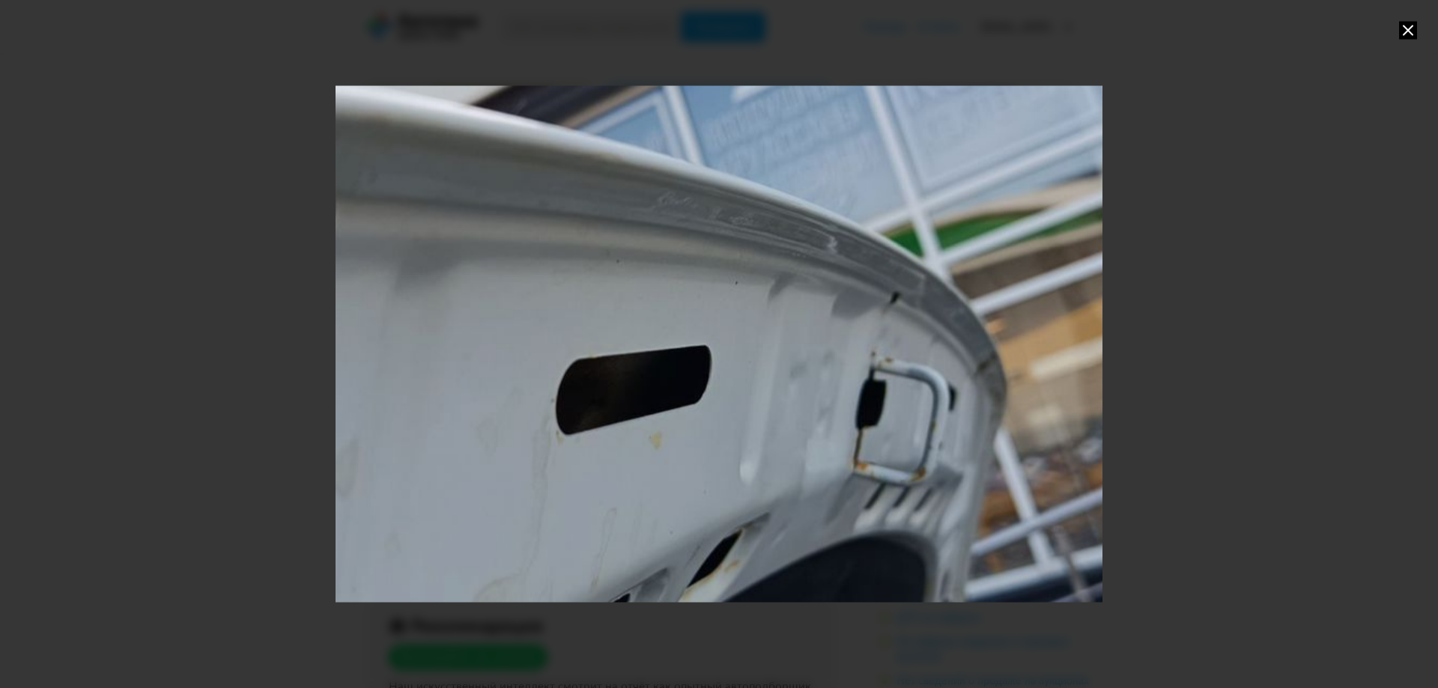
click at [834, 446] on div "Go to Slide 9" at bounding box center [719, 344] width 1534 height 1033
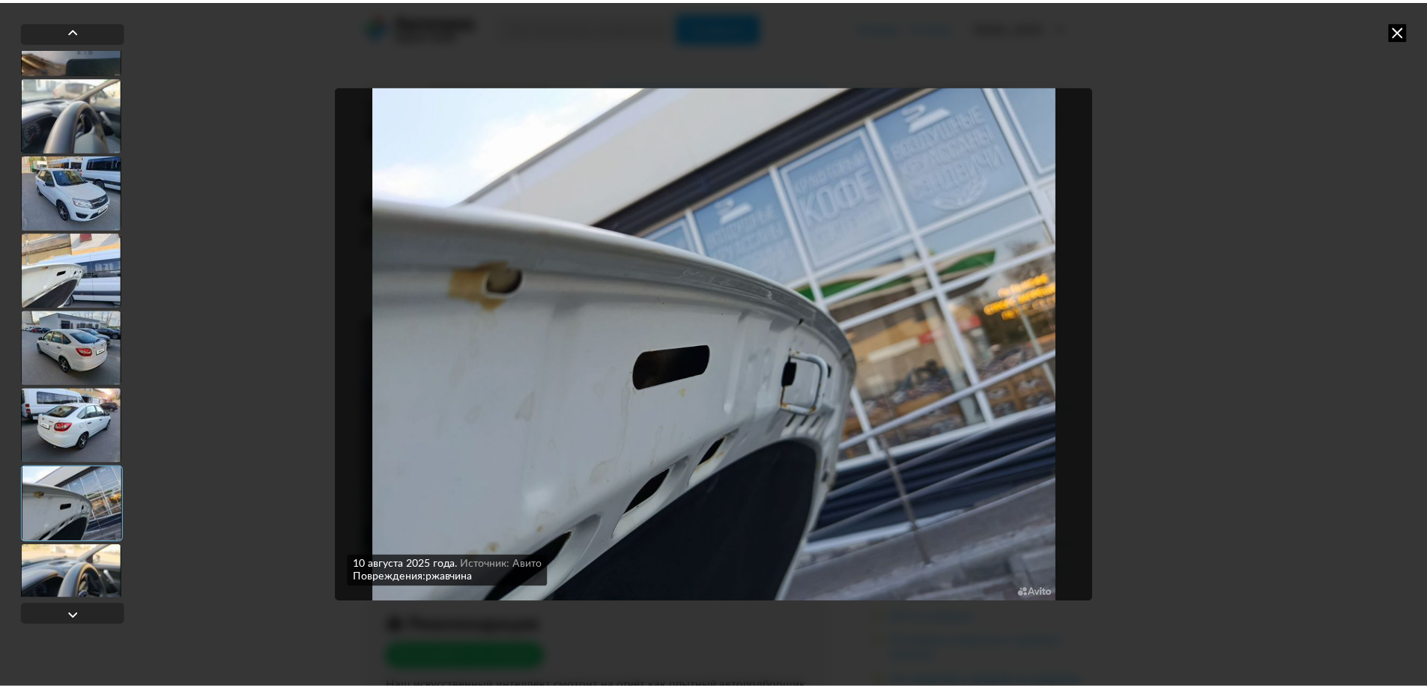
scroll to position [194, 0]
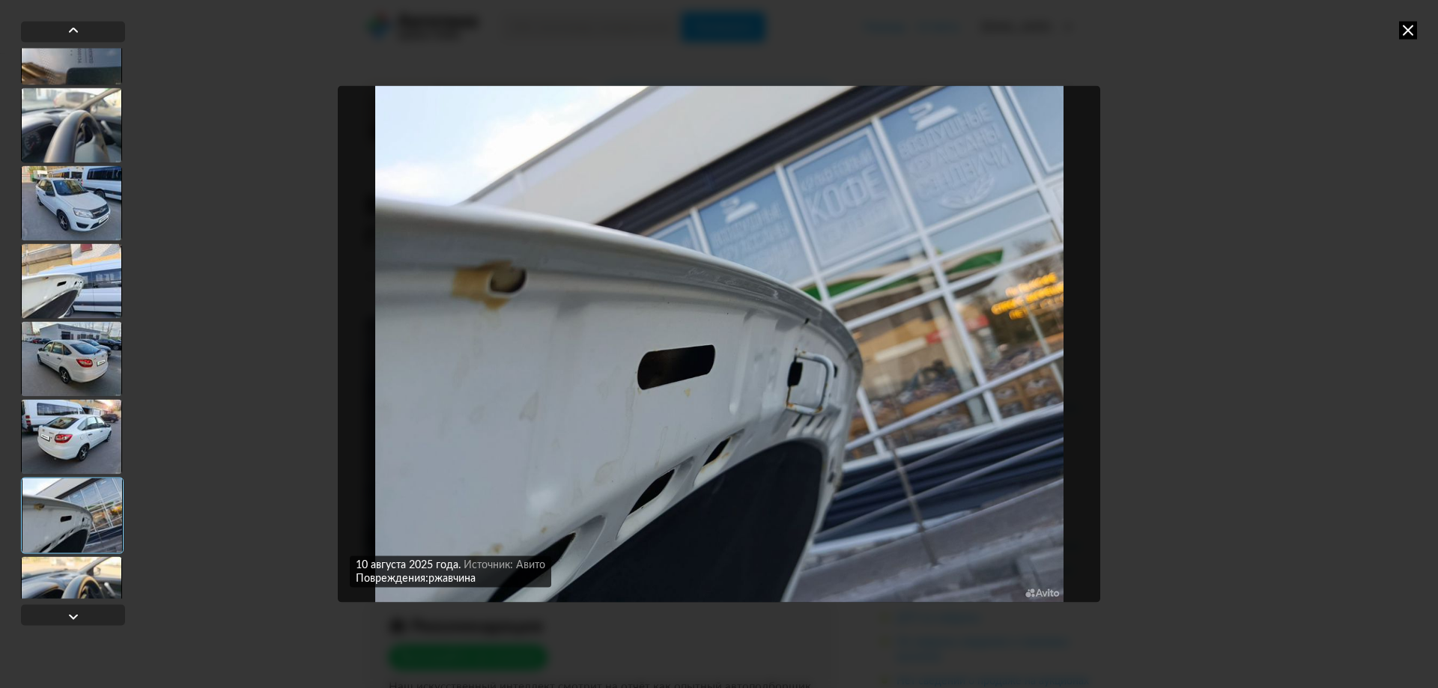
click at [1400, 34] on icon at bounding box center [1408, 30] width 18 height 18
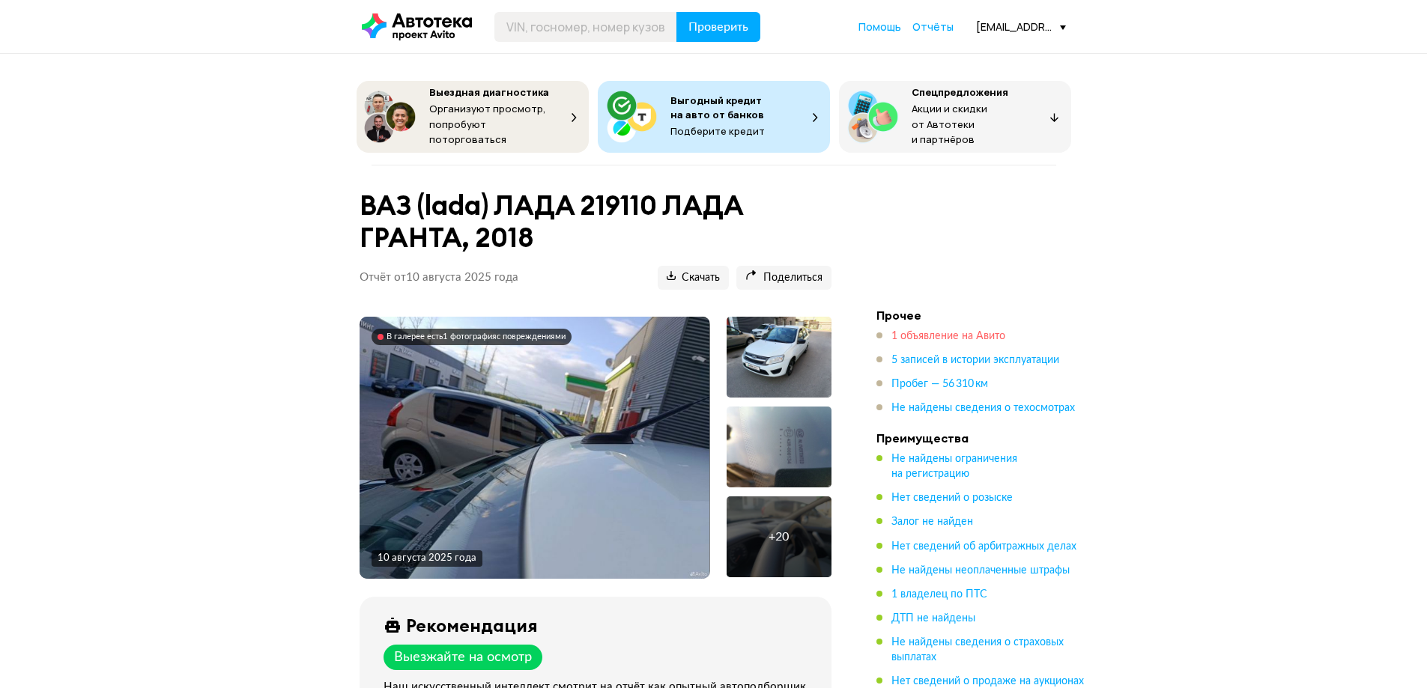
click at [929, 331] on span "1 объявление на Авито" at bounding box center [948, 336] width 114 height 10
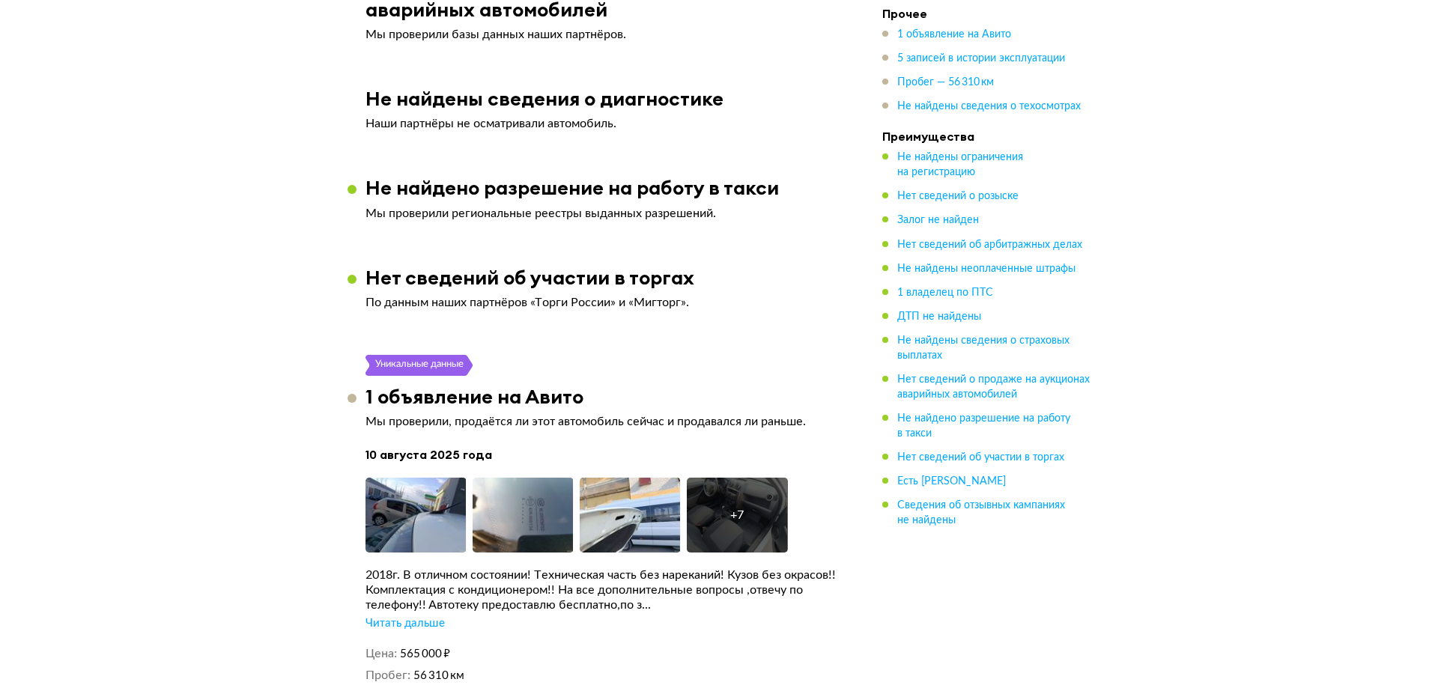
scroll to position [2386, 0]
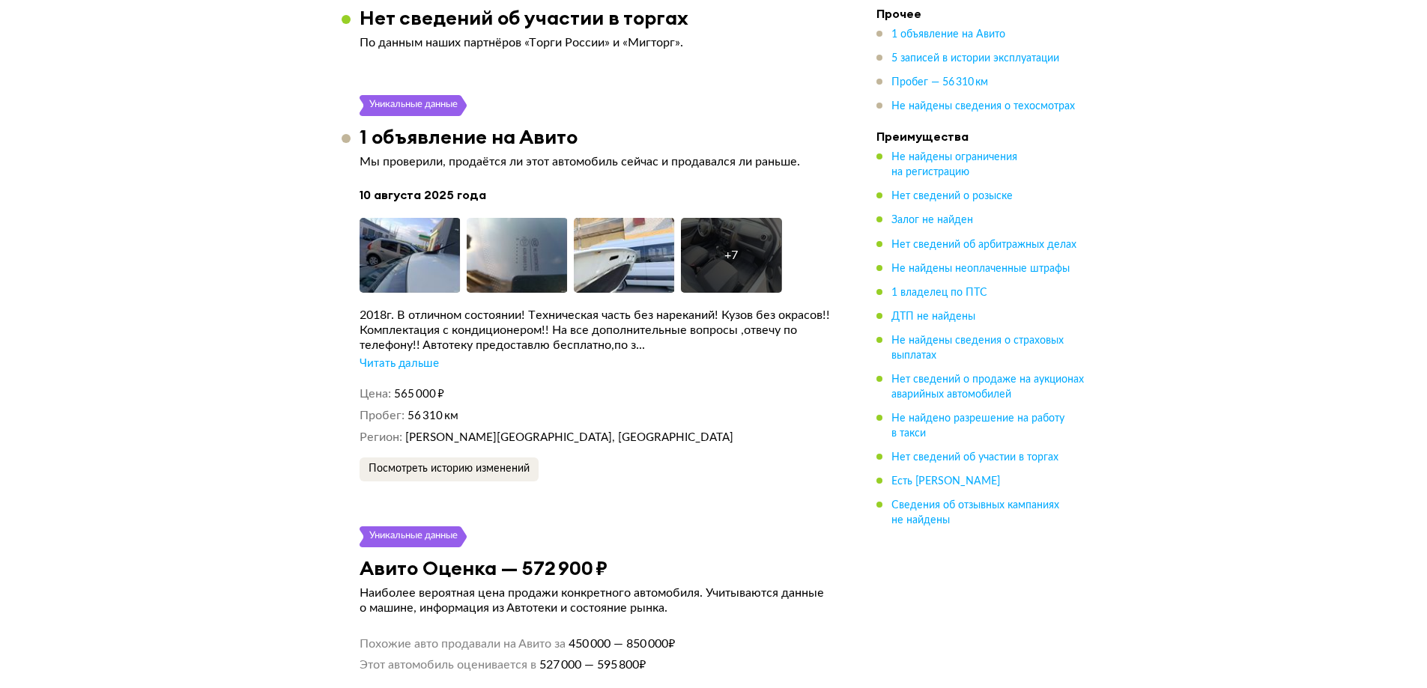
click at [418, 357] on div "Читать дальше" at bounding box center [399, 364] width 79 height 15
click at [747, 225] on div "+ 7" at bounding box center [731, 255] width 101 height 75
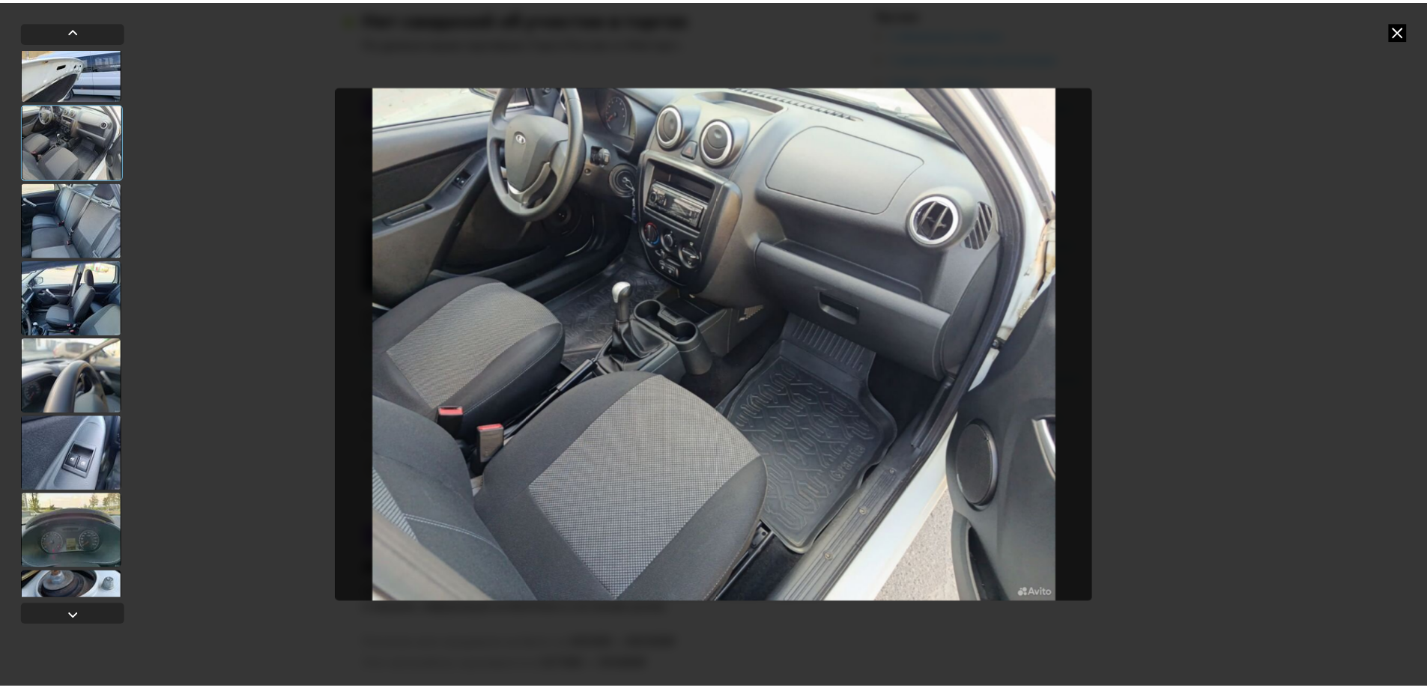
scroll to position [0, 0]
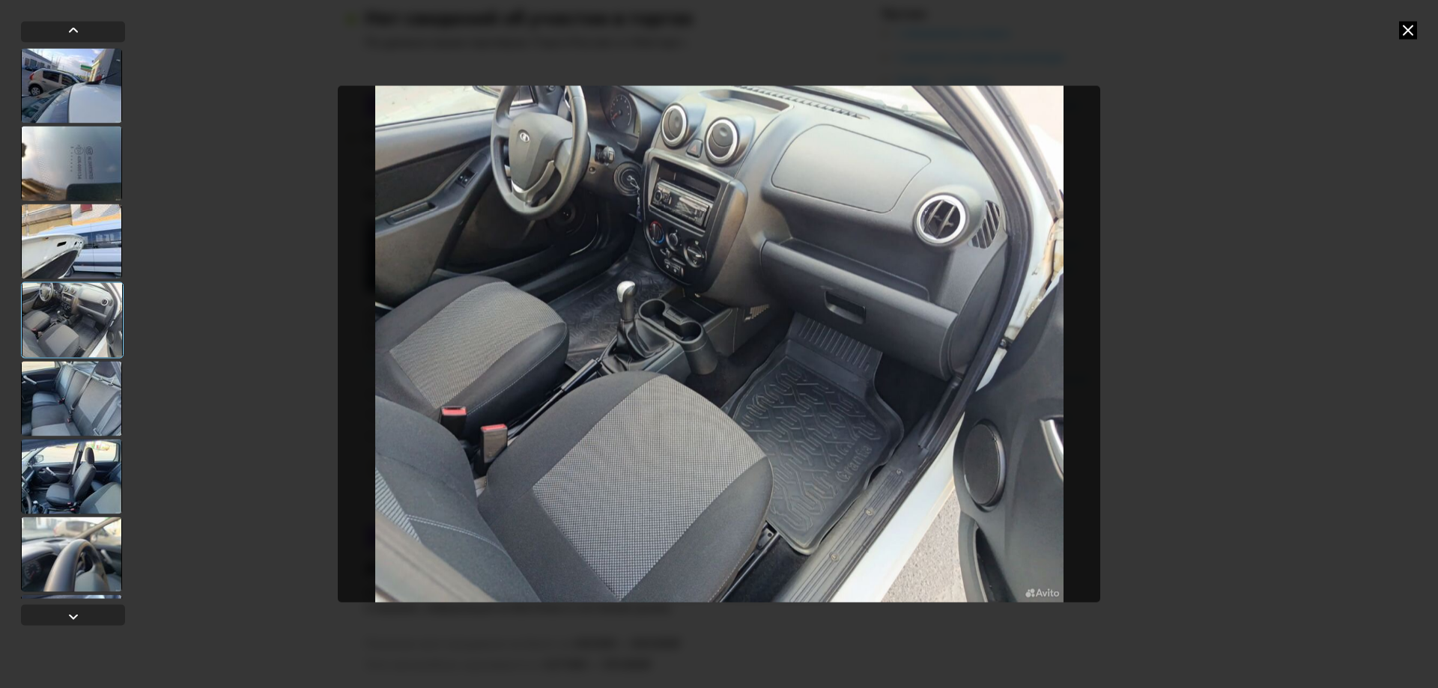
click at [85, 226] on div at bounding box center [71, 241] width 101 height 75
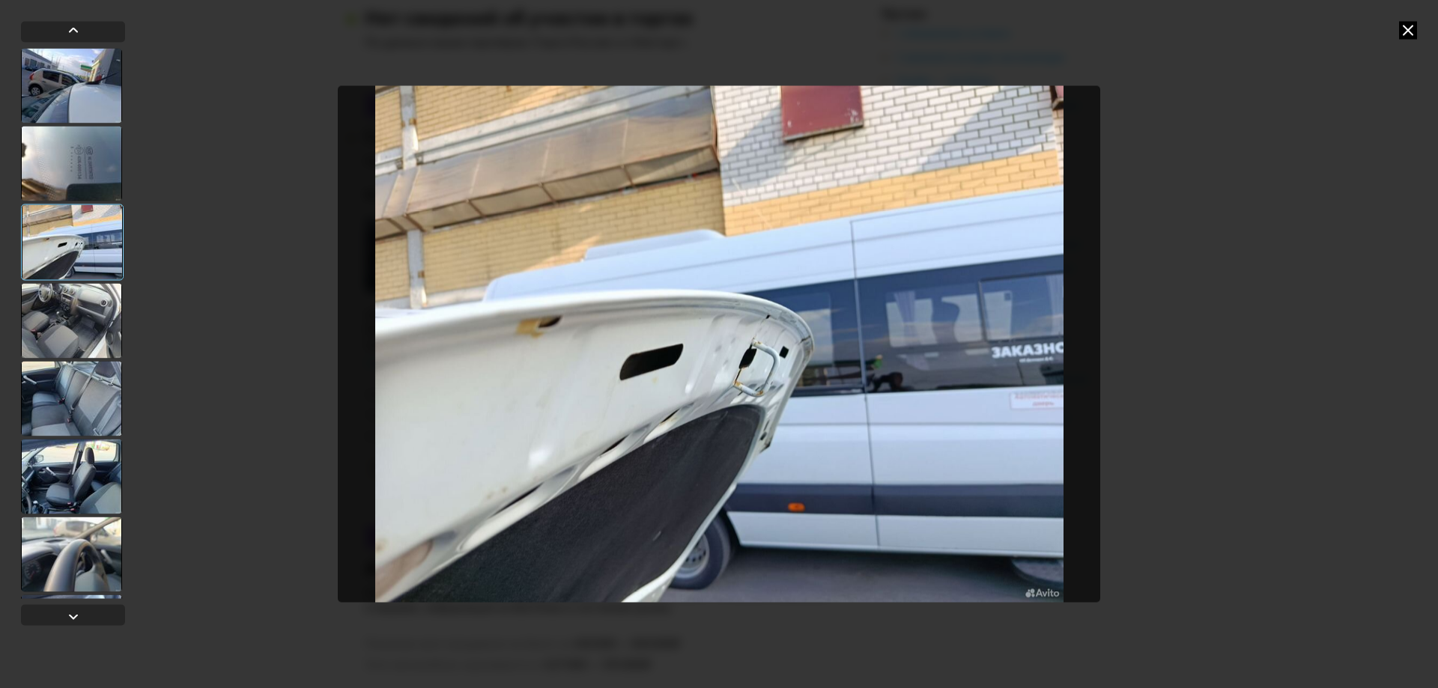
click at [764, 384] on img "Go to Slide 3" at bounding box center [719, 344] width 763 height 516
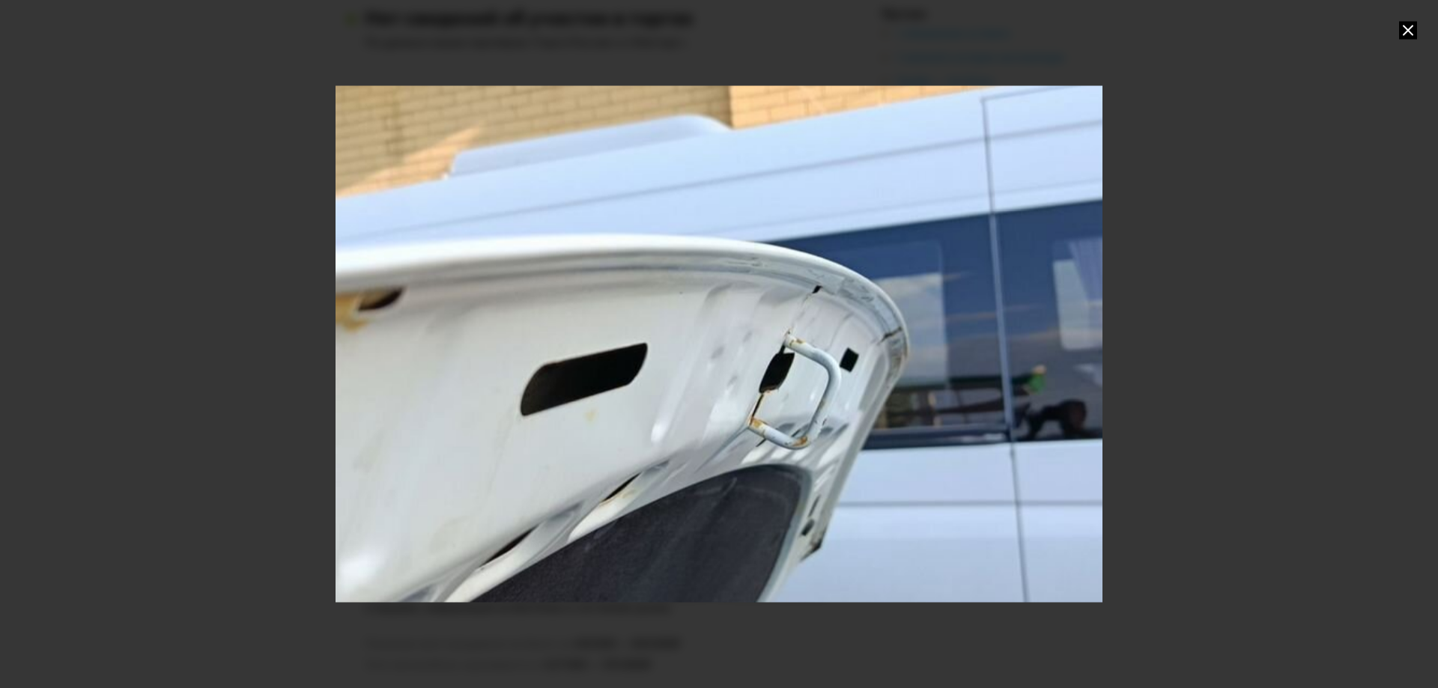
click at [714, 366] on div "Go to Slide 3" at bounding box center [719, 344] width 1534 height 1033
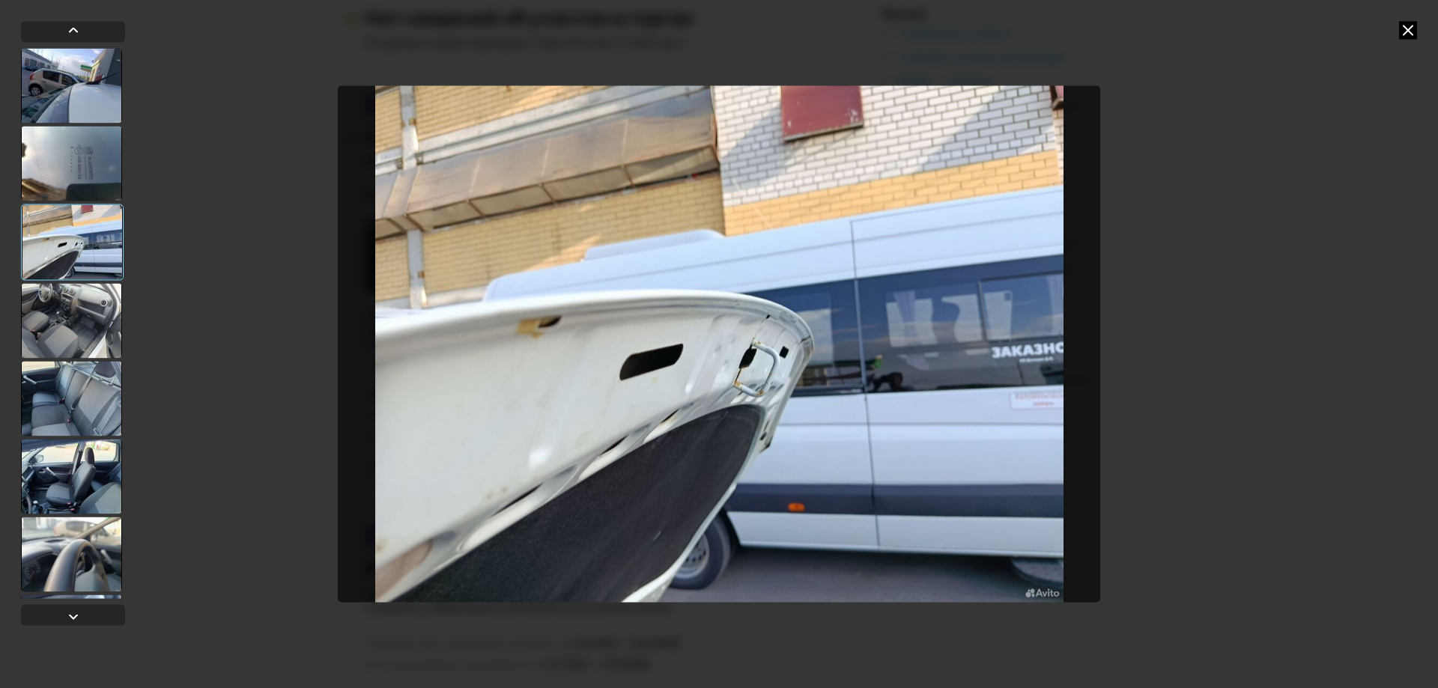
click at [766, 378] on img "Go to Slide 3" at bounding box center [719, 344] width 763 height 516
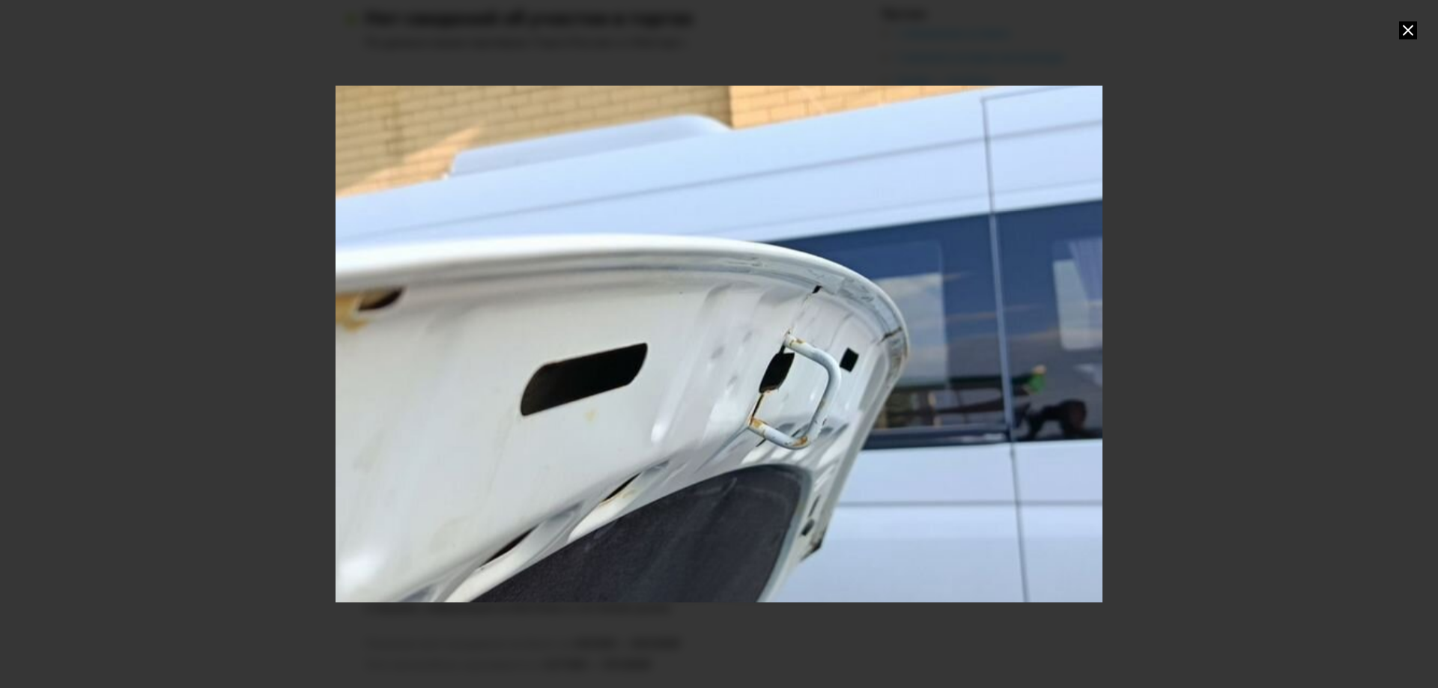
click at [766, 378] on div "Go to Slide 3" at bounding box center [719, 344] width 1534 height 1033
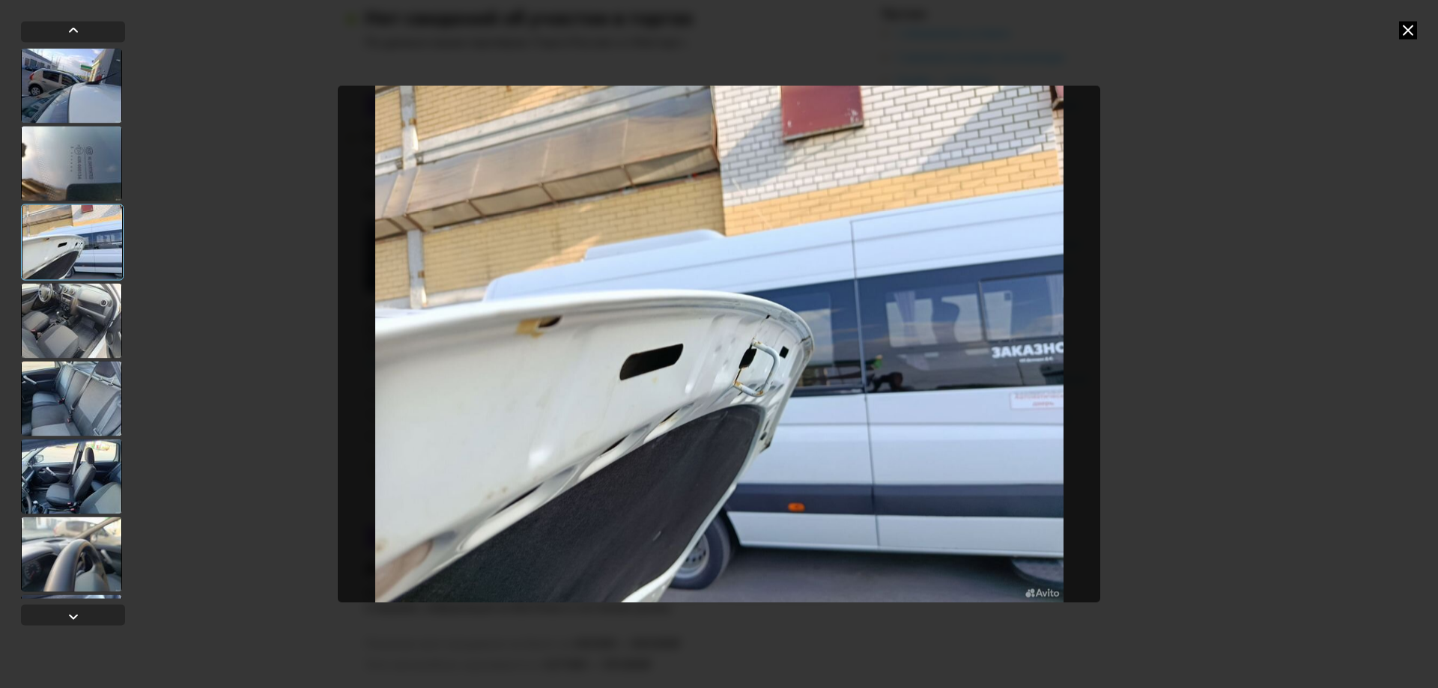
click at [771, 393] on img "Go to Slide 3" at bounding box center [719, 344] width 763 height 516
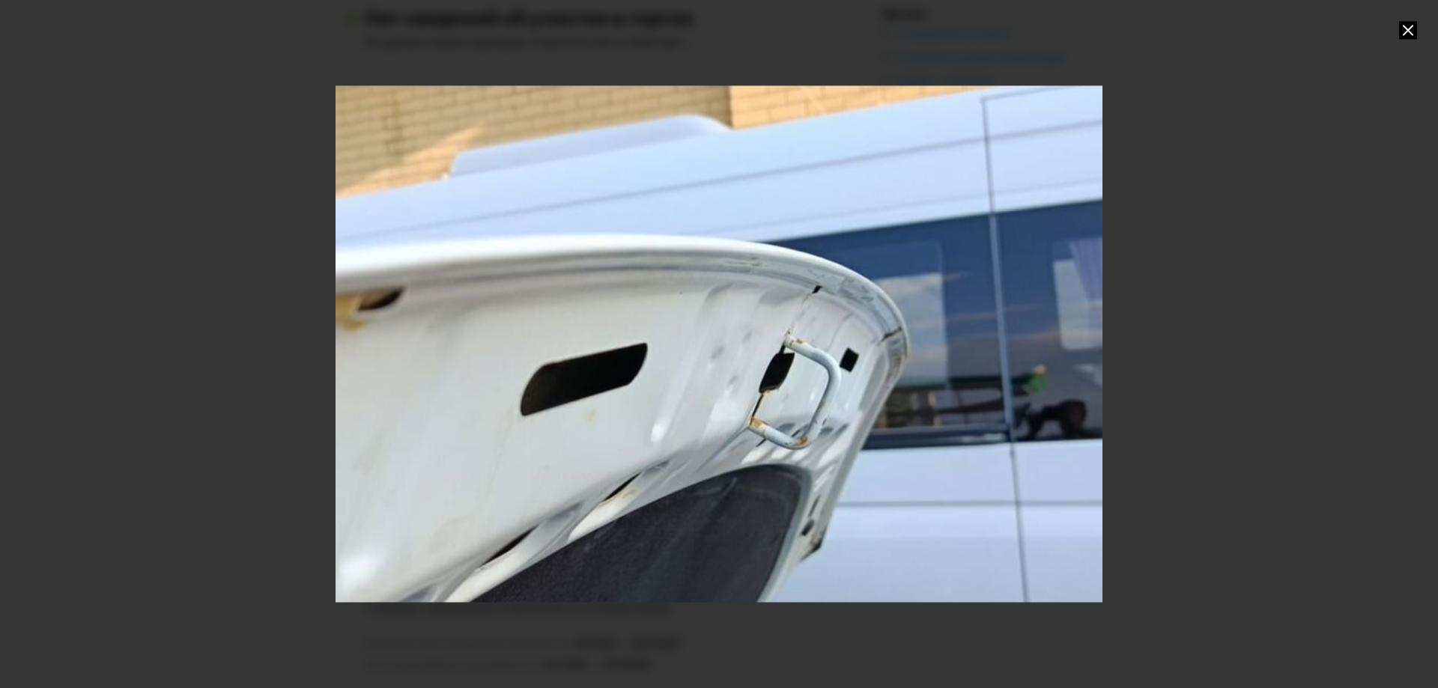
click at [774, 386] on div "Go to Slide 3" at bounding box center [719, 344] width 1534 height 1033
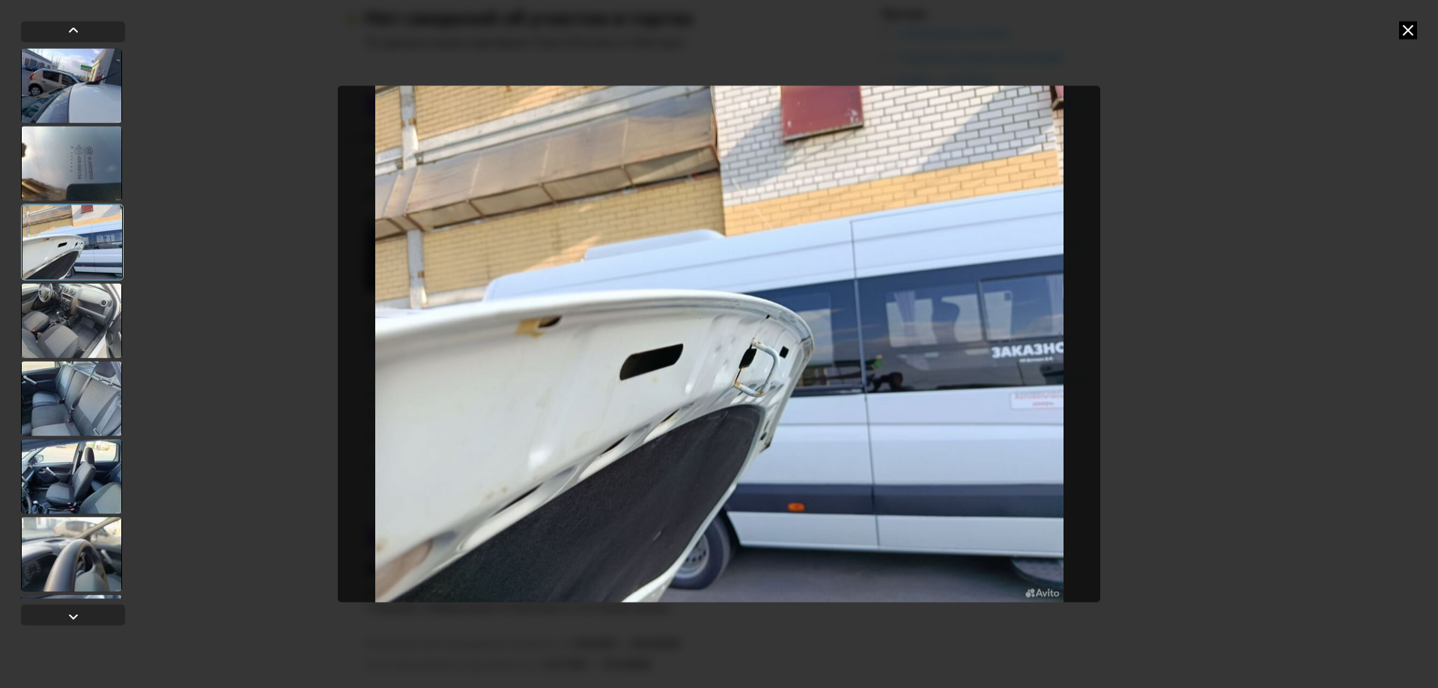
click at [773, 390] on img "Go to Slide 3" at bounding box center [719, 344] width 763 height 516
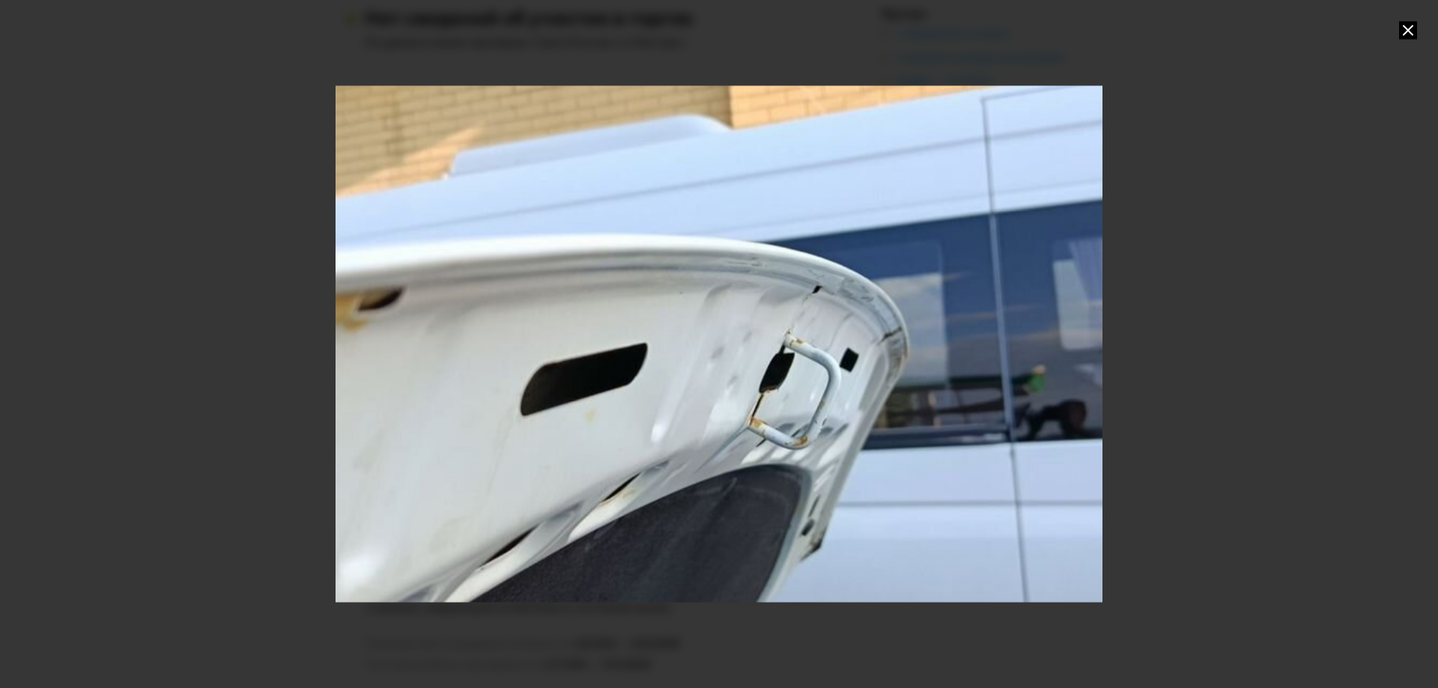
click at [773, 377] on div "Go to Slide 3" at bounding box center [719, 344] width 1534 height 1033
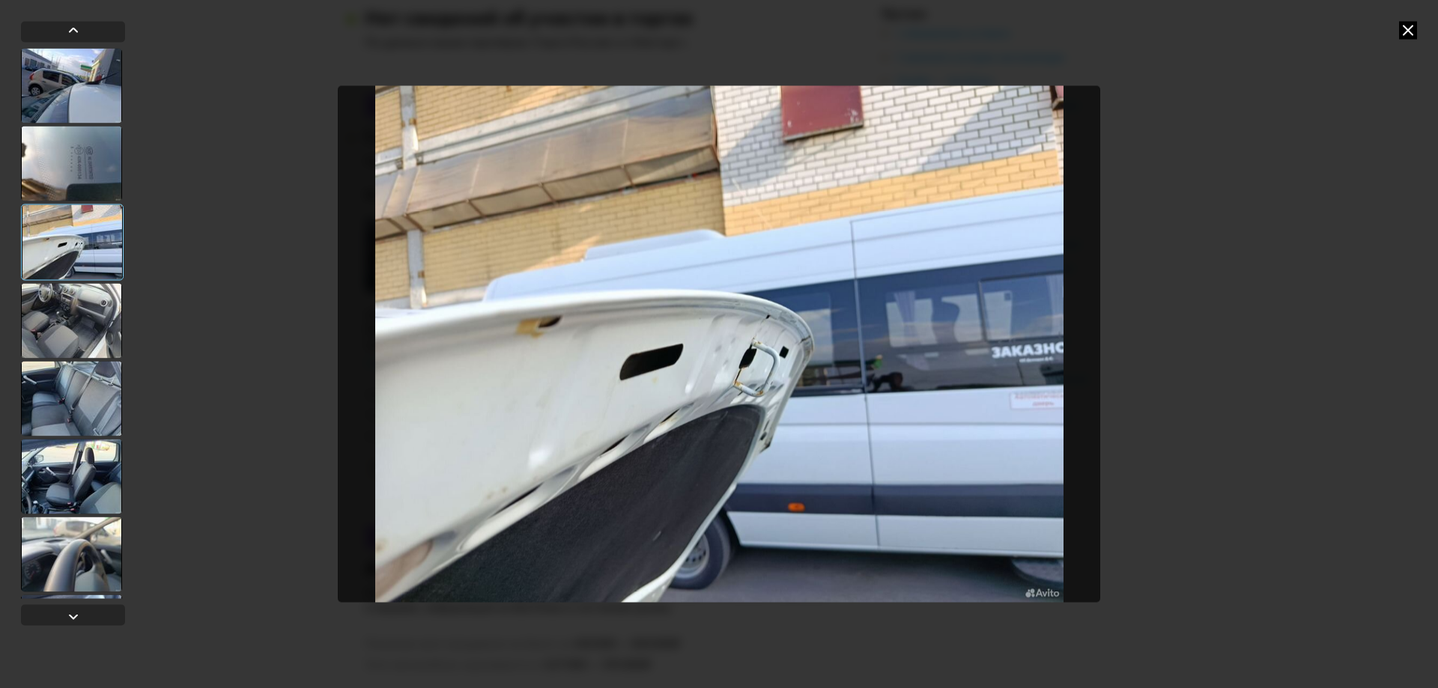
click at [1410, 30] on icon at bounding box center [1408, 30] width 18 height 18
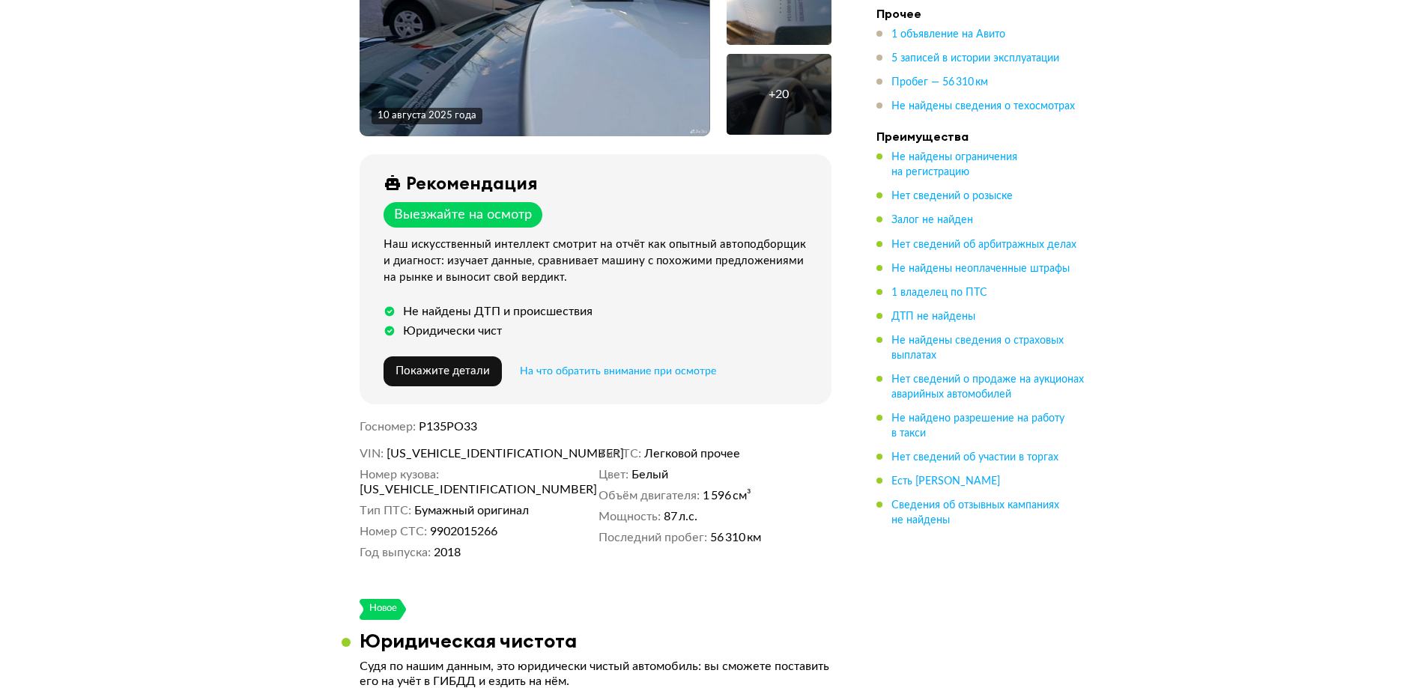
scroll to position [438, 0]
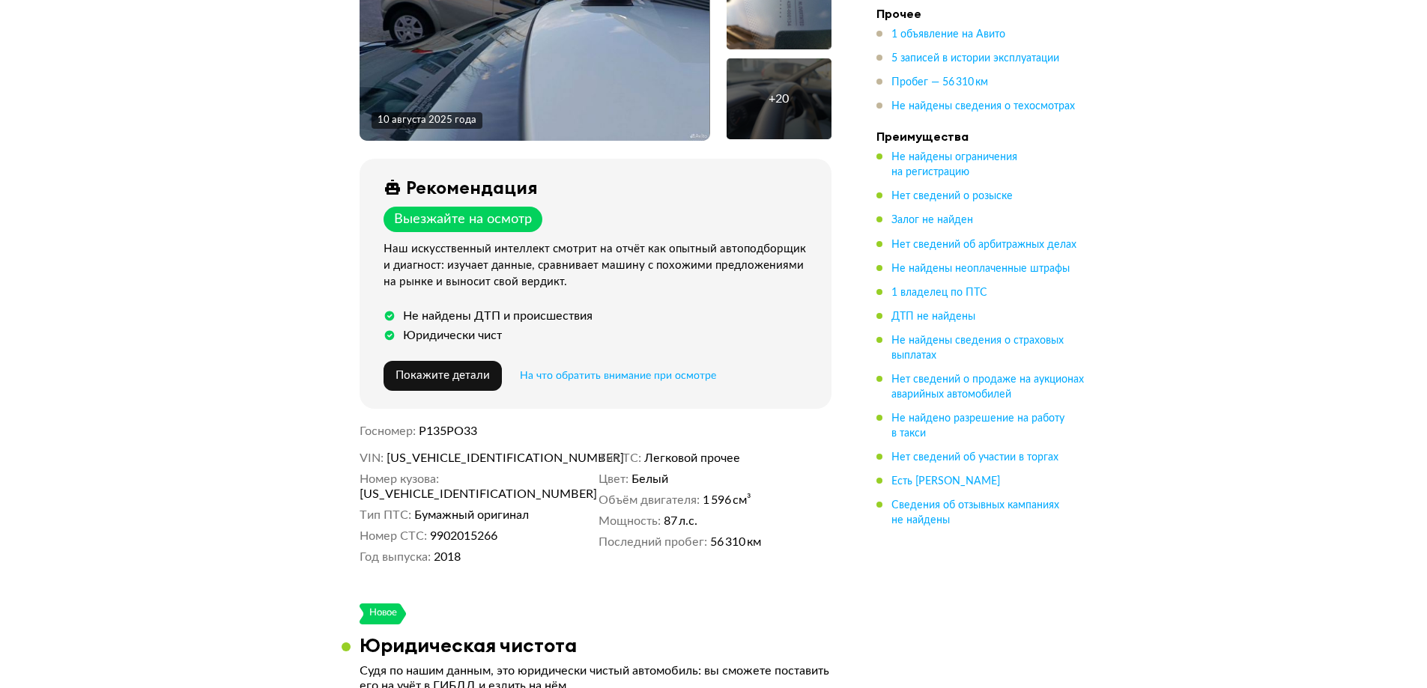
click at [473, 458] on span "XTA219110K0295371" at bounding box center [472, 458] width 172 height 15
copy span "XTA219110K0295371"
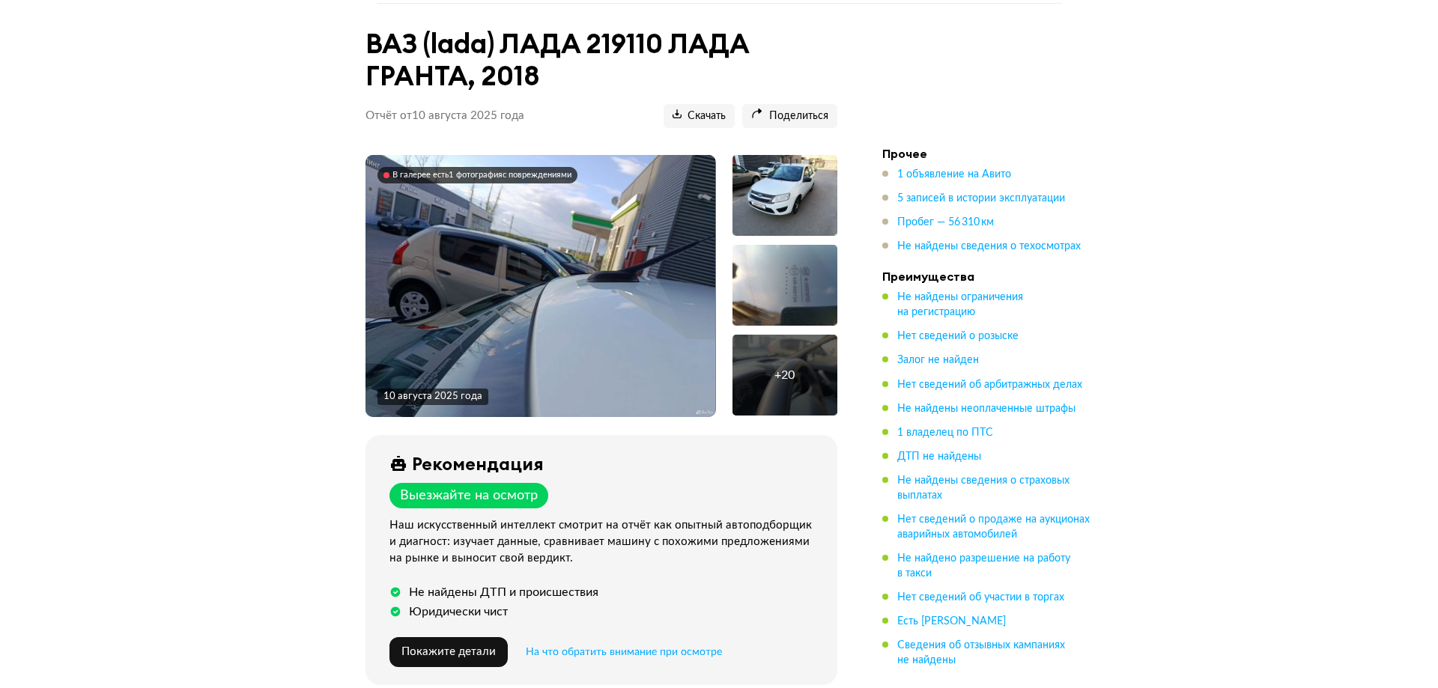
scroll to position [139, 0]
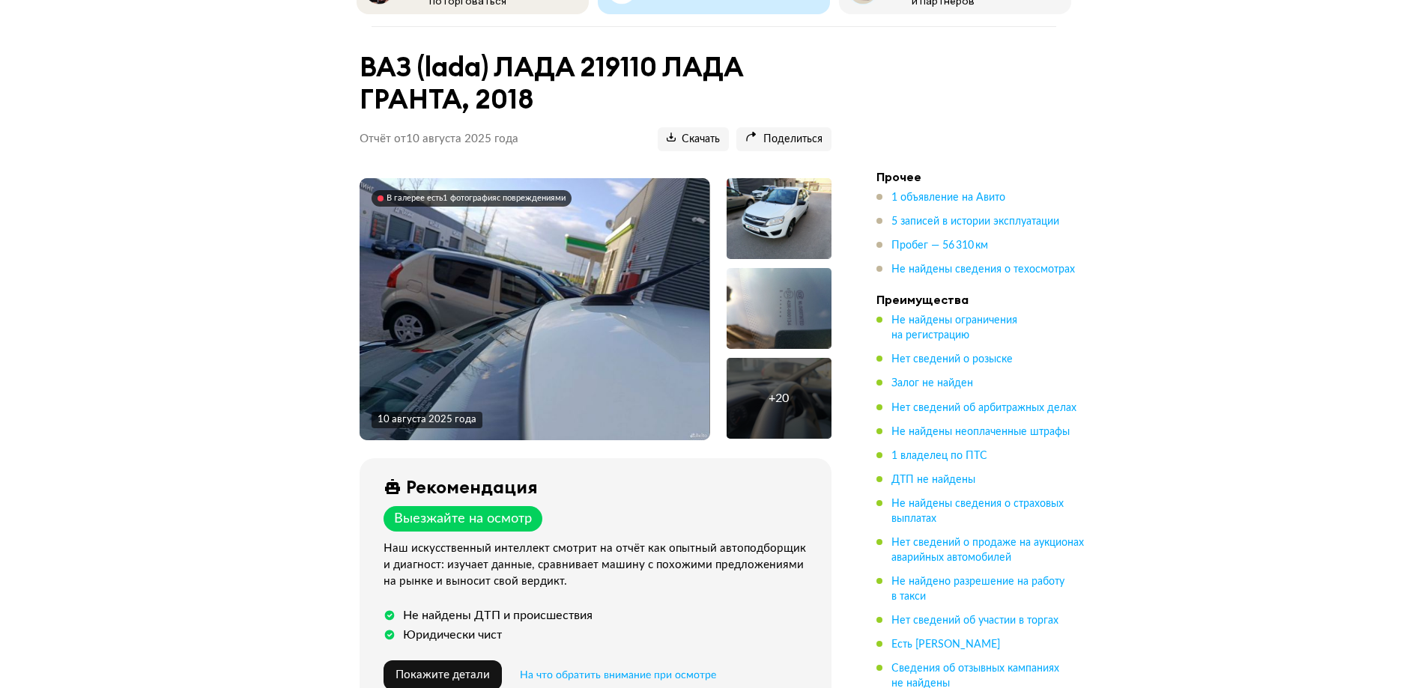
click at [511, 193] on div "В галерее есть 1 фотография с повреждениями" at bounding box center [475, 198] width 179 height 10
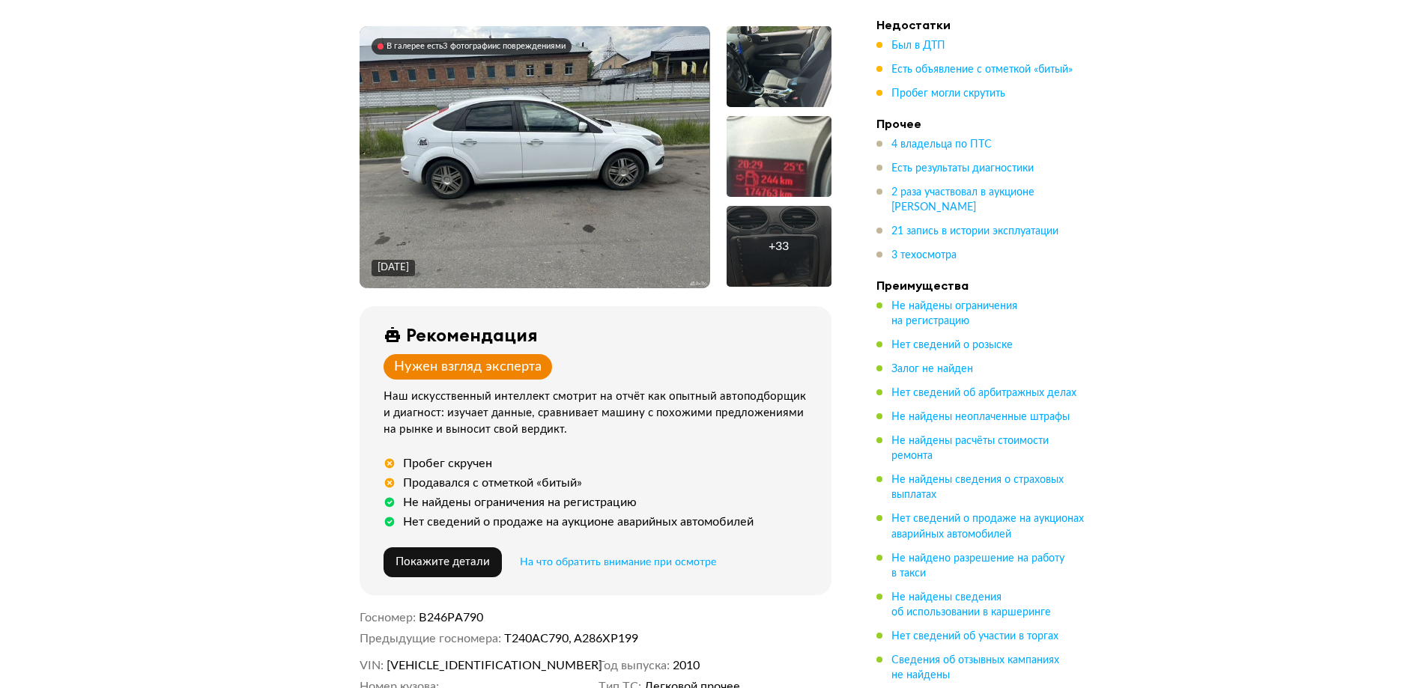
scroll to position [375, 0]
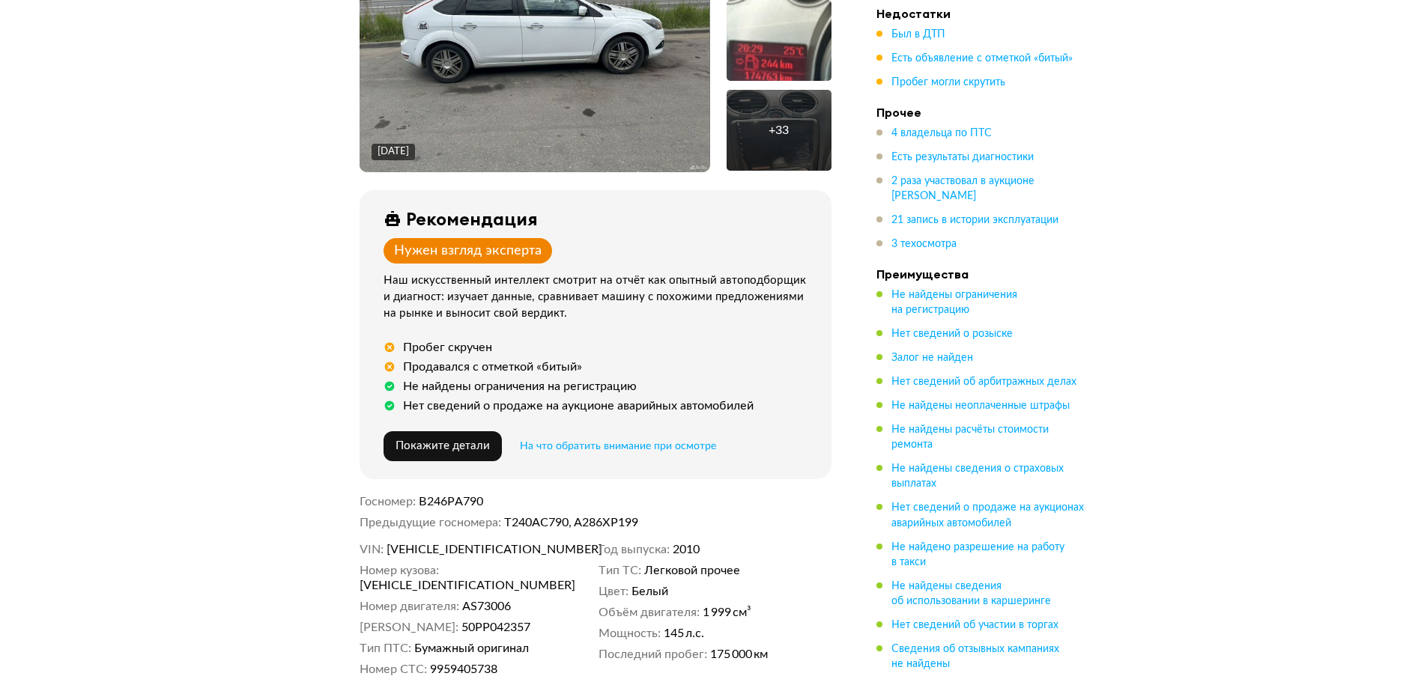
click at [480, 542] on span "[VEHICLE_IDENTIFICATION_NUMBER]" at bounding box center [472, 549] width 172 height 15
copy span "[VEHICLE_IDENTIFICATION_NUMBER]"
click at [962, 82] on span "Пробег могли скрутить" at bounding box center [948, 82] width 114 height 10
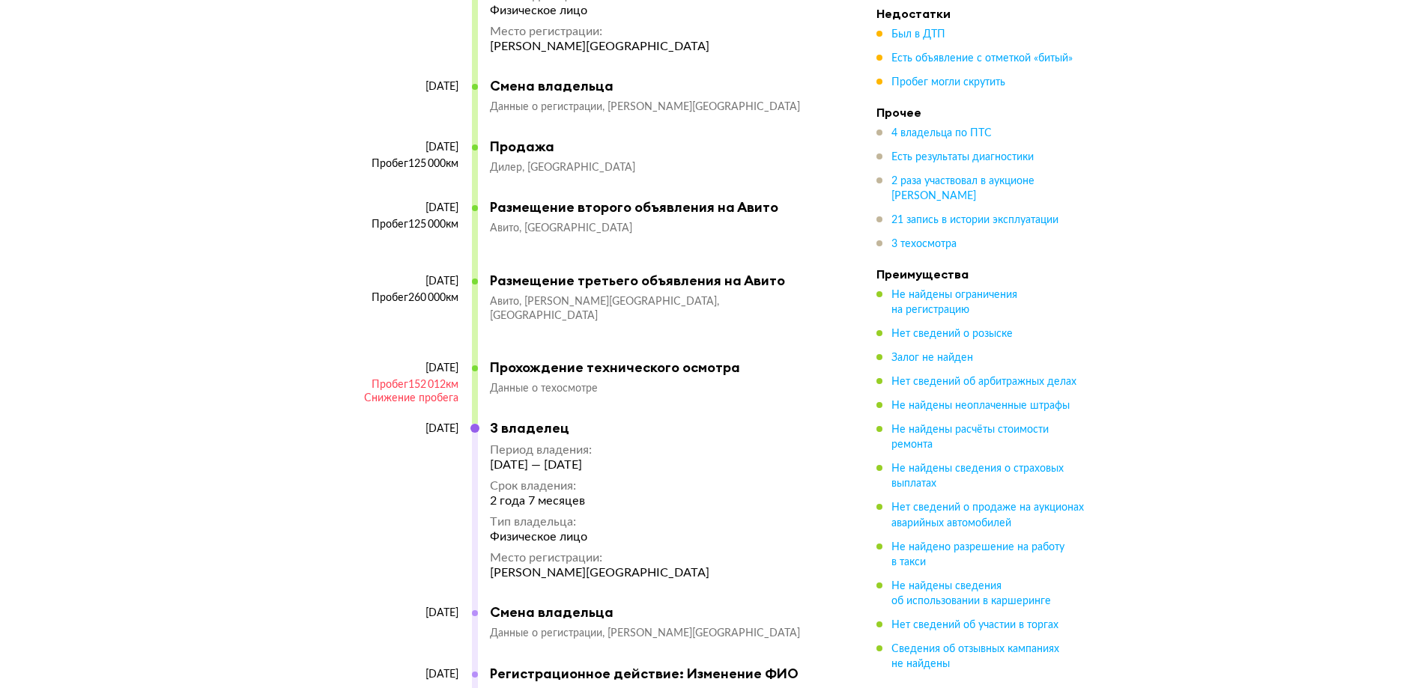
scroll to position [6267, 0]
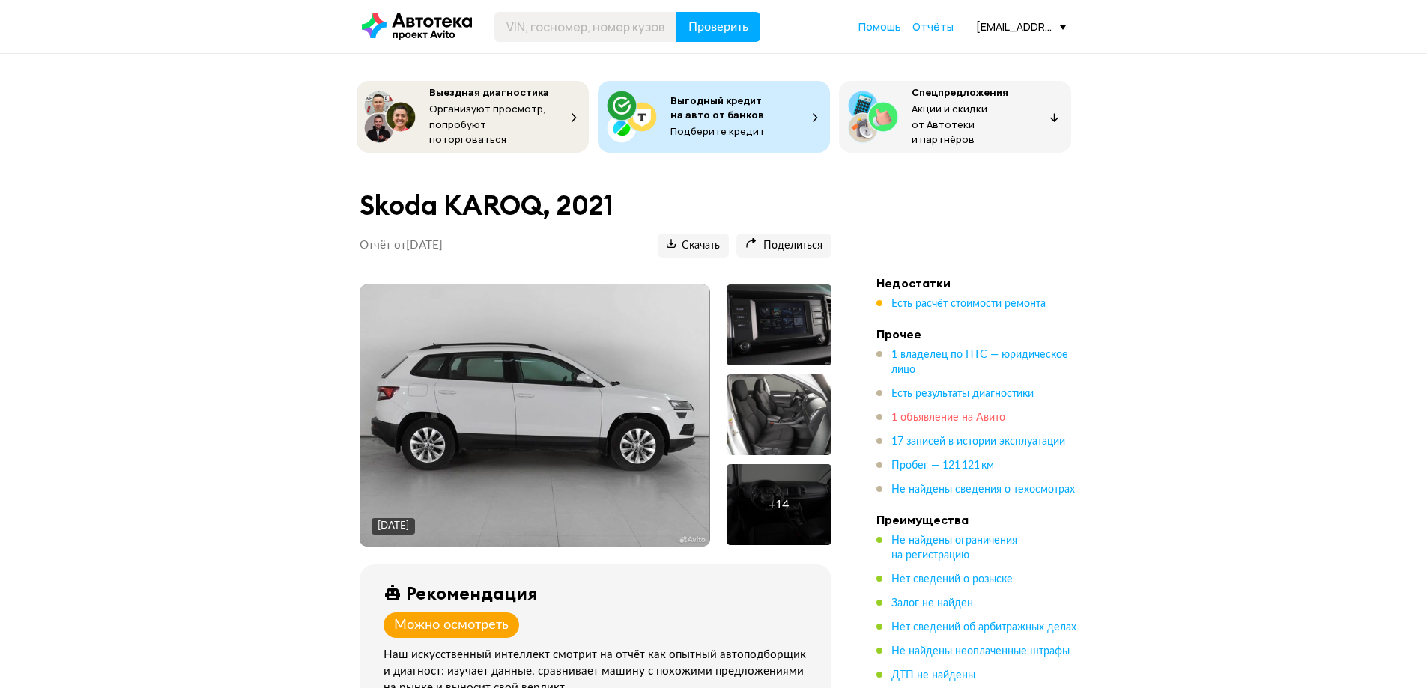
click at [930, 413] on span "1 объявление на Авито" at bounding box center [948, 418] width 114 height 10
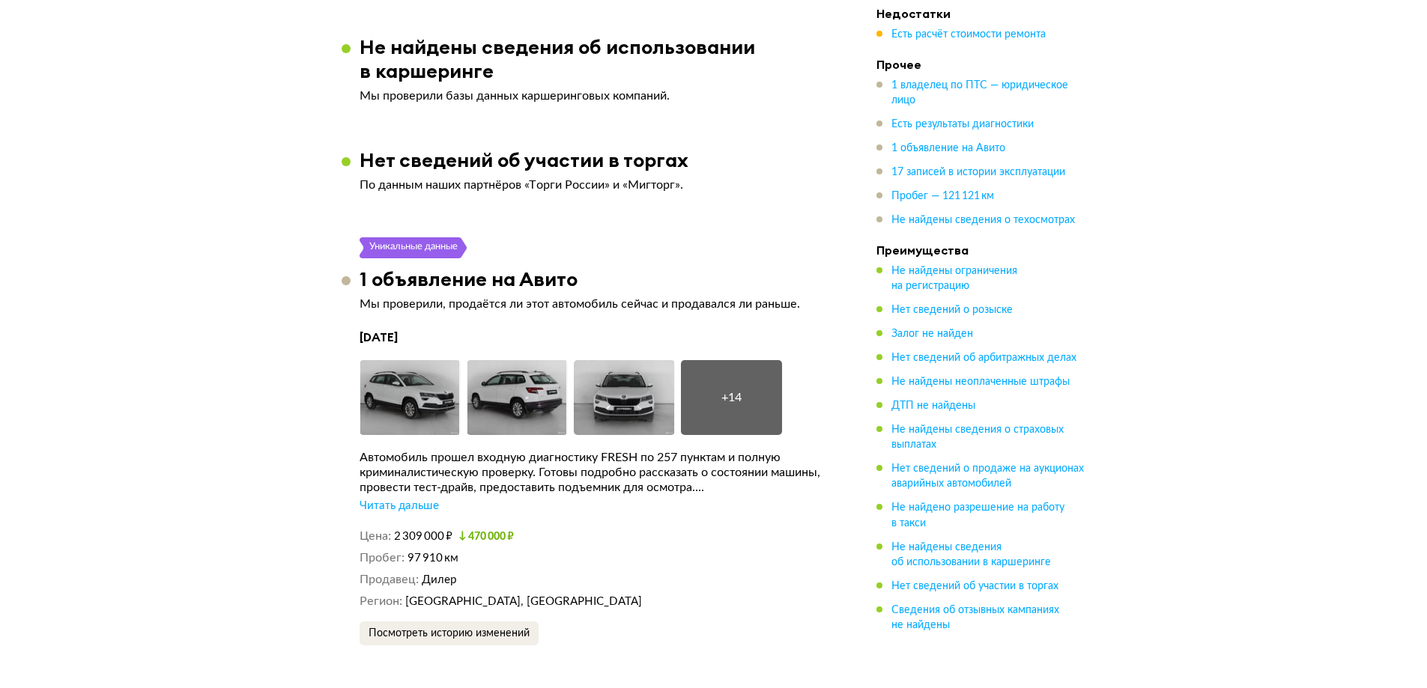
scroll to position [3060, 0]
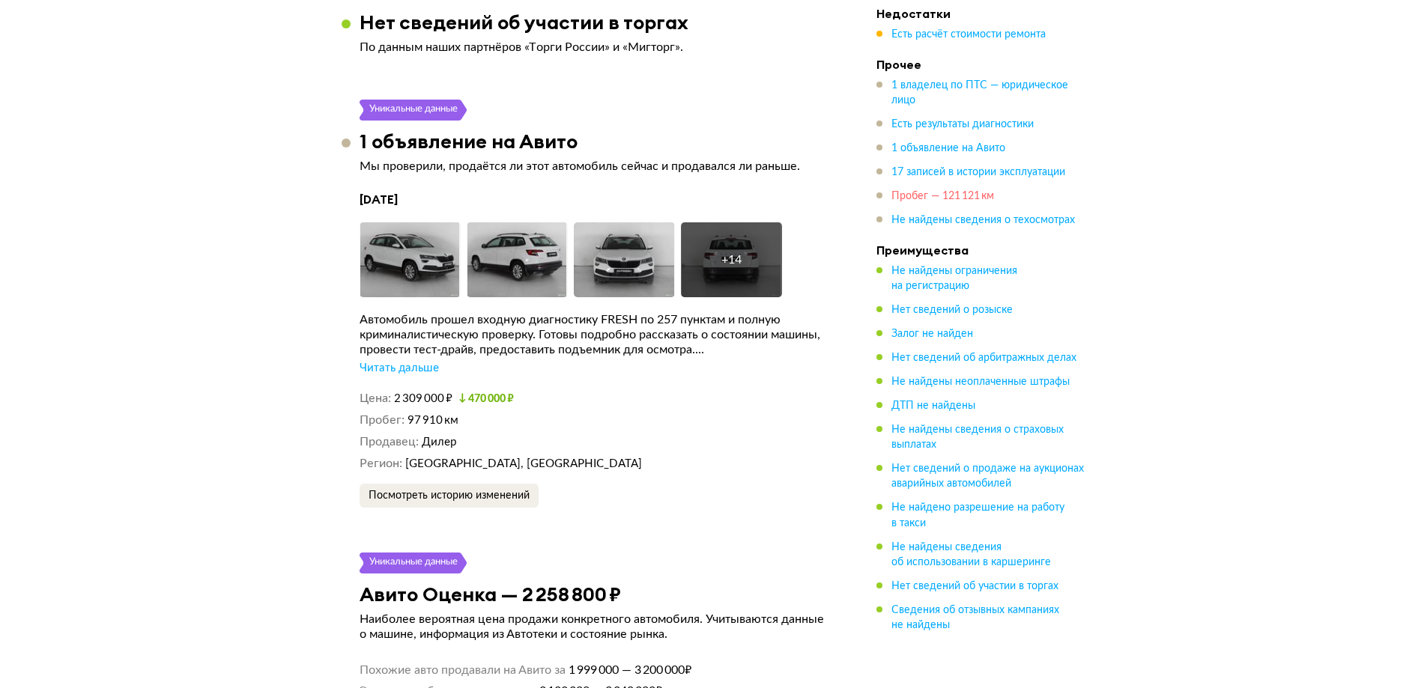
click at [983, 198] on span "Пробег — 121 121 км" at bounding box center [942, 196] width 103 height 10
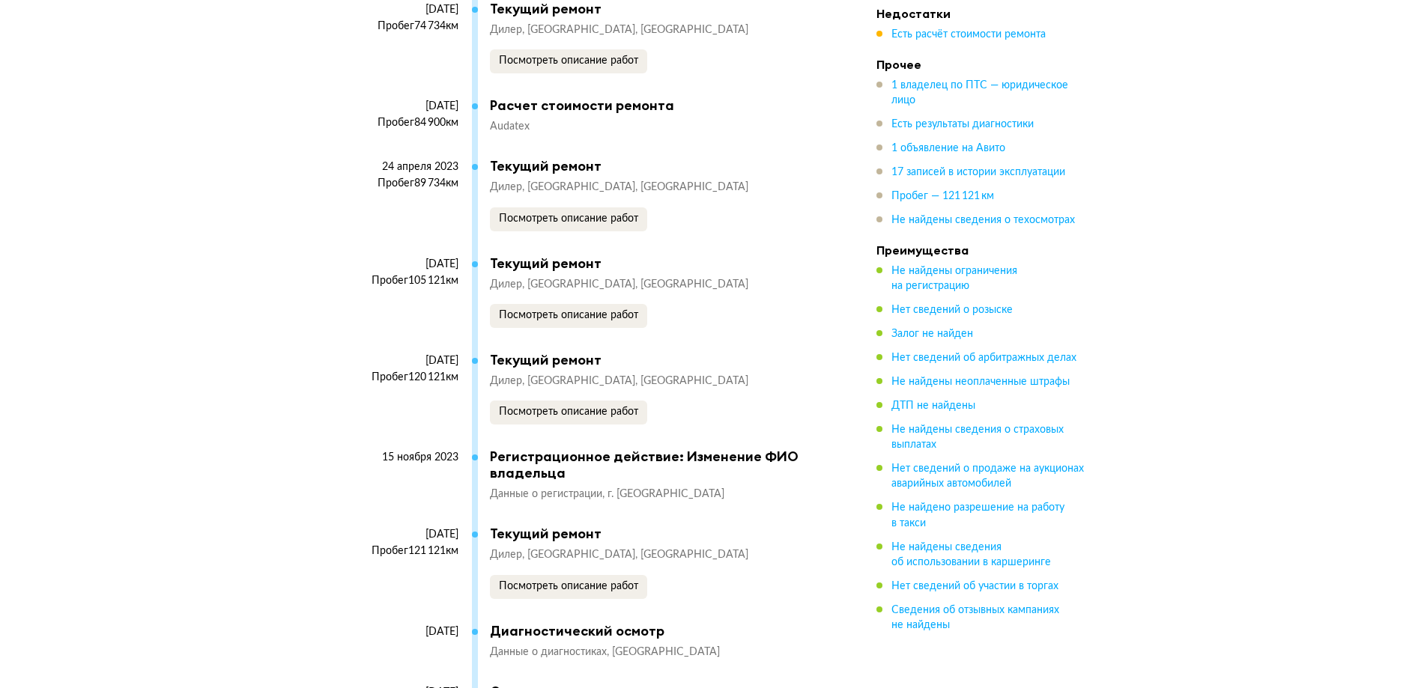
scroll to position [4529, 0]
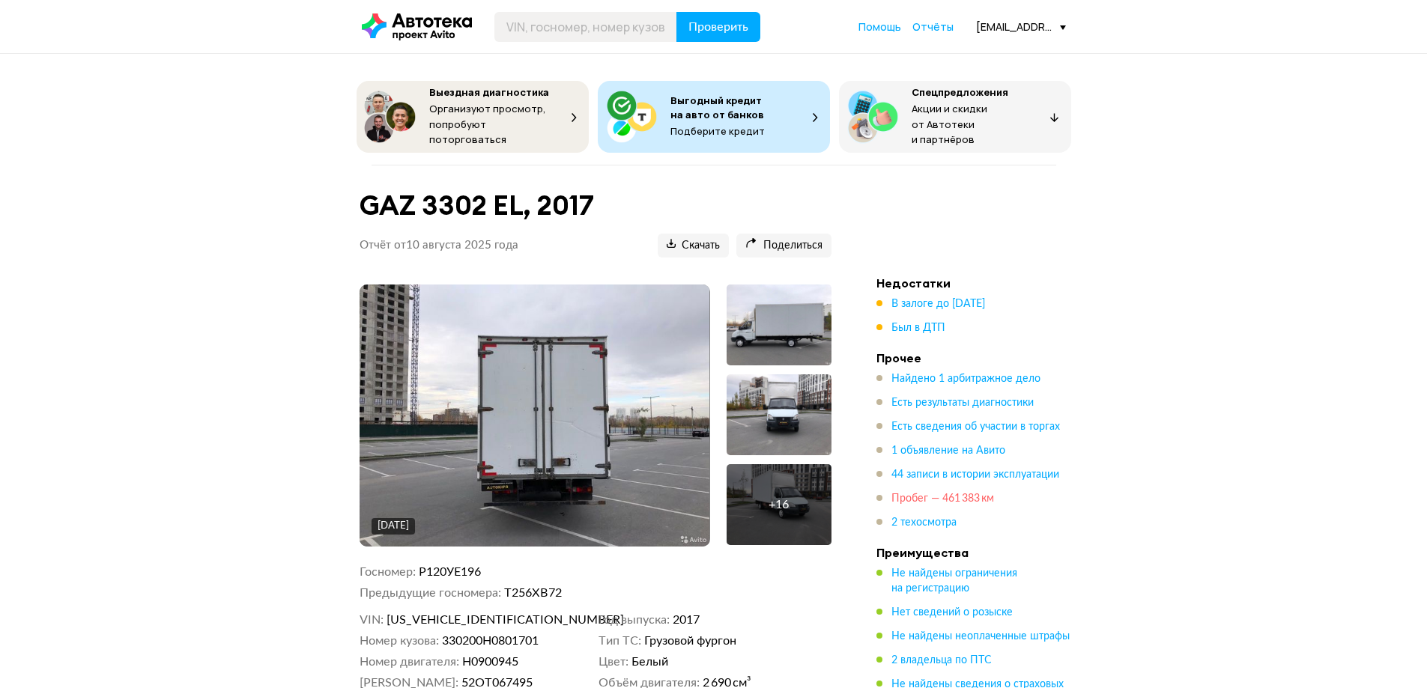
click at [960, 495] on span "Пробег — 461 383 км" at bounding box center [942, 499] width 103 height 10
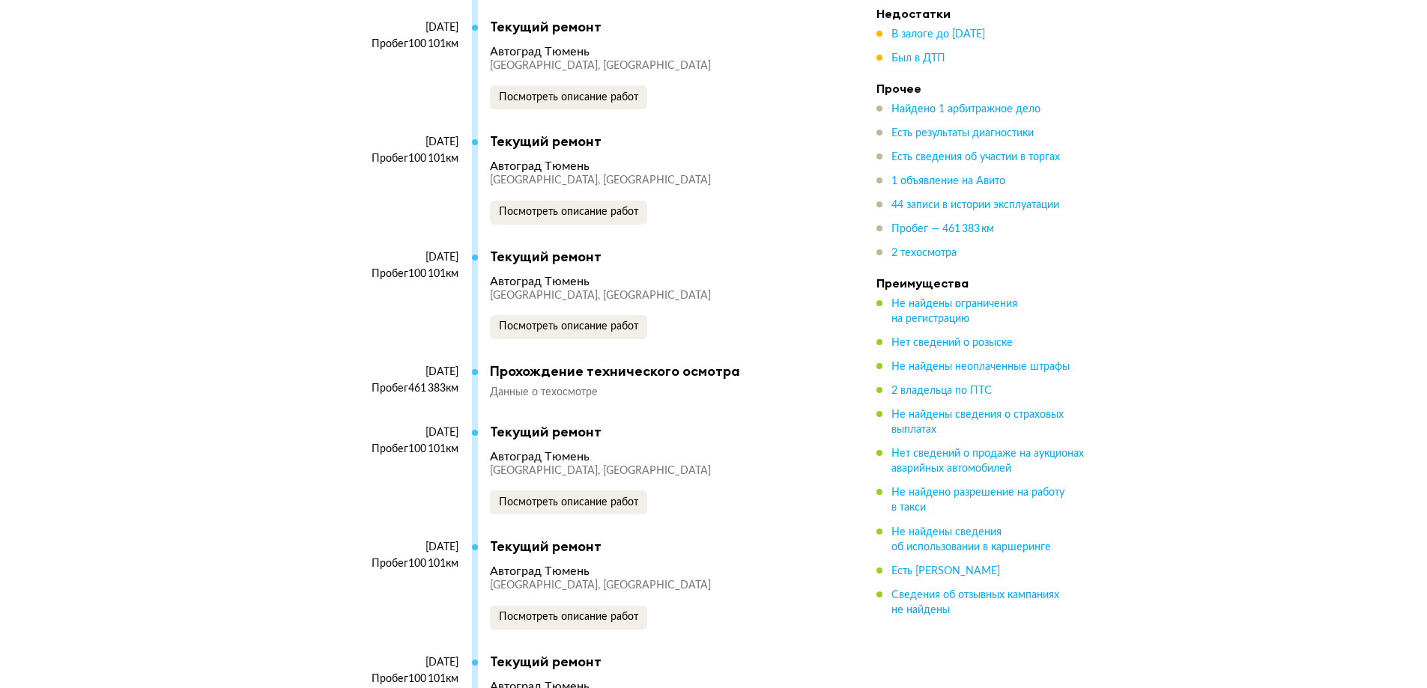
scroll to position [6567, 0]
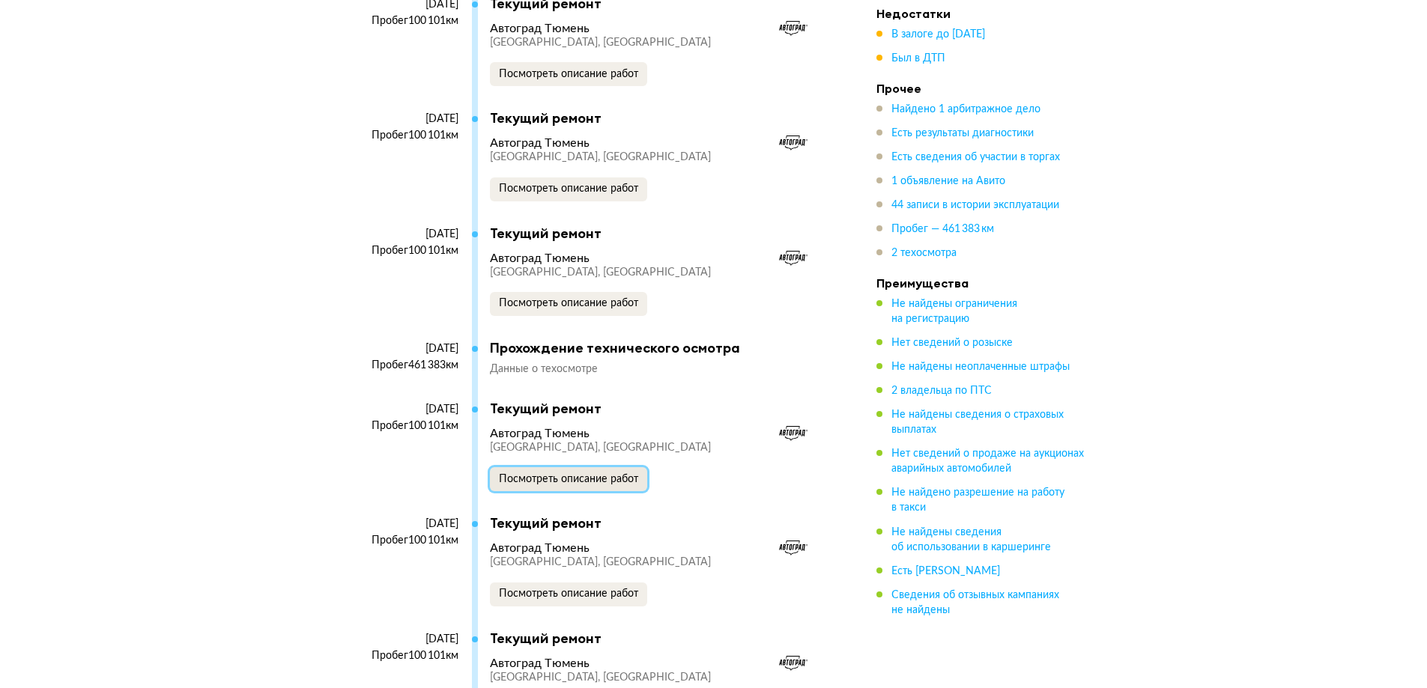
click at [597, 474] on span "Посмотреть описание работ" at bounding box center [568, 479] width 139 height 10
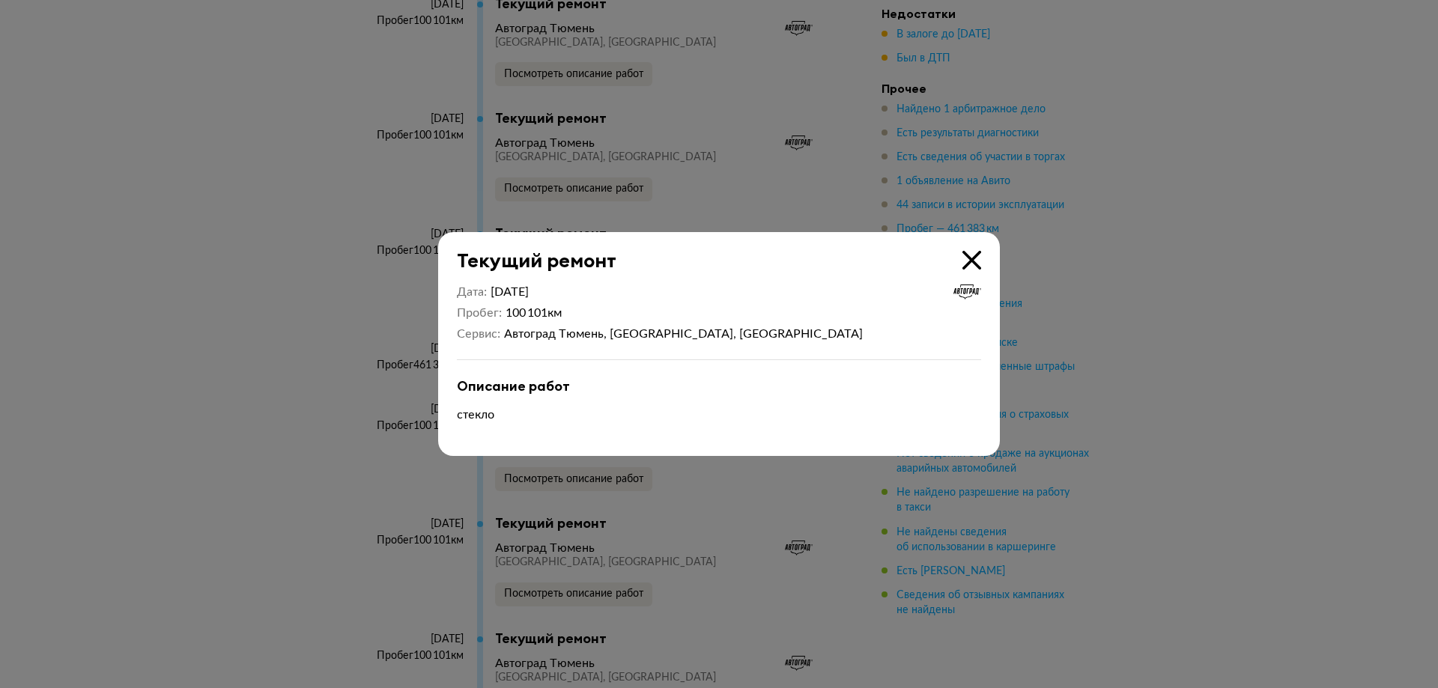
click at [527, 533] on div at bounding box center [719, 344] width 1438 height 688
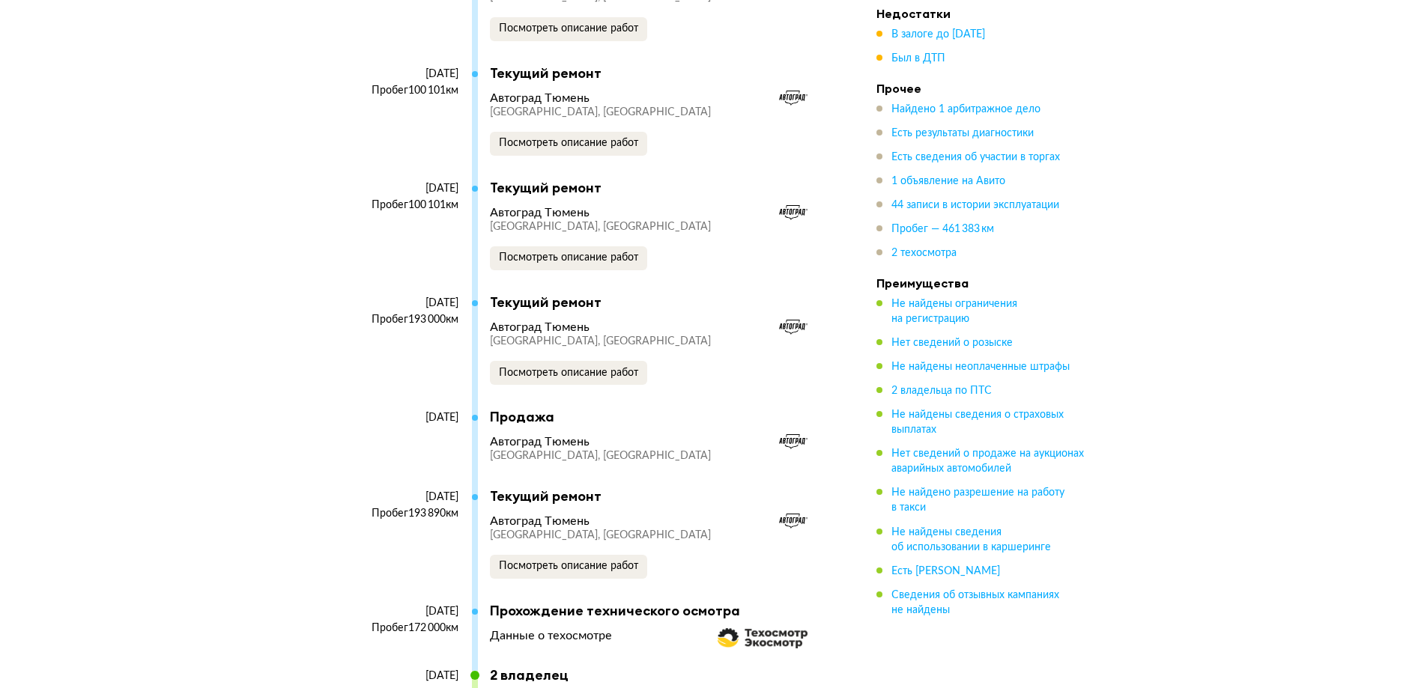
scroll to position [7091, 0]
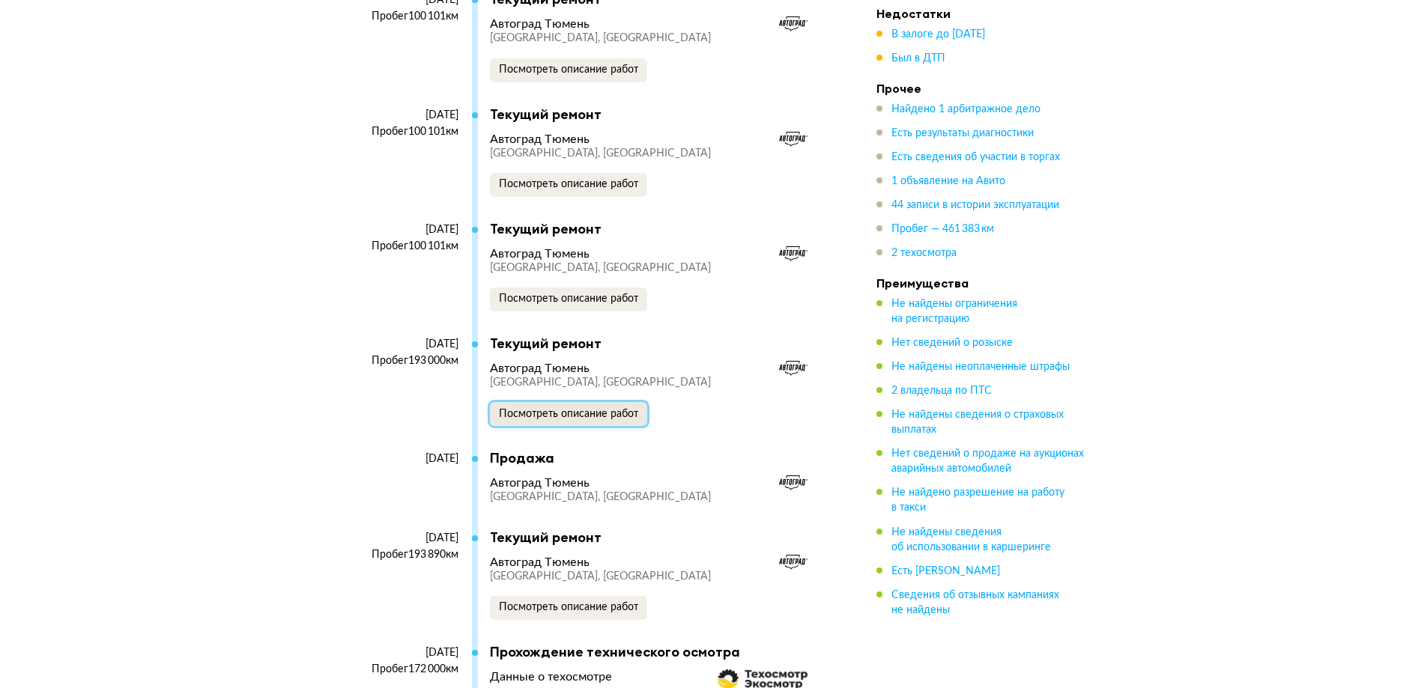
click at [560, 412] on span "Посмотреть описание работ" at bounding box center [568, 414] width 139 height 10
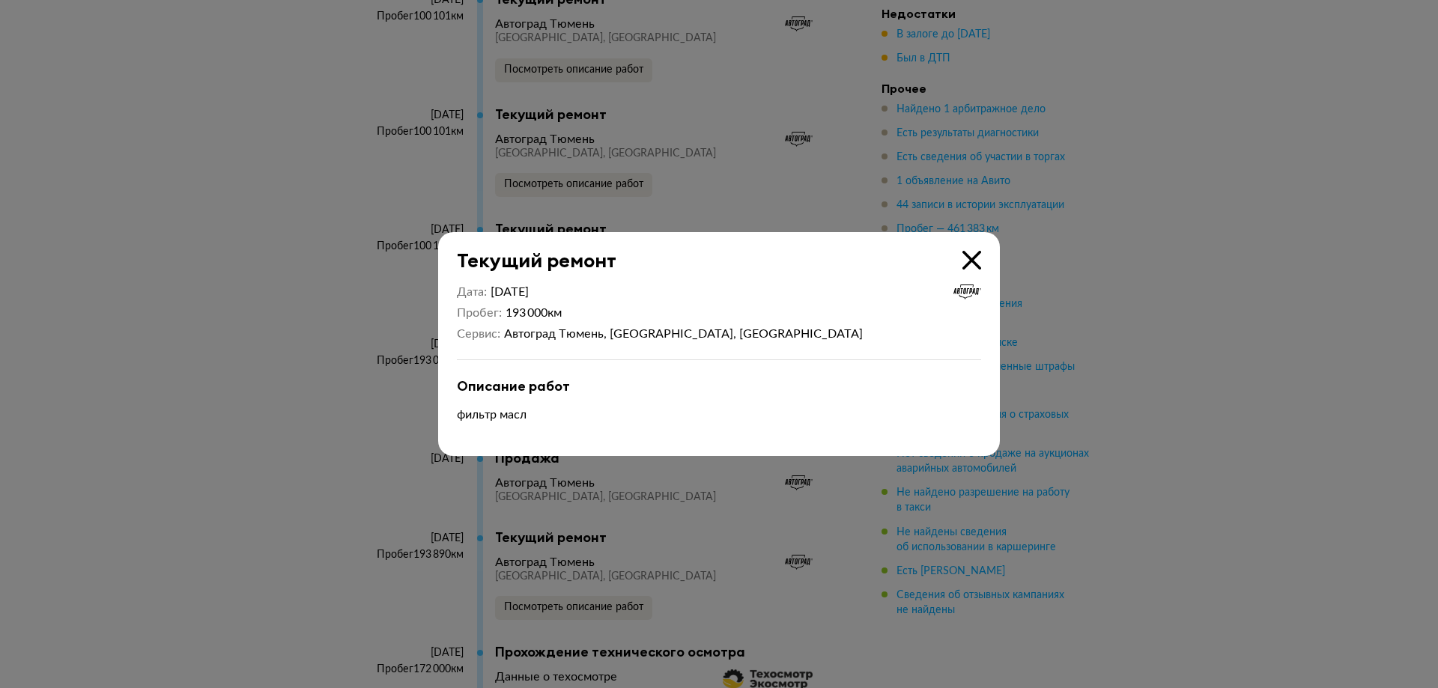
click at [365, 449] on div at bounding box center [719, 344] width 1438 height 688
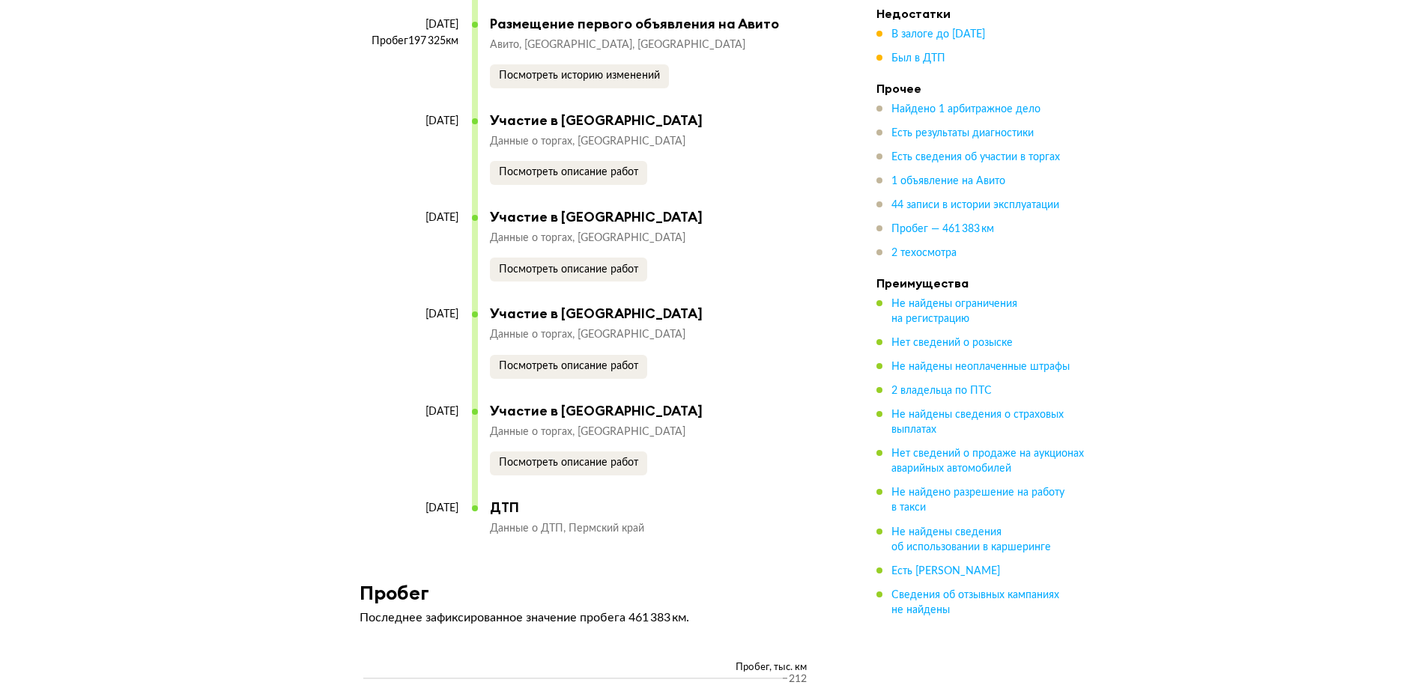
scroll to position [8140, 0]
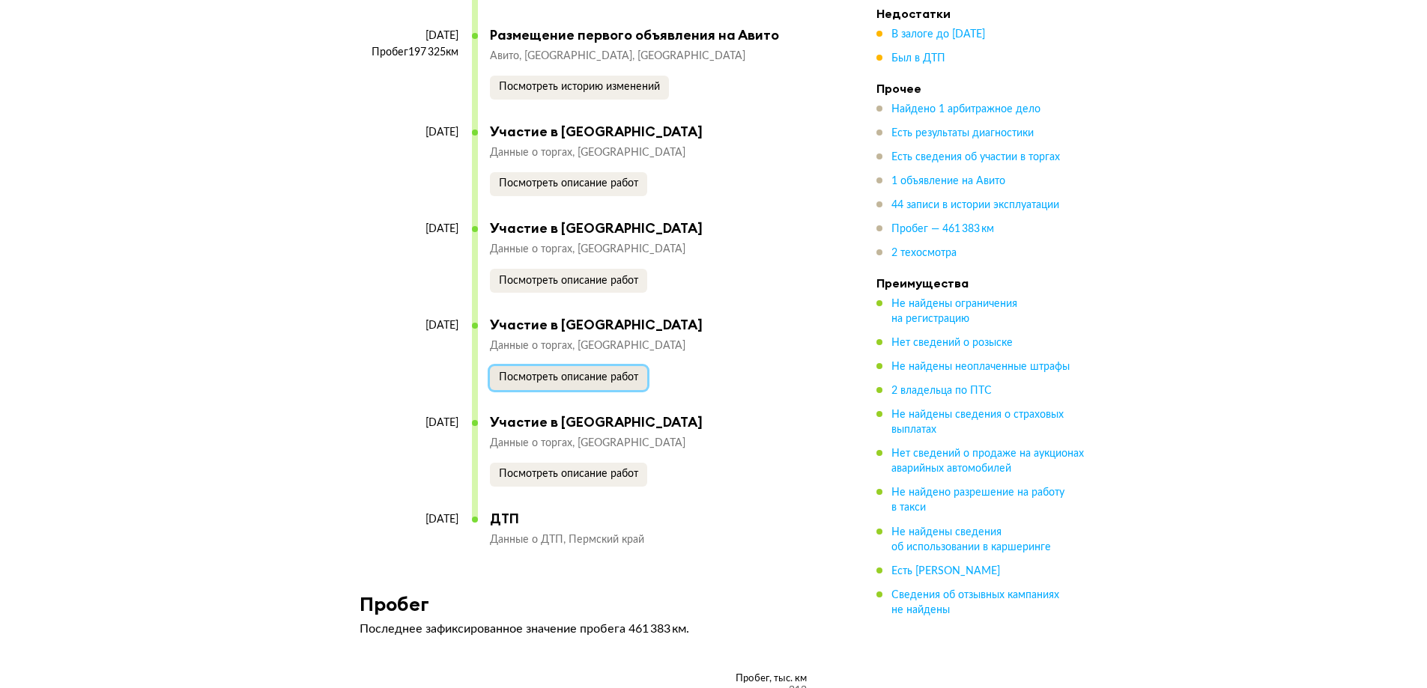
click at [645, 384] on button "Посмотреть описание работ" at bounding box center [568, 378] width 157 height 24
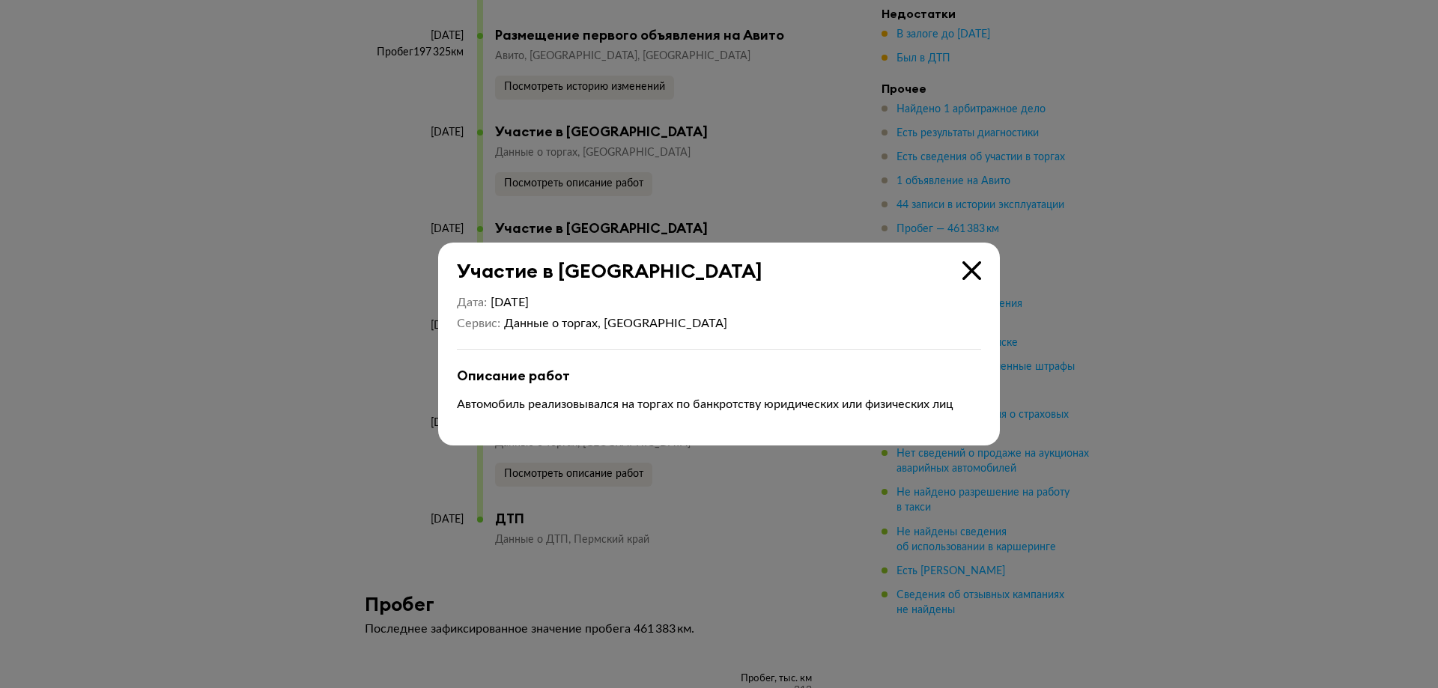
click at [278, 361] on div at bounding box center [719, 344] width 1438 height 688
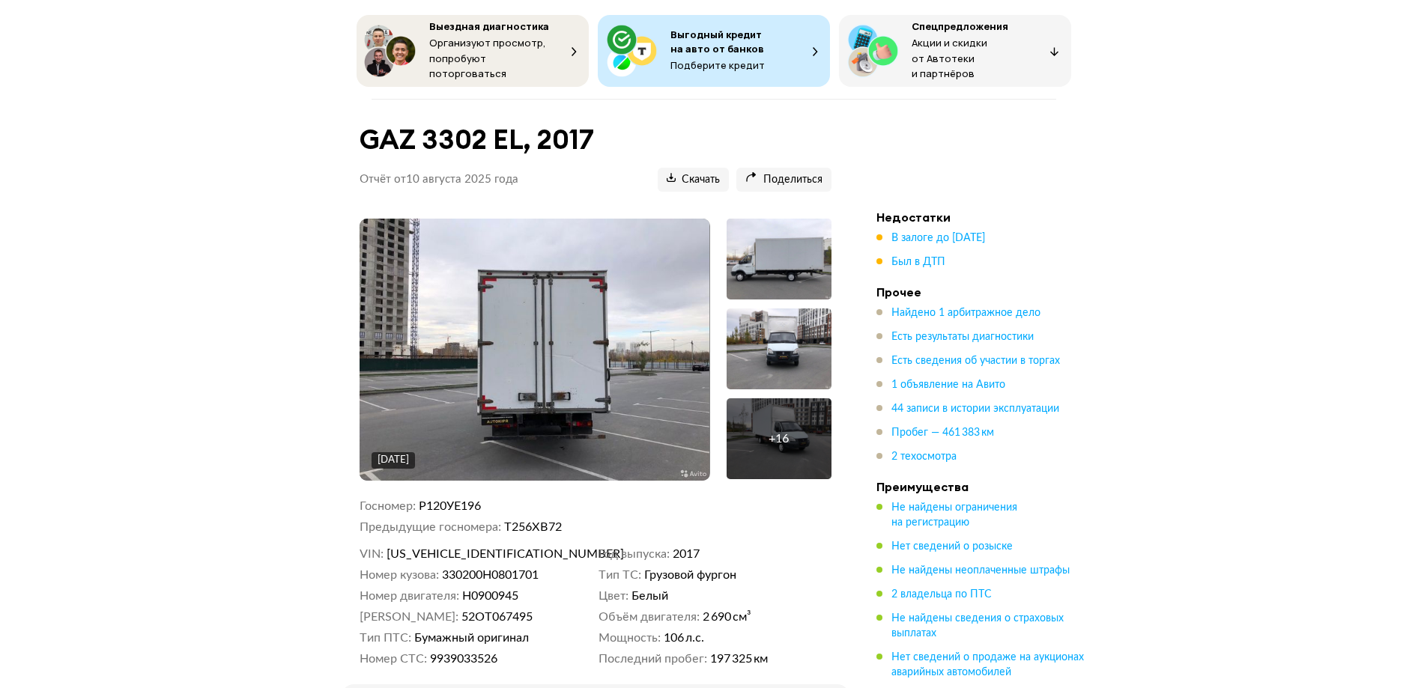
scroll to position [300, 0]
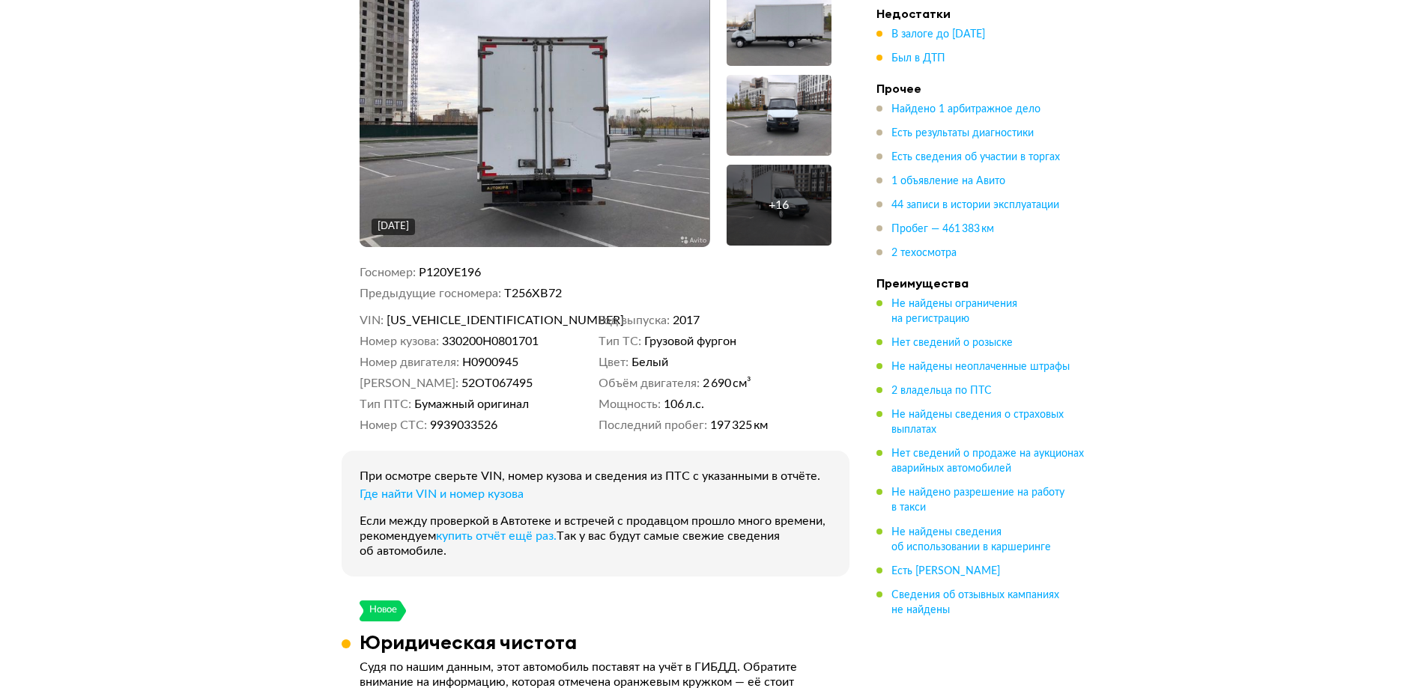
click at [482, 314] on span "[US_VEHICLE_IDENTIFICATION_NUMBER]" at bounding box center [472, 320] width 172 height 15
copy span "[US_VEHICLE_IDENTIFICATION_NUMBER]"
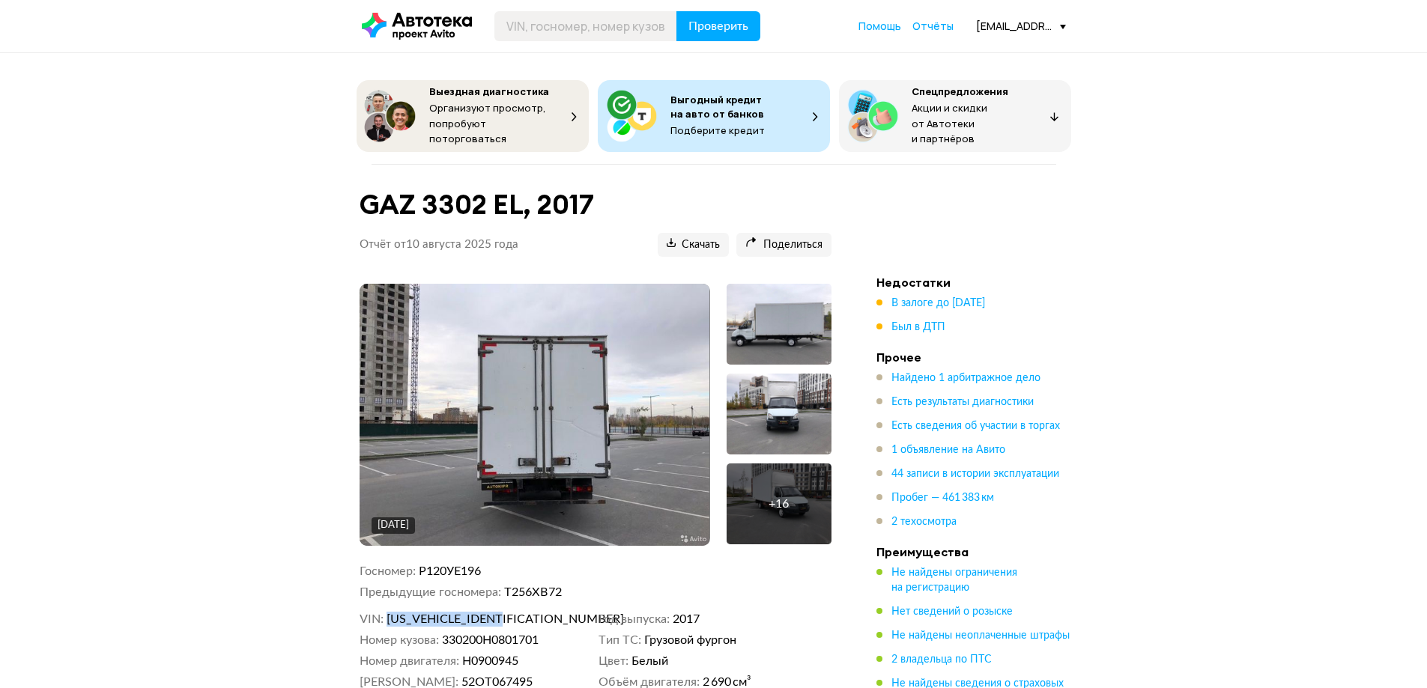
scroll to position [0, 0]
click at [583, 39] on input "text" at bounding box center [585, 27] width 183 height 30
paste input "[US_VEHICLE_IDENTIFICATION_NUMBER]"
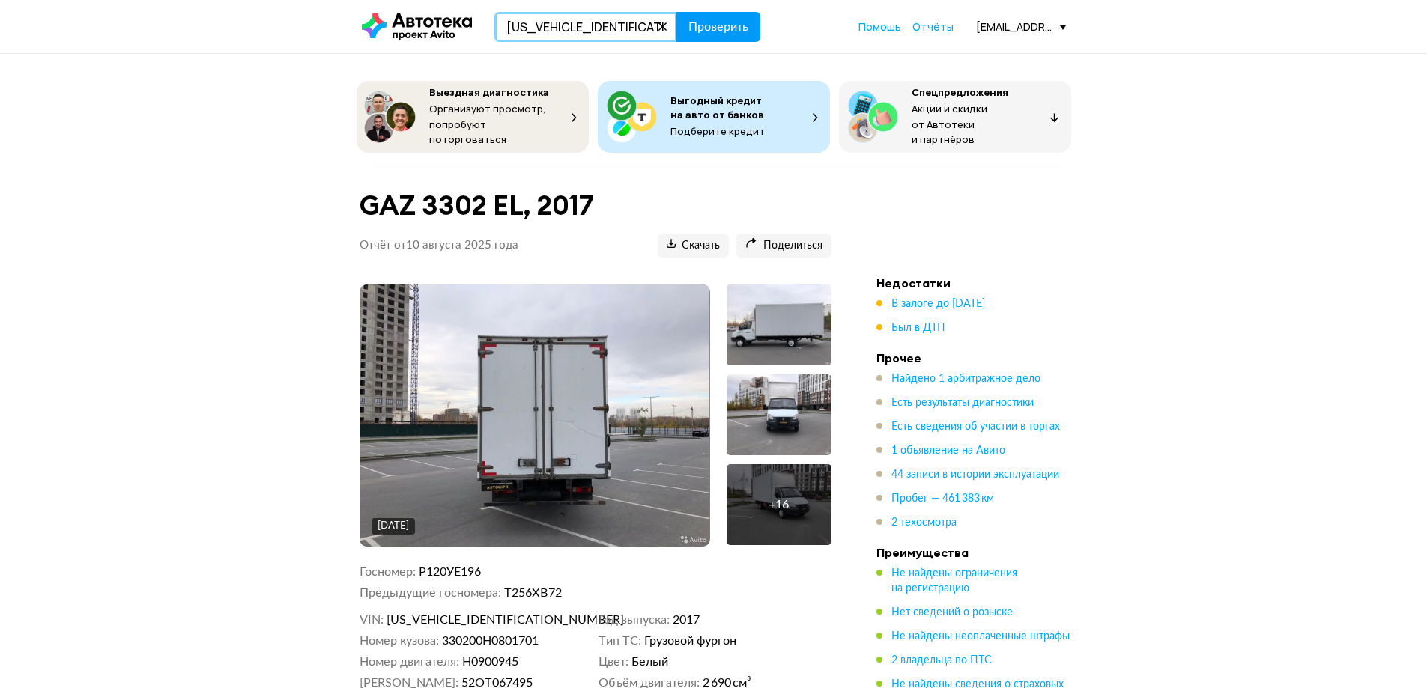
type input "[US_VEHICLE_IDENTIFICATION_NUMBER]"
click at [707, 37] on button "Проверить" at bounding box center [718, 27] width 84 height 30
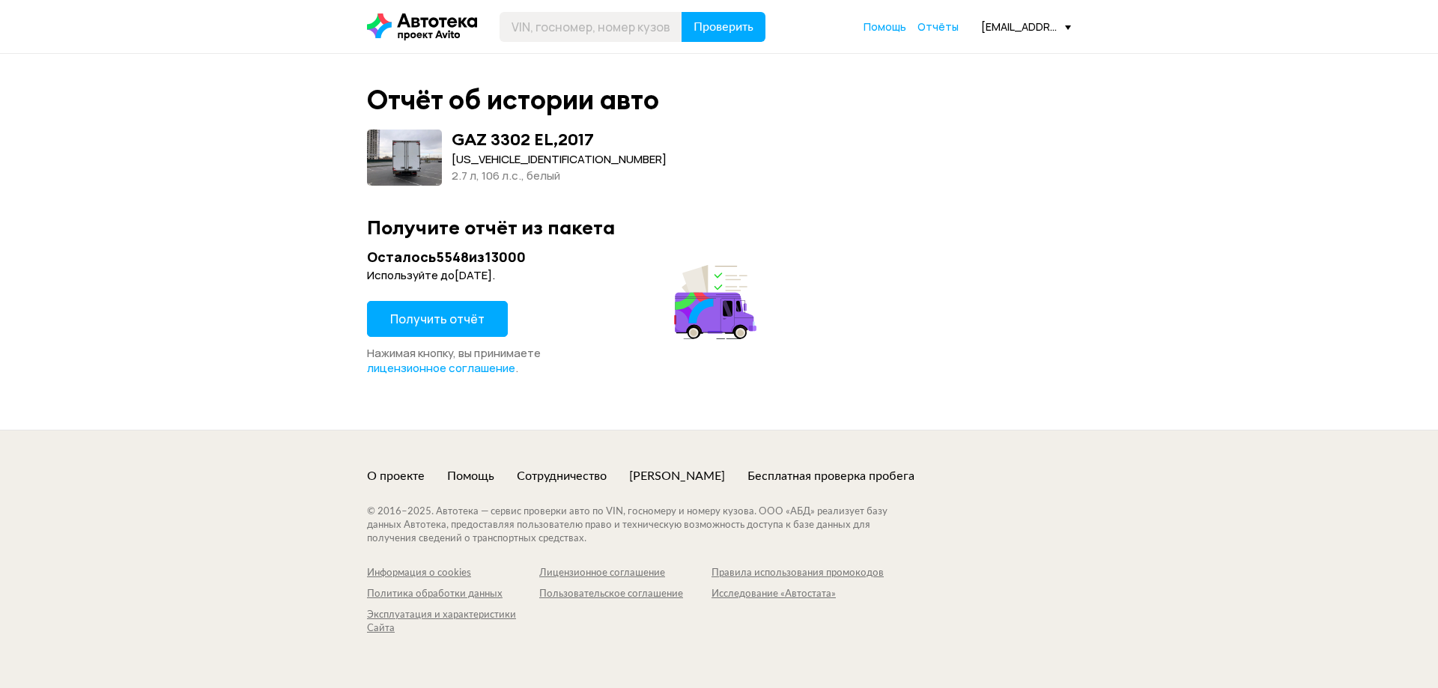
click at [459, 318] on span "Получить отчёт" at bounding box center [437, 319] width 94 height 16
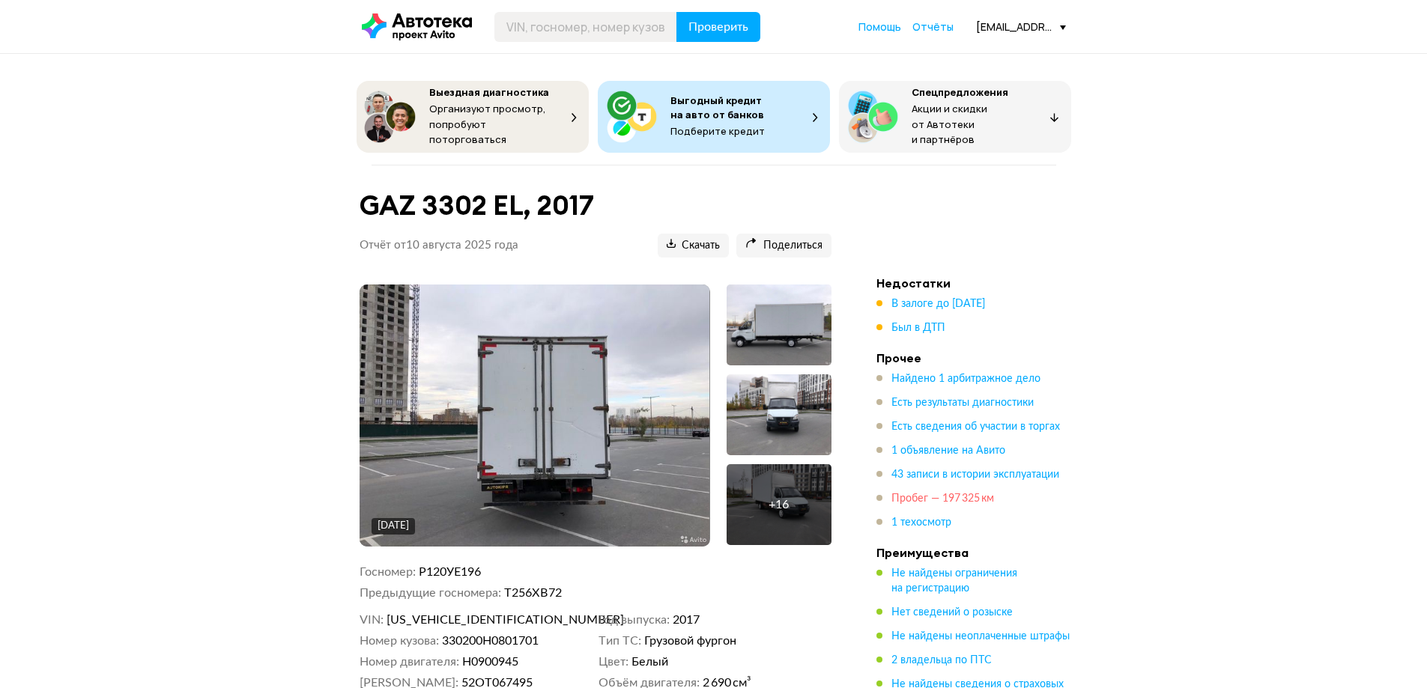
click at [962, 494] on span "Пробег — 197 325 км" at bounding box center [942, 499] width 103 height 10
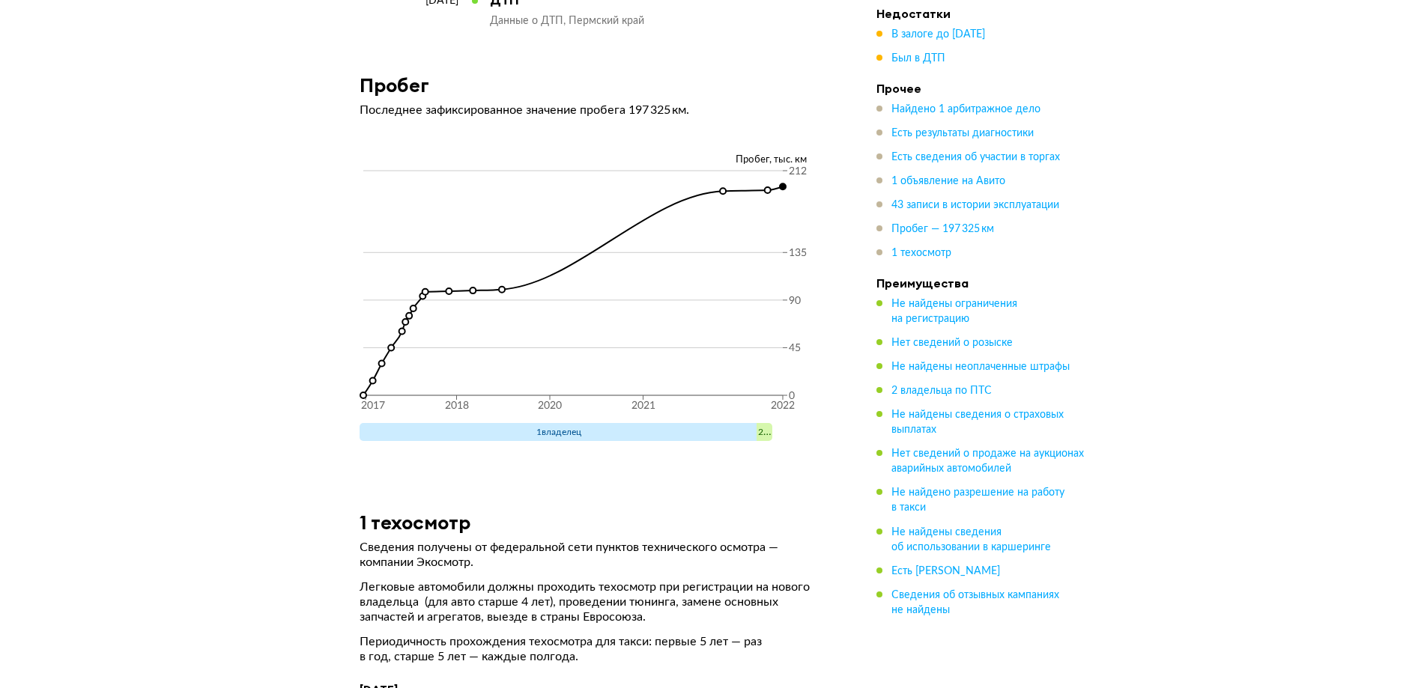
scroll to position [8603, 0]
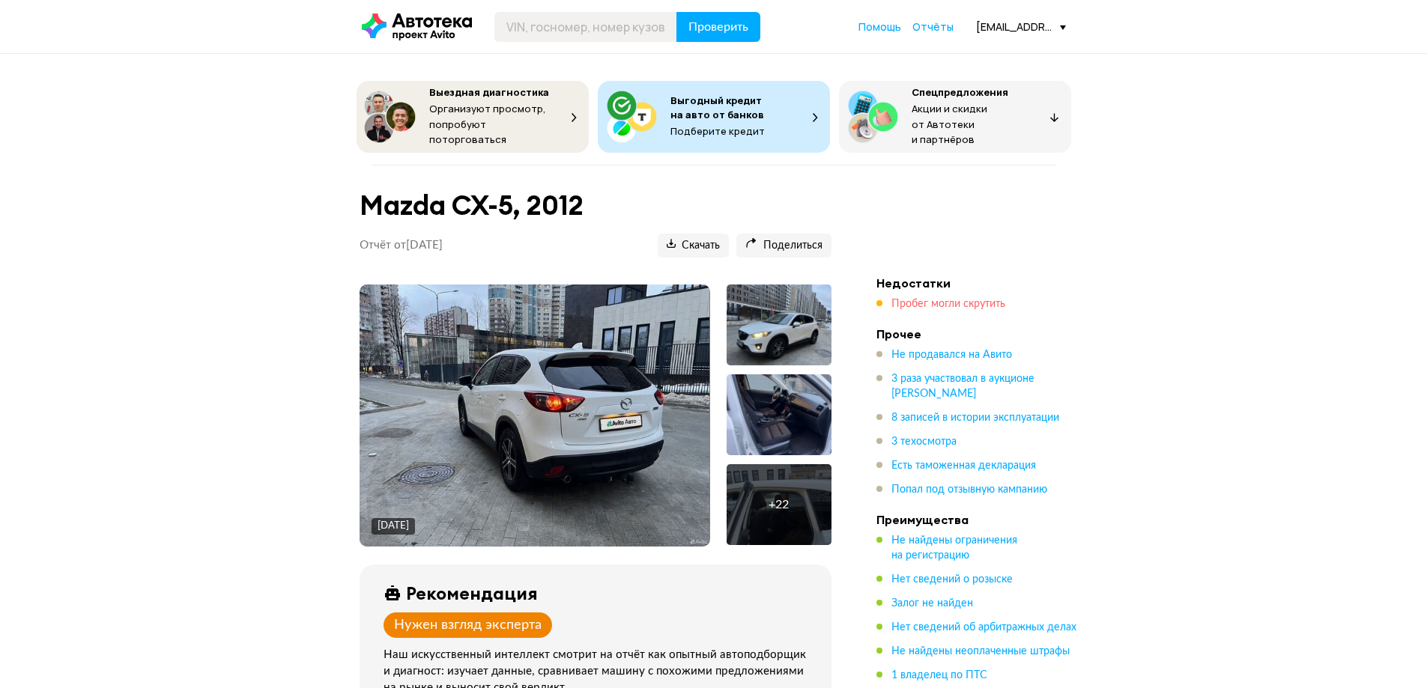
click at [934, 299] on span "Пробег могли скрутить" at bounding box center [948, 304] width 114 height 10
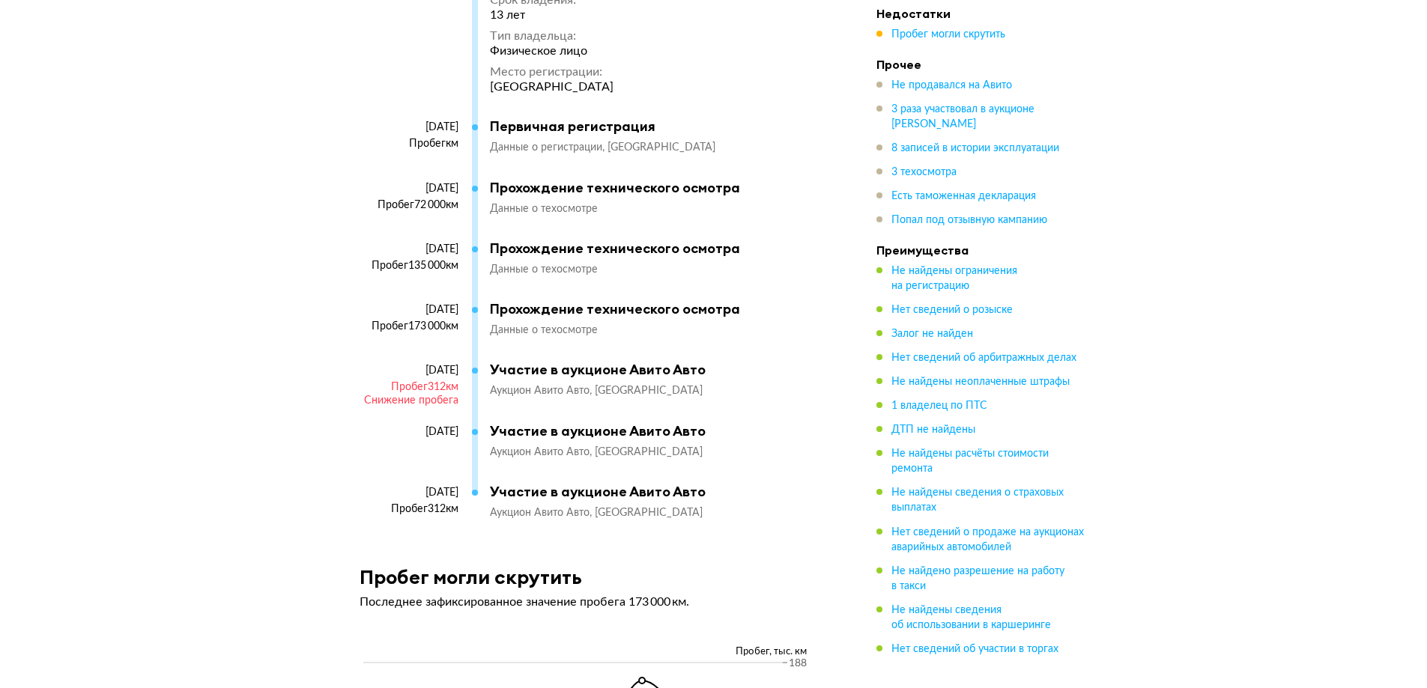
scroll to position [3926, 0]
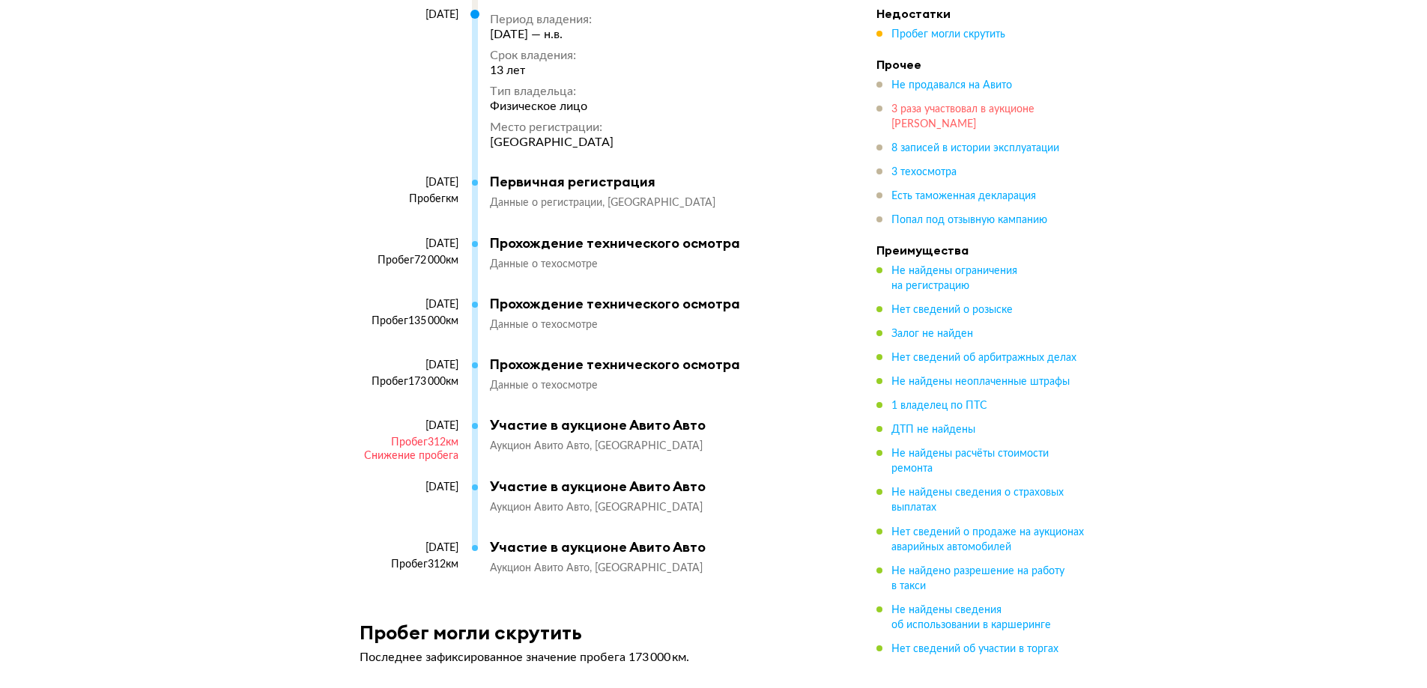
click at [939, 112] on span "3 раза участвовал в аукционе [PERSON_NAME]" at bounding box center [962, 116] width 143 height 25
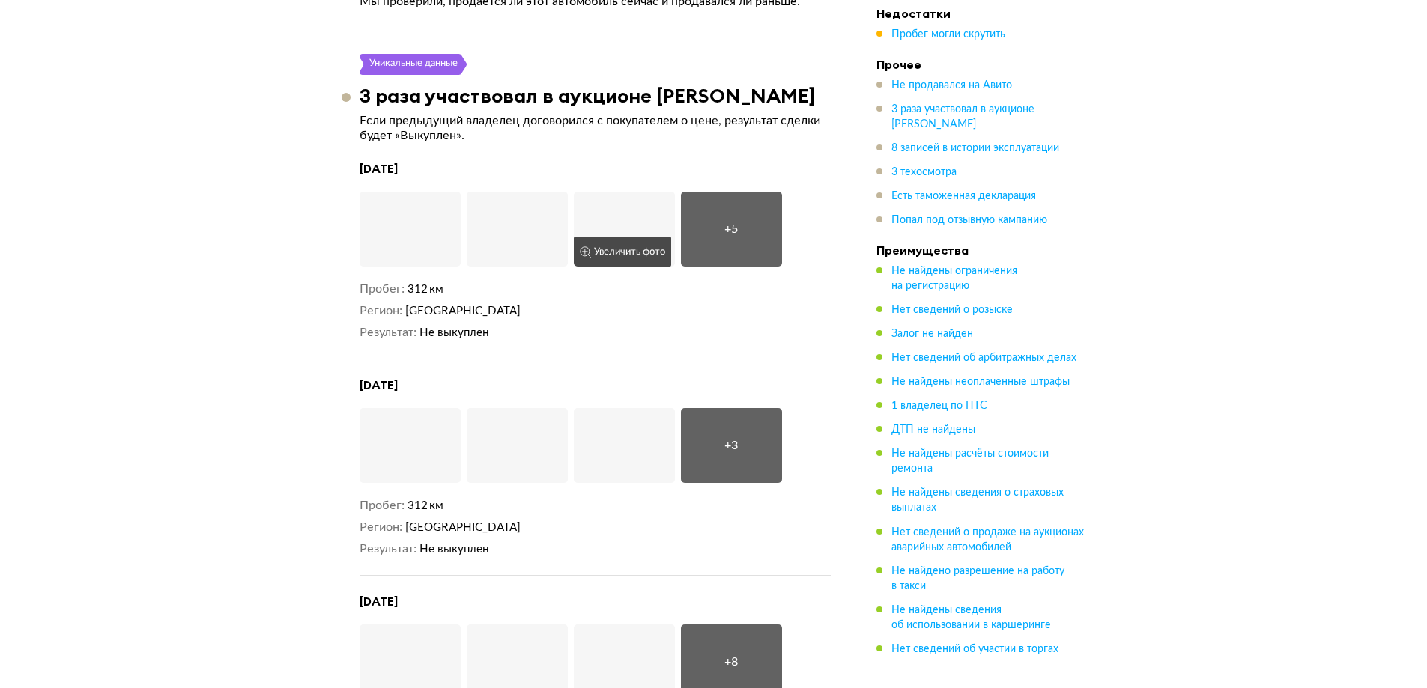
scroll to position [2757, 0]
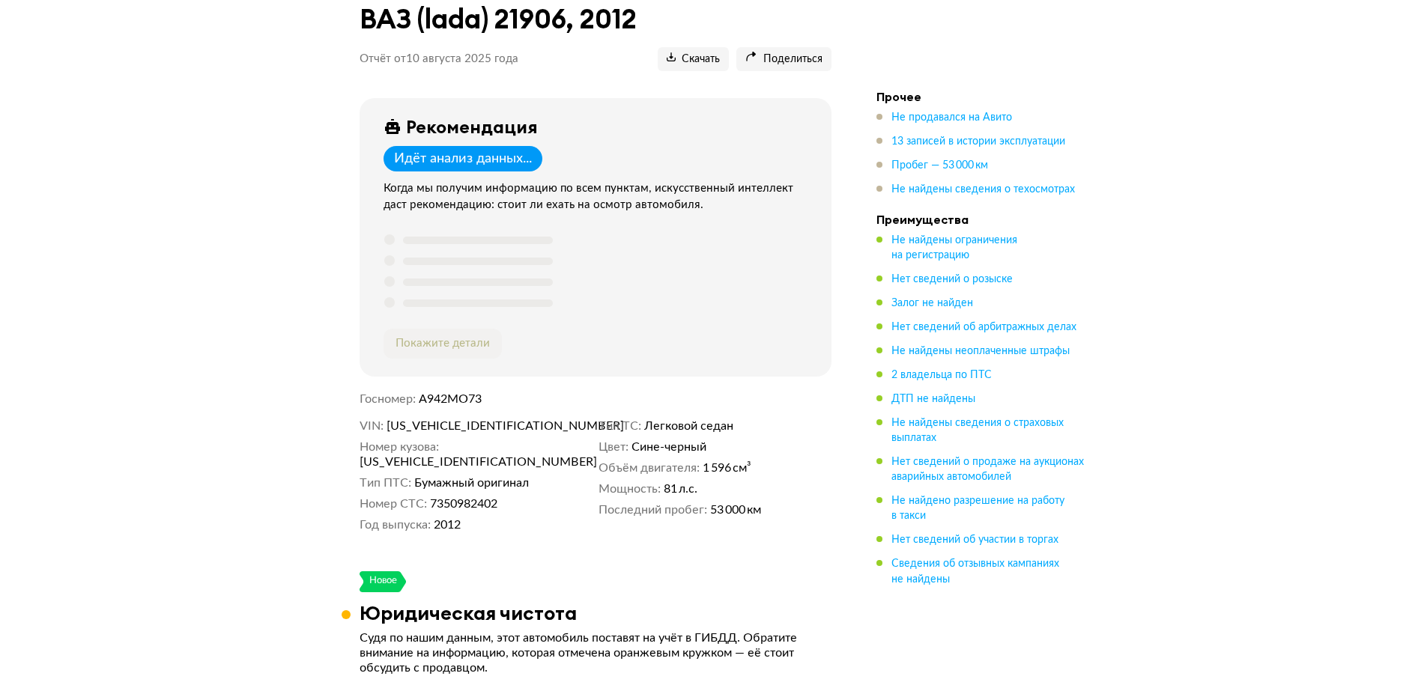
scroll to position [75, 0]
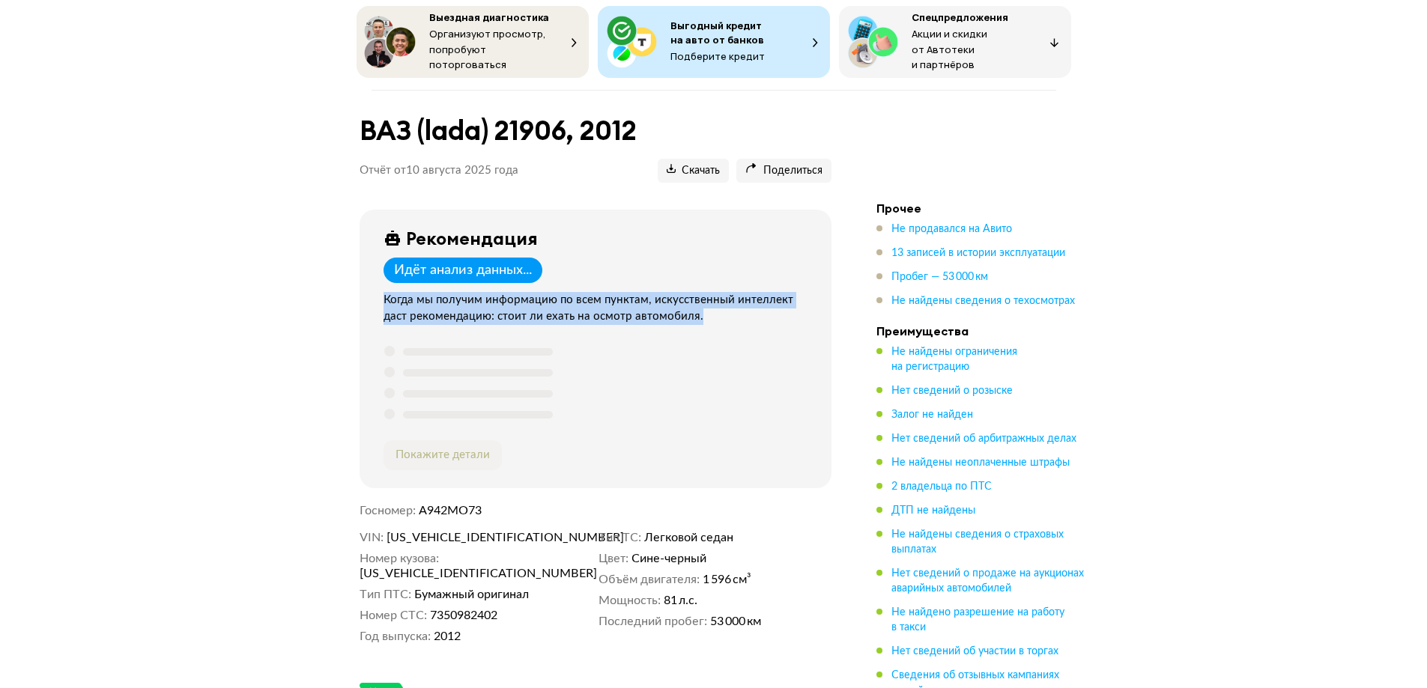
drag, startPoint x: 384, startPoint y: 297, endPoint x: 712, endPoint y: 311, distance: 328.4
click at [712, 311] on div "Когда мы получим информацию по всем пунктам, искусственный интеллект даст реком…" at bounding box center [599, 308] width 430 height 33
copy div "Когда мы получим информацию по всем пунктам, искусственный интеллект даст реком…"
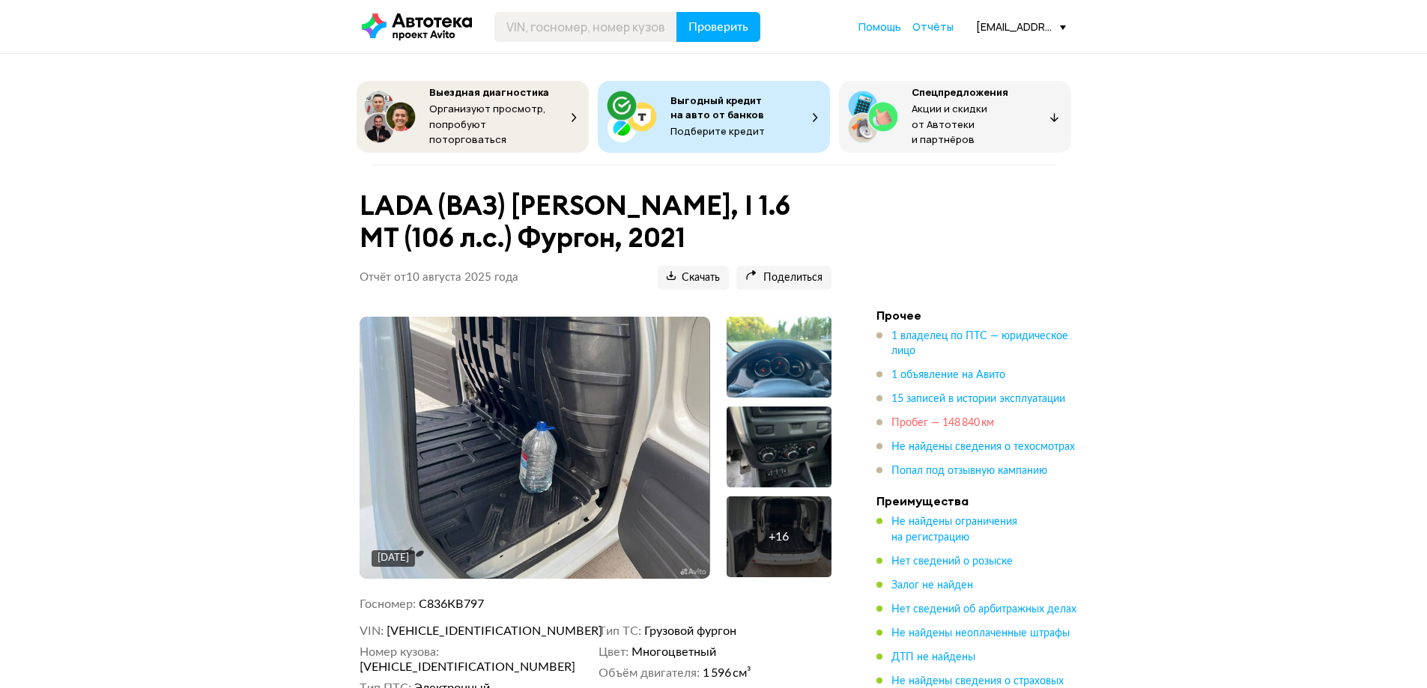
click at [965, 421] on span "Пробег — 148 840 км" at bounding box center [942, 423] width 103 height 10
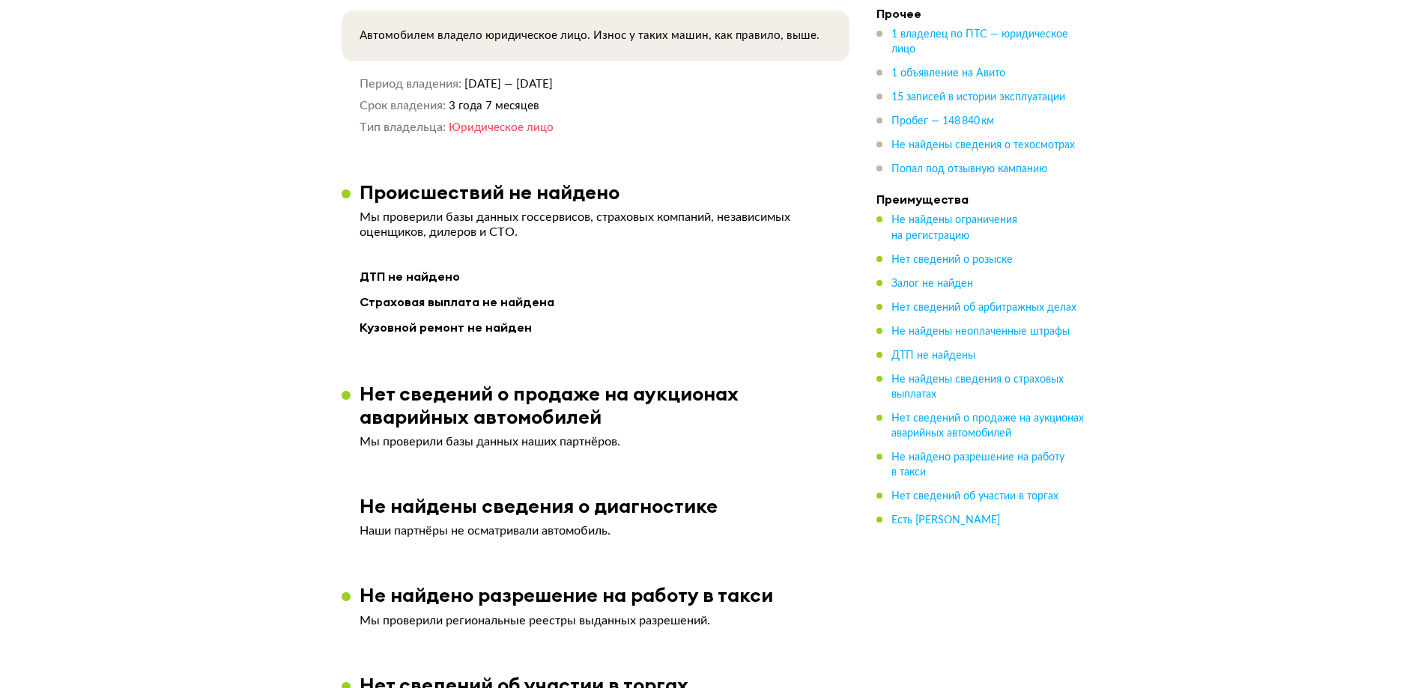
scroll to position [239, 0]
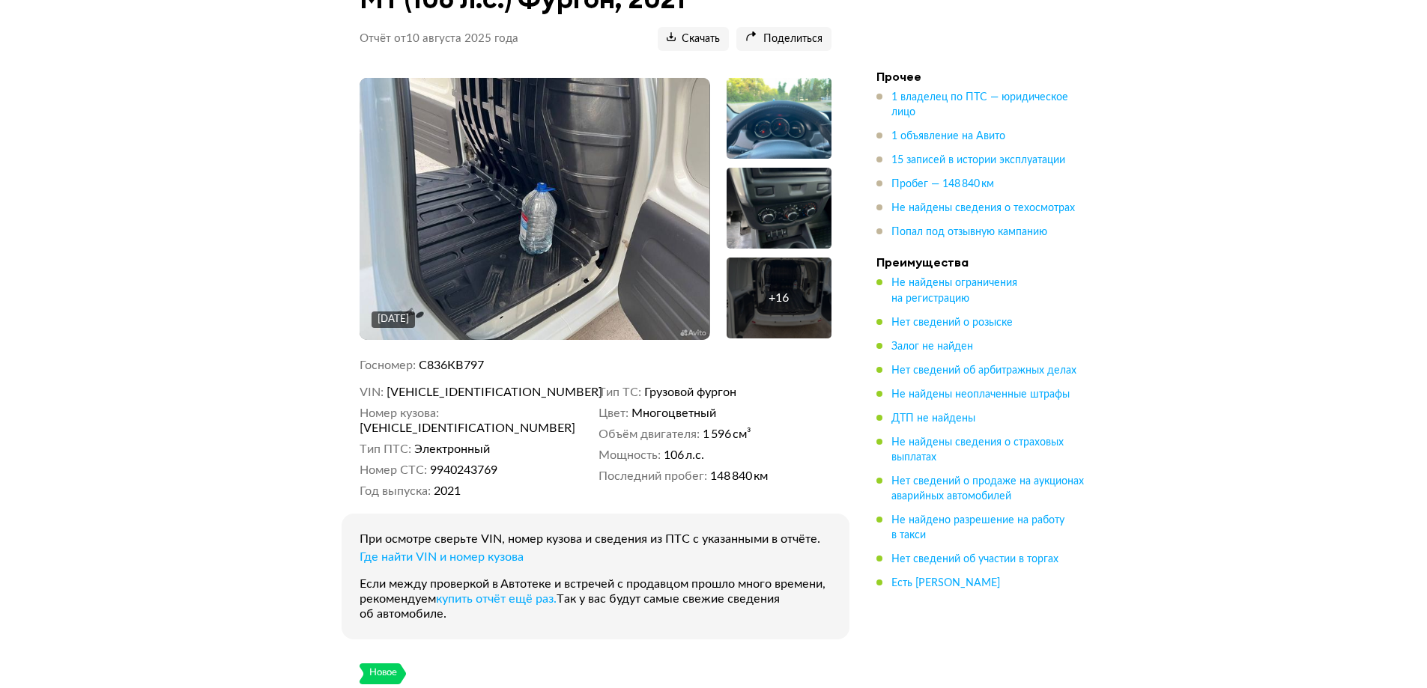
click at [482, 385] on span "[VEHICLE_IDENTIFICATION_NUMBER]" at bounding box center [472, 392] width 172 height 15
drag, startPoint x: 482, startPoint y: 379, endPoint x: 154, endPoint y: 138, distance: 406.6
click at [481, 385] on span "[VEHICLE_IDENTIFICATION_NUMBER]" at bounding box center [472, 392] width 172 height 15
copy span "[VEHICLE_IDENTIFICATION_NUMBER]"
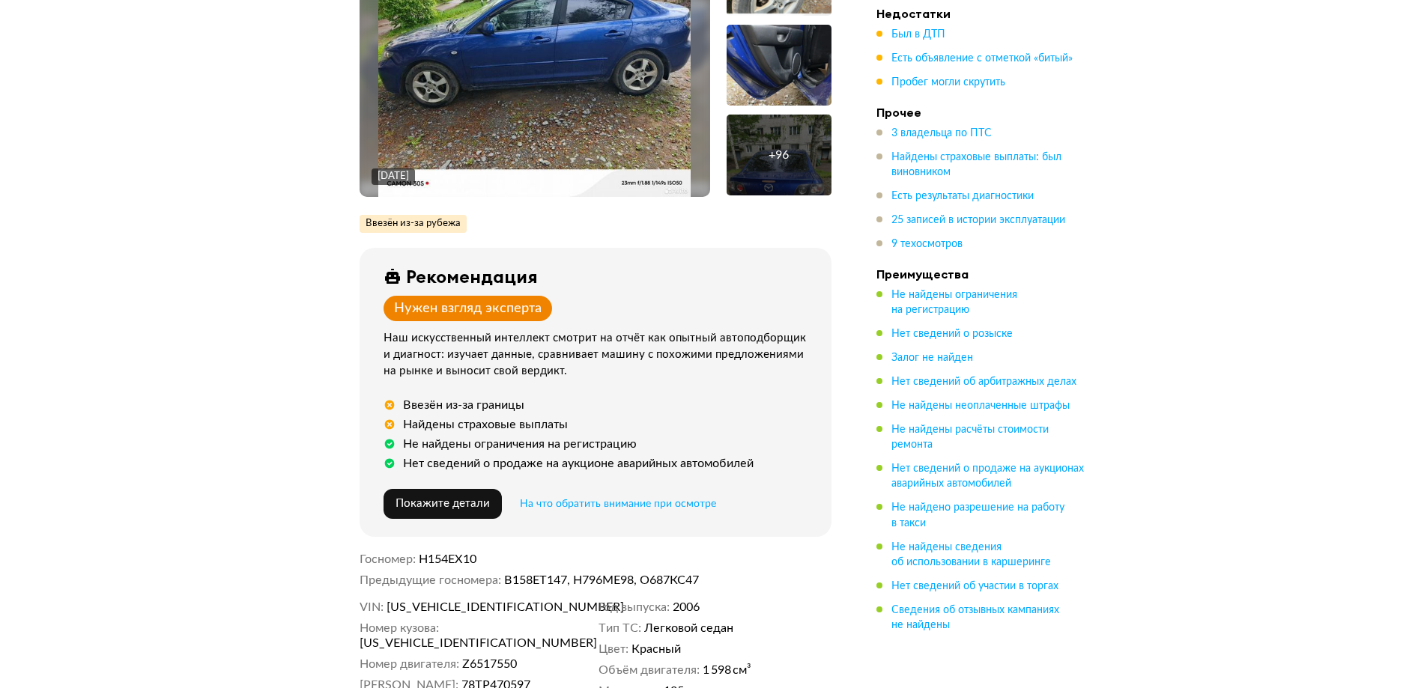
scroll to position [449, 0]
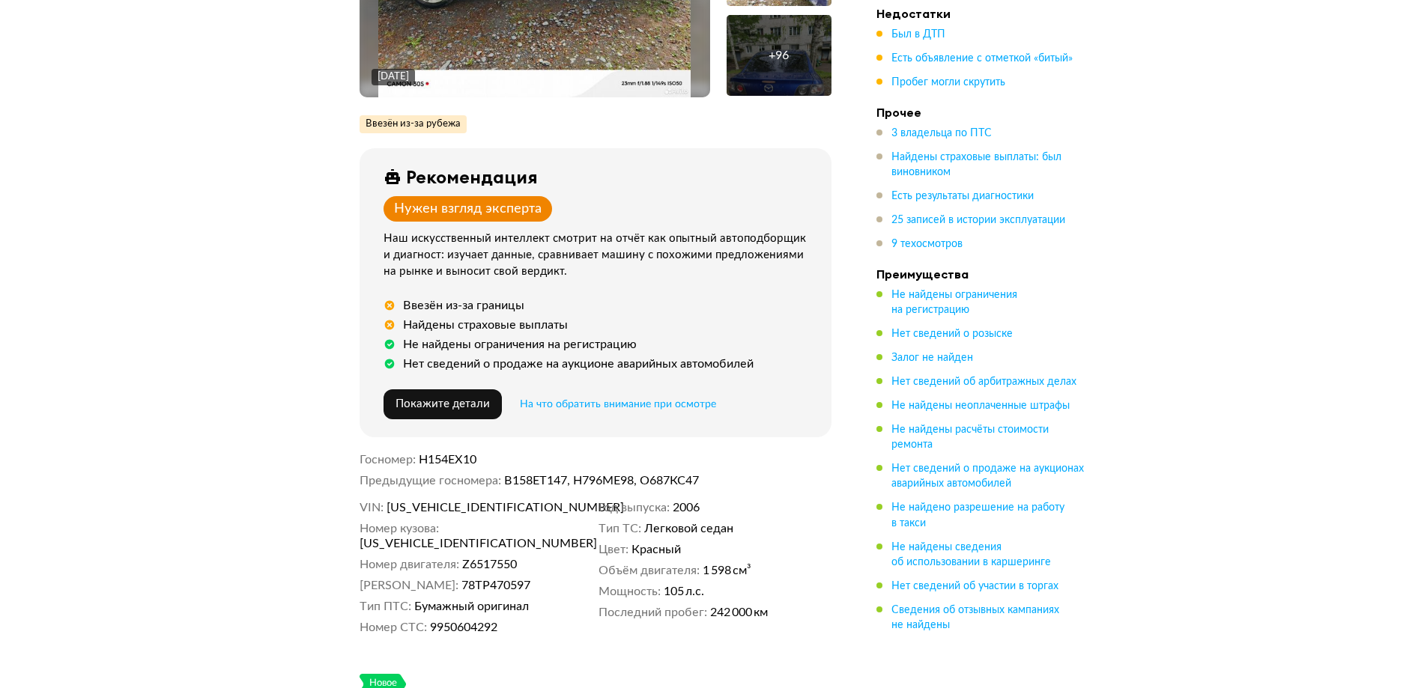
click at [470, 500] on span "JMZBK12Z271570089" at bounding box center [472, 507] width 172 height 15
copy span "JMZBK12Z271570089"
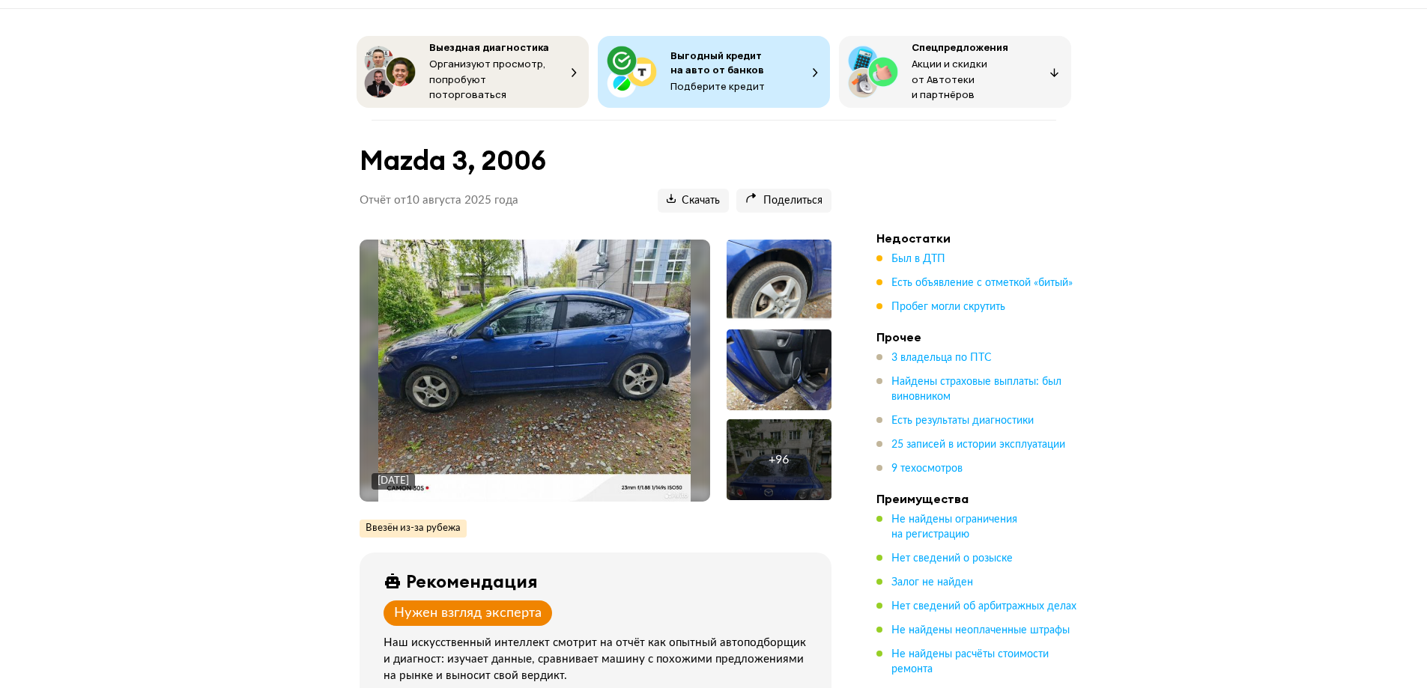
scroll to position [0, 0]
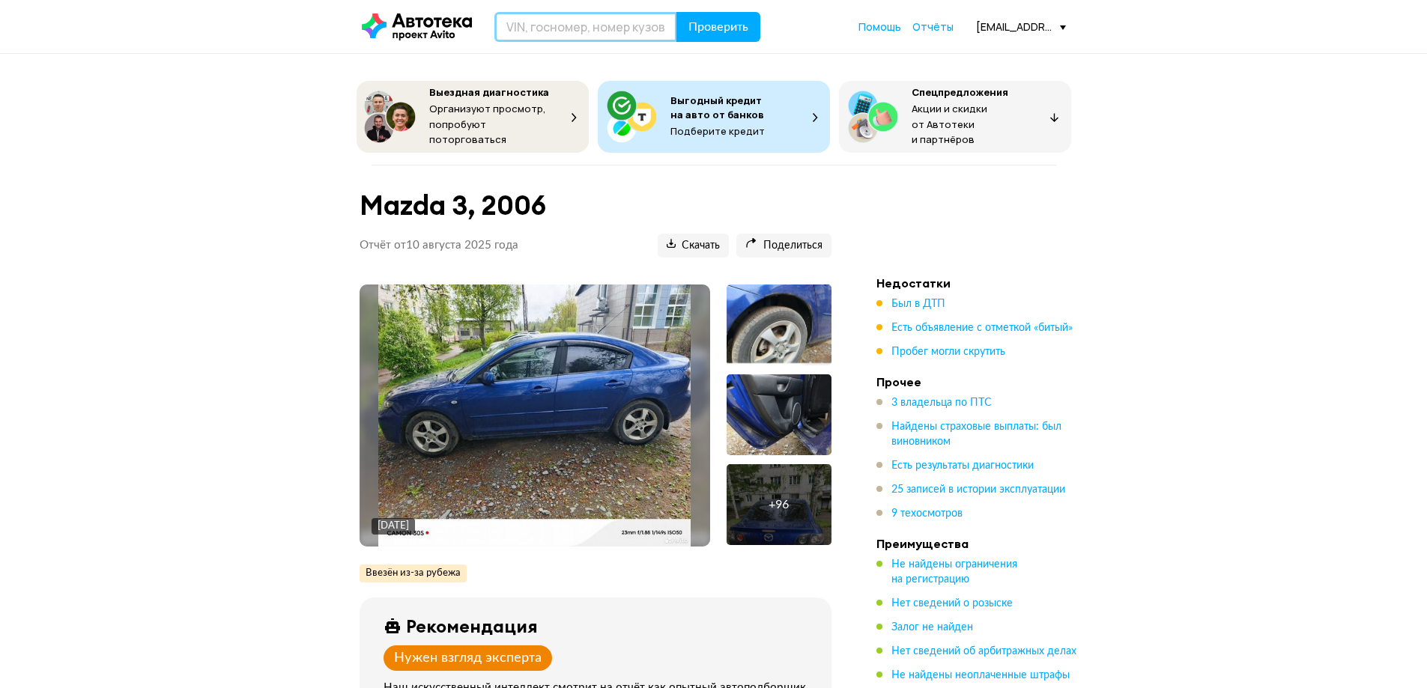
click at [585, 16] on input "text" at bounding box center [585, 27] width 183 height 30
paste input "JMZBK12Z271570089"
type input "JMZBK12Z271570089"
click at [718, 26] on span "Проверить" at bounding box center [718, 27] width 60 height 12
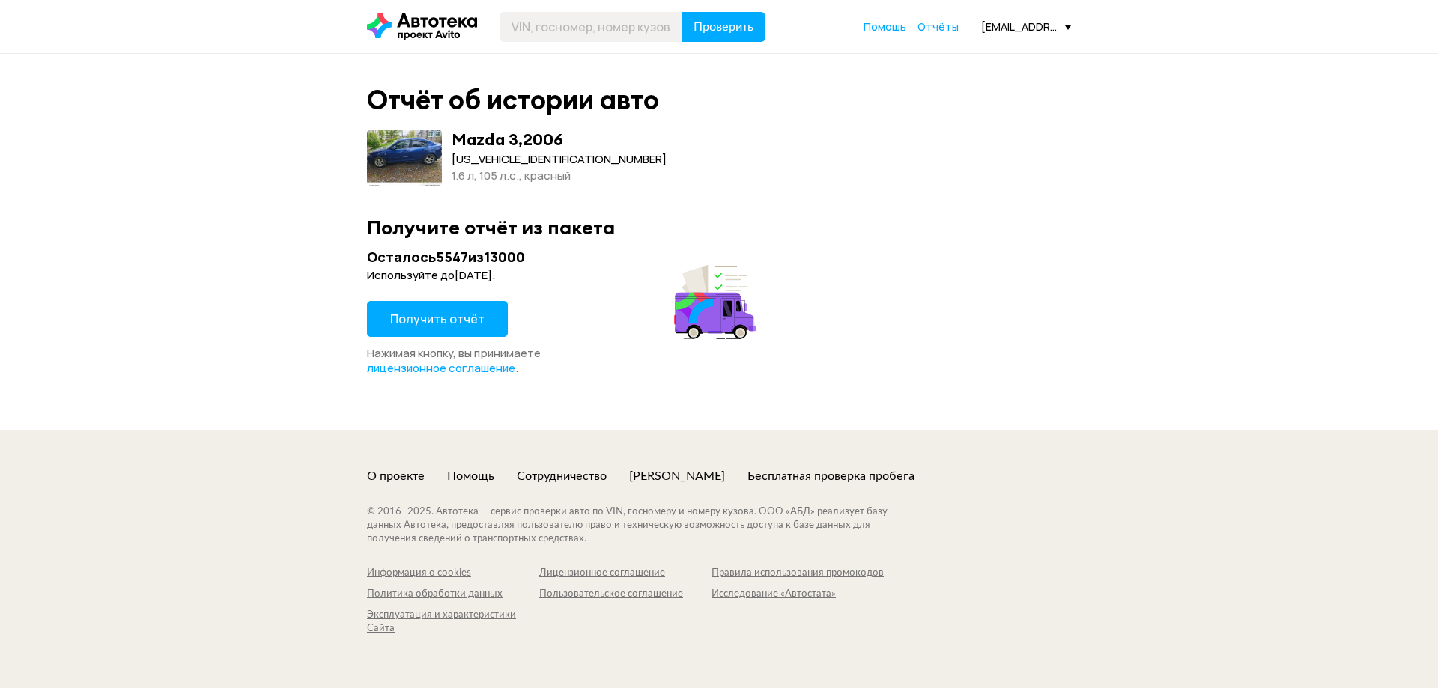
click at [467, 314] on span "Получить отчёт" at bounding box center [437, 319] width 94 height 16
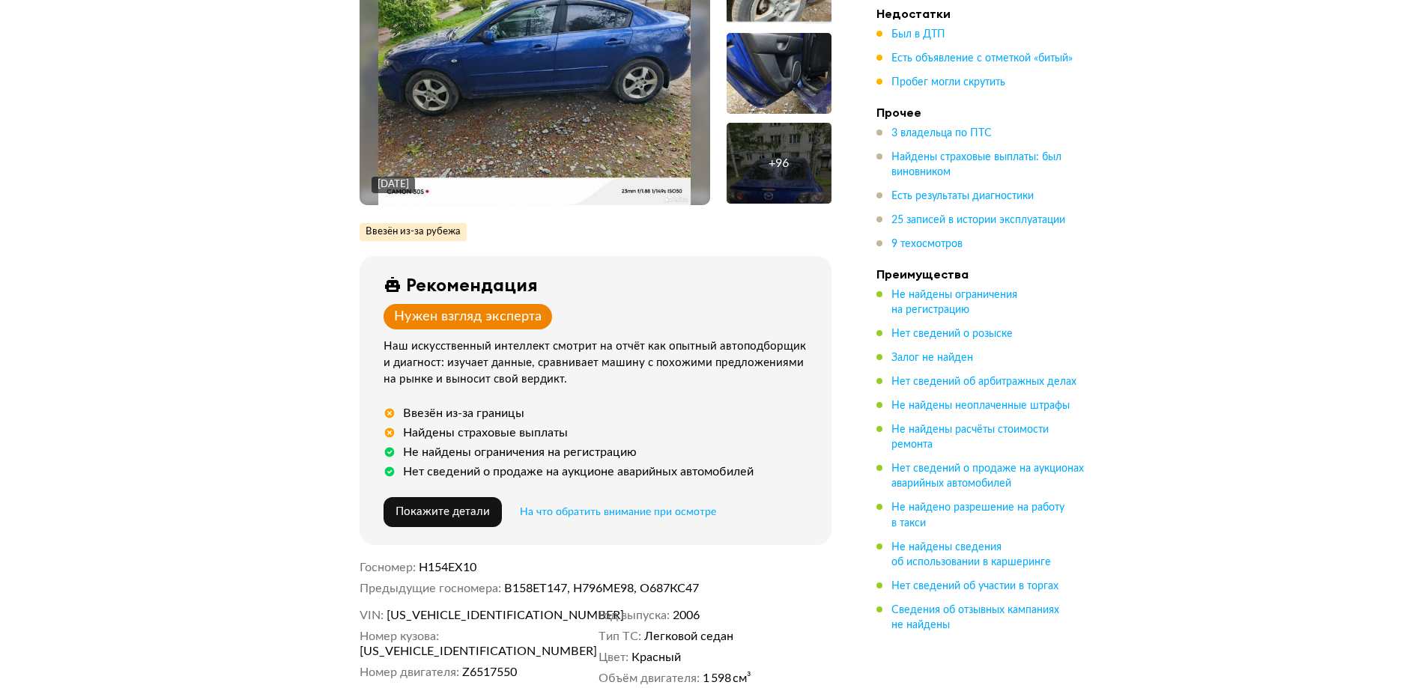
scroll to position [449, 0]
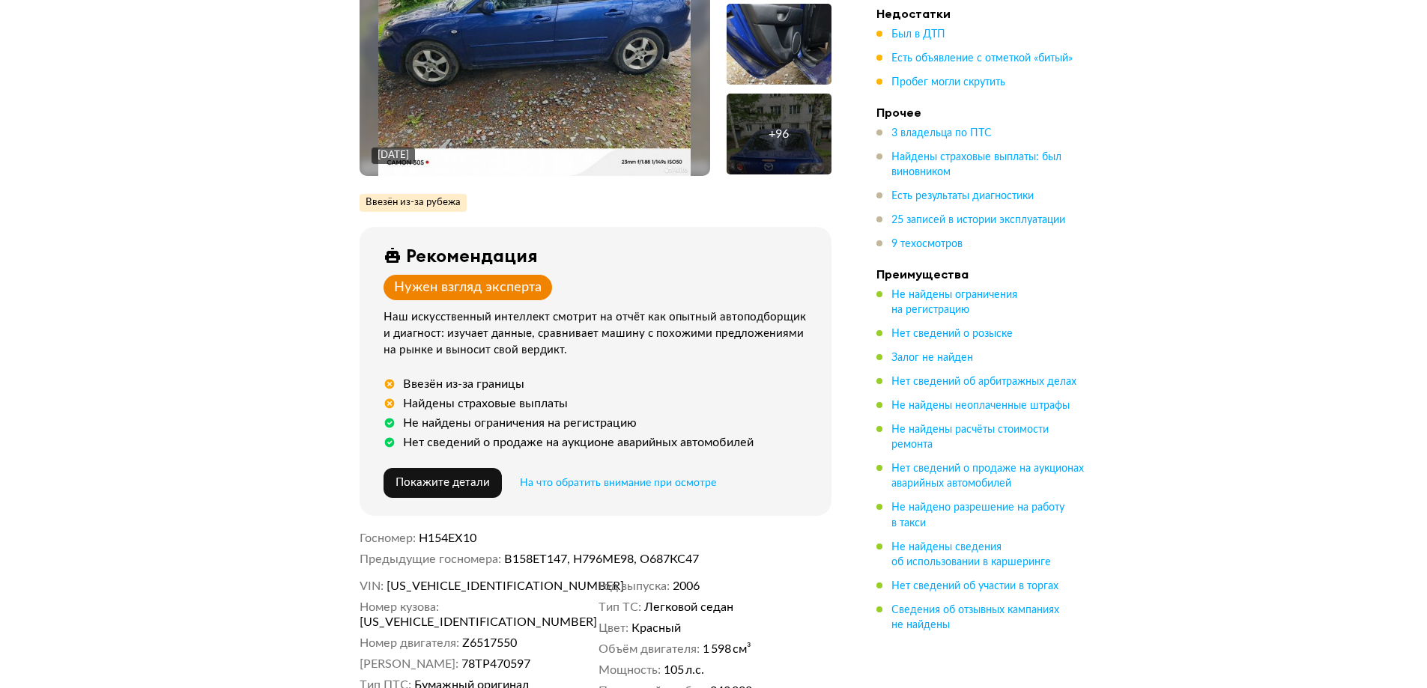
scroll to position [375, 0]
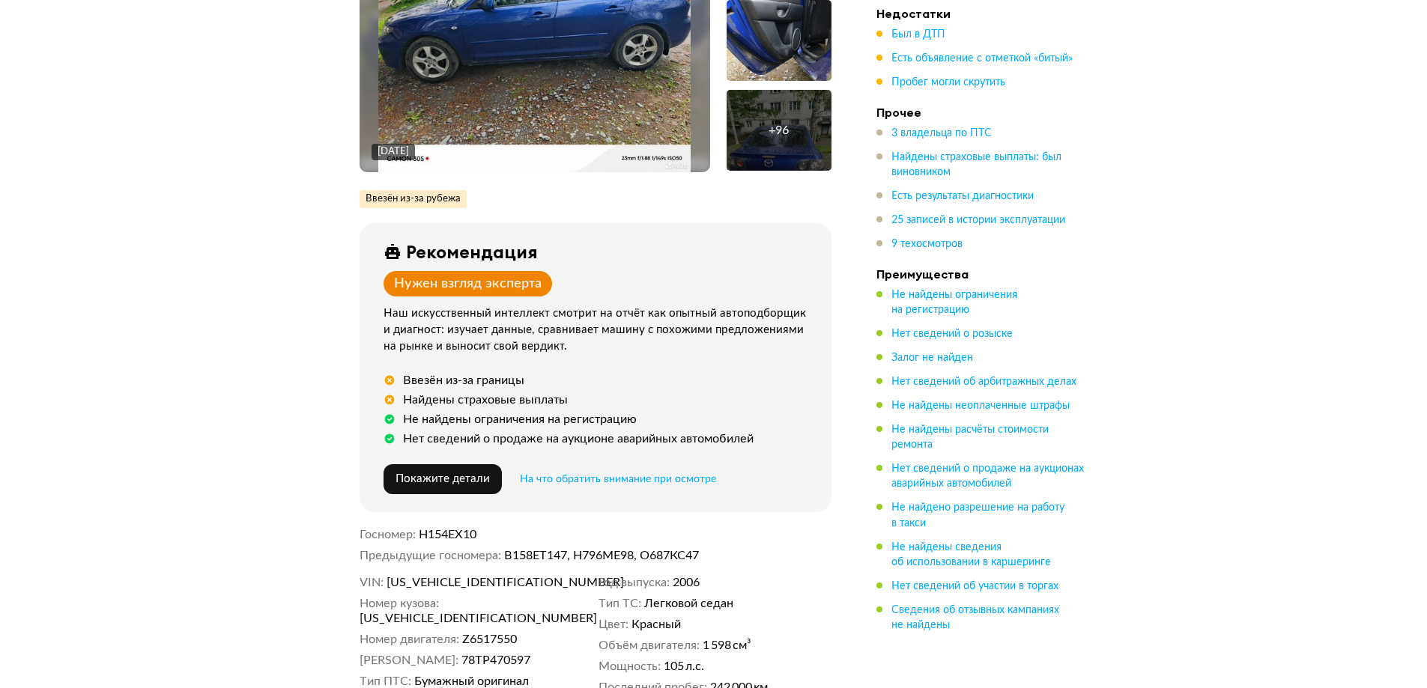
click at [491, 577] on span "[US_VEHICLE_IDENTIFICATION_NUMBER]" at bounding box center [472, 582] width 172 height 15
copy span "[US_VEHICLE_IDENTIFICATION_NUMBER]"
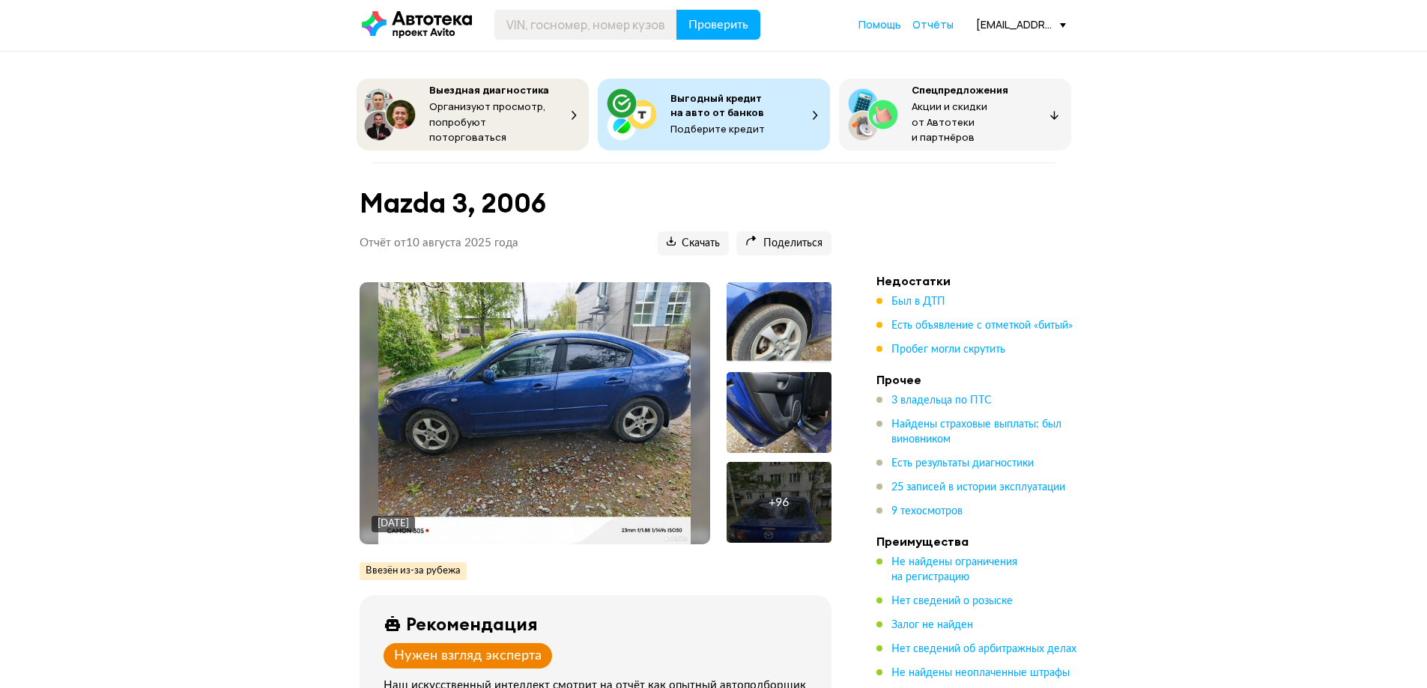
scroll to position [0, 0]
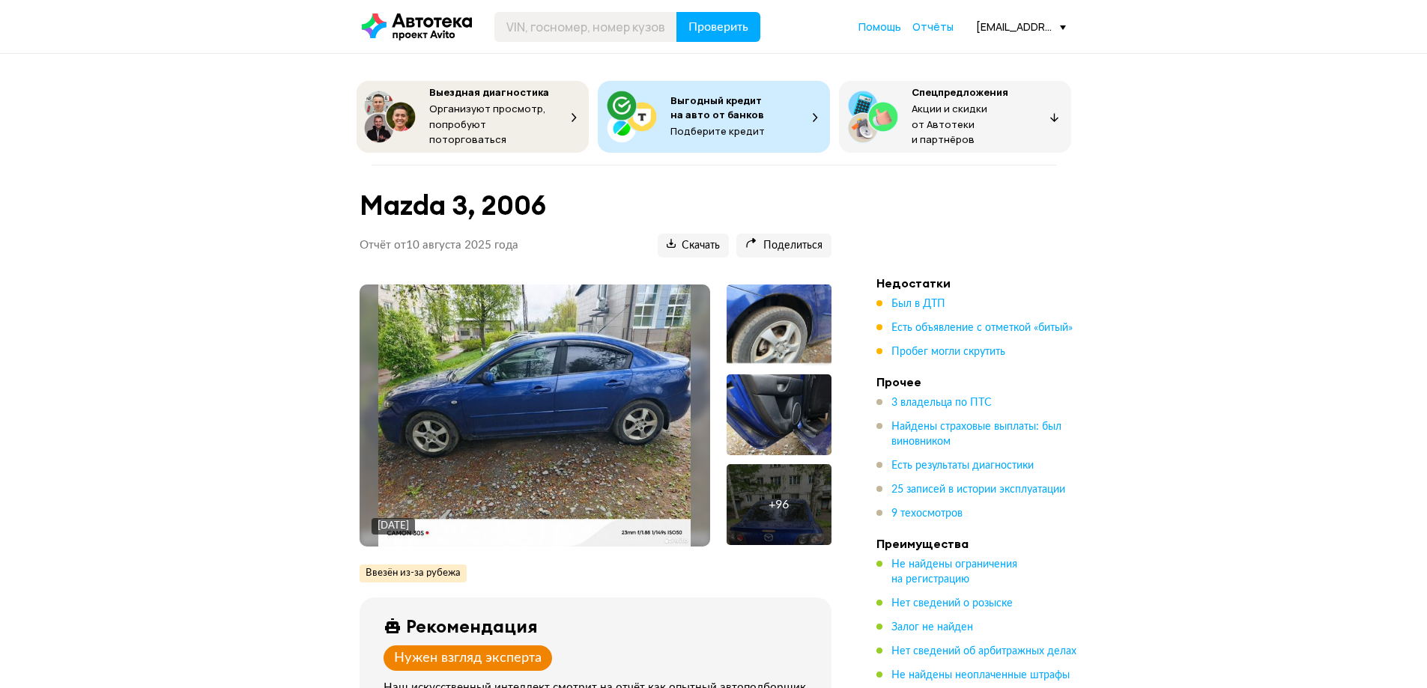
click at [546, 10] on header "Проверить Помощь Отчёты dakuybarov@avito.ru" at bounding box center [713, 26] width 1427 height 53
click at [545, 35] on input "text" at bounding box center [585, 27] width 183 height 30
paste input "[US_VEHICLE_IDENTIFICATION_NUMBER]"
type input "[US_VEHICLE_IDENTIFICATION_NUMBER]"
click at [713, 34] on button "Проверить" at bounding box center [718, 27] width 84 height 30
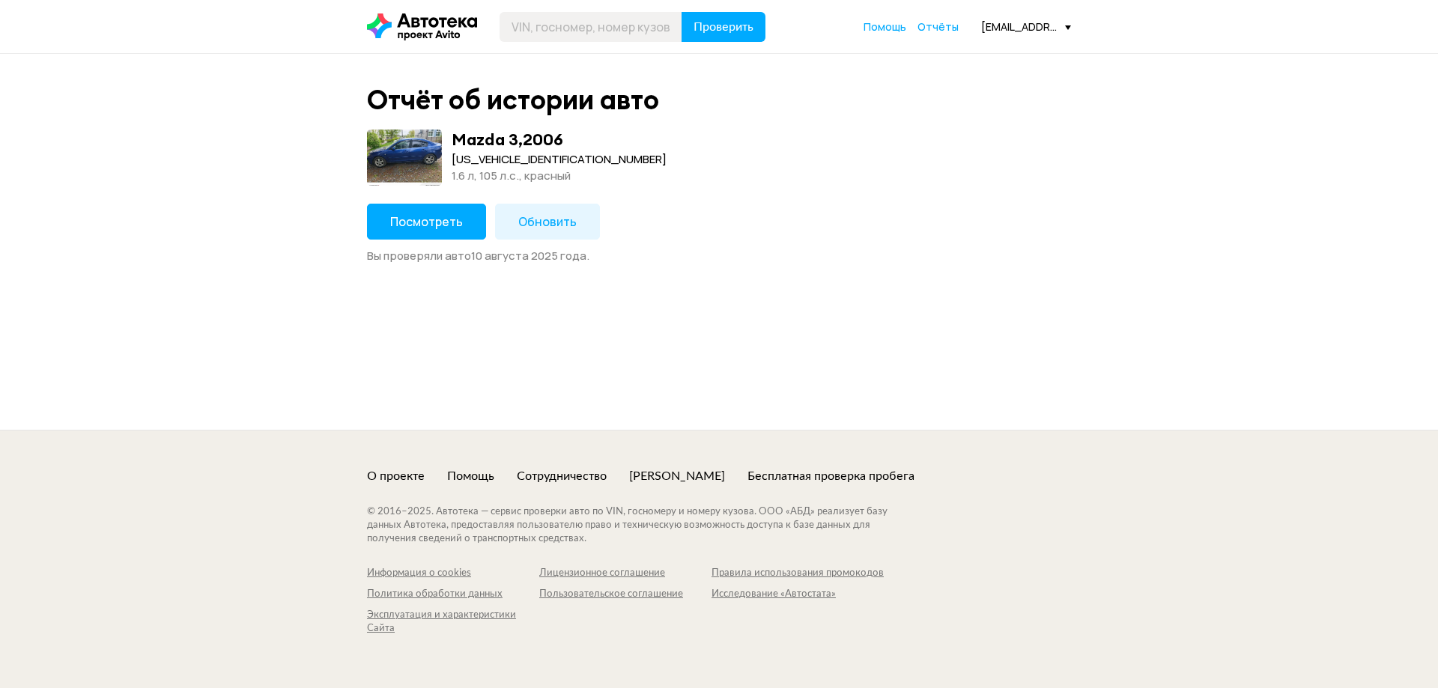
click at [441, 232] on button "Посмотреть" at bounding box center [426, 222] width 119 height 36
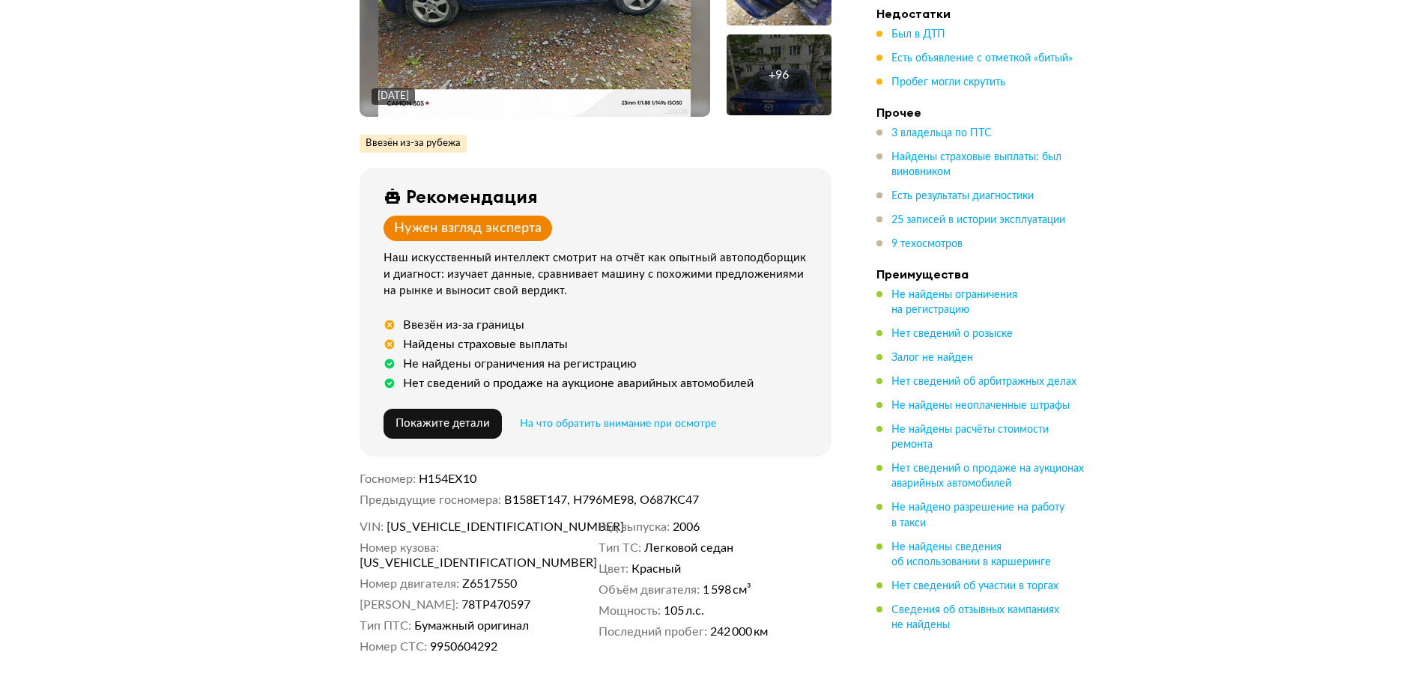
scroll to position [449, 0]
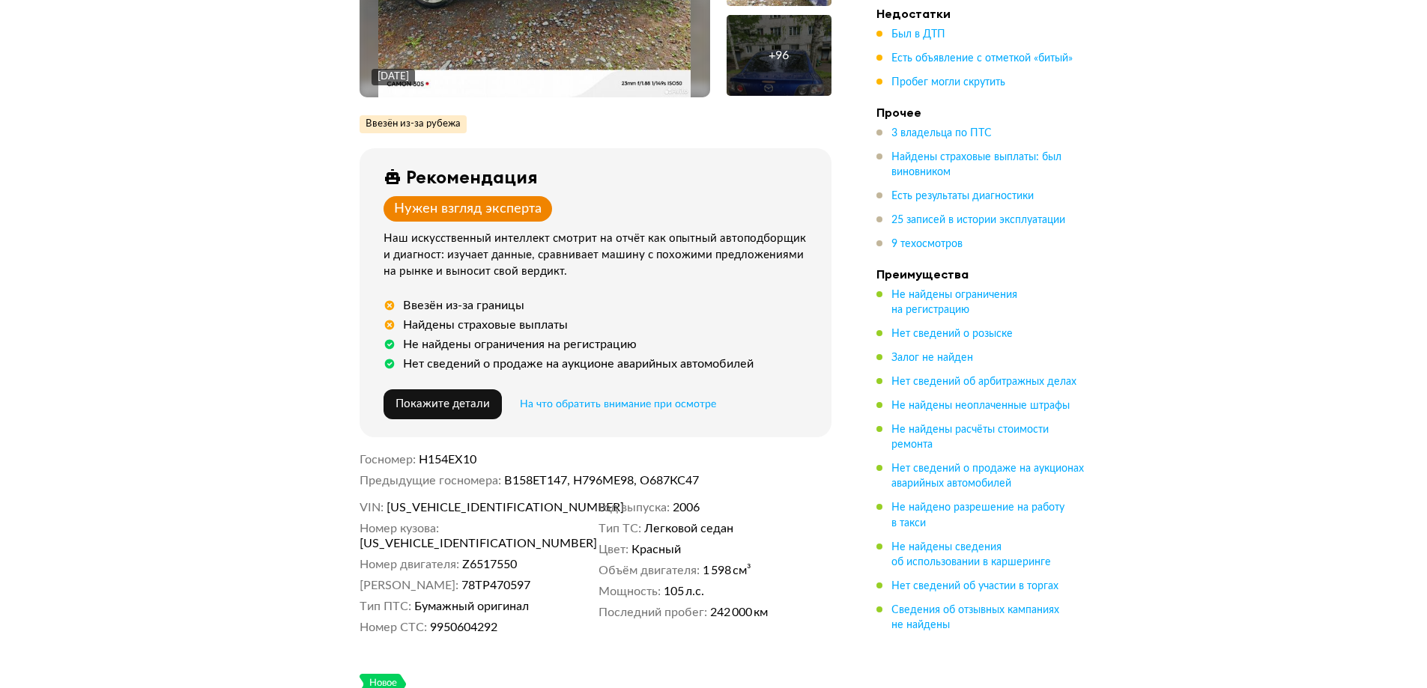
click at [491, 503] on span "[US_VEHICLE_IDENTIFICATION_NUMBER]" at bounding box center [472, 507] width 172 height 15
copy span "[US_VEHICLE_IDENTIFICATION_NUMBER]"
click at [478, 501] on span "[US_VEHICLE_IDENTIFICATION_NUMBER]" at bounding box center [472, 507] width 172 height 15
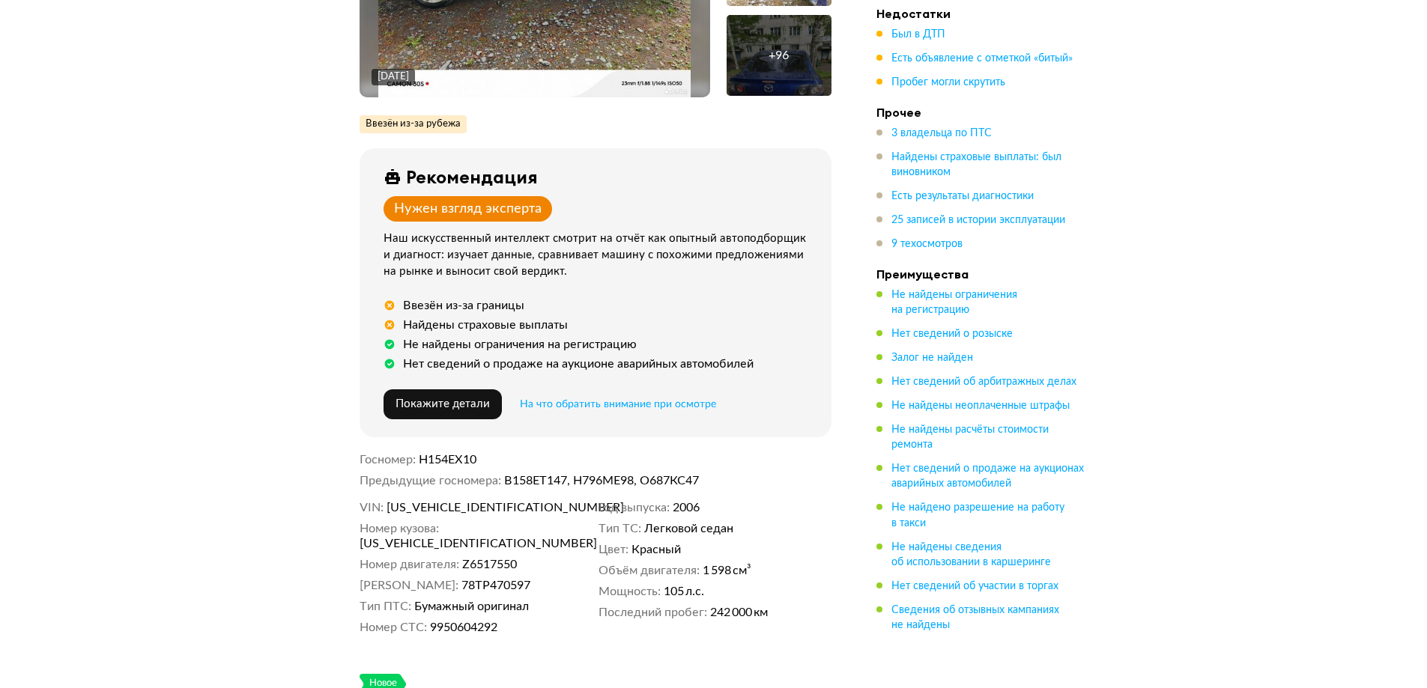
click at [532, 536] on span "[US_VEHICLE_IDENTIFICATION_NUMBER]" at bounding box center [446, 543] width 172 height 15
copy span "[US_VEHICLE_IDENTIFICATION_NUMBER]"
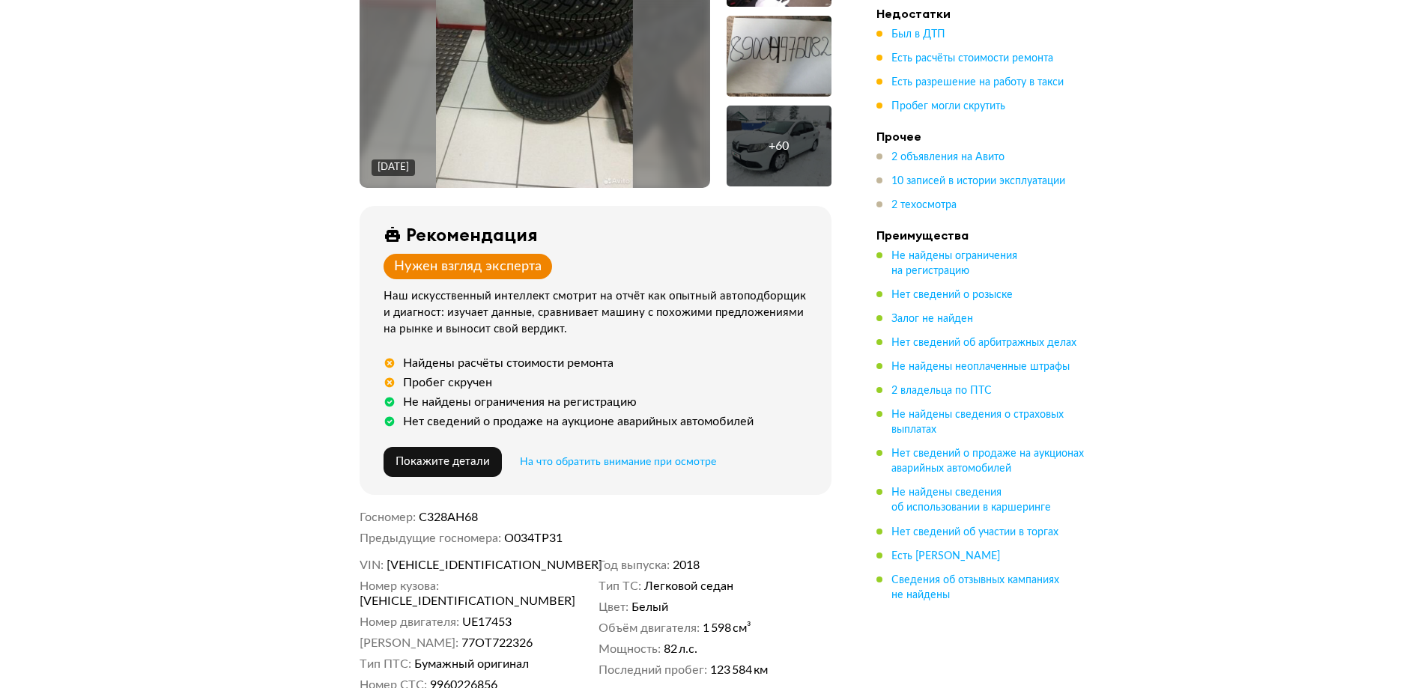
scroll to position [375, 0]
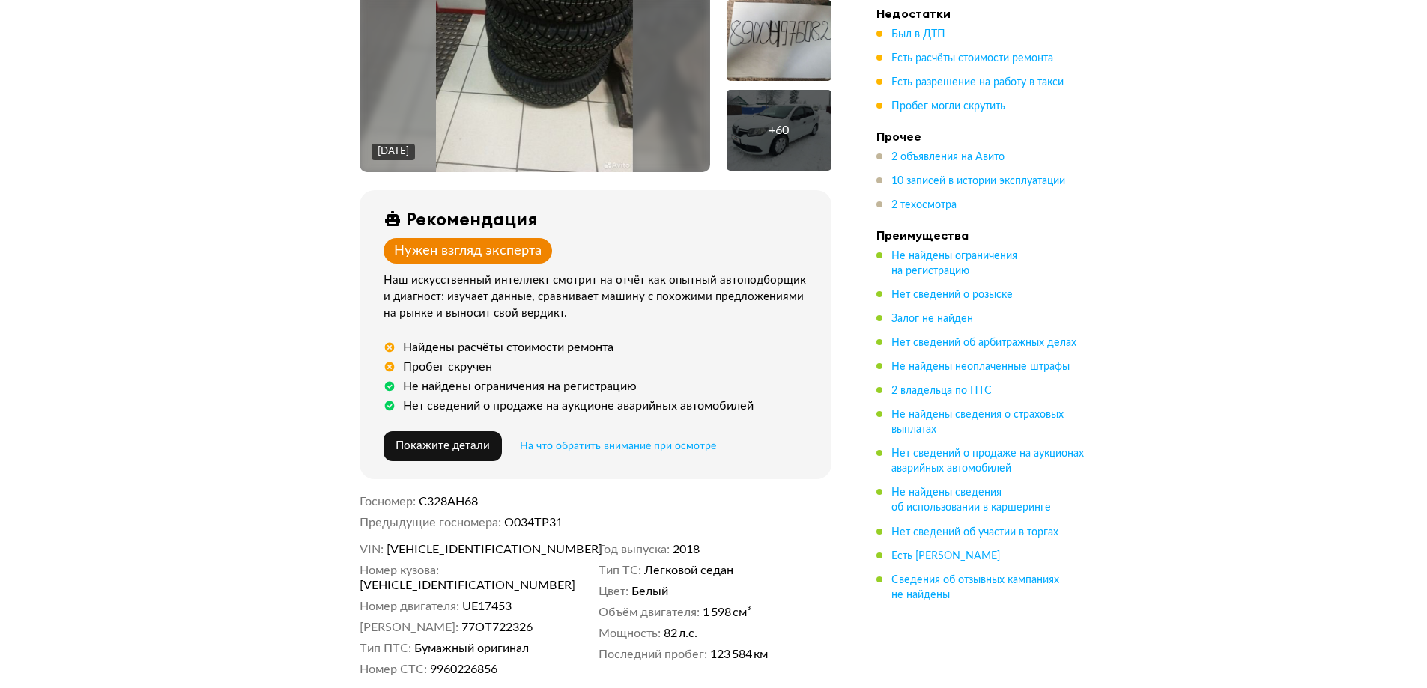
click at [470, 546] on span "[VEHICLE_IDENTIFICATION_NUMBER]" at bounding box center [472, 549] width 172 height 15
copy span "[VEHICLE_IDENTIFICATION_NUMBER]"
click at [948, 156] on span "2 объявления на Авито" at bounding box center [947, 157] width 113 height 10
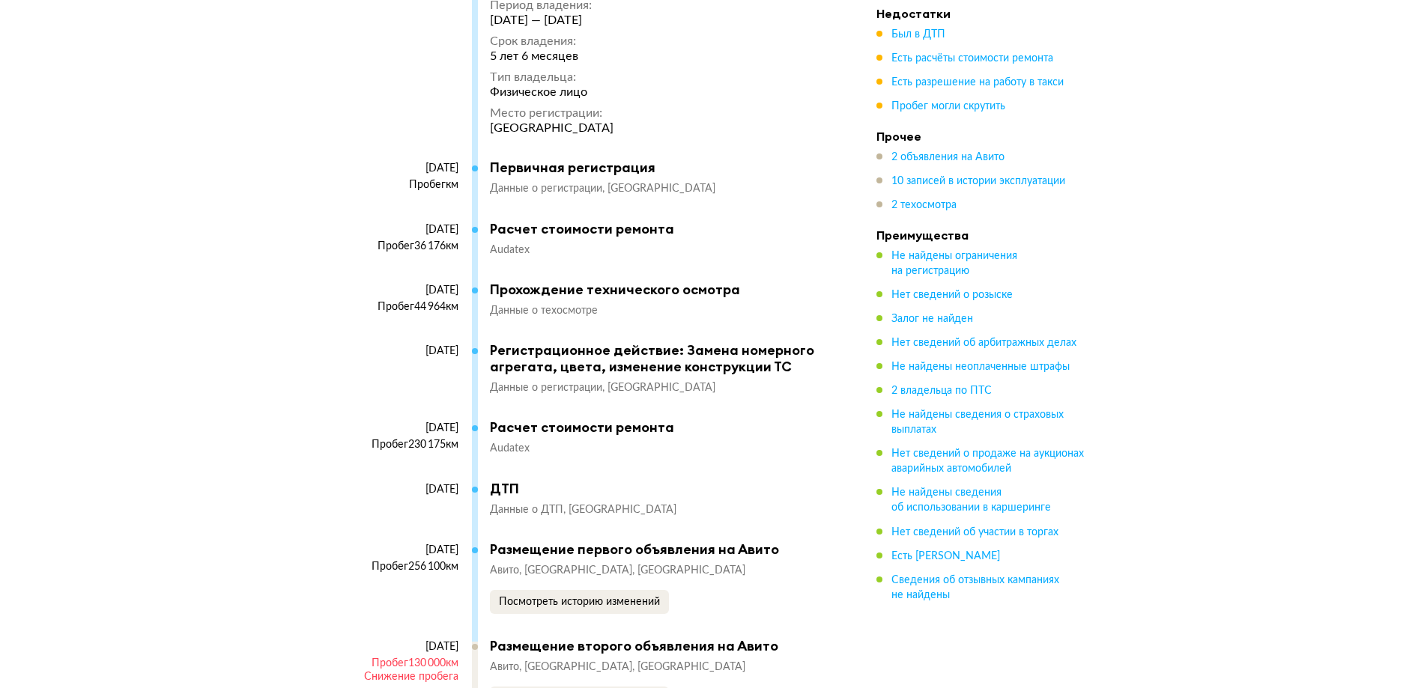
scroll to position [4995, 0]
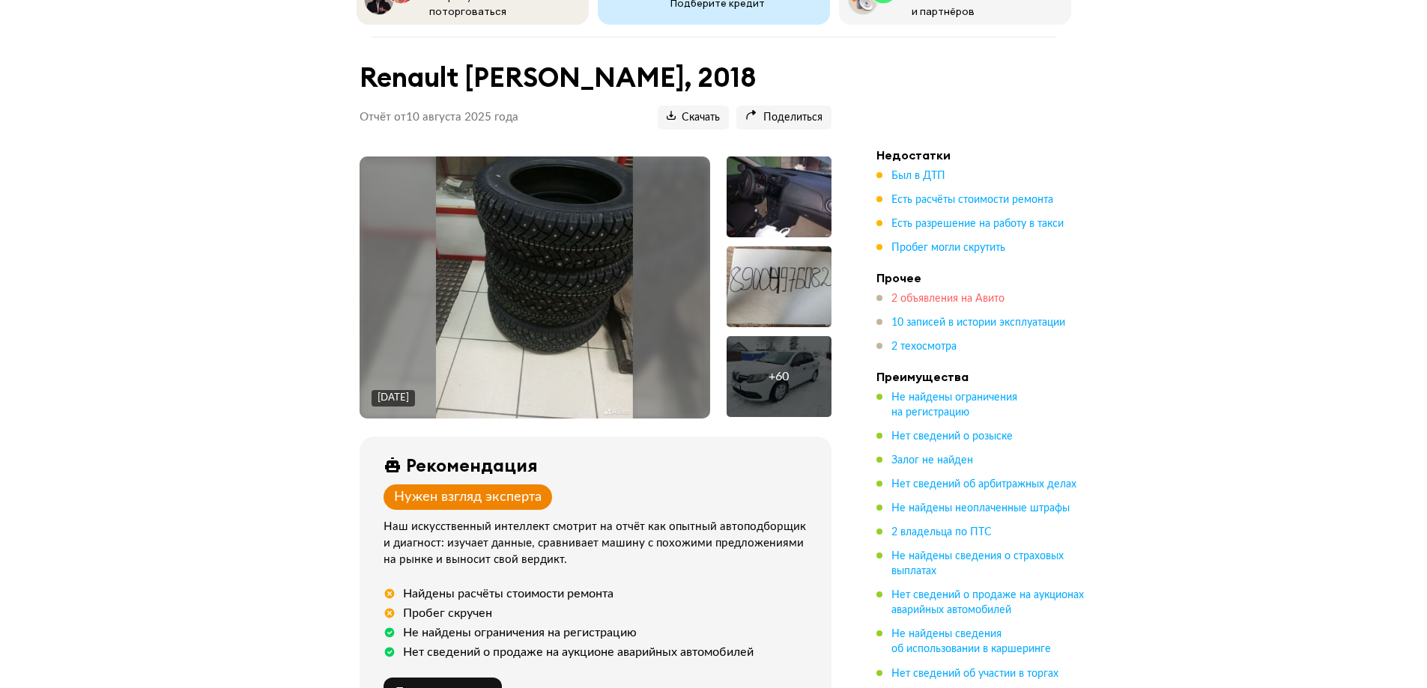
scroll to position [225, 0]
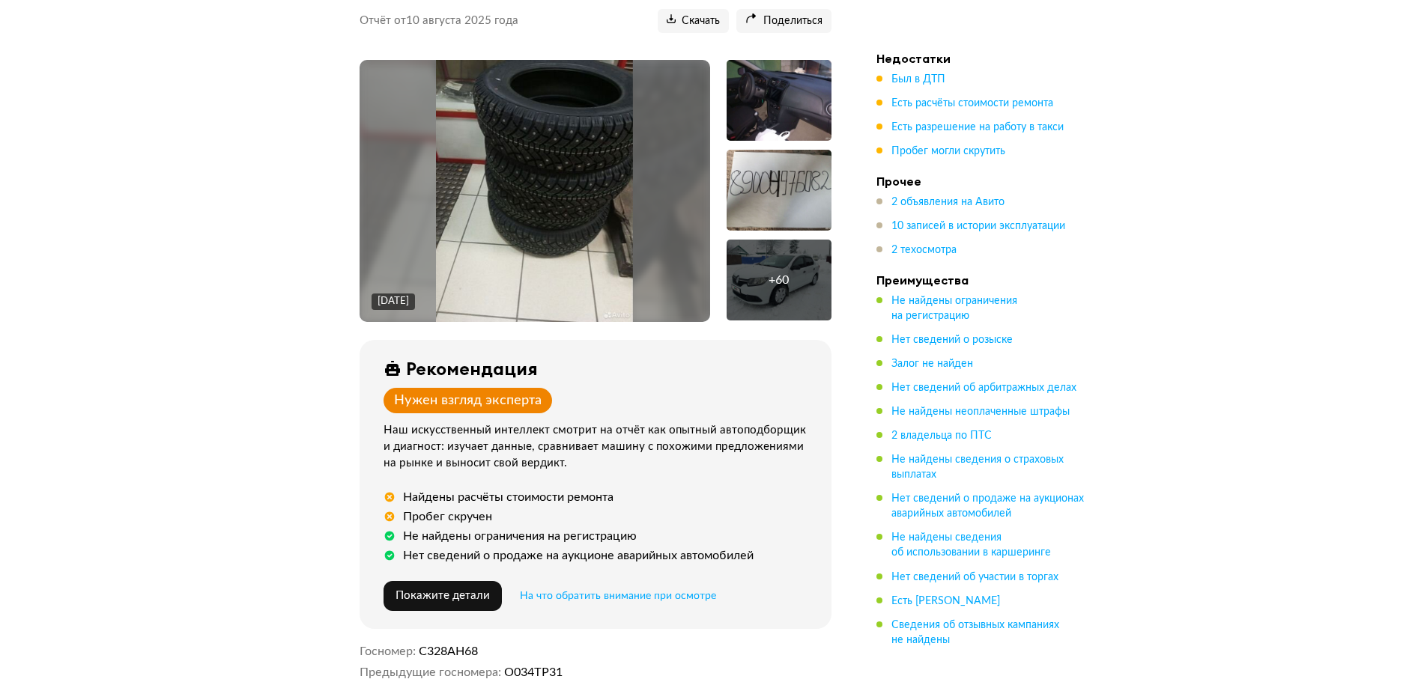
click at [451, 646] on span "С328АН68" at bounding box center [448, 652] width 59 height 12
copy span "С328АН68"
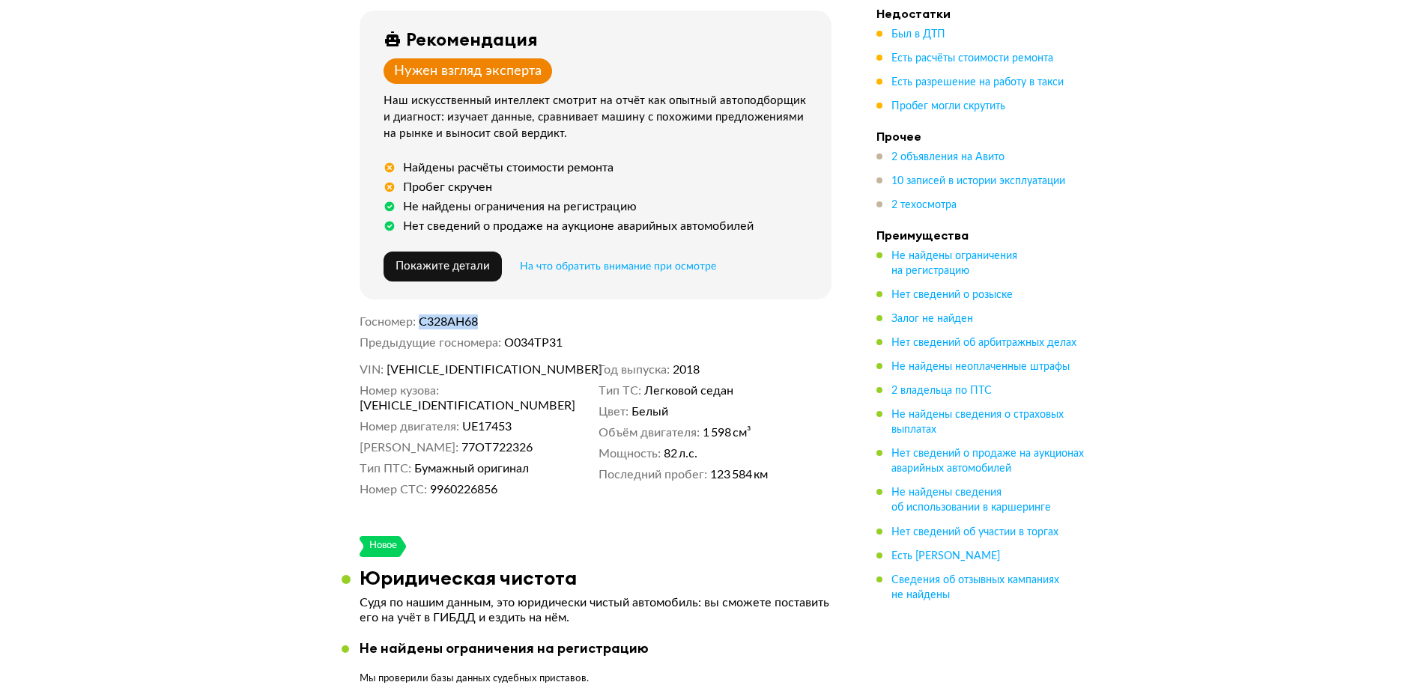
scroll to position [524, 0]
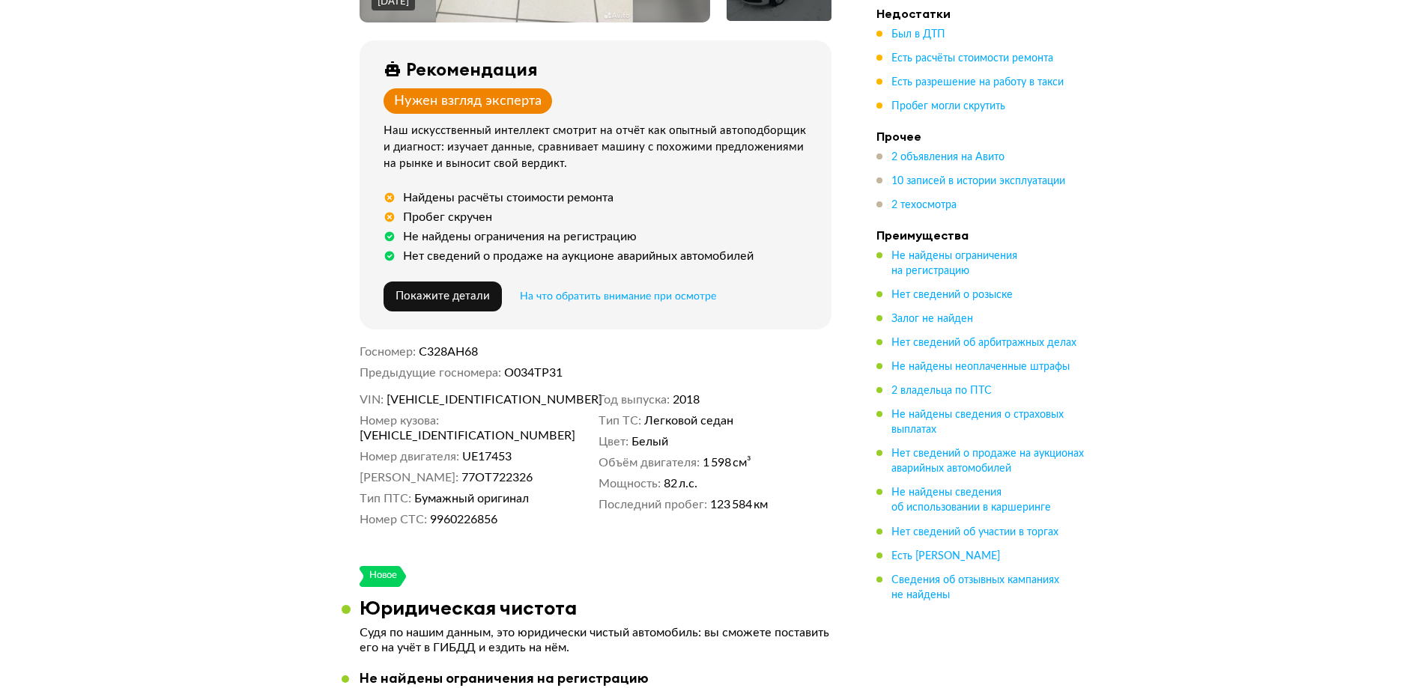
click at [485, 400] on span "[VEHICLE_IDENTIFICATION_NUMBER]" at bounding box center [472, 399] width 172 height 15
click at [457, 346] on span "С328АН68" at bounding box center [448, 352] width 59 height 12
copy span "С328АН68"
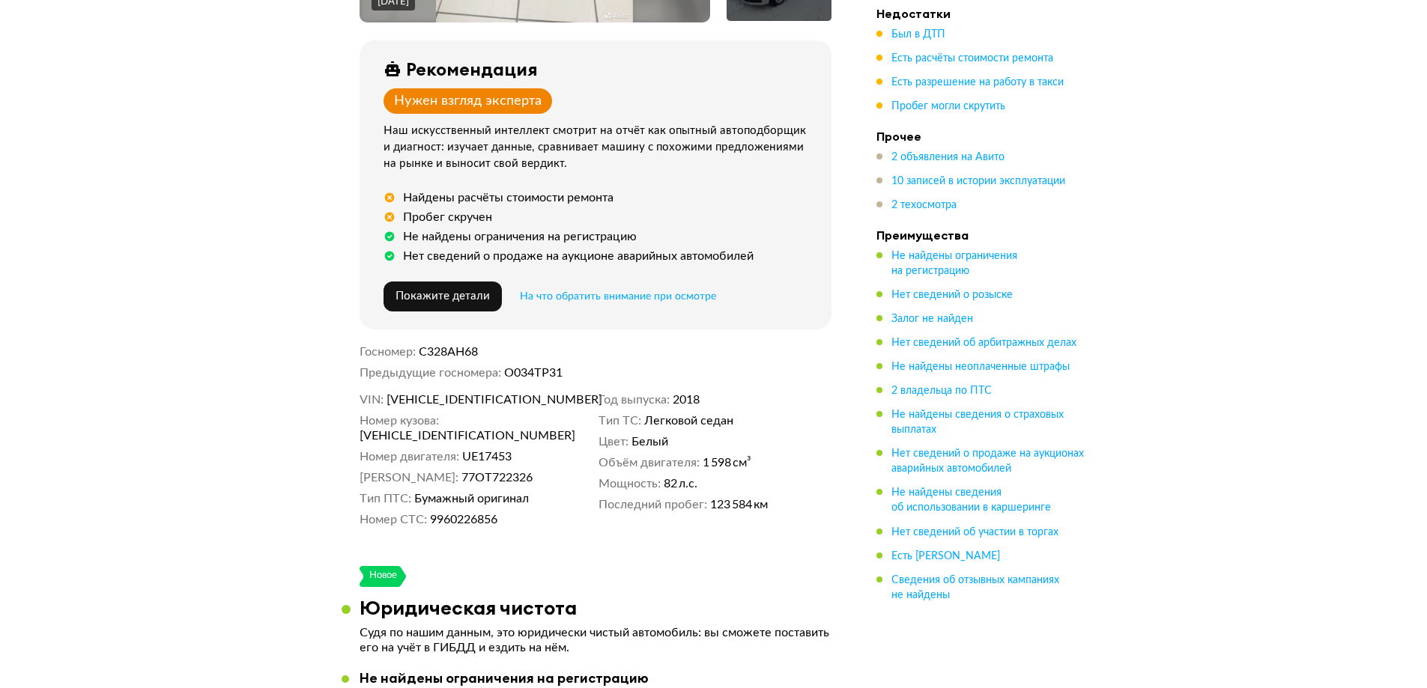
click at [550, 357] on div "Госномер С328АН68 Предыдущие госномера О034ТР31" at bounding box center [596, 363] width 472 height 36
copy dd "О034ТР31"
